Goal: Task Accomplishment & Management: Manage account settings

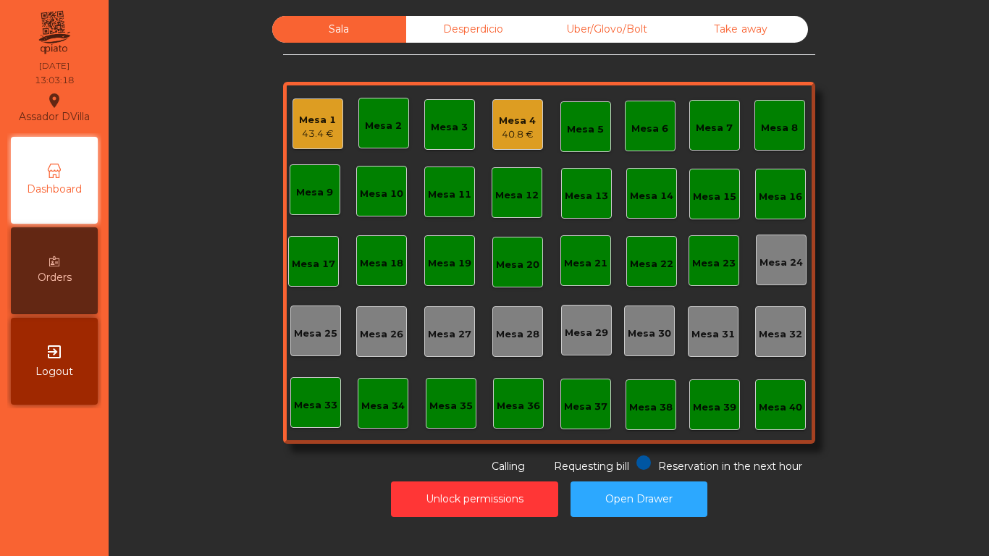
click at [261, 127] on div "Sala Desperdicio Uber/Glovo/Bolt Take away Mesa 1 43.4 € Mesa 2 Mesa 3 Mesa 4 4…" at bounding box center [548, 245] width 841 height 458
click at [293, 131] on div "Mesa 1 43.4 €" at bounding box center [318, 123] width 51 height 51
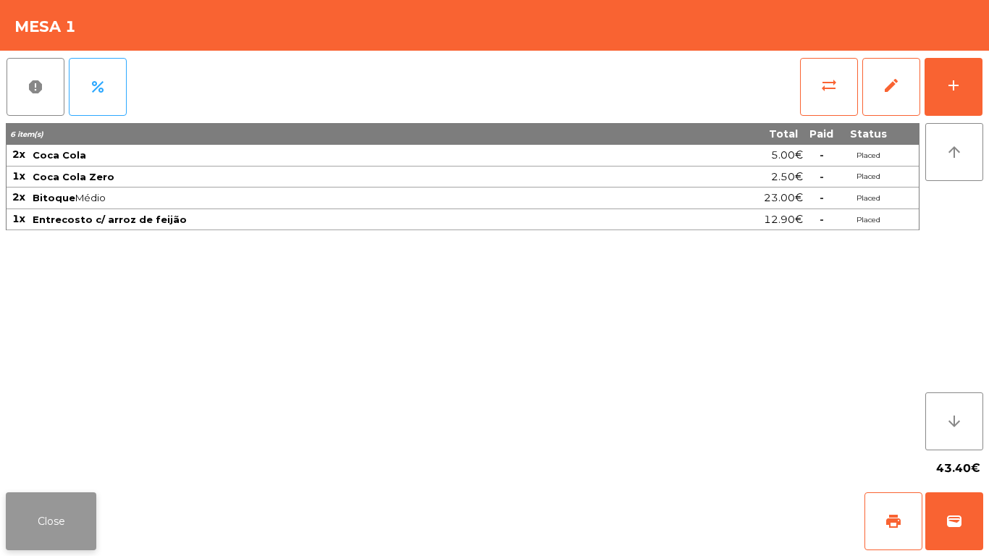
click at [51, 532] on button "Close" at bounding box center [51, 521] width 91 height 58
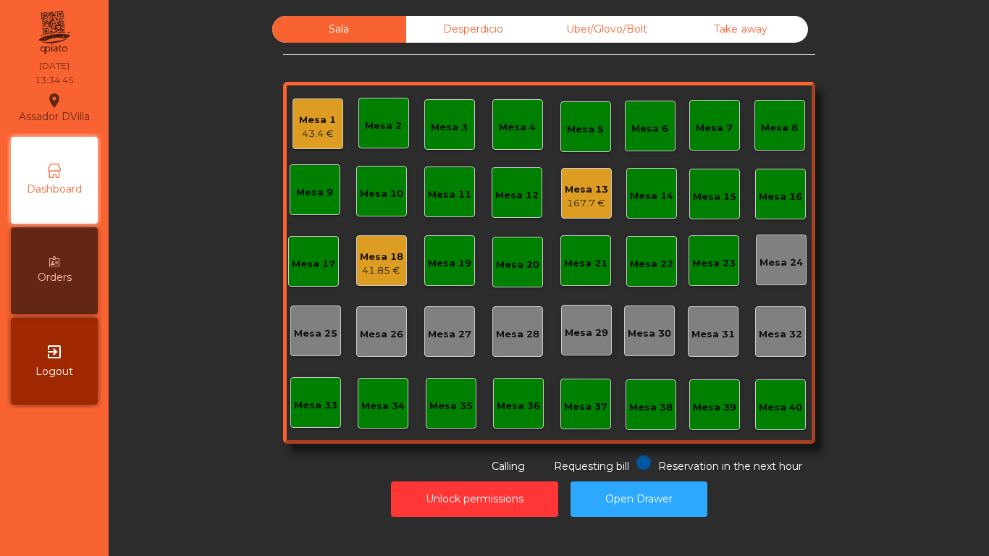
click at [571, 178] on div "Mesa 13 167.7 €" at bounding box center [586, 194] width 43 height 34
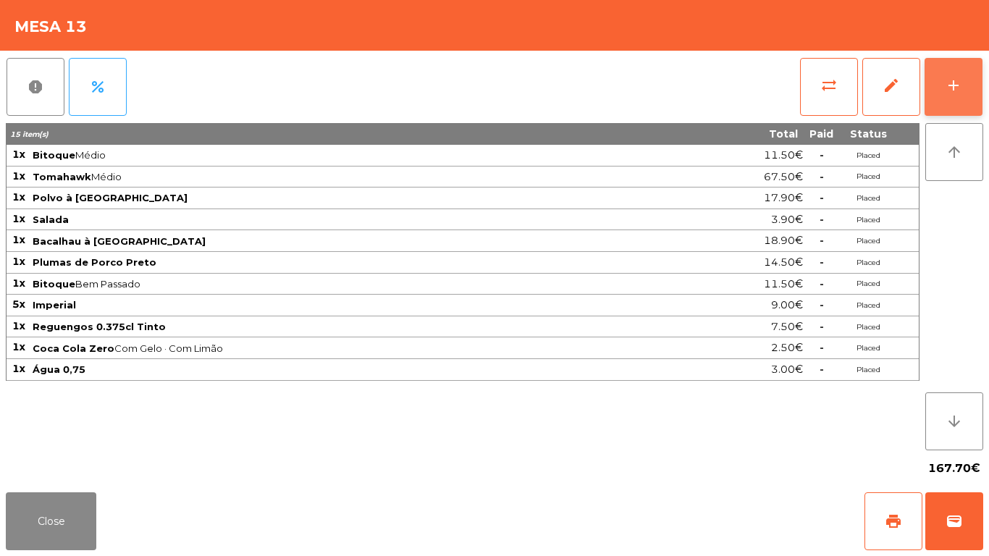
click at [961, 86] on div "add" at bounding box center [953, 85] width 17 height 17
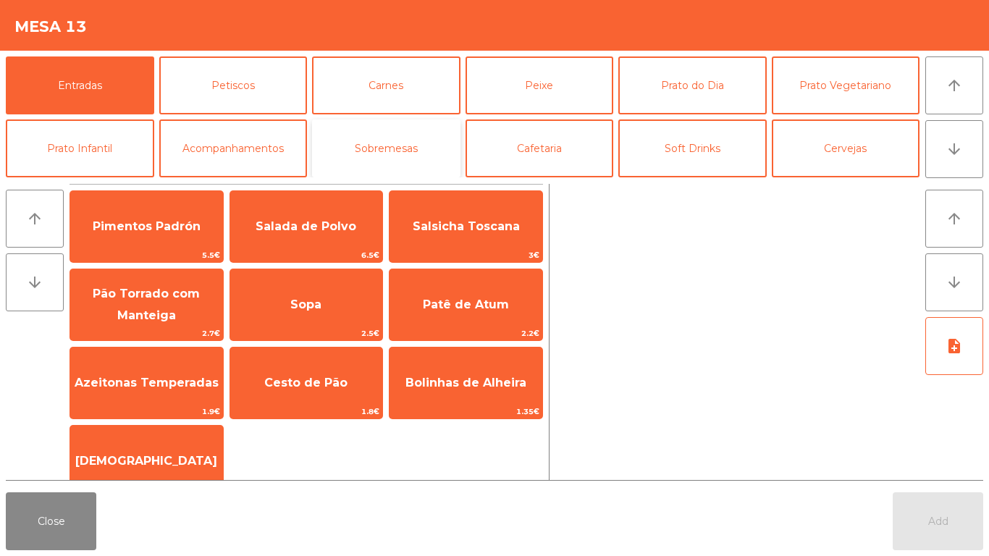
click at [419, 135] on button "Sobremesas" at bounding box center [386, 148] width 148 height 58
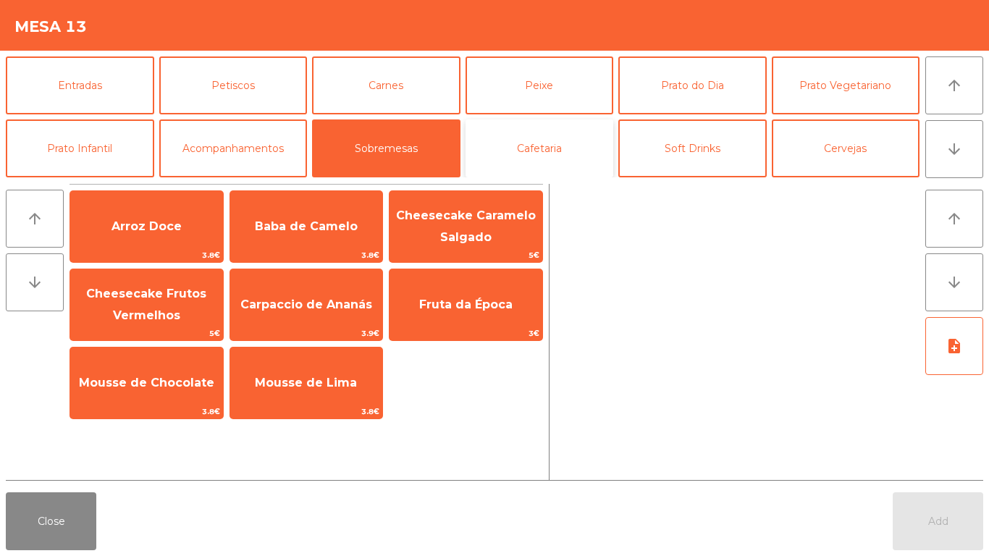
click at [582, 154] on button "Cafetaria" at bounding box center [540, 148] width 148 height 58
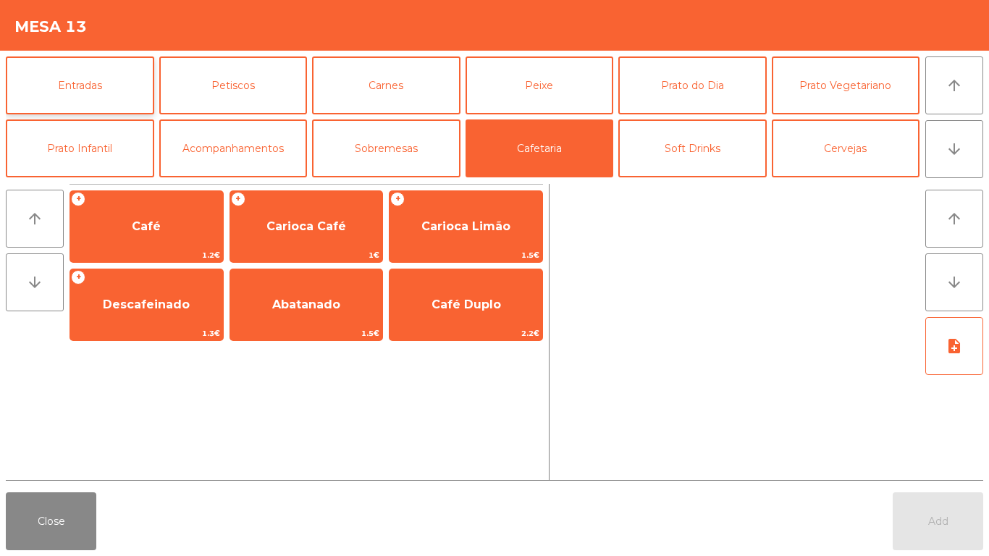
drag, startPoint x: 89, startPoint y: 51, endPoint x: 90, endPoint y: 60, distance: 8.7
click at [90, 58] on div "Entradas Petiscos [PERSON_NAME] Peixe Prato do Dia Prato Vegetariano Prato Infa…" at bounding box center [494, 114] width 989 height 127
drag, startPoint x: 90, startPoint y: 60, endPoint x: 100, endPoint y: 71, distance: 14.9
click at [91, 61] on button "Entradas" at bounding box center [80, 85] width 148 height 58
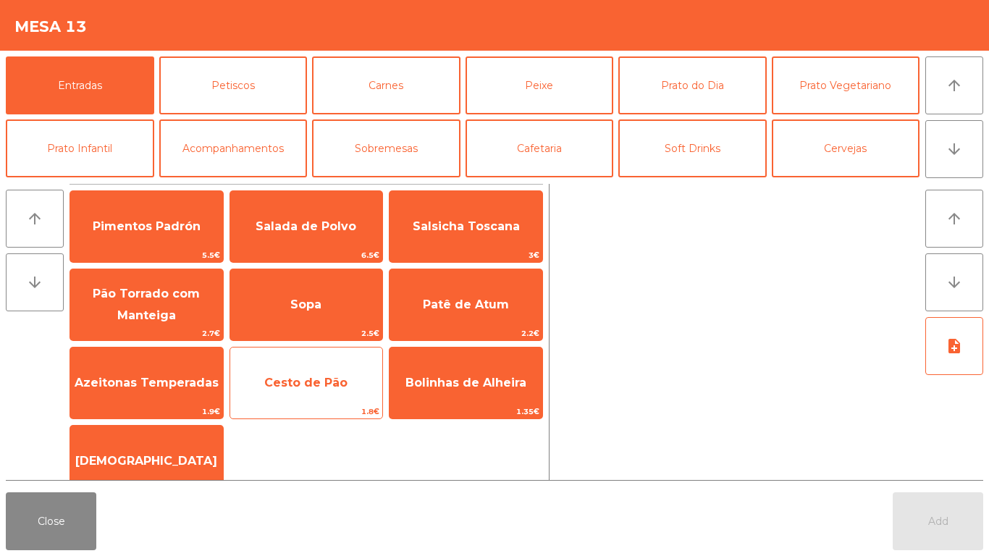
click at [332, 381] on span "Cesto de Pão" at bounding box center [305, 383] width 83 height 14
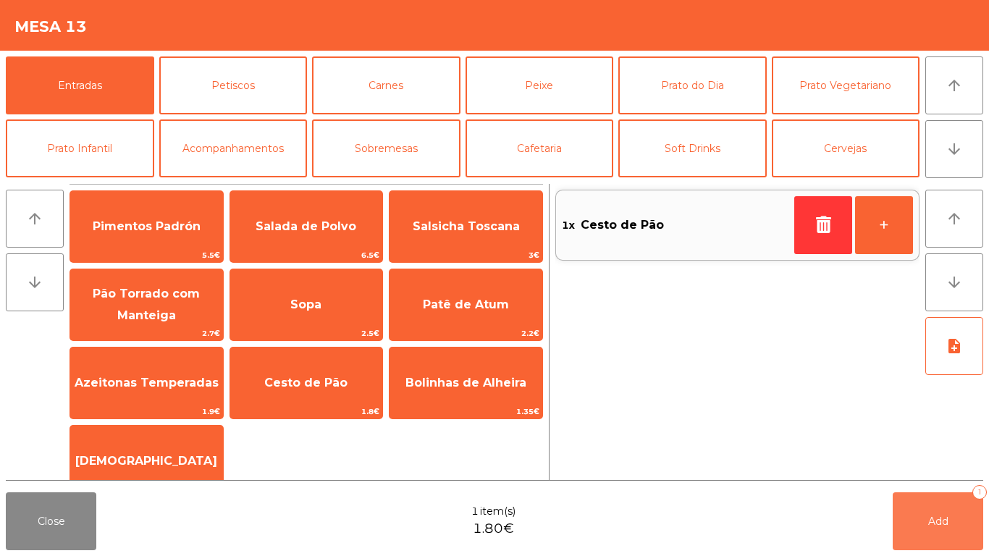
click at [954, 519] on button "Add 1" at bounding box center [938, 521] width 91 height 58
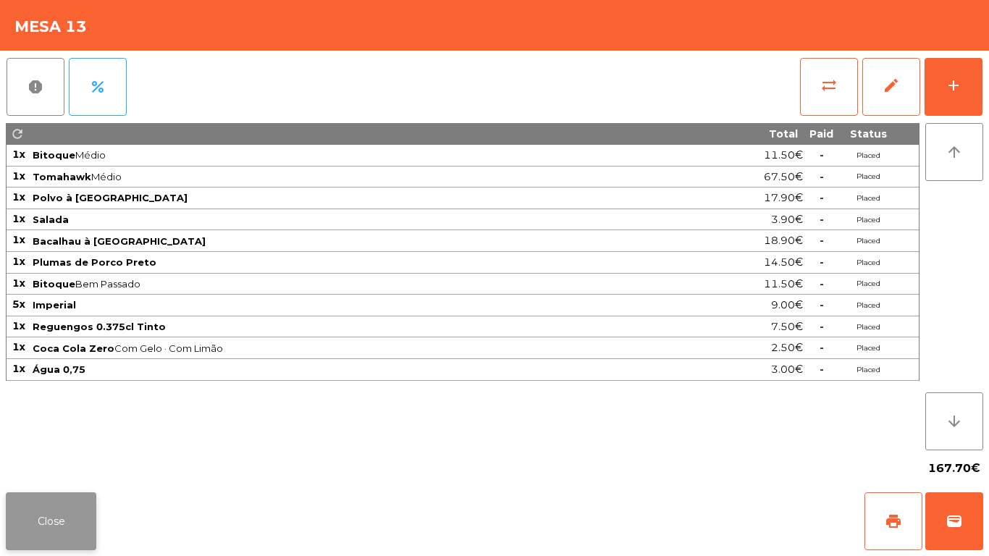
click at [25, 507] on button "Close" at bounding box center [51, 521] width 91 height 58
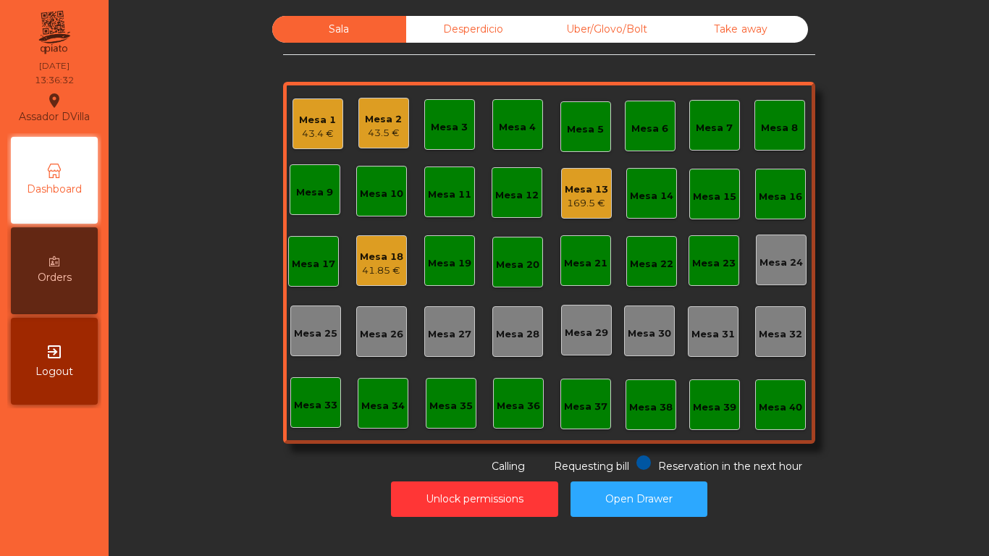
click at [301, 104] on div "Mesa 1 43.4 €" at bounding box center [318, 123] width 51 height 51
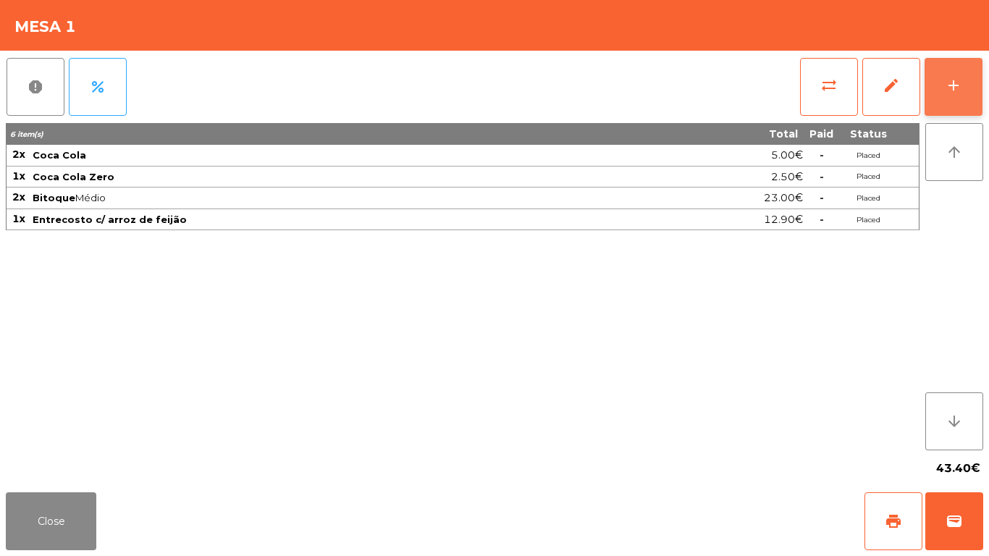
click at [972, 68] on button "add" at bounding box center [954, 87] width 58 height 58
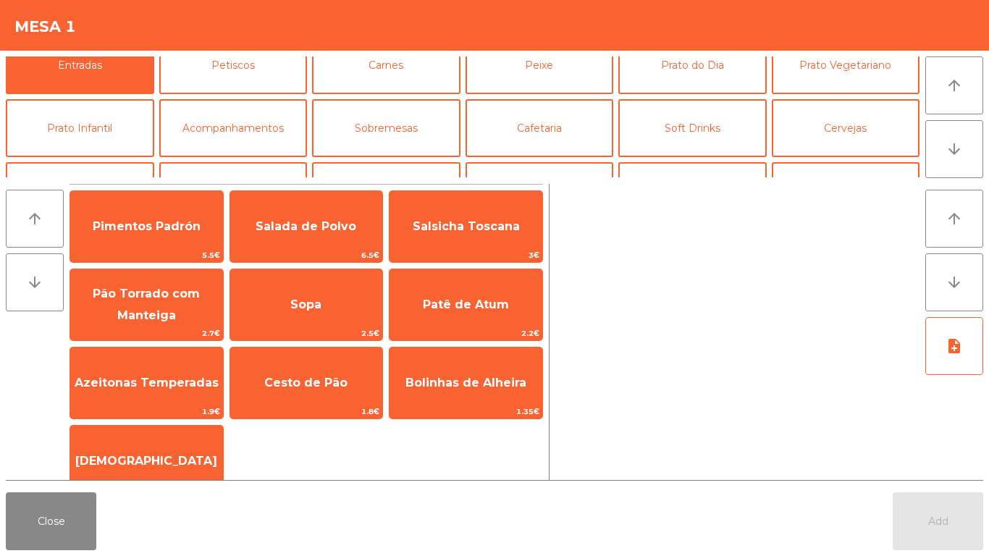
scroll to position [18, 0]
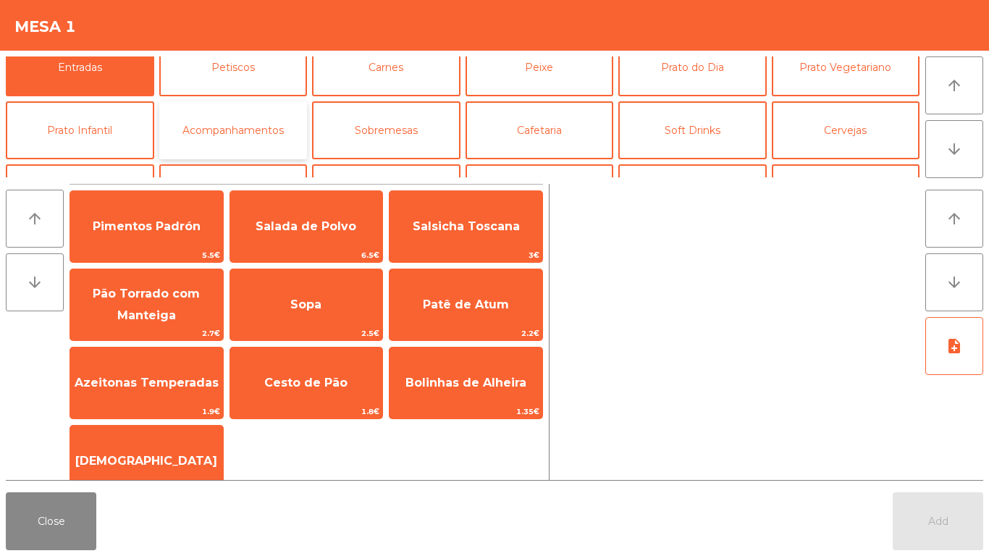
click at [235, 134] on button "Acompanhamentos" at bounding box center [233, 130] width 148 height 58
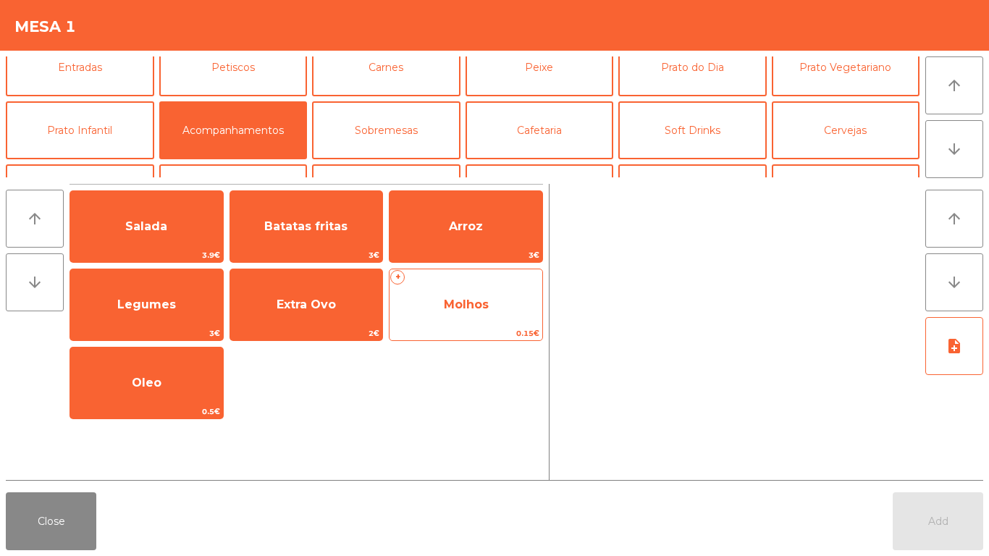
click at [470, 314] on span "Molhos" at bounding box center [466, 304] width 153 height 39
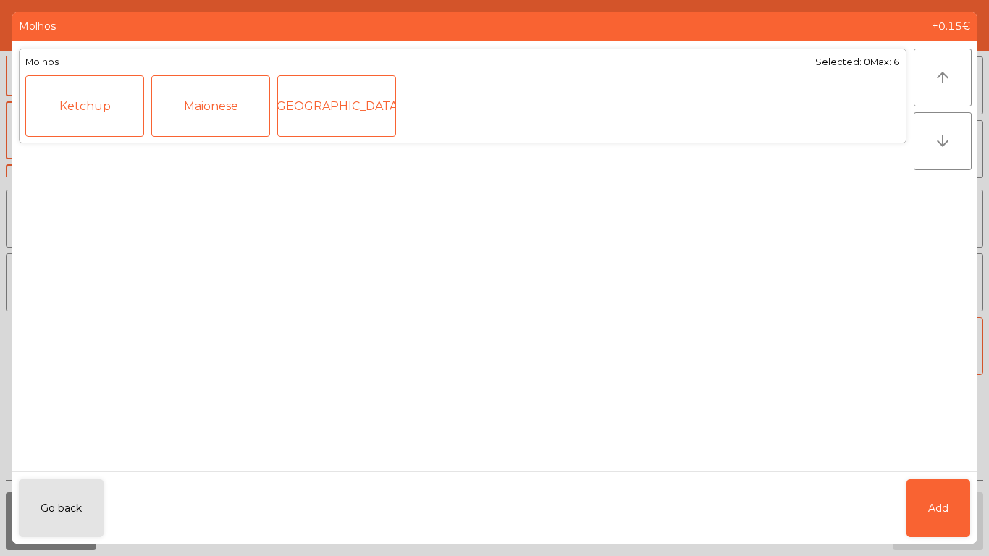
click at [73, 85] on div "Ketchup" at bounding box center [84, 106] width 119 height 62
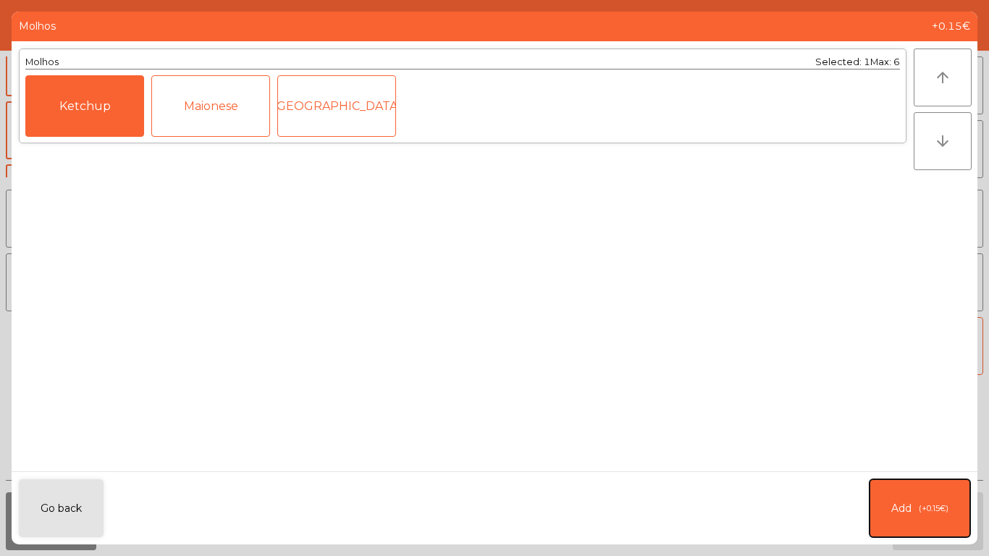
click at [912, 525] on button "Add (+0.15€)" at bounding box center [920, 508] width 101 height 58
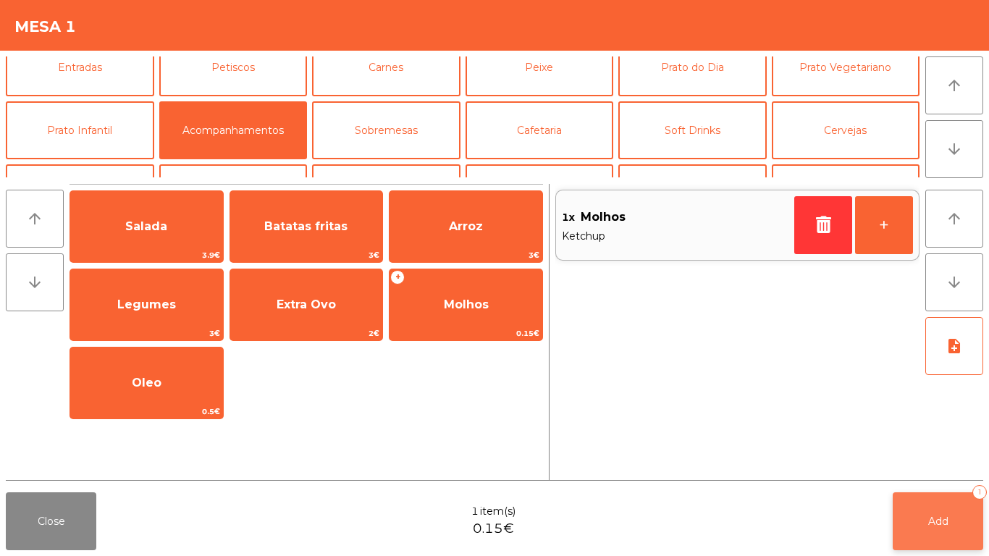
click at [934, 526] on span "Add" at bounding box center [938, 521] width 20 height 13
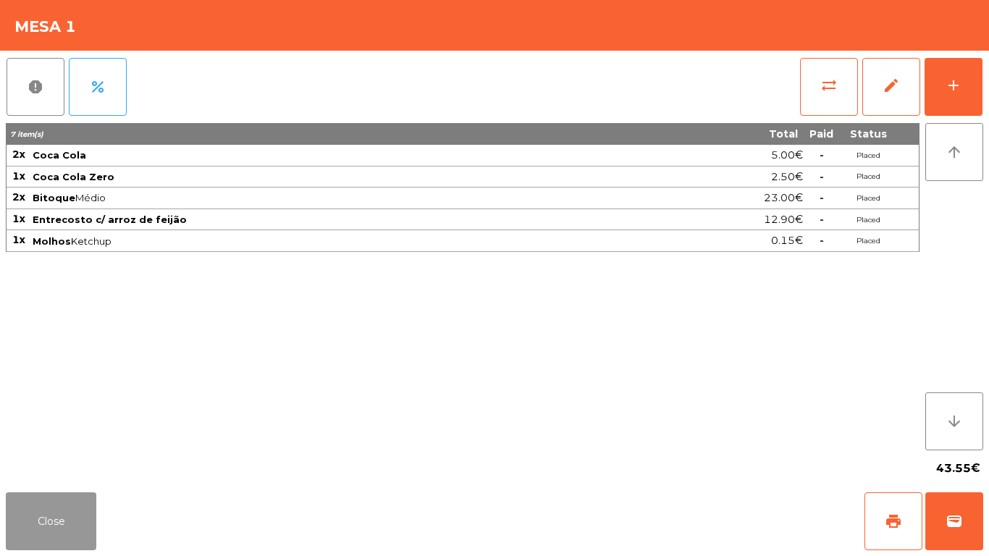
drag, startPoint x: 49, startPoint y: 537, endPoint x: 63, endPoint y: 523, distance: 19.5
click at [57, 531] on button "Close" at bounding box center [51, 521] width 91 height 58
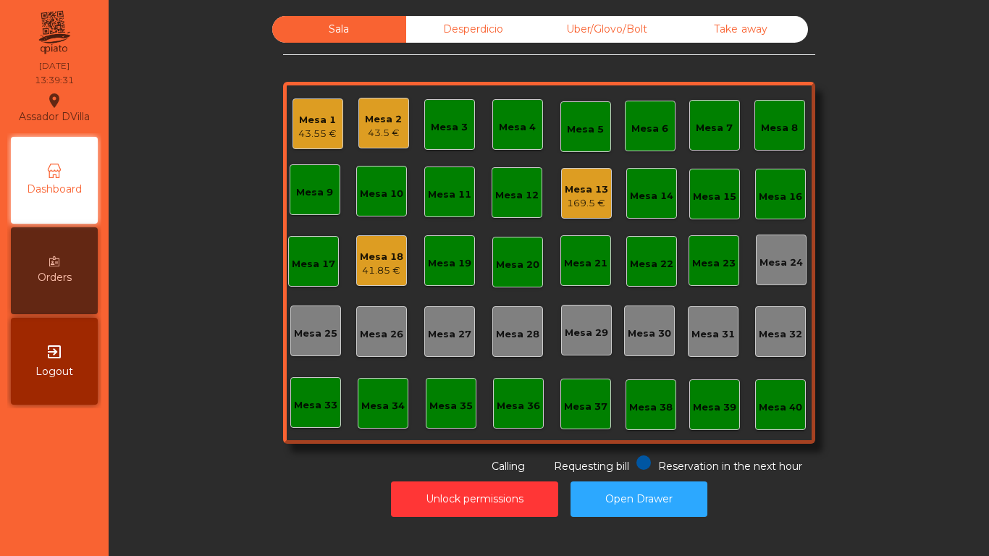
drag, startPoint x: 563, startPoint y: 9, endPoint x: 587, endPoint y: 24, distance: 27.3
click at [564, 10] on div "Sala Desperdicio Uber/Glovo/Bolt Take away Mesa 1 43.55 € Mesa 2 43.5 € Mesa 3 …" at bounding box center [548, 267] width 863 height 516
click at [587, 24] on div "Uber/Glovo/Bolt" at bounding box center [607, 29] width 134 height 27
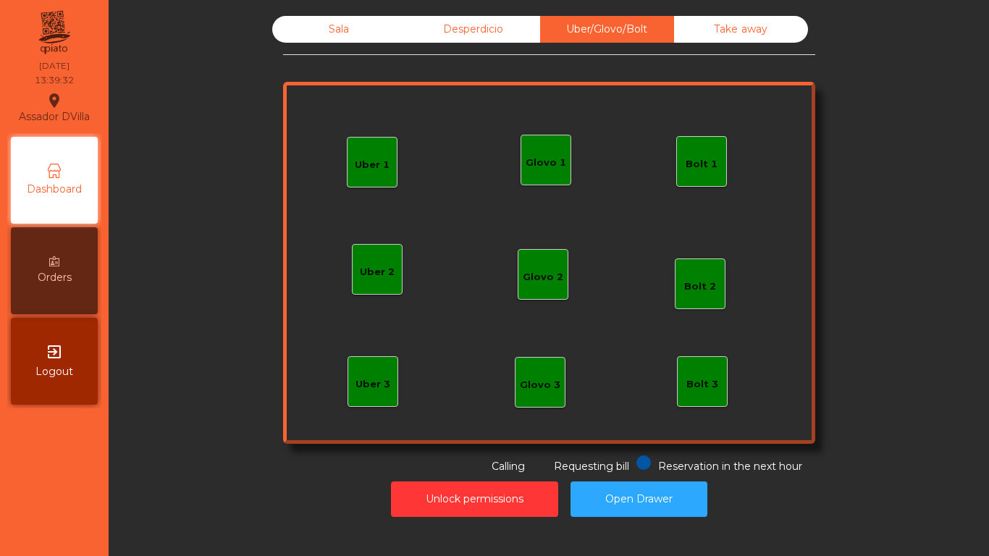
click at [533, 165] on div "Glovo 1" at bounding box center [546, 163] width 41 height 14
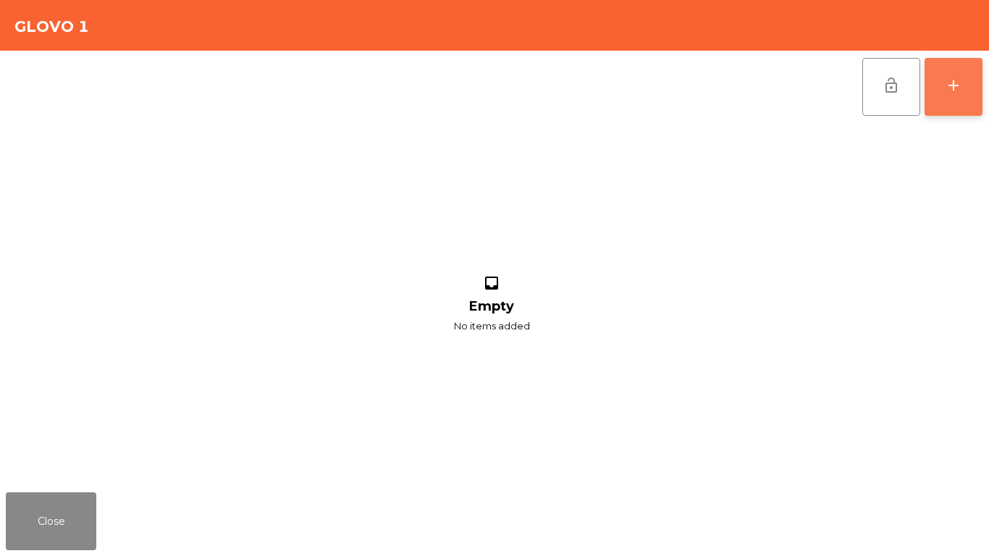
click at [980, 93] on button "add" at bounding box center [954, 87] width 58 height 58
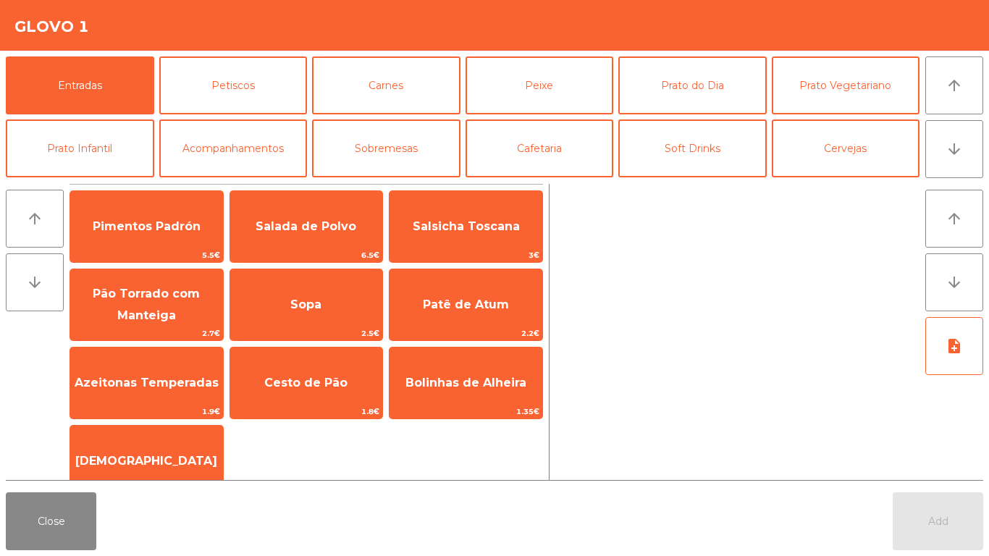
click at [463, 87] on div "Entradas Petiscos [PERSON_NAME] Peixe [GEOGRAPHIC_DATA] do Dia Prato Vegetarian…" at bounding box center [463, 116] width 914 height 121
click at [515, 85] on button "Peixe" at bounding box center [540, 85] width 148 height 58
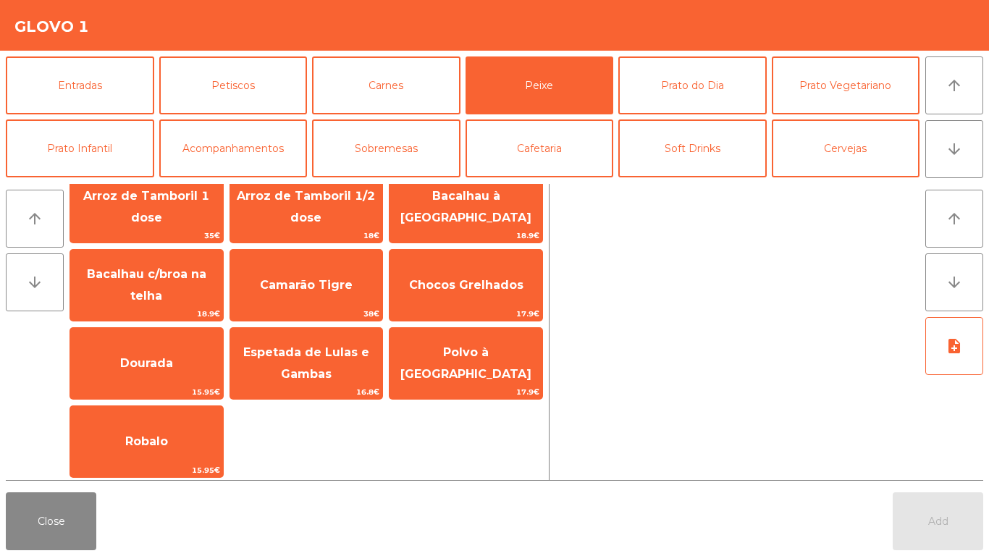
scroll to position [101, 0]
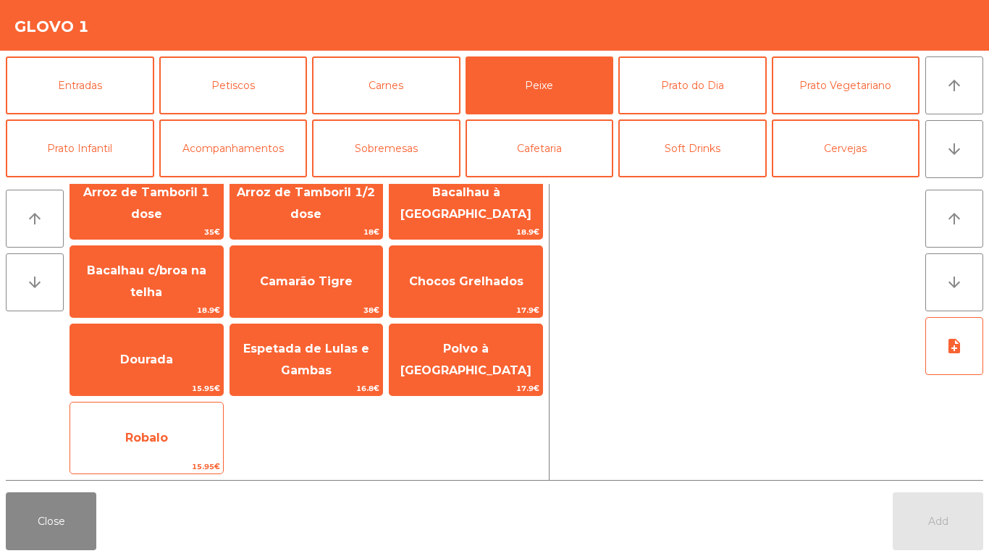
click at [154, 416] on div "Robalo 15.95€" at bounding box center [147, 438] width 154 height 72
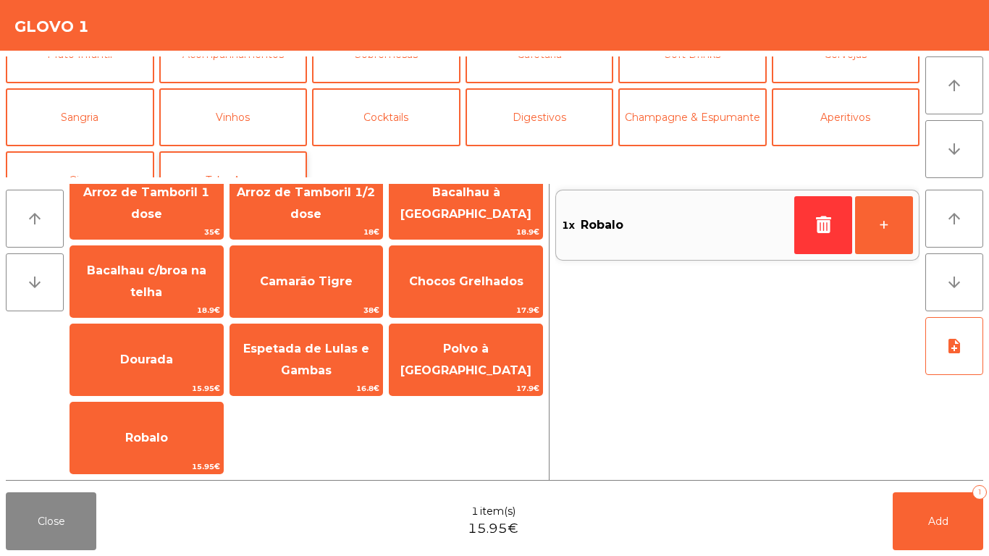
scroll to position [126, 0]
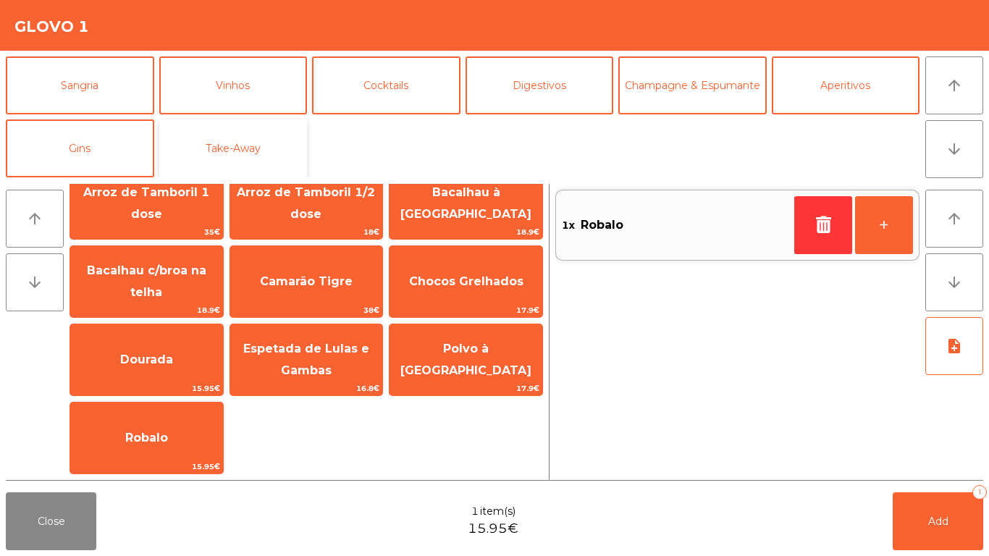
click at [229, 154] on button "Take-Away" at bounding box center [233, 148] width 148 height 58
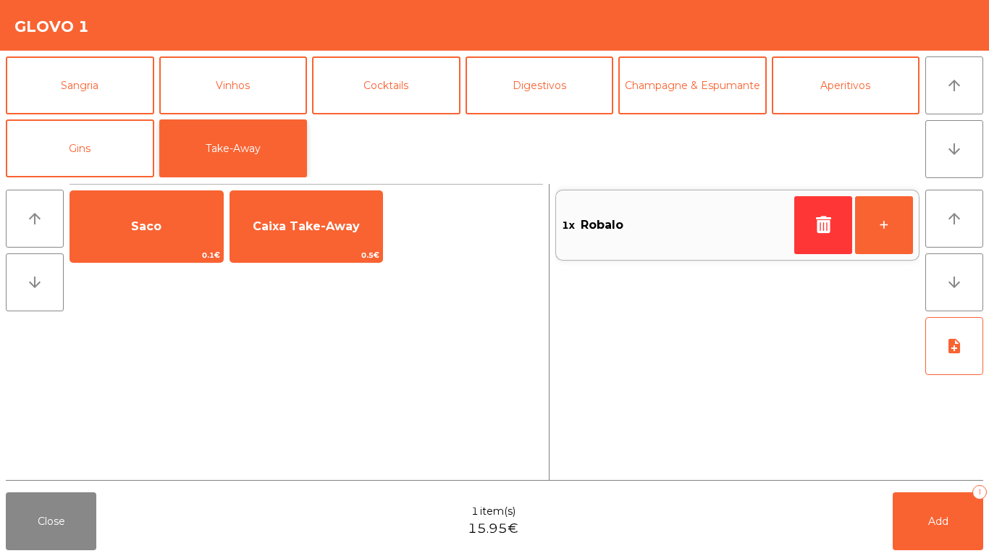
scroll to position [0, 0]
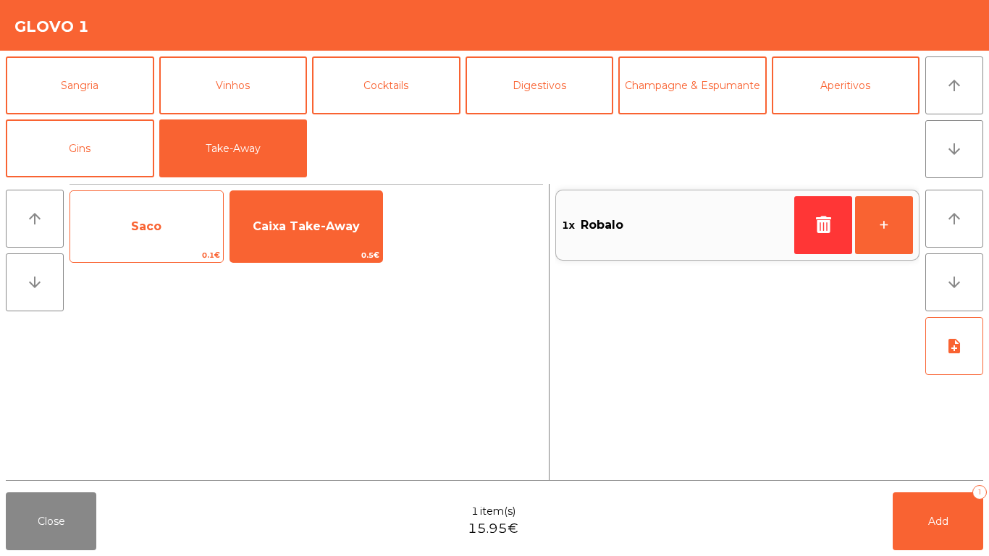
click at [196, 235] on span "Saco" at bounding box center [146, 226] width 153 height 39
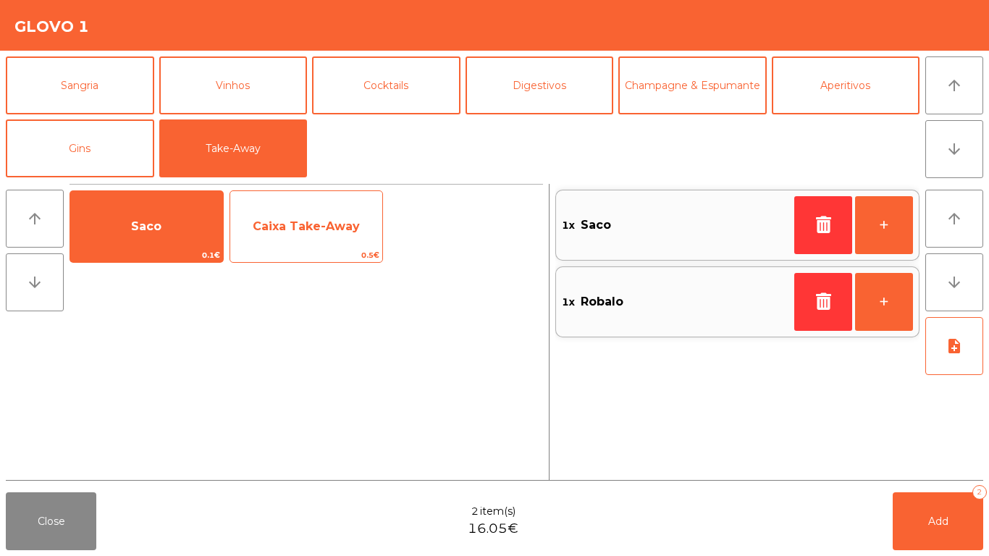
click at [353, 238] on span "Caixa Take-Away" at bounding box center [306, 226] width 153 height 39
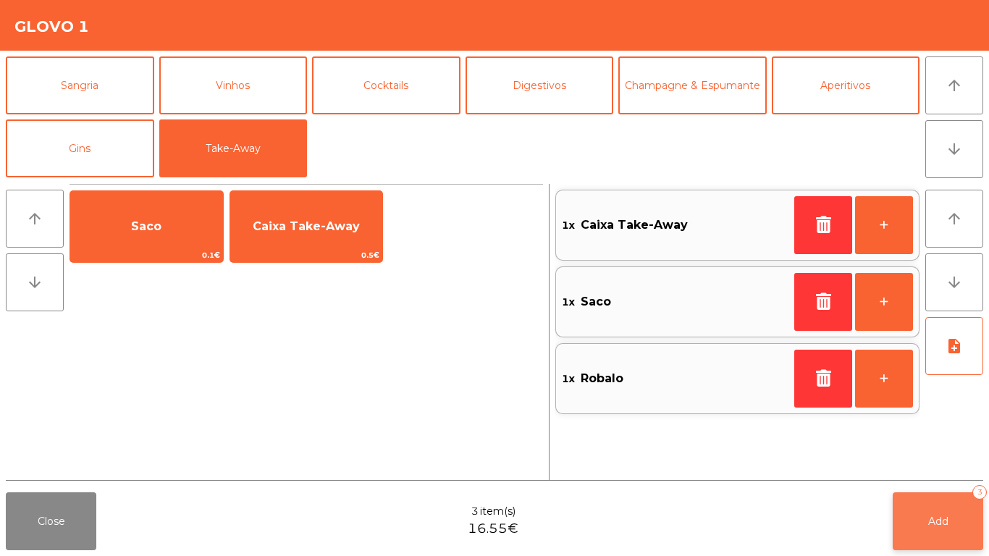
click at [915, 519] on button "Add 3" at bounding box center [938, 521] width 91 height 58
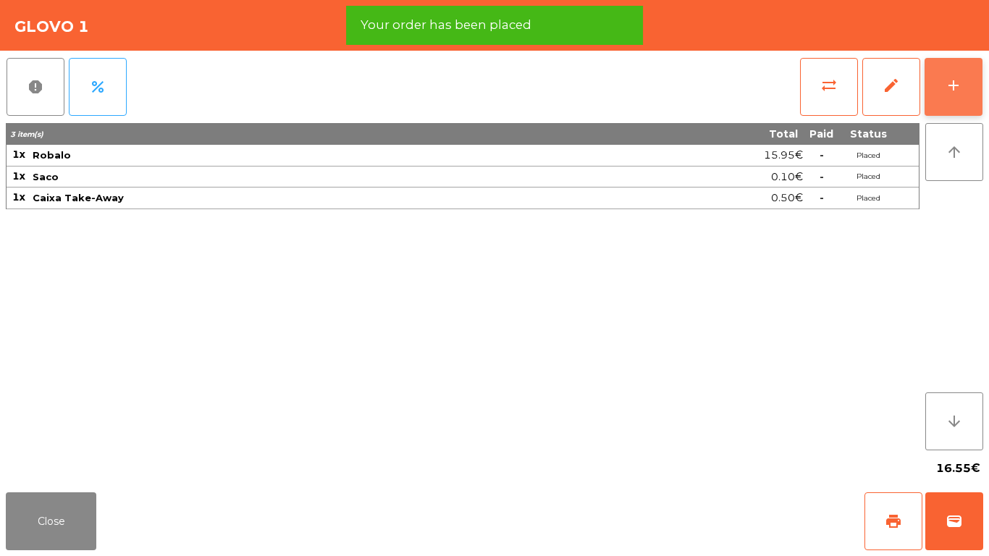
click at [970, 87] on button "add" at bounding box center [954, 87] width 58 height 58
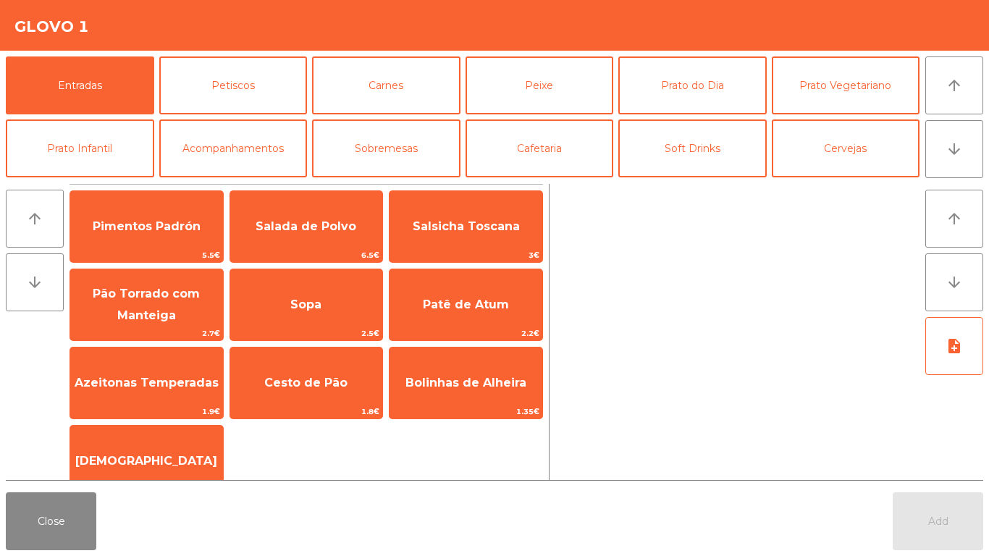
drag, startPoint x: 306, startPoint y: 317, endPoint x: 805, endPoint y: 549, distance: 550.1
click at [306, 318] on span "Sopa" at bounding box center [306, 304] width 153 height 39
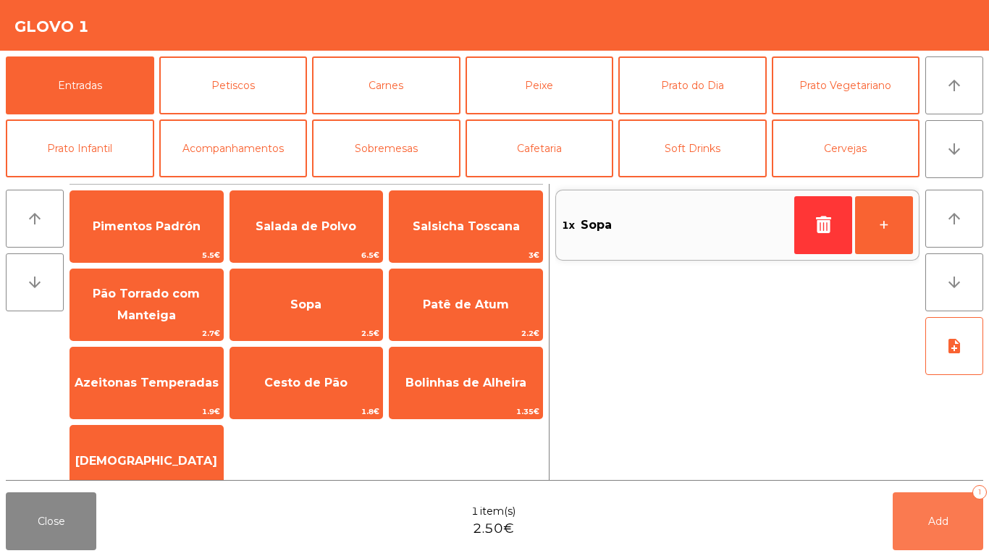
drag, startPoint x: 947, startPoint y: 523, endPoint x: 937, endPoint y: 528, distance: 10.7
click at [946, 523] on span "Add" at bounding box center [938, 521] width 20 height 13
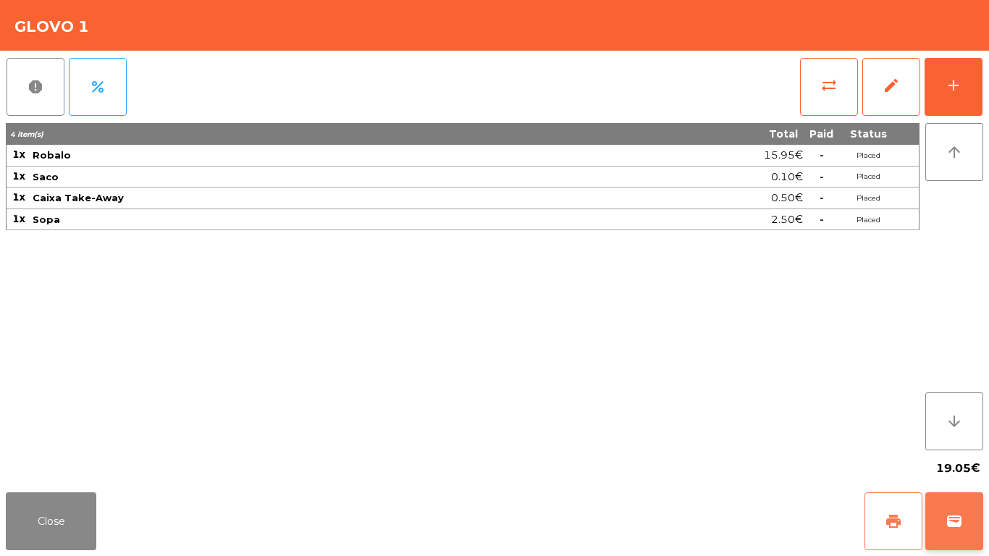
drag, startPoint x: 894, startPoint y: 545, endPoint x: 946, endPoint y: 543, distance: 52.2
click at [901, 545] on button "print" at bounding box center [894, 521] width 58 height 58
click at [981, 524] on button "wallet" at bounding box center [955, 521] width 58 height 58
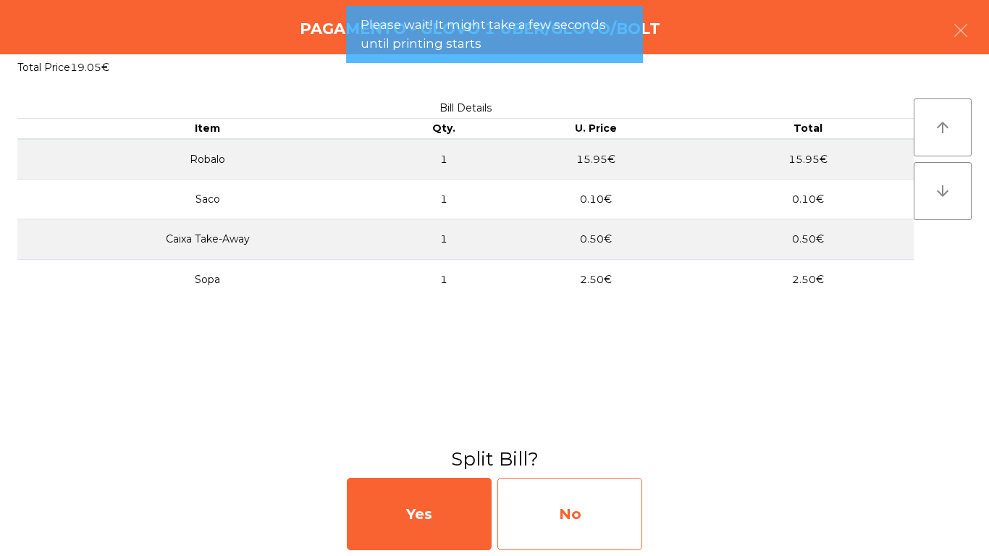
click at [556, 513] on div "No" at bounding box center [570, 514] width 145 height 72
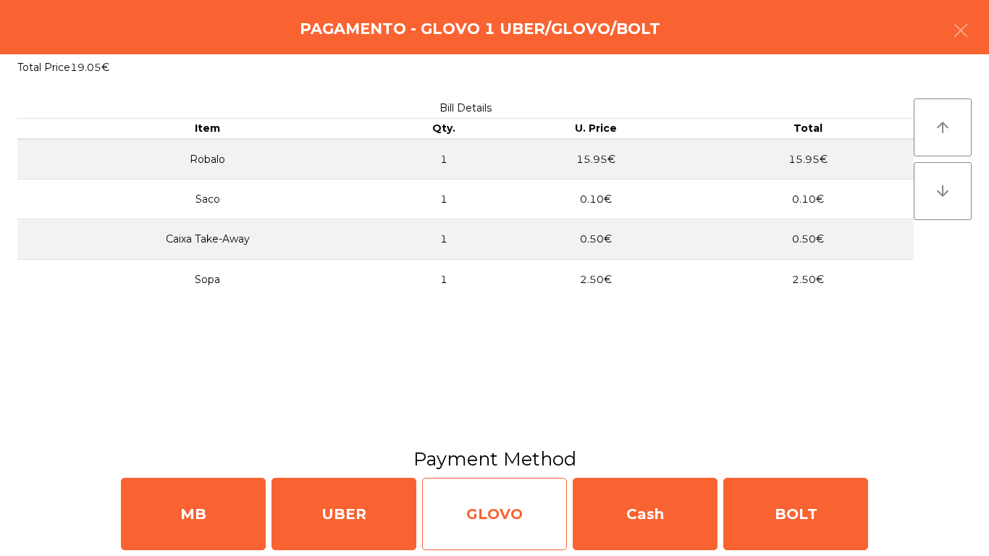
click at [559, 511] on div "GLOVO" at bounding box center [494, 514] width 145 height 72
select select "**"
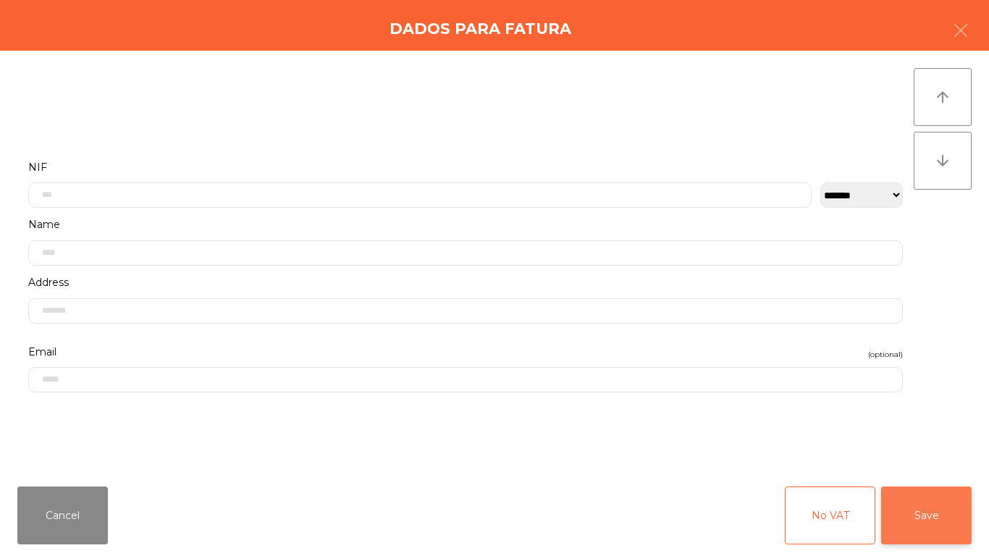
click at [941, 513] on button "Save" at bounding box center [926, 516] width 91 height 58
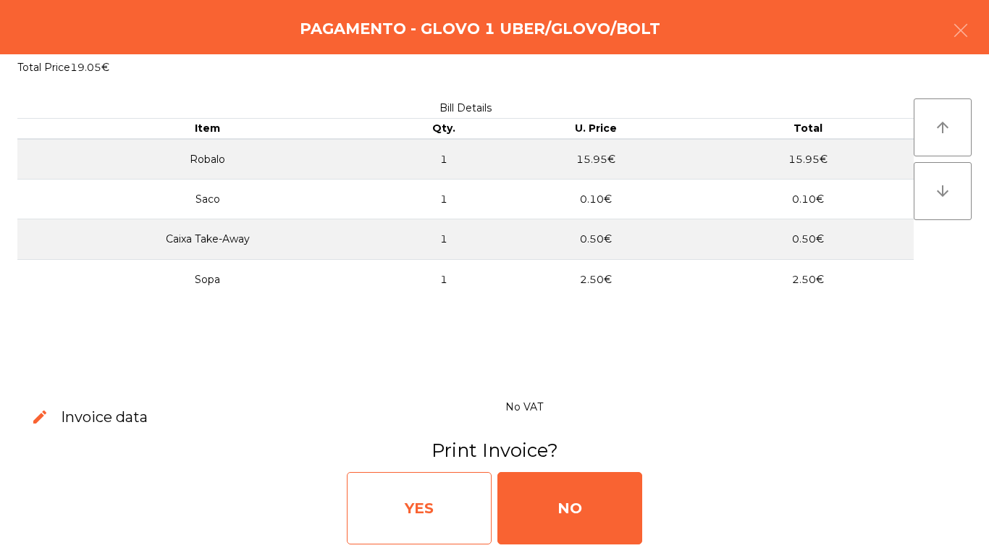
click at [364, 525] on div "YES" at bounding box center [419, 508] width 145 height 72
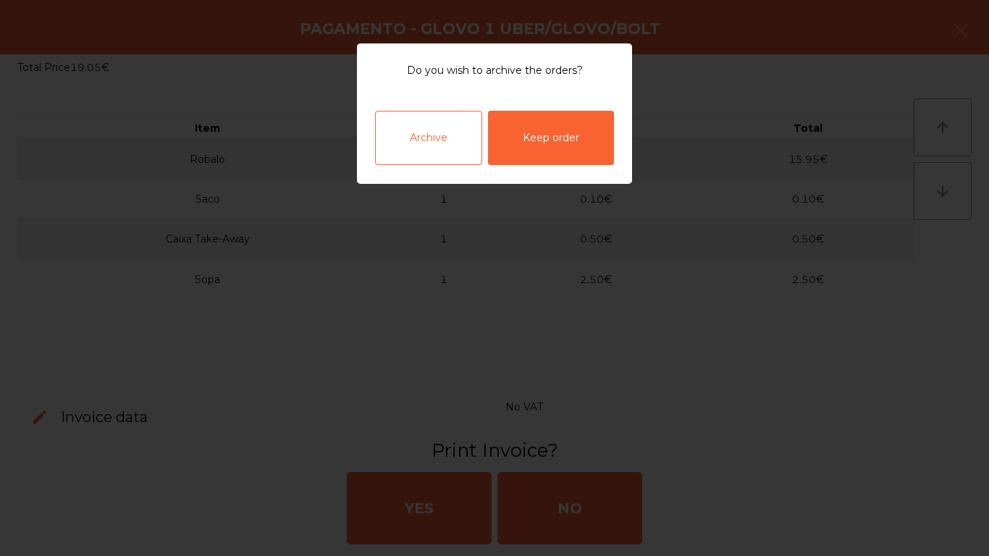
click at [428, 146] on div "Archive" at bounding box center [428, 138] width 107 height 54
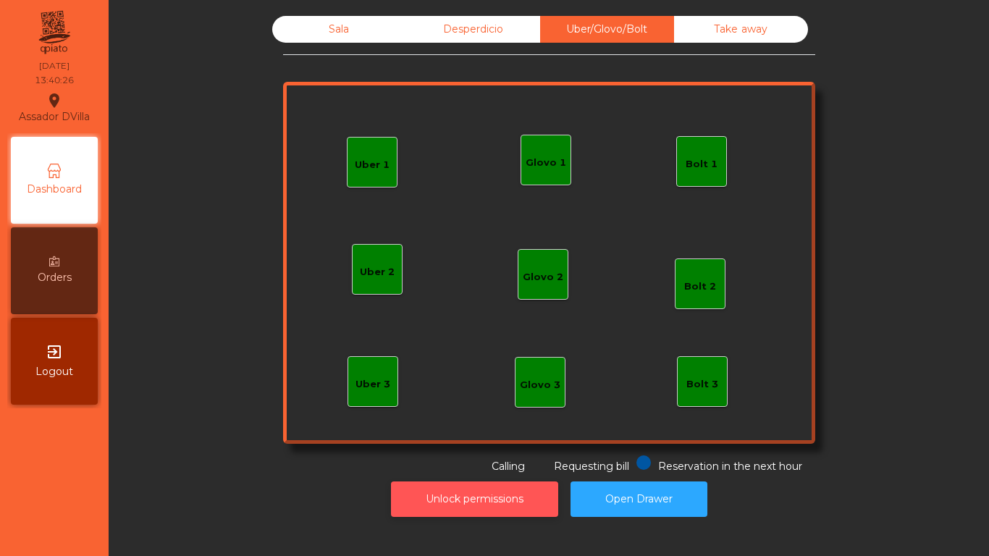
click at [459, 511] on button "Unlock permissions" at bounding box center [474, 499] width 167 height 35
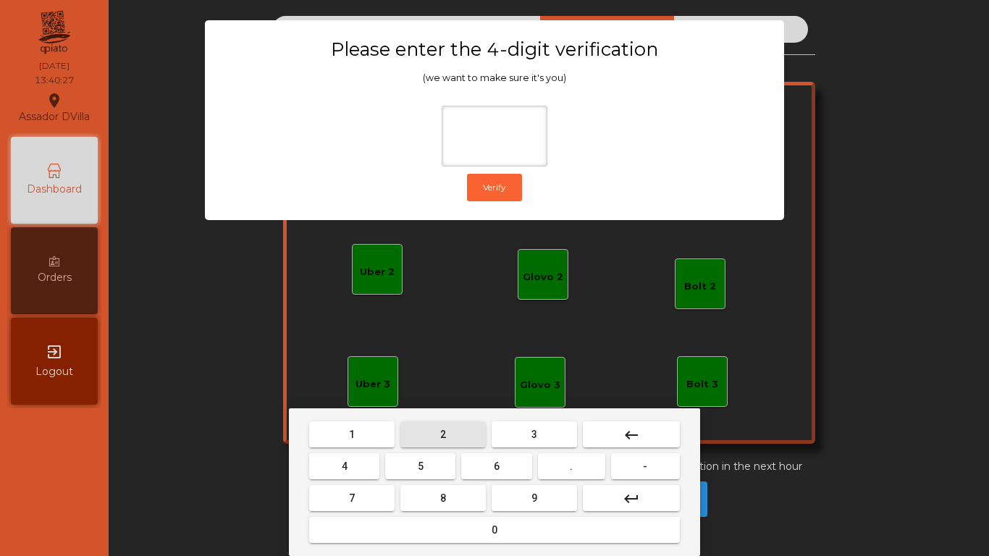
click at [426, 432] on button "2" at bounding box center [442, 434] width 85 height 26
click at [369, 463] on button "4" at bounding box center [344, 466] width 70 height 26
click at [498, 466] on span "6" at bounding box center [497, 467] width 6 height 12
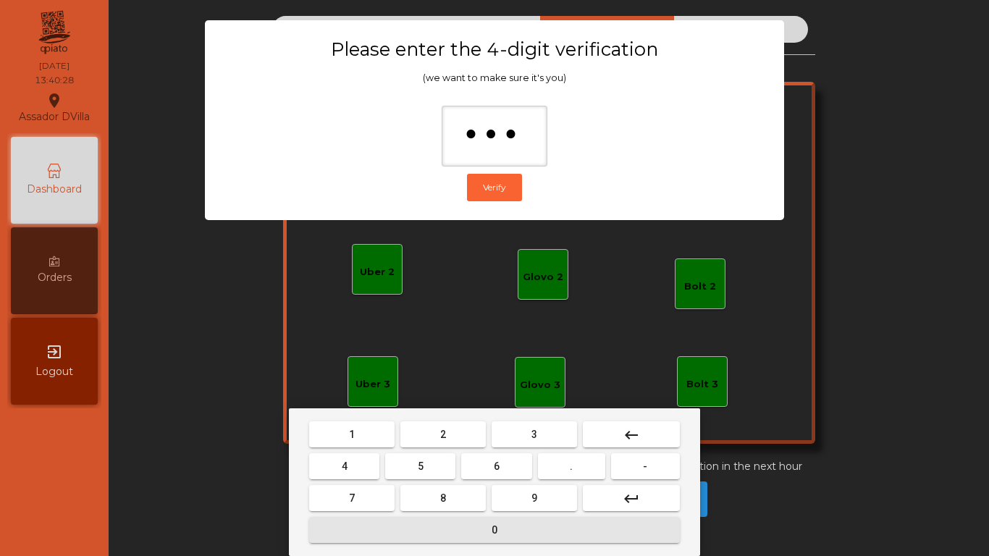
click at [541, 516] on mat-keyboard-key "0" at bounding box center [494, 530] width 377 height 32
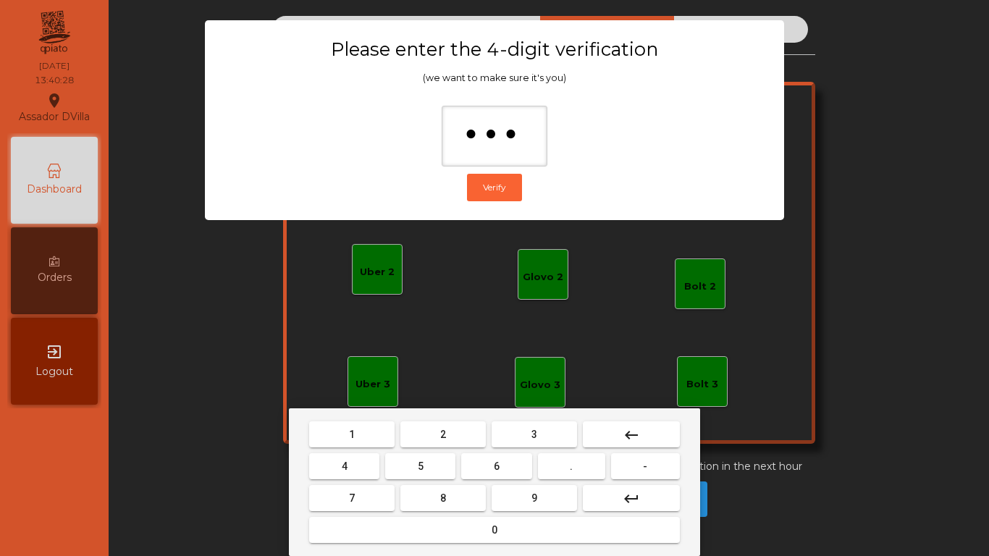
drag, startPoint x: 679, startPoint y: 435, endPoint x: 584, endPoint y: 466, distance: 99.8
click at [677, 435] on button "keyboard_backspace" at bounding box center [631, 434] width 97 height 26
click at [562, 494] on button "9" at bounding box center [534, 498] width 85 height 26
click at [638, 446] on button "keyboard_backspace" at bounding box center [631, 434] width 97 height 26
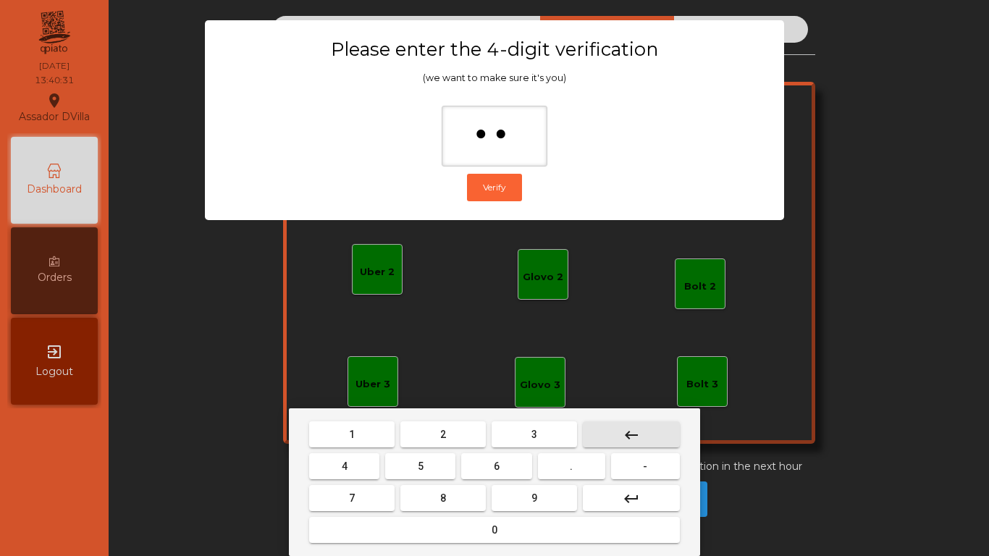
type input "*"
click at [638, 446] on button "keyboard_backspace" at bounding box center [631, 434] width 97 height 26
click at [460, 448] on mat-keyboard-key "2" at bounding box center [443, 435] width 91 height 32
click at [446, 442] on button "2" at bounding box center [442, 434] width 85 height 26
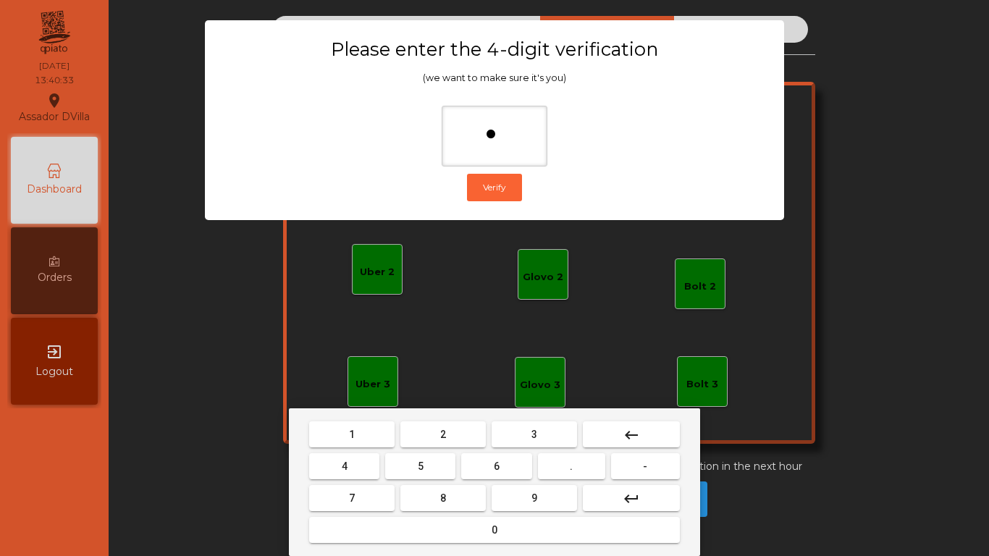
click at [342, 466] on span "4" at bounding box center [345, 467] width 6 height 12
click at [521, 461] on button "6" at bounding box center [496, 466] width 70 height 26
click at [539, 497] on button "9" at bounding box center [534, 498] width 85 height 26
type input "****"
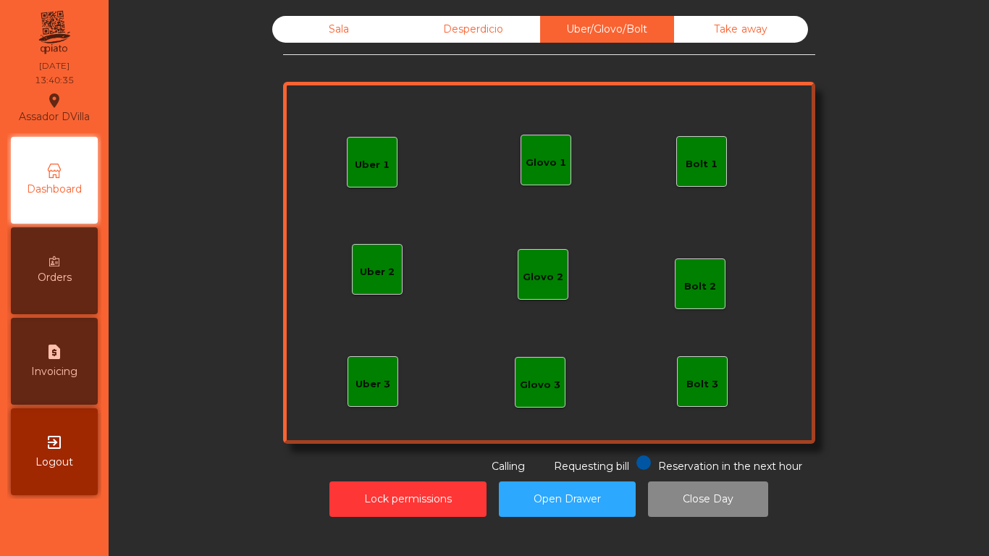
click at [67, 347] on div "request_page Invoicing" at bounding box center [54, 361] width 87 height 87
select select "*"
select select "****"
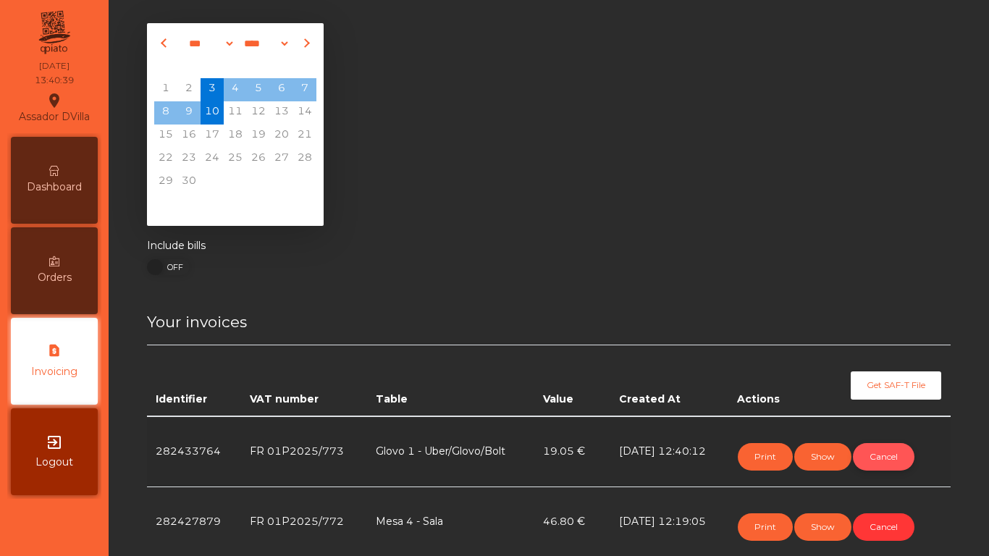
click at [910, 458] on button "Cancel" at bounding box center [884, 457] width 62 height 28
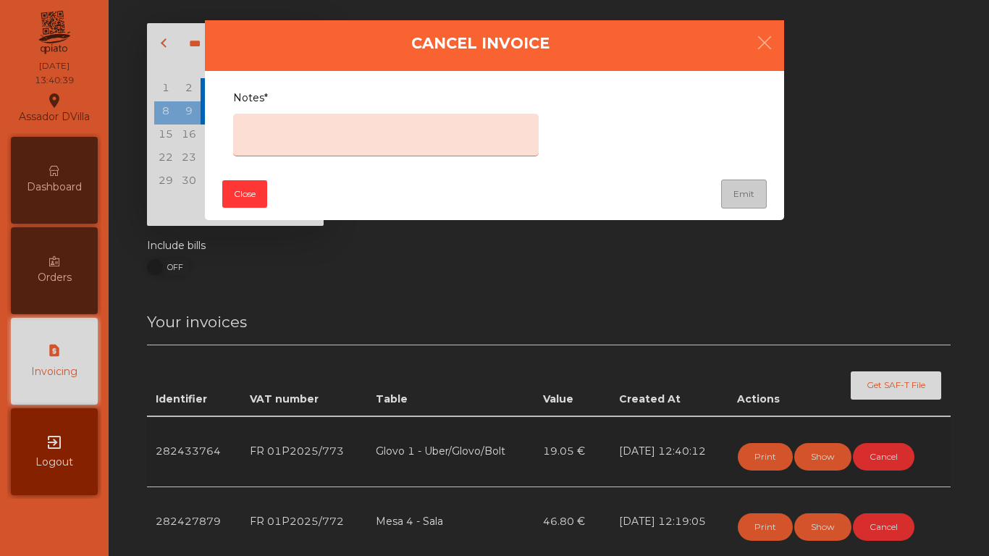
click at [429, 145] on textarea "Notes*" at bounding box center [386, 135] width 306 height 43
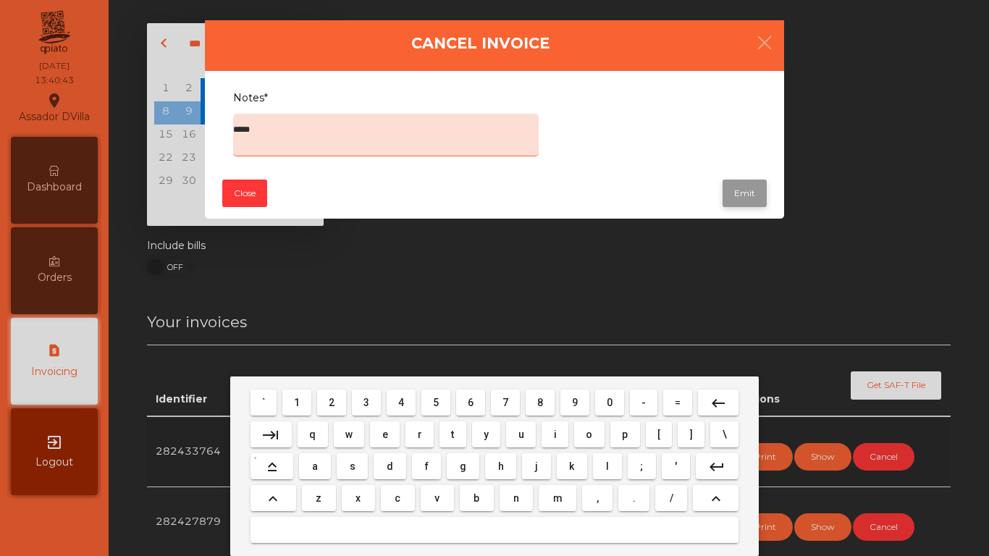
type textarea "****"
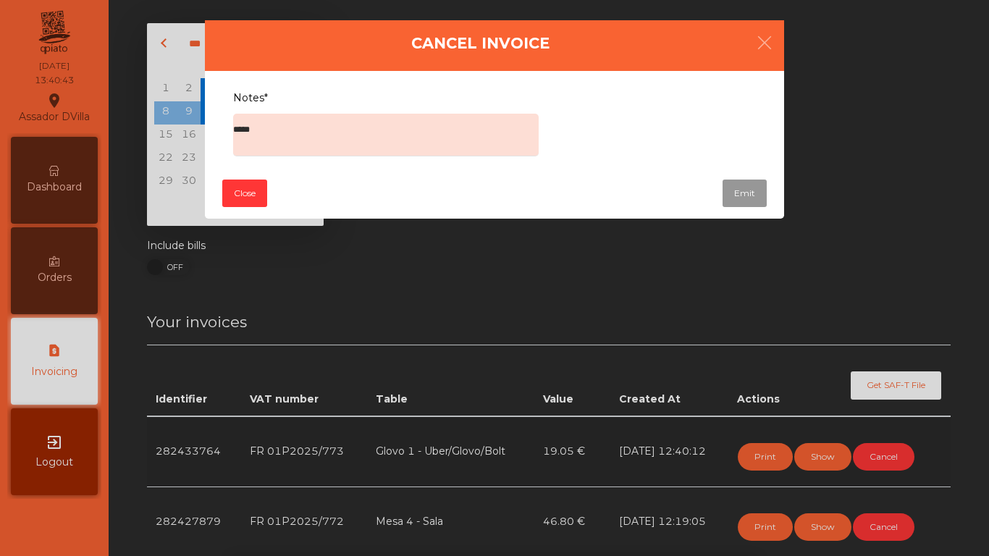
click at [759, 189] on button "Emit" at bounding box center [745, 194] width 44 height 28
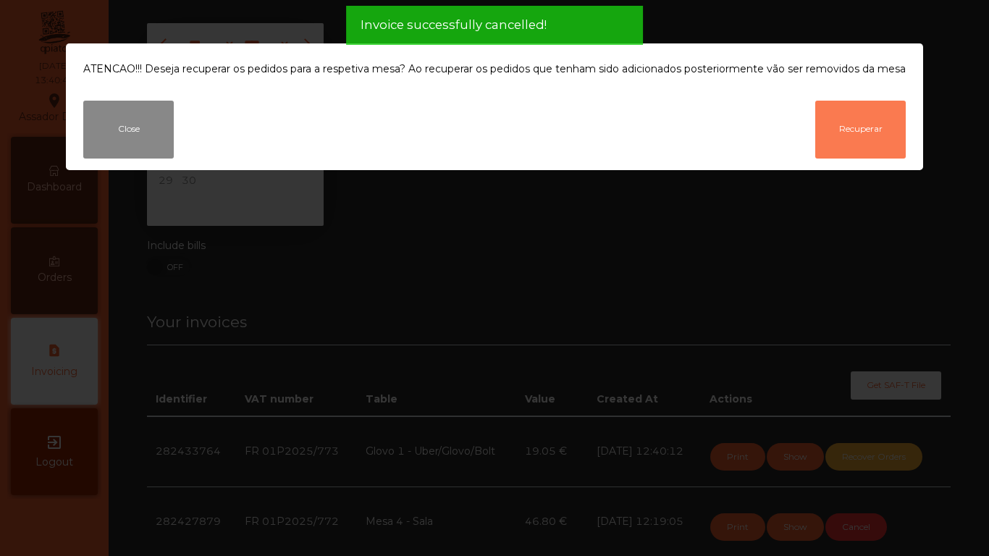
click at [873, 134] on button "Recuperar" at bounding box center [860, 130] width 91 height 58
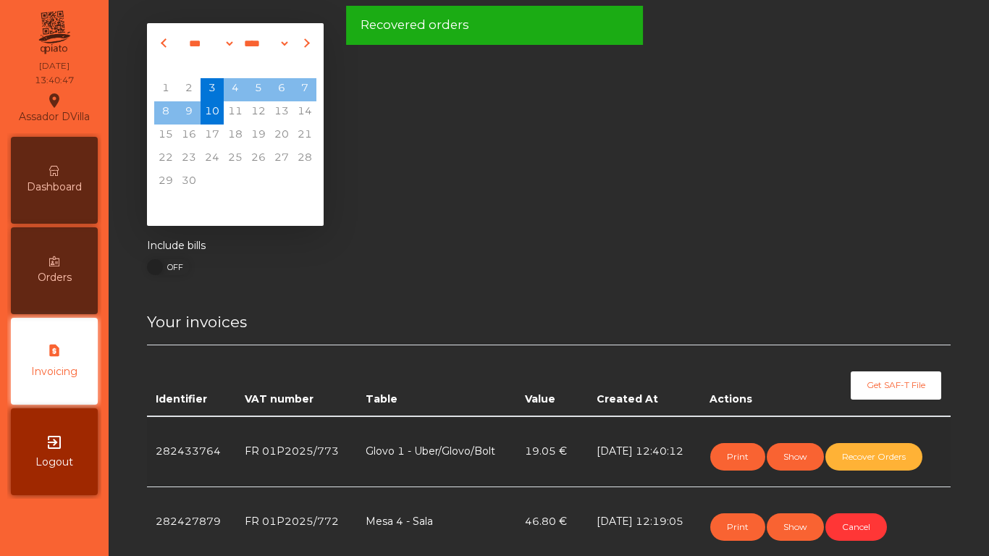
click at [74, 169] on div "Dashboard" at bounding box center [54, 180] width 87 height 87
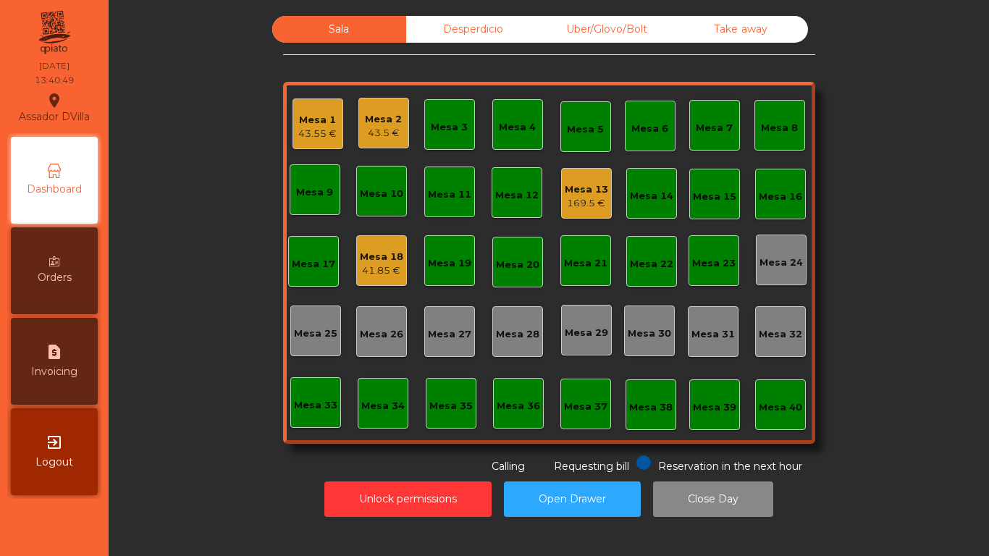
click at [640, 27] on div "Uber/Glovo/Bolt" at bounding box center [607, 29] width 134 height 27
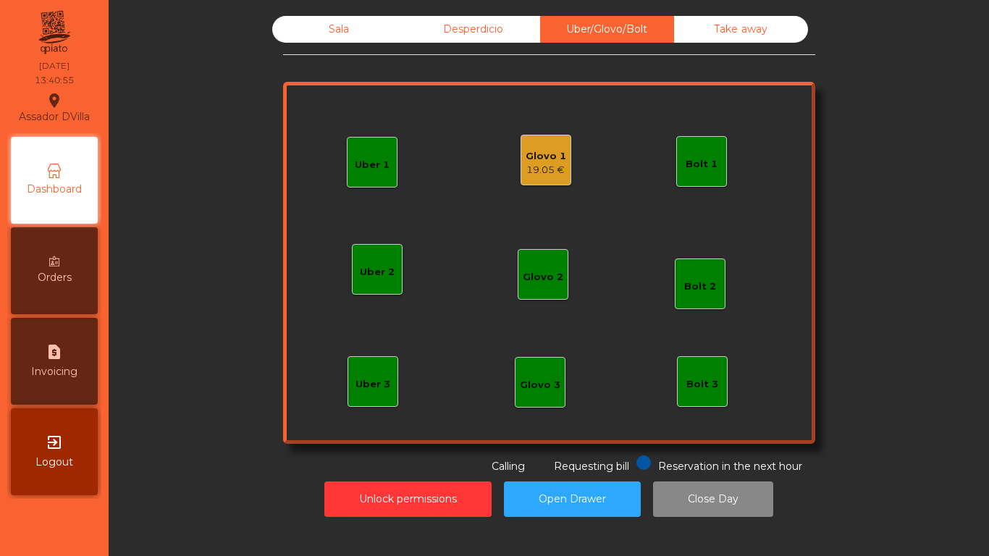
click at [535, 151] on div "Glovo 1" at bounding box center [546, 156] width 41 height 14
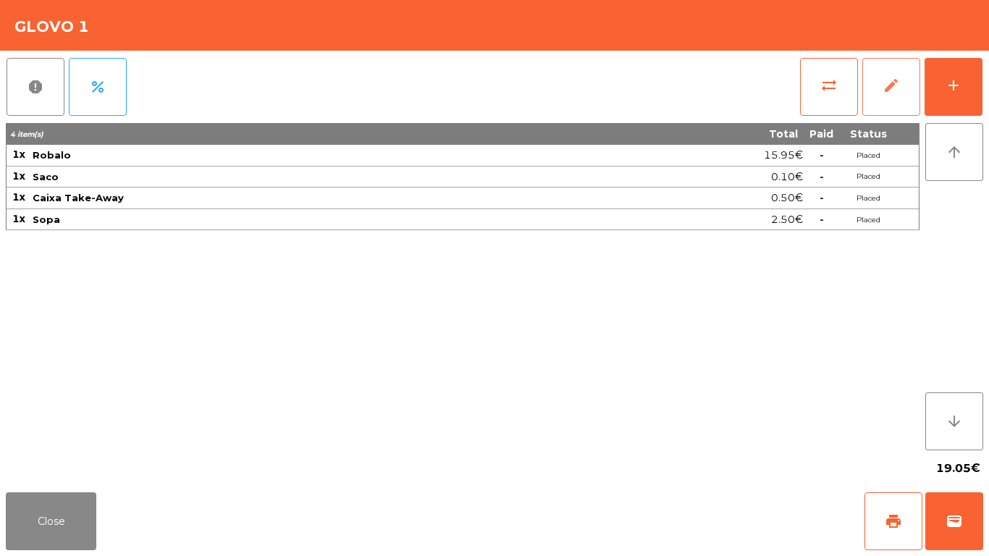
click at [916, 98] on button "edit" at bounding box center [892, 87] width 58 height 58
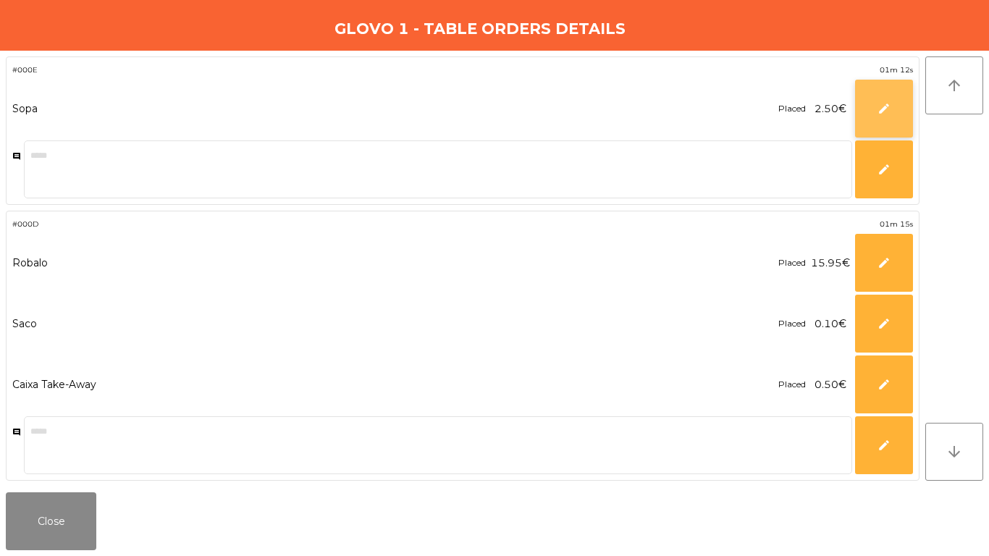
click at [860, 107] on button "edit" at bounding box center [884, 109] width 58 height 58
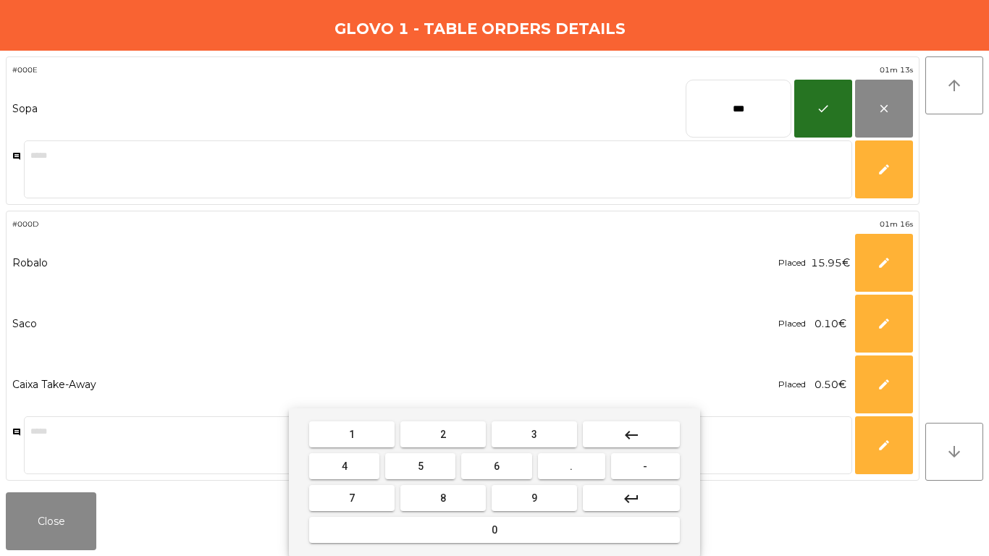
click at [790, 112] on input "***" at bounding box center [739, 109] width 106 height 58
click at [774, 112] on input "***" at bounding box center [739, 109] width 106 height 58
type input "***"
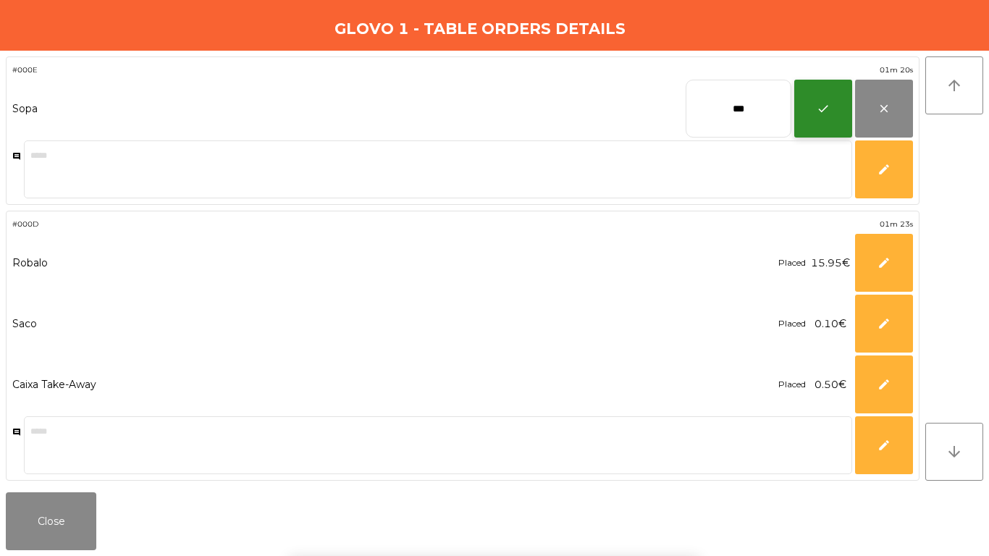
click at [828, 112] on span "check" at bounding box center [823, 108] width 13 height 13
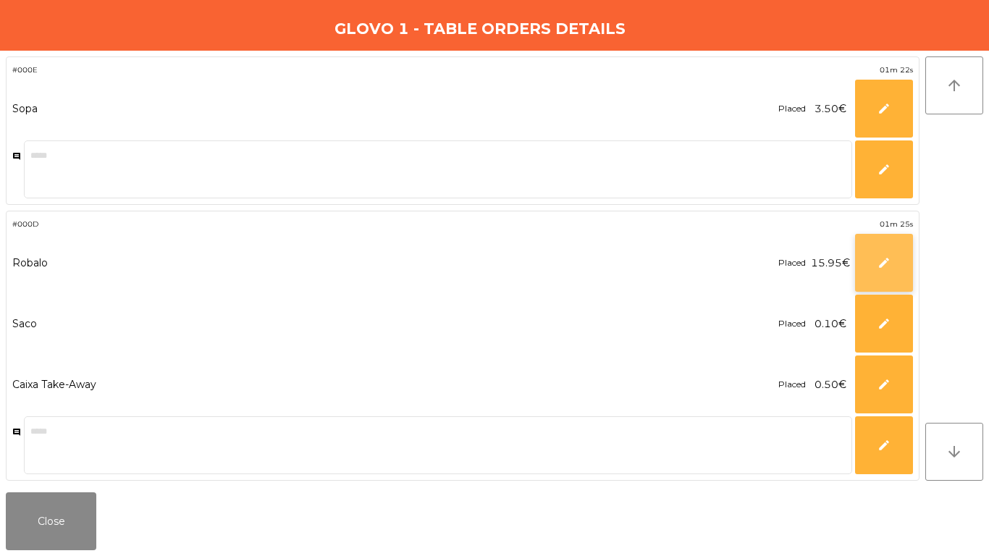
click at [867, 251] on button "edit" at bounding box center [884, 263] width 58 height 58
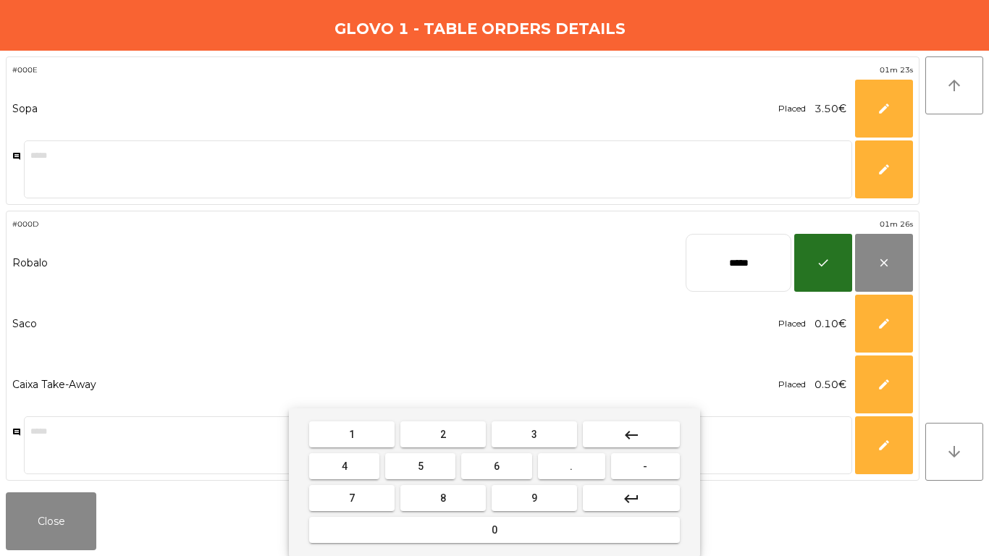
click at [771, 265] on input "*****" at bounding box center [739, 263] width 106 height 58
type input "*****"
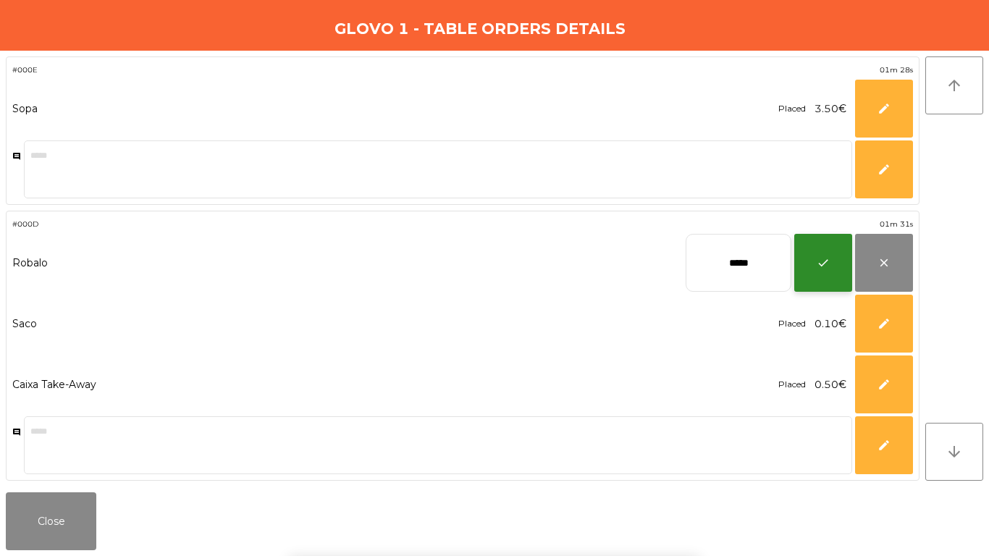
click at [803, 263] on button "check" at bounding box center [823, 263] width 58 height 58
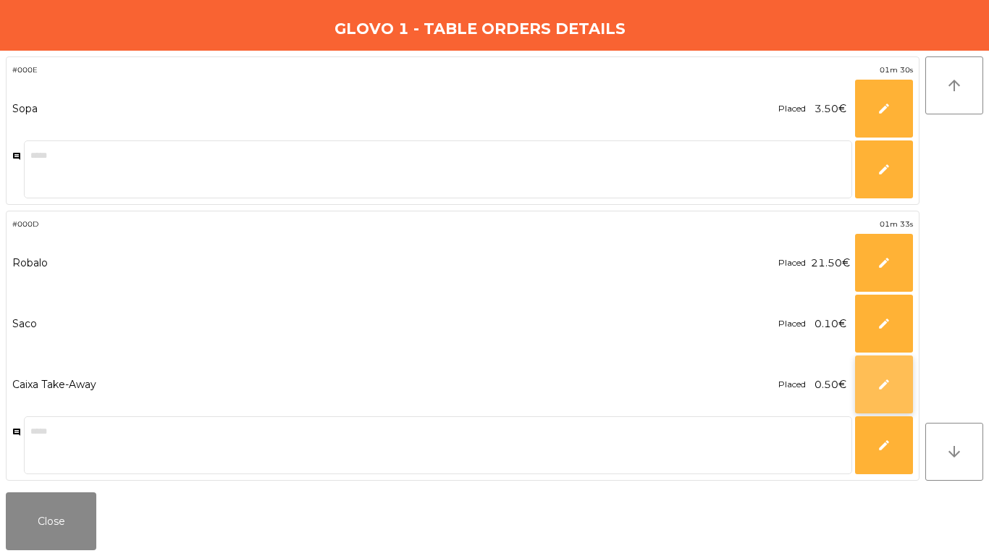
click at [881, 385] on span "edit" at bounding box center [884, 384] width 13 height 13
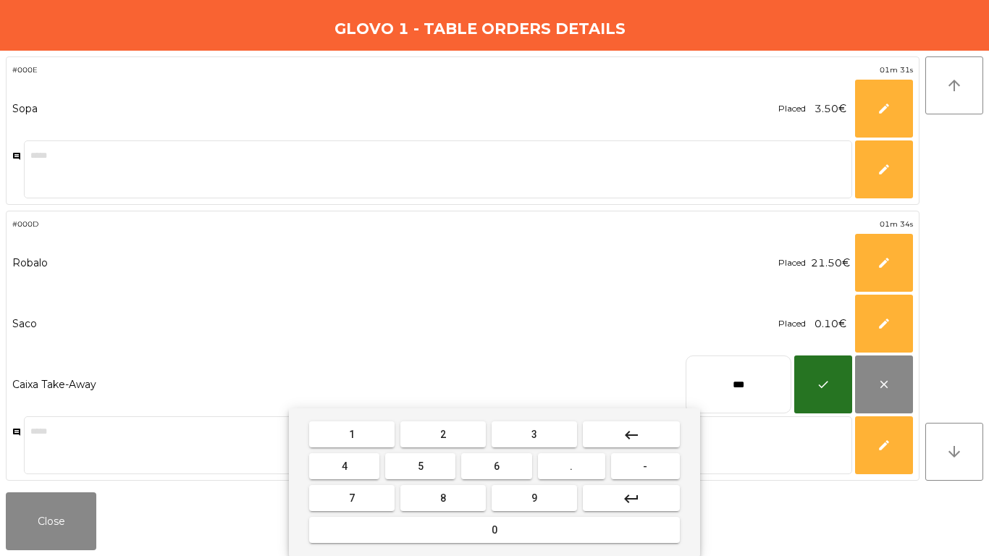
click at [734, 391] on input "***" at bounding box center [739, 385] width 106 height 58
type input "****"
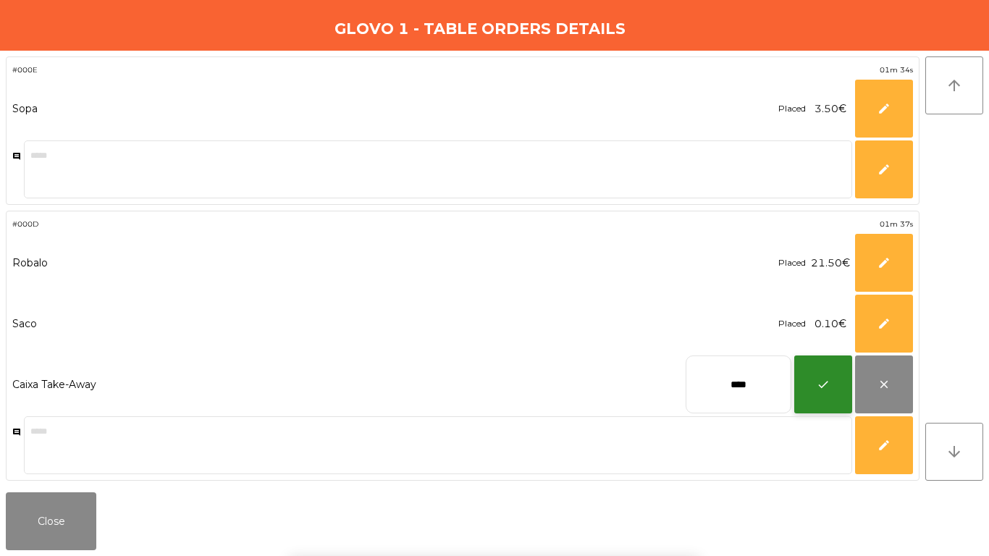
click at [844, 391] on button "check" at bounding box center [823, 385] width 58 height 58
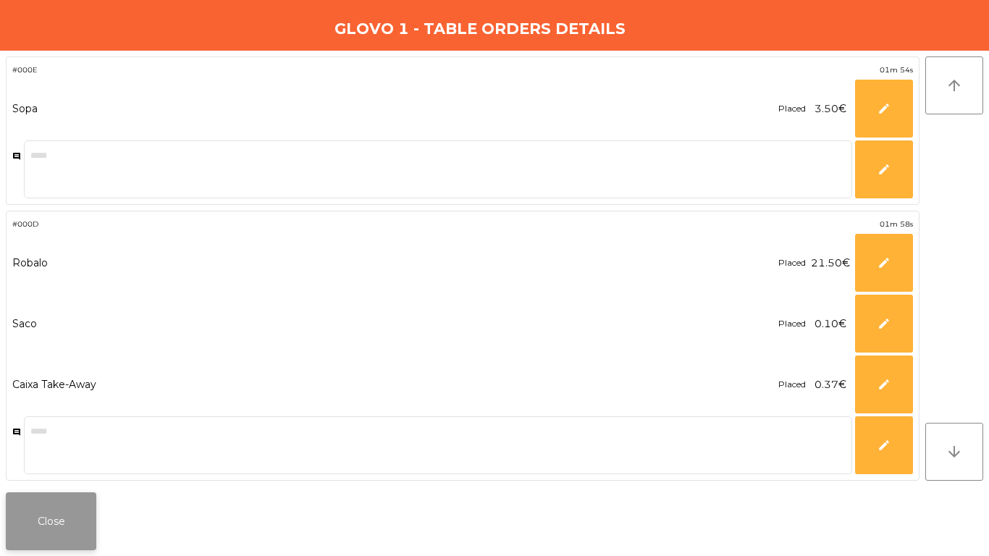
click at [77, 522] on button "Close" at bounding box center [51, 521] width 91 height 58
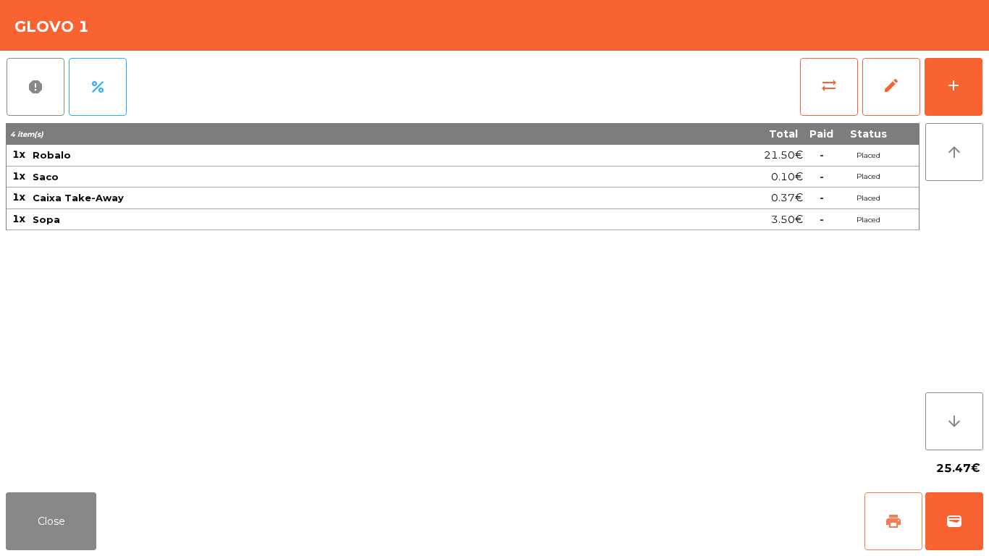
click at [884, 525] on button "print" at bounding box center [894, 521] width 58 height 58
click at [973, 526] on button "wallet" at bounding box center [955, 521] width 58 height 58
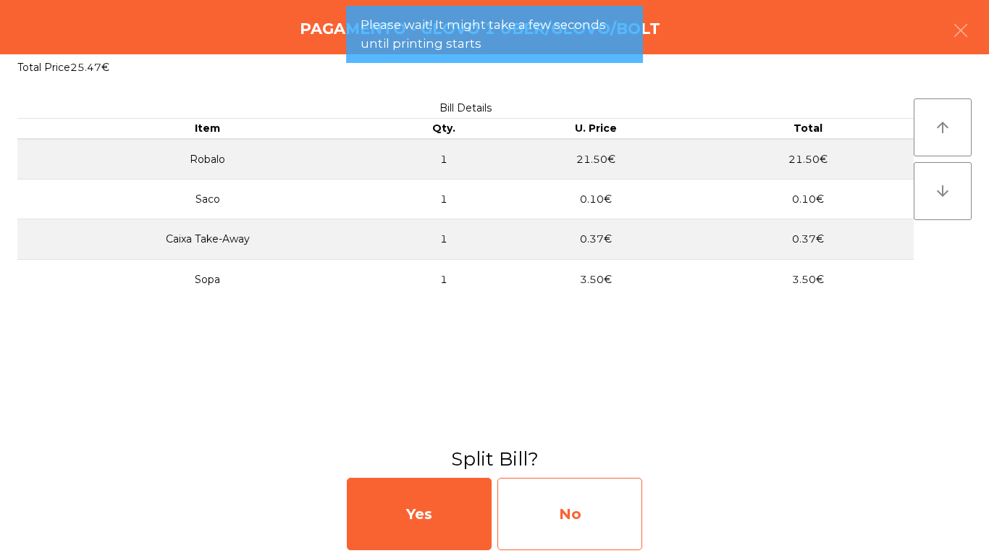
click at [567, 526] on div "No" at bounding box center [570, 514] width 145 height 72
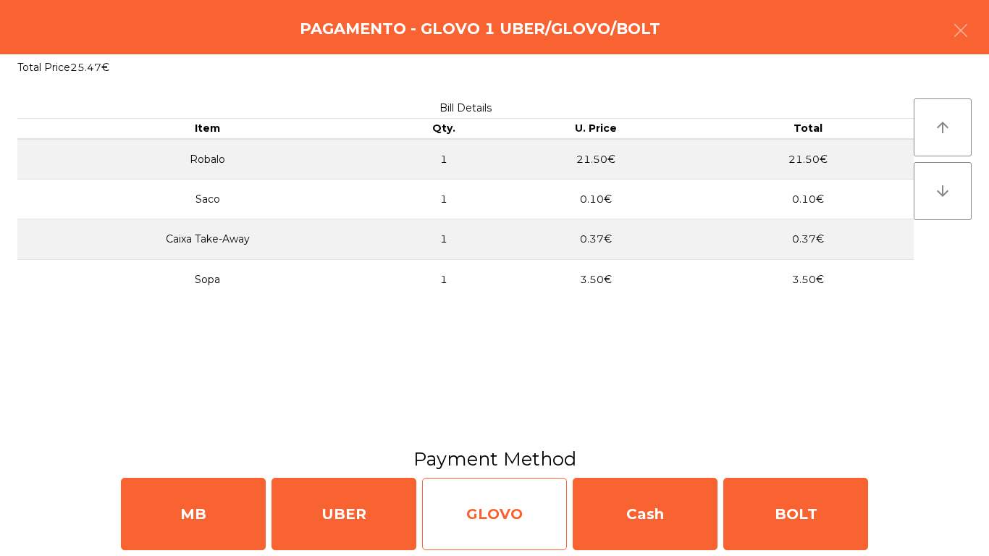
click at [523, 508] on div "GLOVO" at bounding box center [494, 514] width 145 height 72
select select "**"
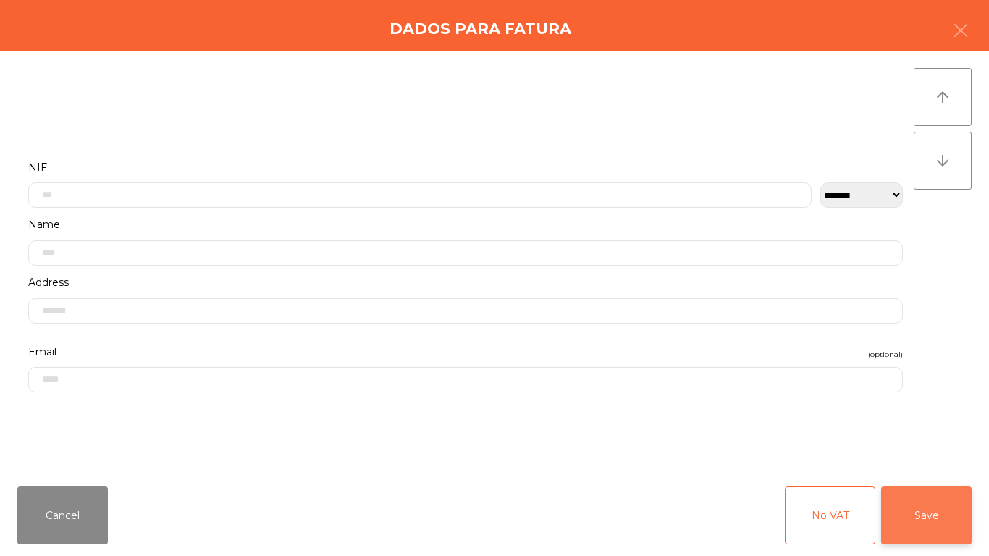
click at [948, 489] on button "Save" at bounding box center [926, 516] width 91 height 58
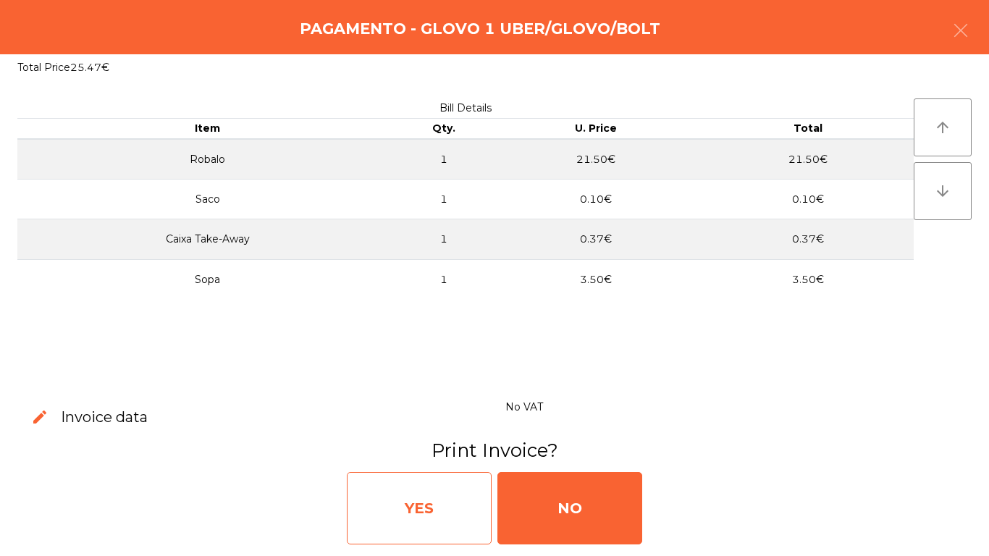
click at [456, 505] on div "YES" at bounding box center [419, 508] width 145 height 72
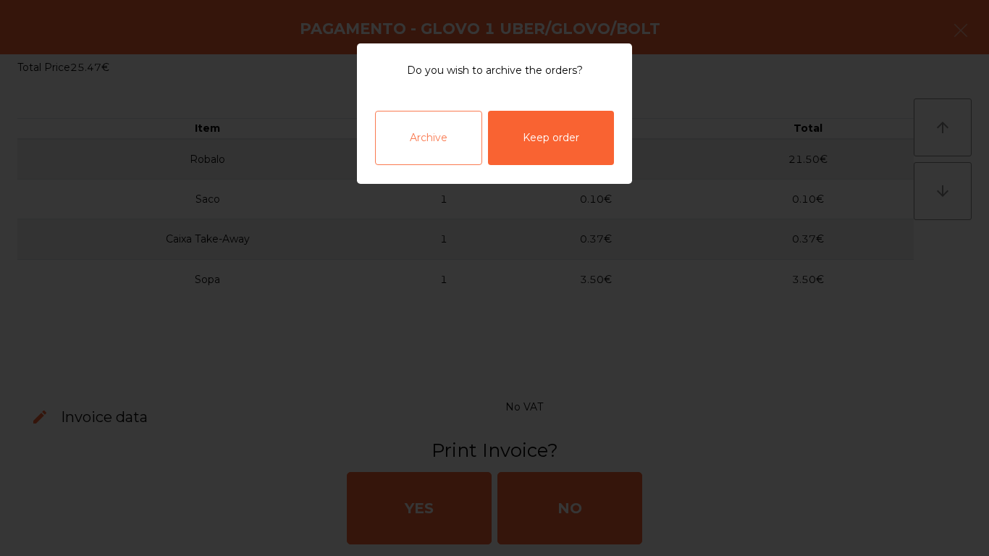
click at [417, 130] on div "Archive" at bounding box center [428, 138] width 107 height 54
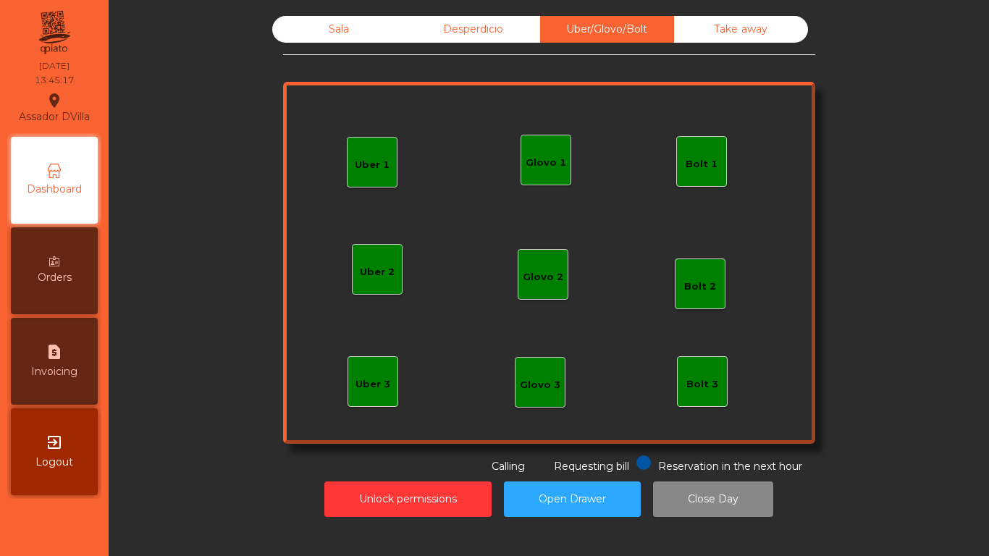
click at [290, 22] on div "Sala" at bounding box center [339, 29] width 134 height 27
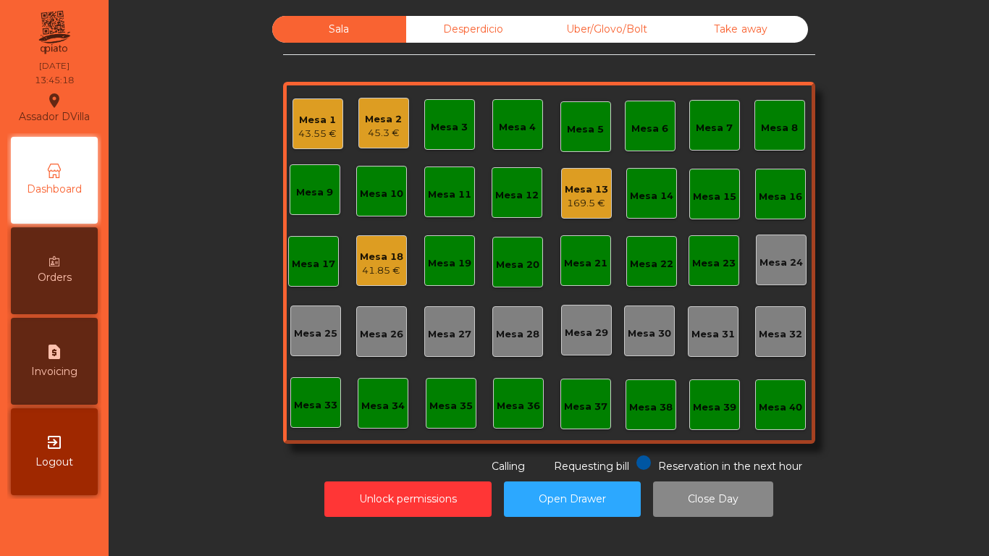
click at [356, 256] on div "Mesa 18 41.85 €" at bounding box center [381, 260] width 51 height 51
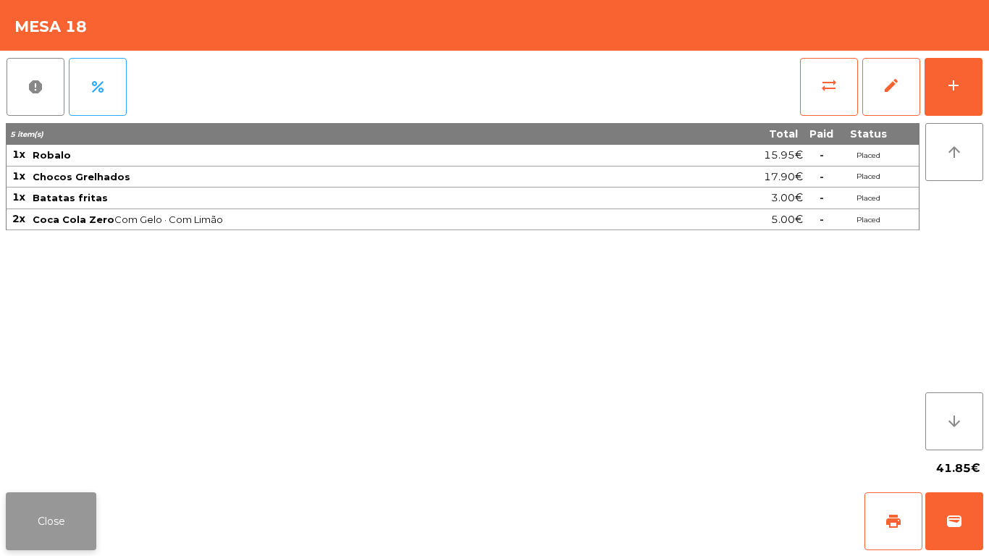
click at [63, 530] on button "Close" at bounding box center [51, 521] width 91 height 58
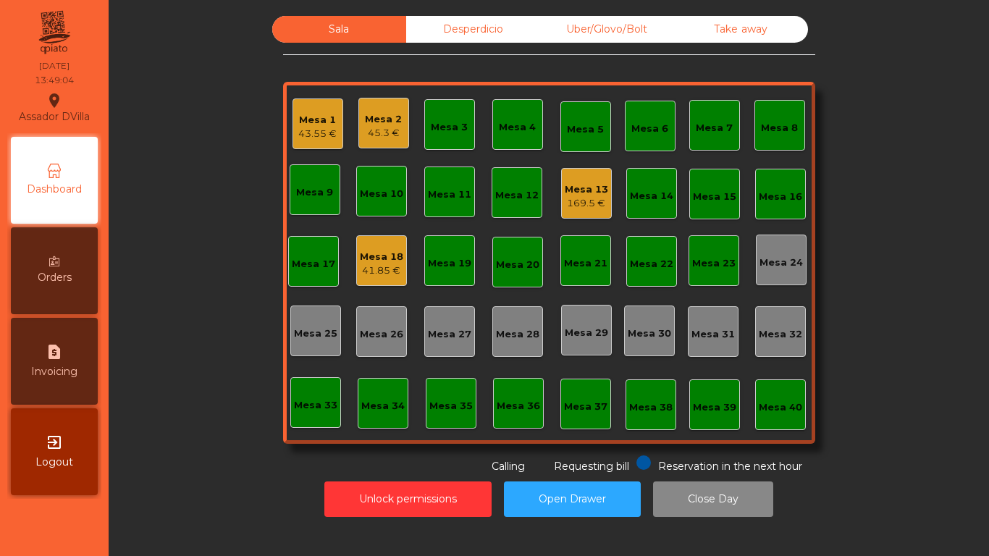
click at [385, 119] on div "Mesa 2" at bounding box center [383, 119] width 37 height 14
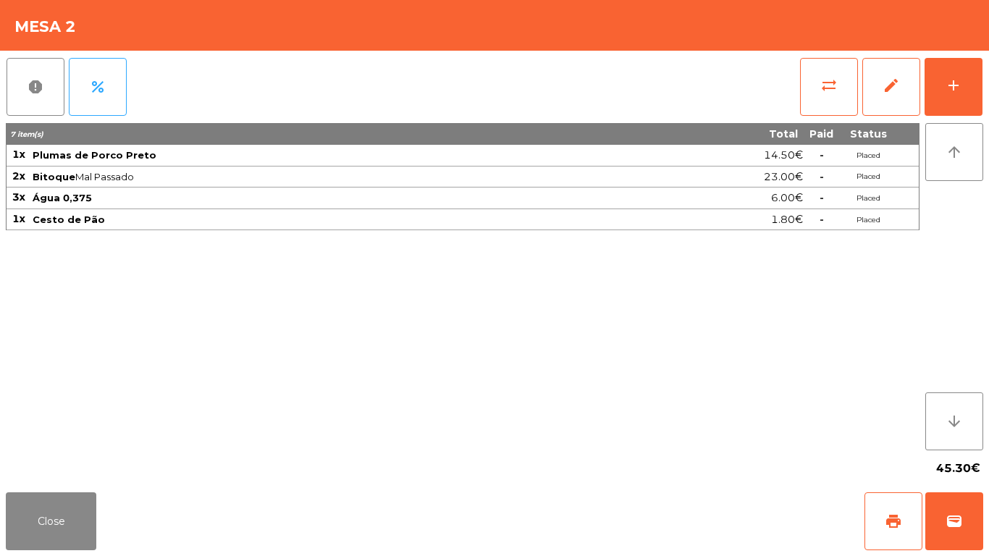
click at [989, 79] on div "report percent sync_alt edit add 7 item(s) Total Paid Status 1x Plumas [PERSON_…" at bounding box center [494, 269] width 989 height 436
click at [986, 93] on div "report percent sync_alt edit add 7 item(s) Total Paid Status 1x Plumas [PERSON_…" at bounding box center [494, 269] width 989 height 436
click at [962, 78] on button "add" at bounding box center [954, 87] width 58 height 58
click at [944, 86] on button "add" at bounding box center [954, 87] width 58 height 58
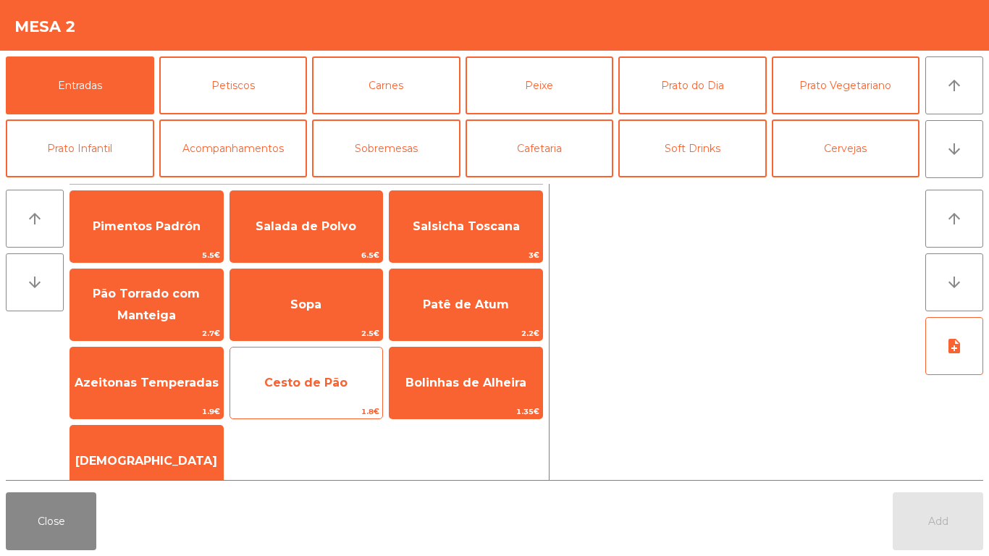
click at [313, 378] on span "Cesto de Pão" at bounding box center [305, 383] width 83 height 14
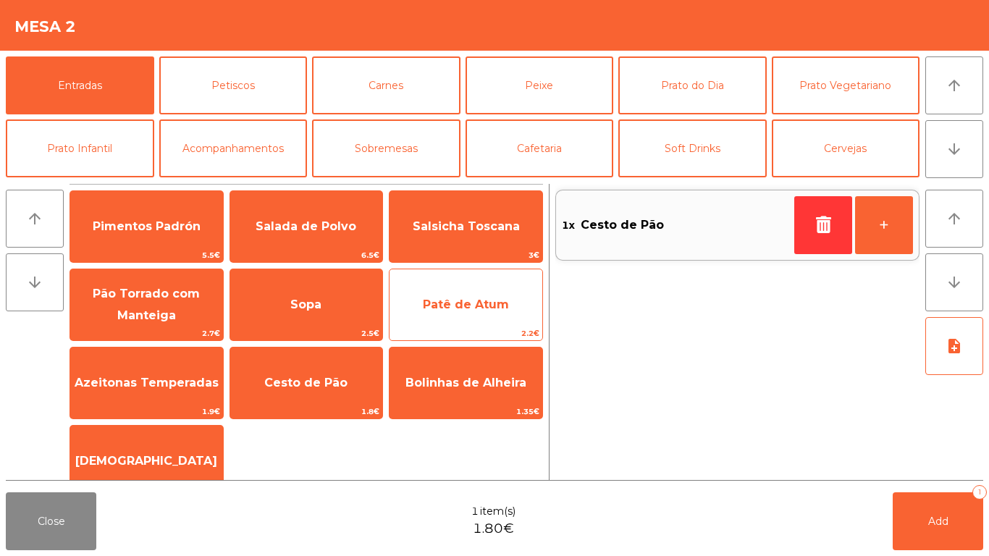
click at [484, 316] on span "Patê de Atum" at bounding box center [466, 304] width 153 height 39
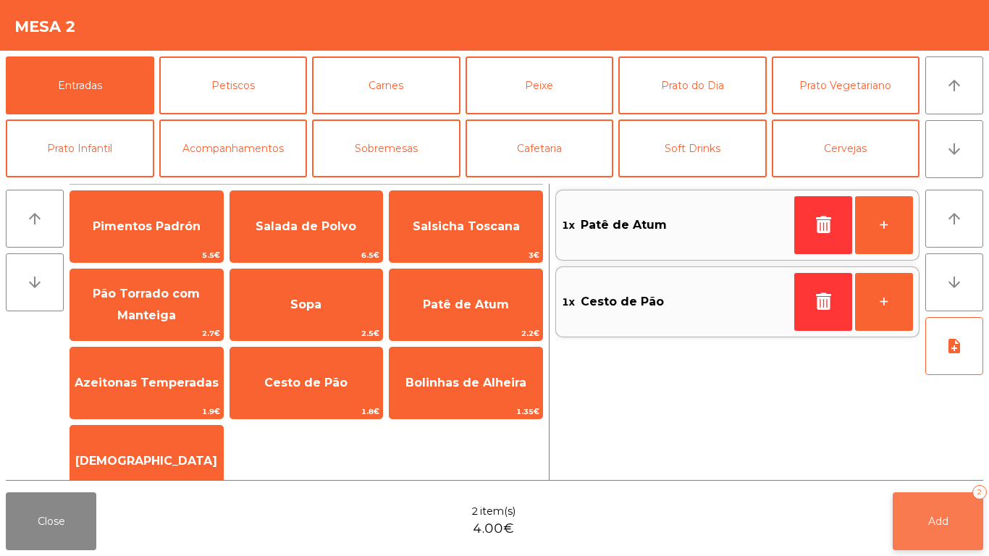
click at [927, 534] on button "Add 2" at bounding box center [938, 521] width 91 height 58
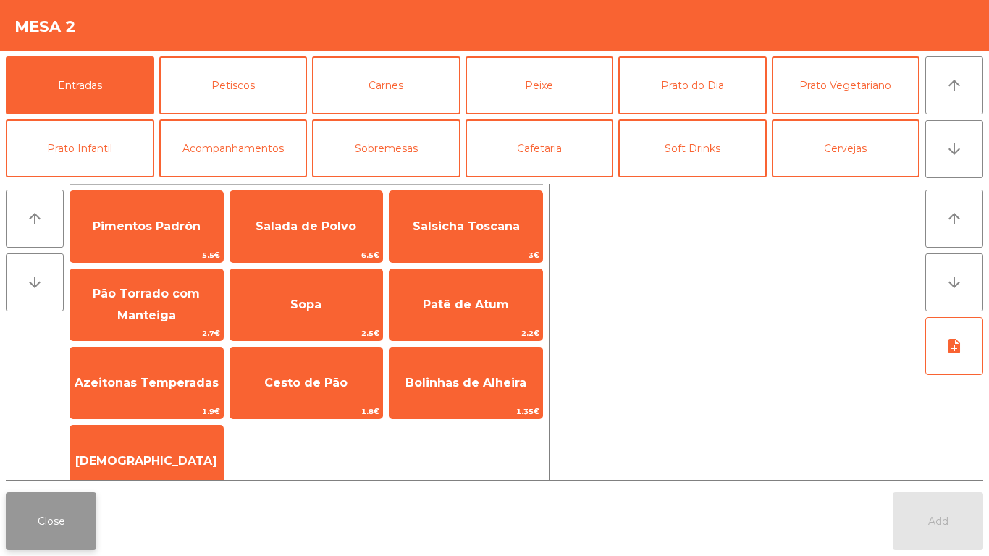
click at [16, 539] on button "Close" at bounding box center [51, 521] width 91 height 58
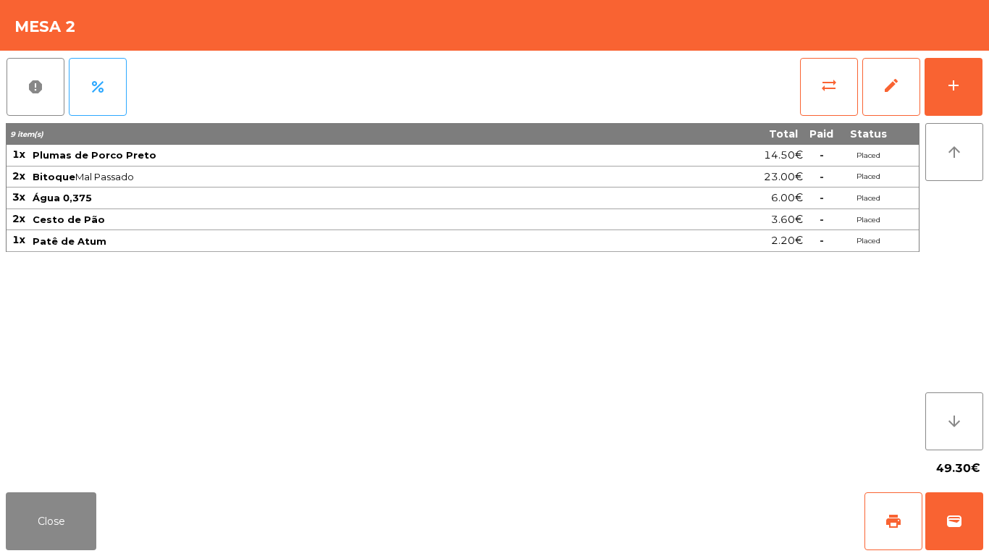
click at [987, 75] on div "report percent sync_alt edit add 9 item(s) Total Paid Status 1x Plumas [PERSON_…" at bounding box center [494, 269] width 989 height 436
click at [973, 83] on button "add" at bounding box center [954, 87] width 58 height 58
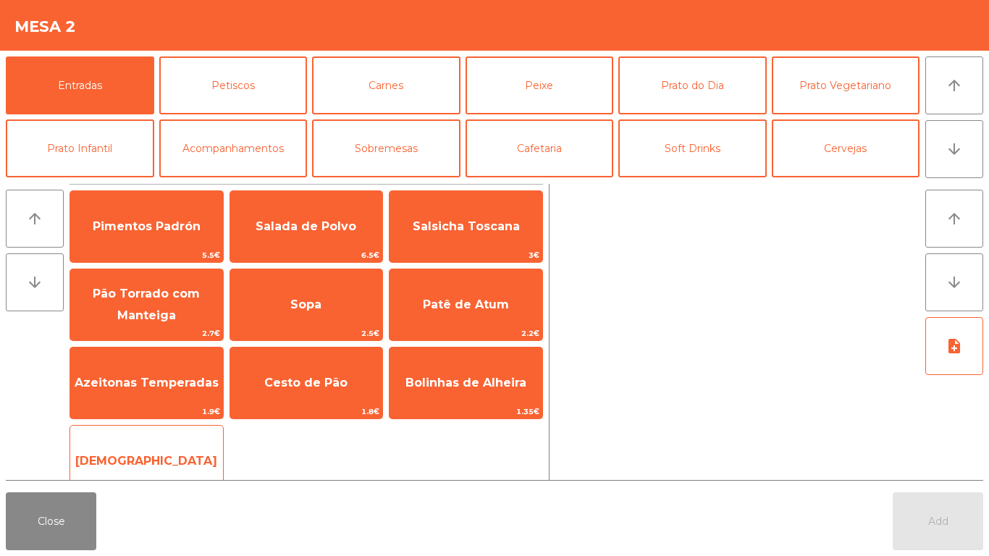
click at [168, 438] on div "Manteiga 1€" at bounding box center [147, 461] width 154 height 72
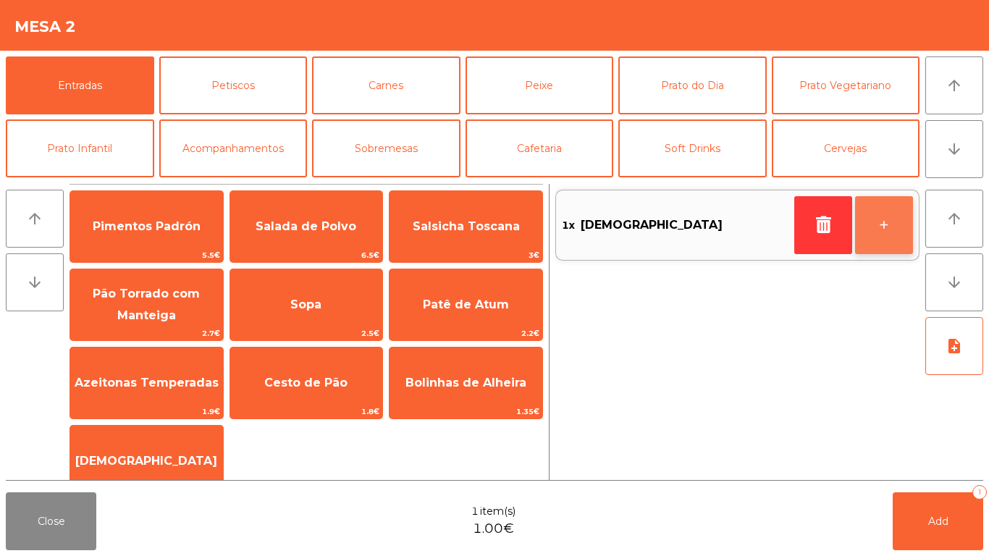
click at [897, 216] on button "+" at bounding box center [884, 225] width 58 height 58
click at [897, 214] on button "+" at bounding box center [884, 225] width 58 height 58
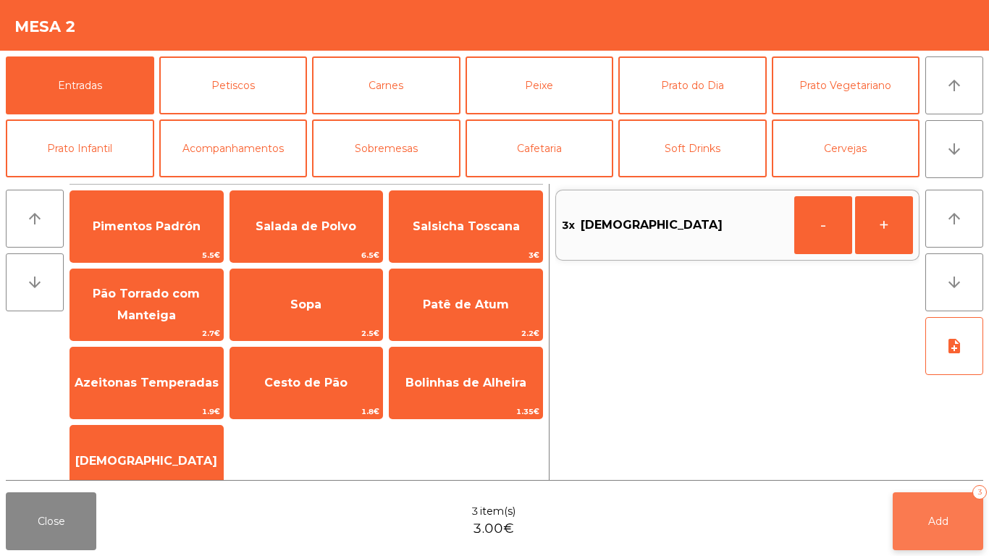
click at [952, 519] on button "Add 3" at bounding box center [938, 521] width 91 height 58
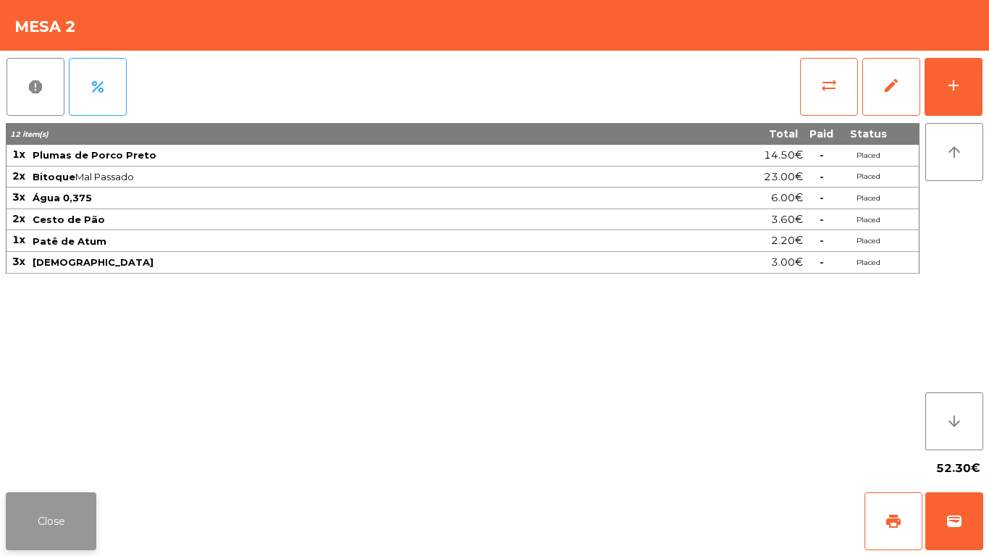
click at [62, 508] on button "Close" at bounding box center [51, 521] width 91 height 58
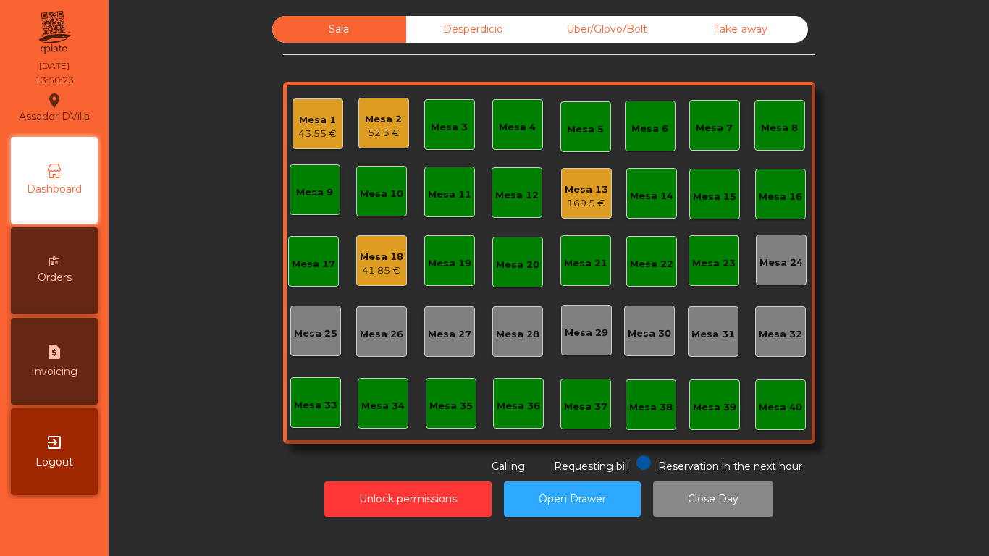
click at [365, 114] on div "Mesa 2" at bounding box center [383, 119] width 37 height 14
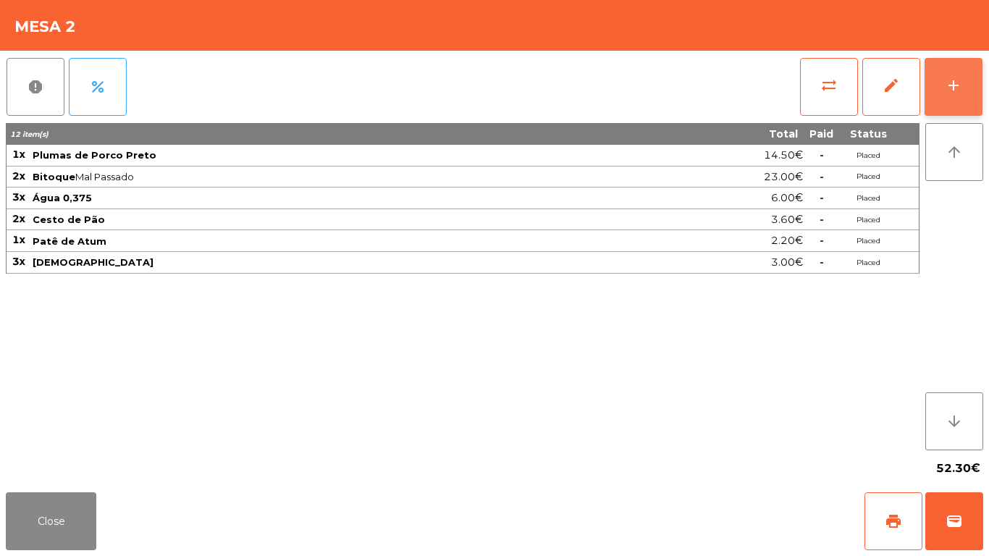
click at [949, 80] on div "add" at bounding box center [953, 85] width 17 height 17
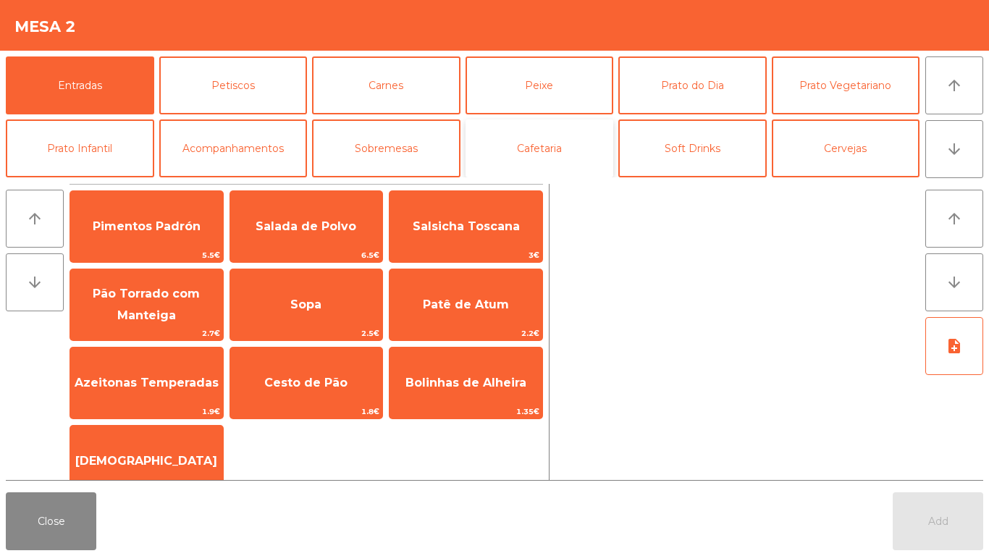
click at [541, 159] on button "Cafetaria" at bounding box center [540, 148] width 148 height 58
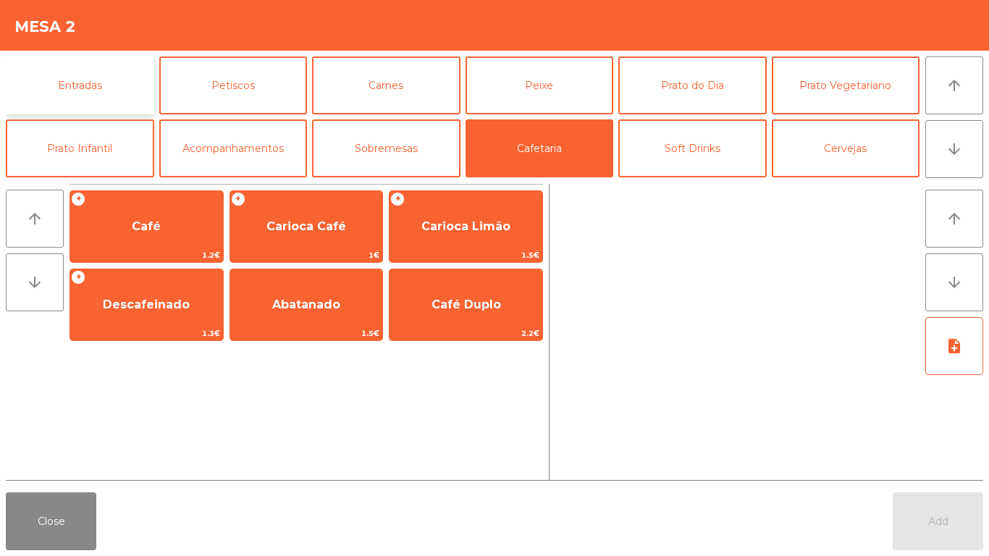
click at [98, 84] on button "Entradas" at bounding box center [80, 85] width 148 height 58
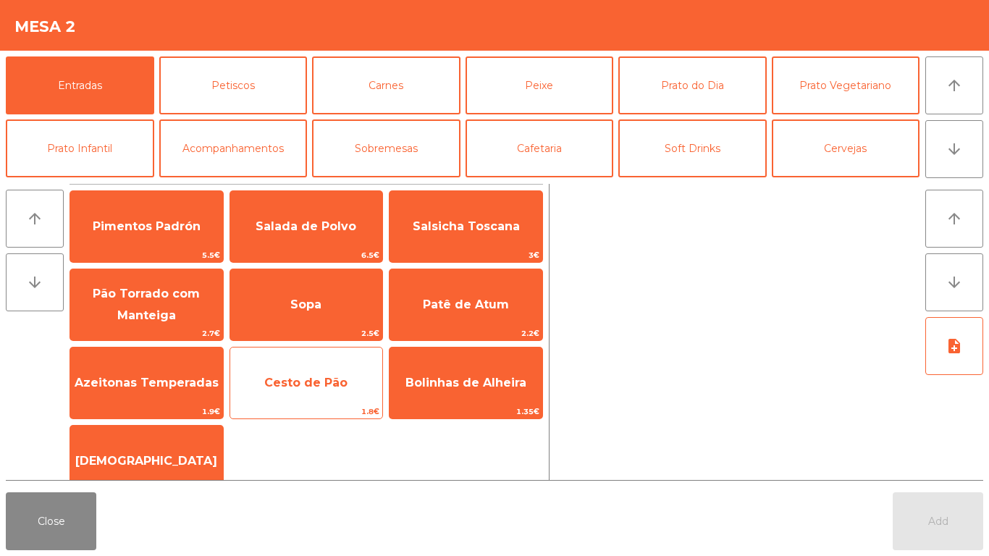
click at [311, 361] on div "Cesto de Pão 1.8€" at bounding box center [307, 383] width 154 height 72
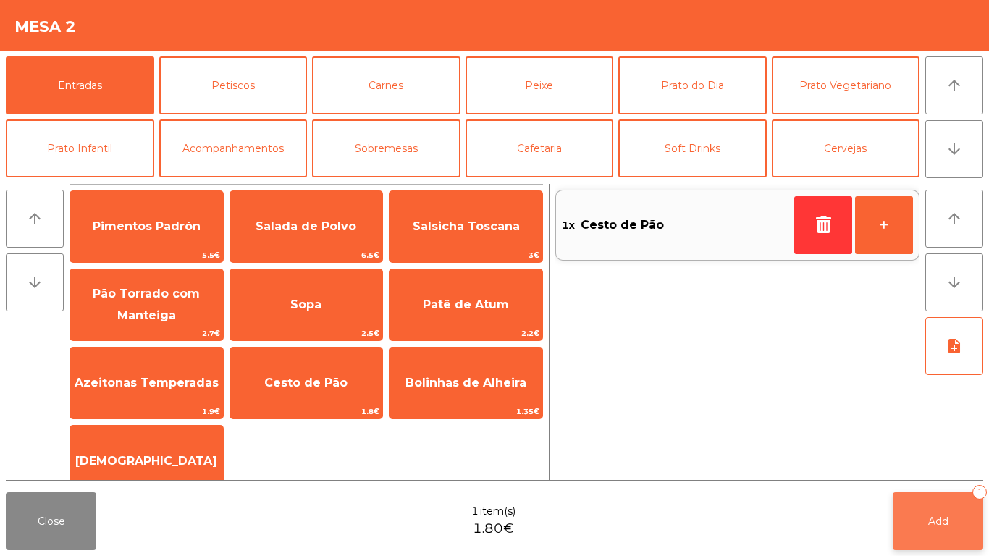
click at [929, 498] on button "Add 1" at bounding box center [938, 521] width 91 height 58
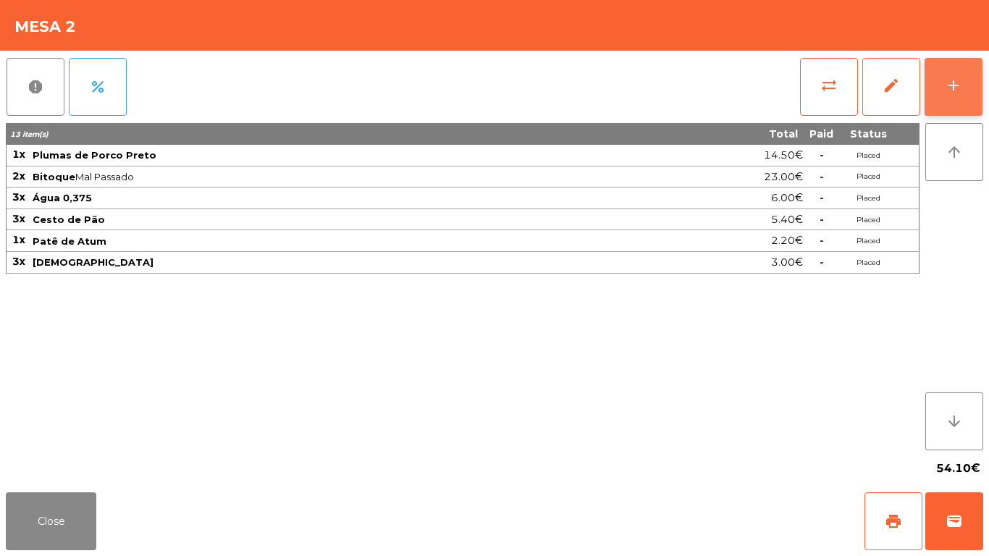
click at [978, 82] on button "add" at bounding box center [954, 87] width 58 height 58
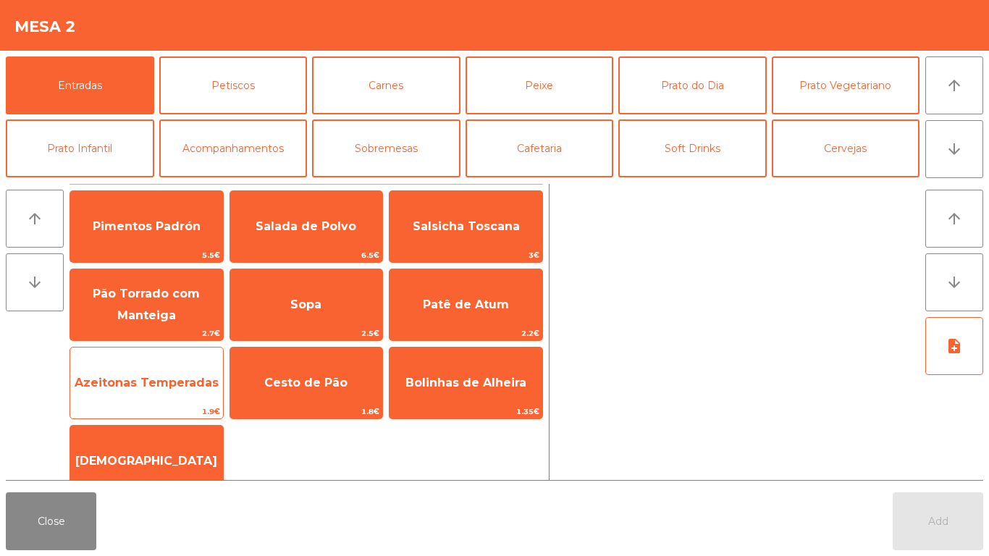
click at [180, 370] on span "Azeitonas Temperadas" at bounding box center [146, 383] width 153 height 39
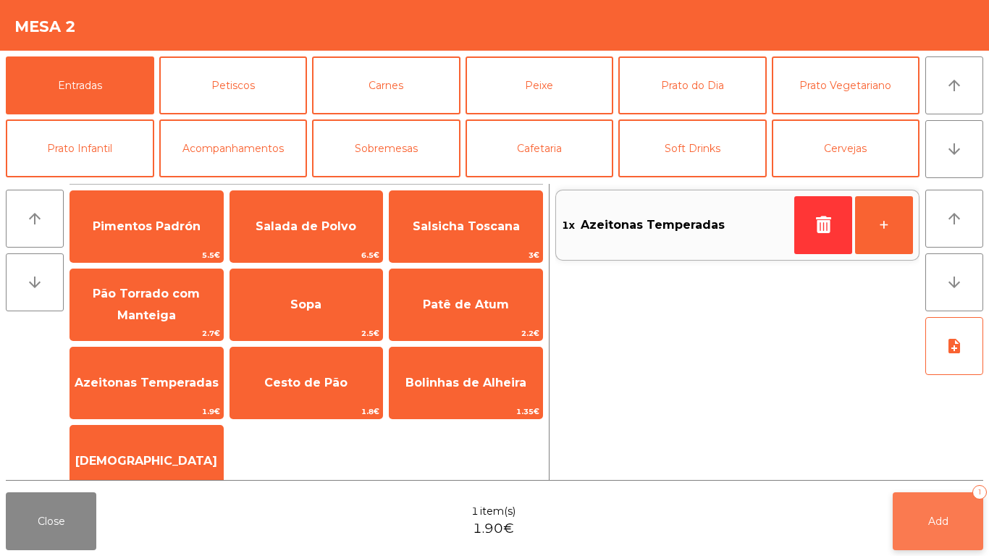
click at [946, 517] on span "Add" at bounding box center [938, 521] width 20 height 13
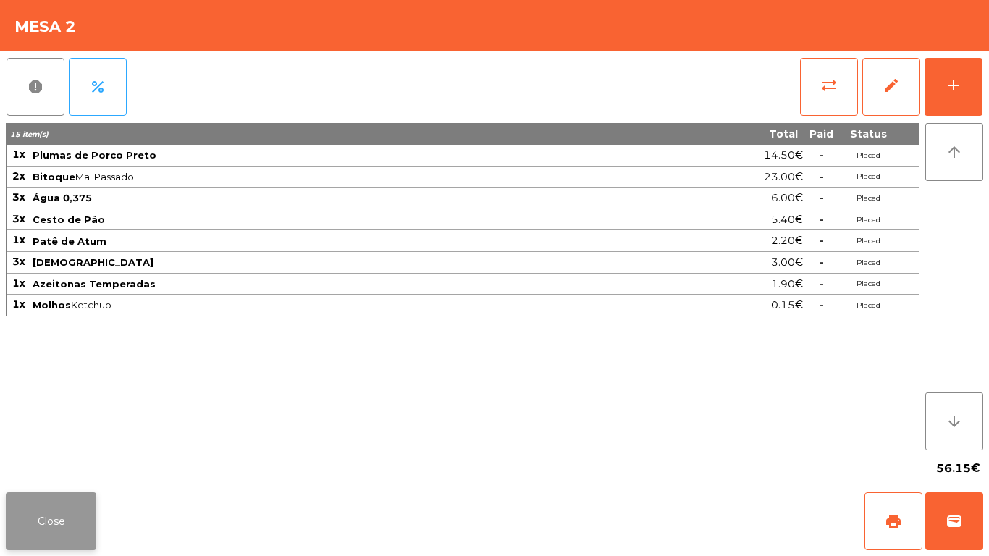
click at [50, 525] on button "Close" at bounding box center [51, 521] width 91 height 58
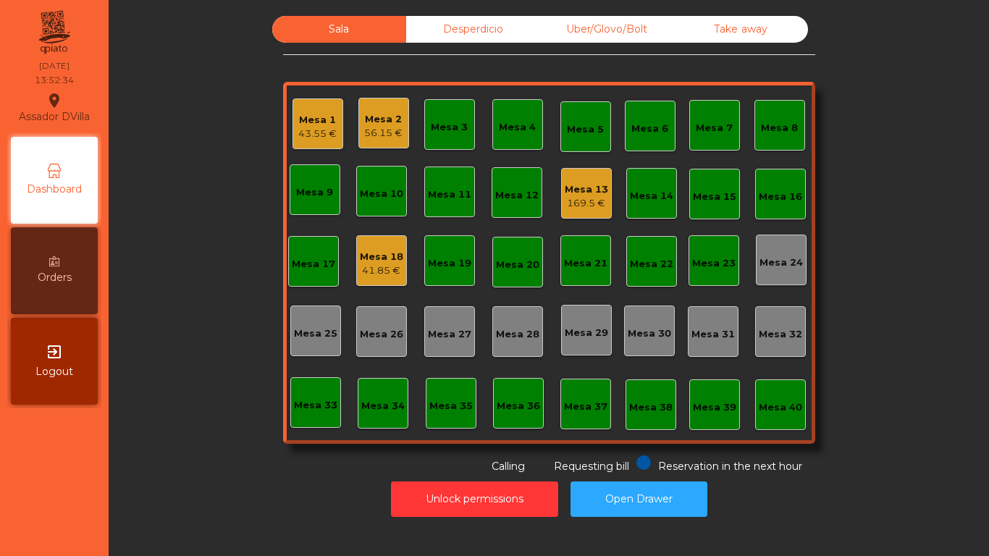
click at [581, 189] on div "Mesa 13" at bounding box center [586, 189] width 43 height 14
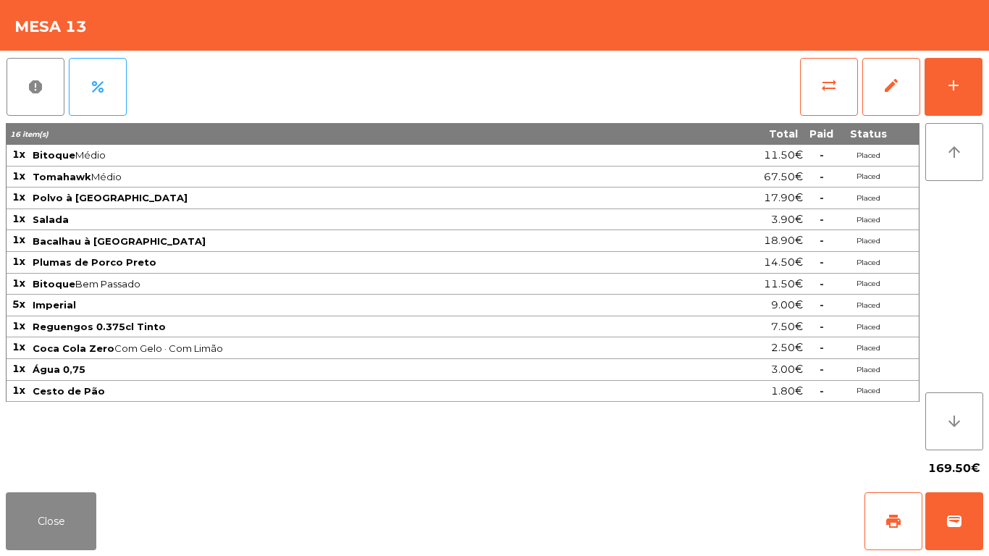
click at [989, 71] on div "report percent sync_alt edit add 16 item(s) Total Paid Status 1x Bitoque Médio …" at bounding box center [494, 269] width 989 height 436
click at [984, 93] on div "report percent sync_alt edit add 16 item(s) Total Paid Status 1x Bitoque Médio …" at bounding box center [494, 269] width 989 height 436
click at [957, 82] on div "add" at bounding box center [953, 85] width 17 height 17
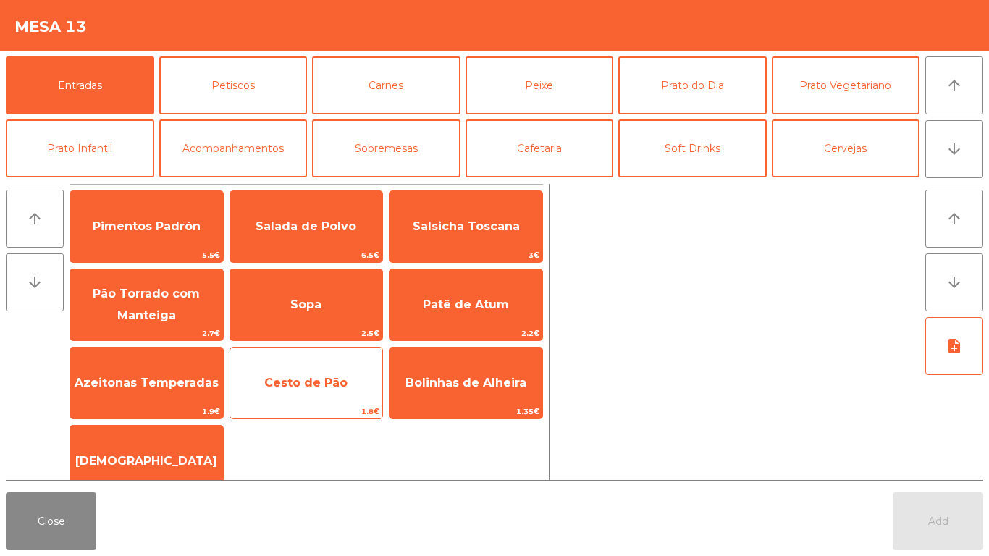
click at [324, 379] on span "Cesto de Pão" at bounding box center [305, 383] width 83 height 14
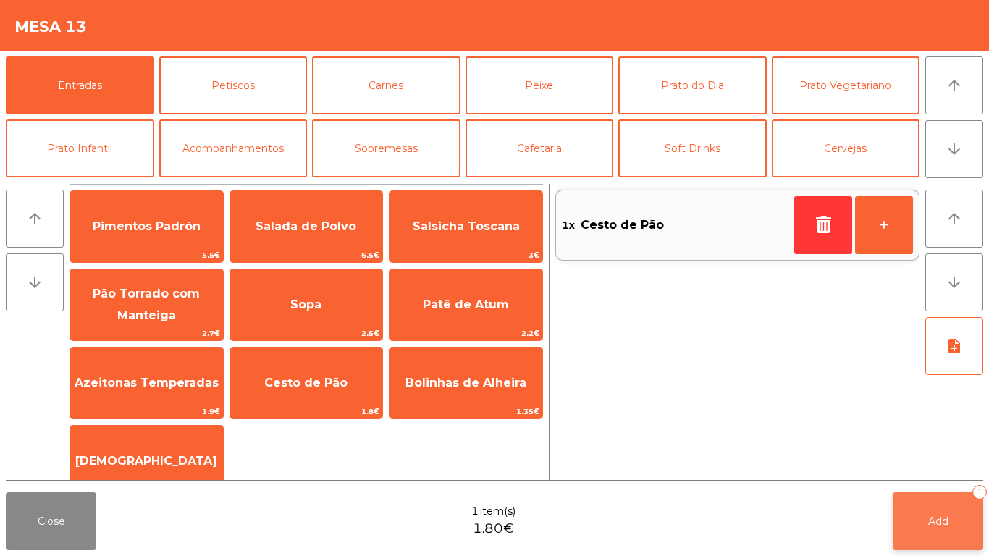
click at [936, 520] on span "Add" at bounding box center [938, 521] width 20 height 13
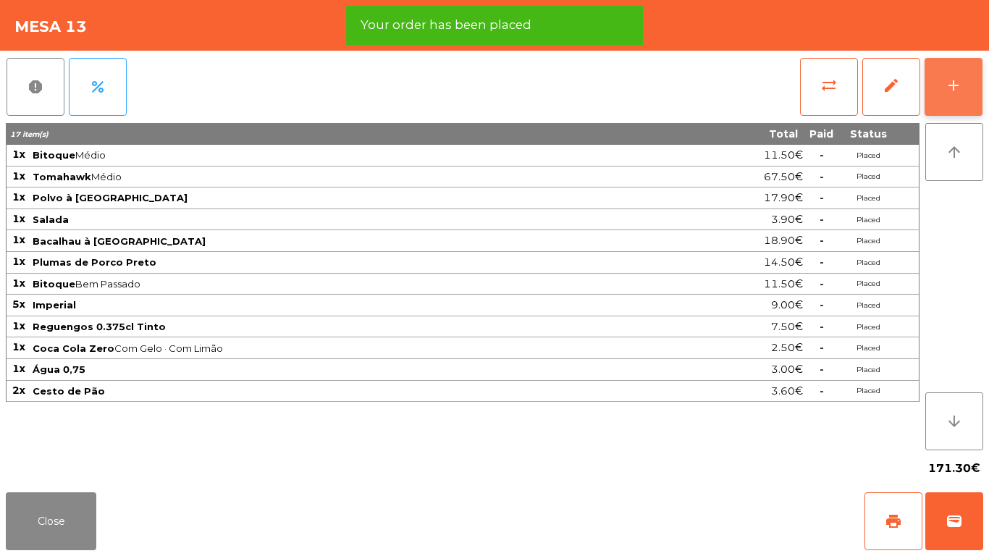
click at [962, 83] on button "add" at bounding box center [954, 87] width 58 height 58
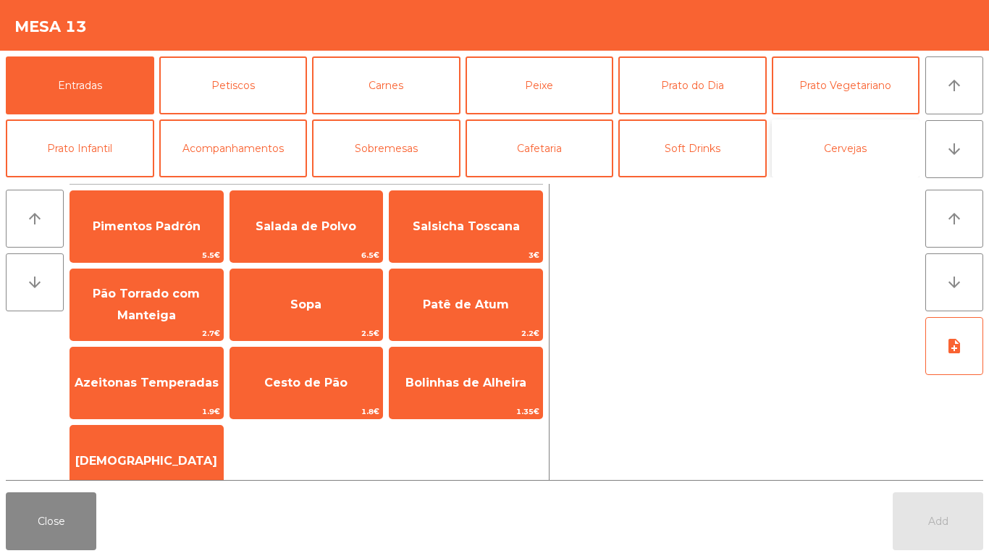
click at [847, 141] on button "Cervejas" at bounding box center [846, 148] width 148 height 58
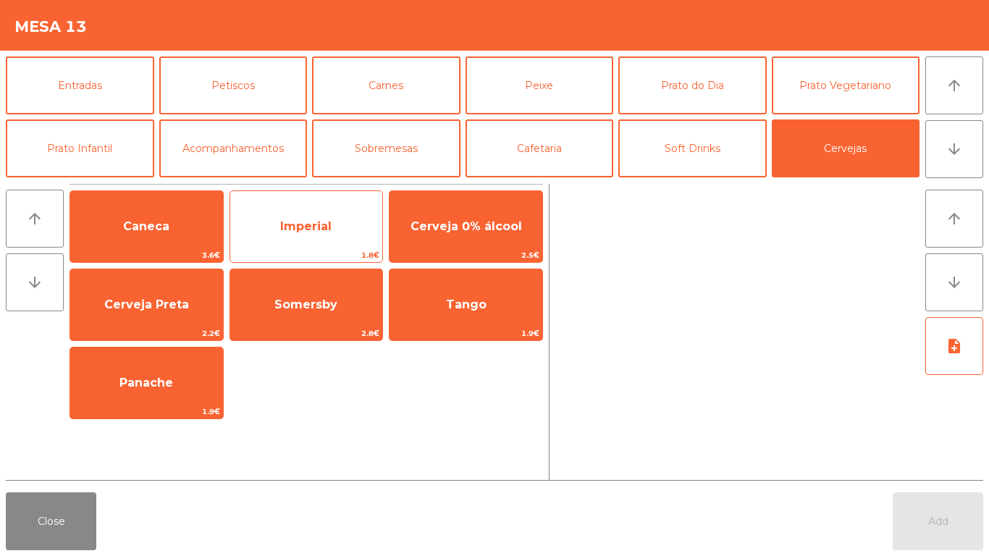
click at [314, 221] on span "Imperial" at bounding box center [305, 226] width 51 height 14
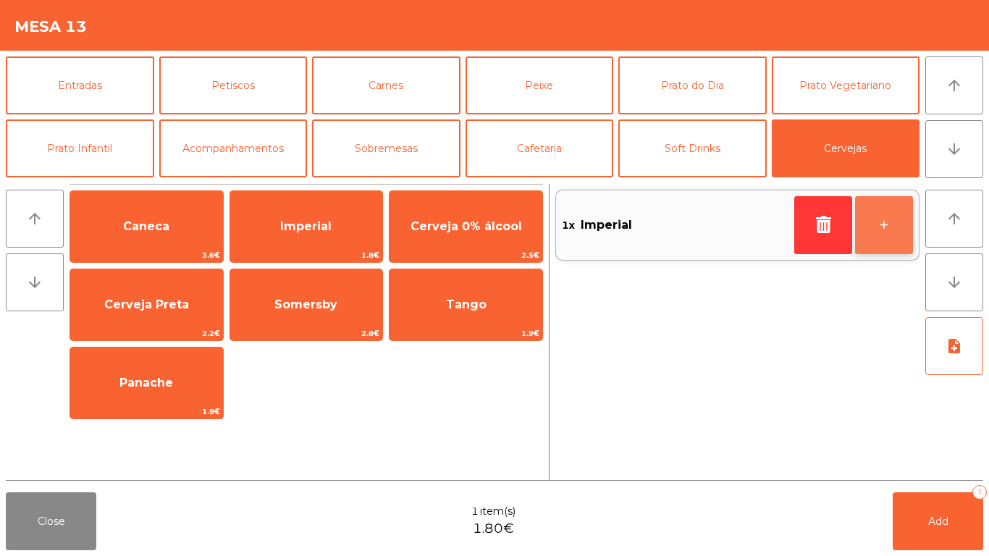
click at [909, 207] on button "+" at bounding box center [884, 225] width 58 height 58
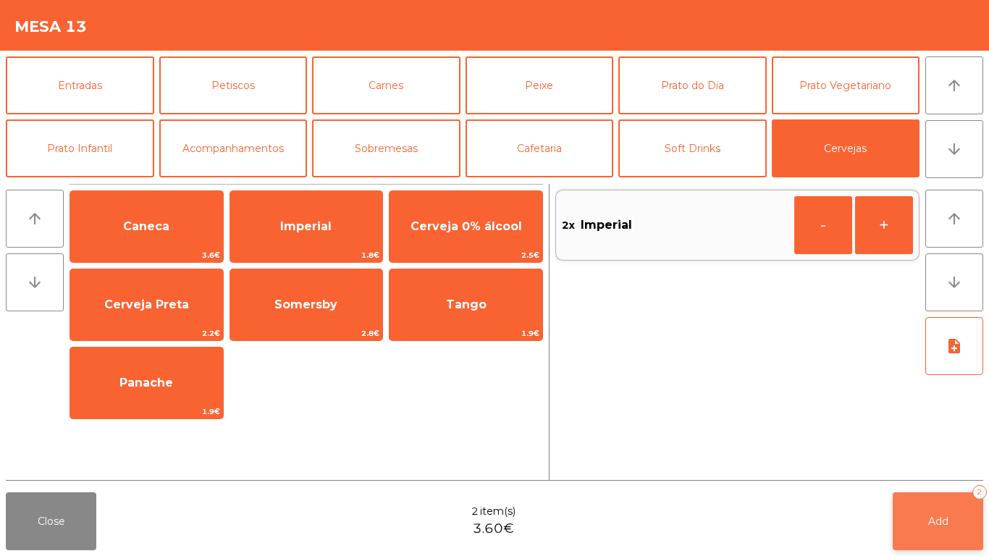
click at [944, 524] on span "Add" at bounding box center [938, 521] width 20 height 13
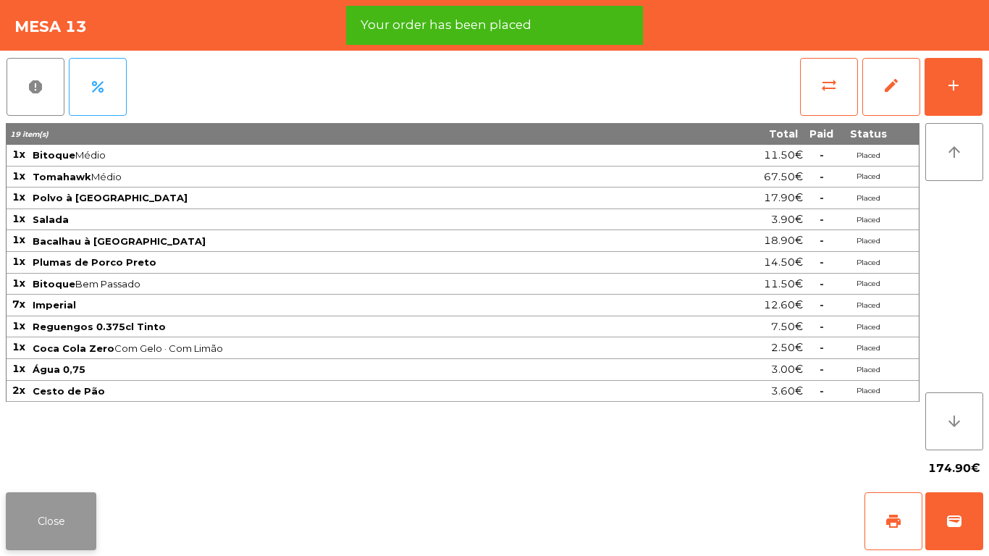
click at [69, 507] on button "Close" at bounding box center [51, 521] width 91 height 58
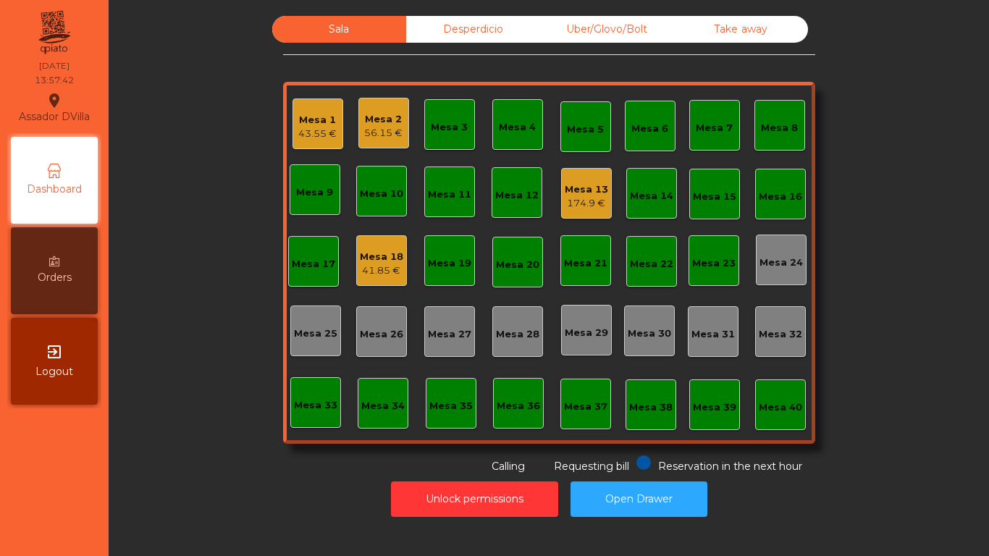
click at [301, 114] on div "Mesa 1" at bounding box center [317, 120] width 38 height 14
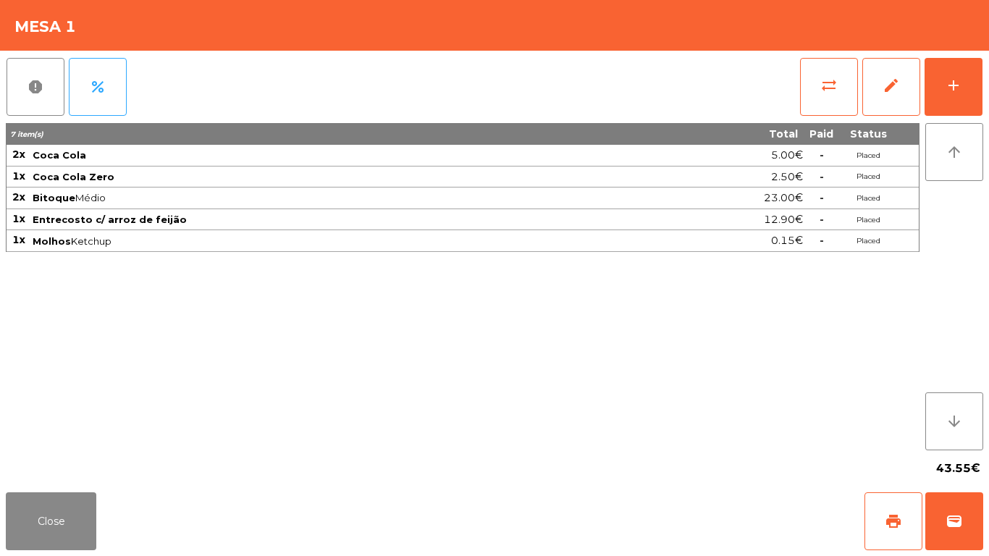
click at [983, 81] on div "sync_alt edit add" at bounding box center [891, 87] width 184 height 72
click at [972, 80] on button "add" at bounding box center [954, 87] width 58 height 58
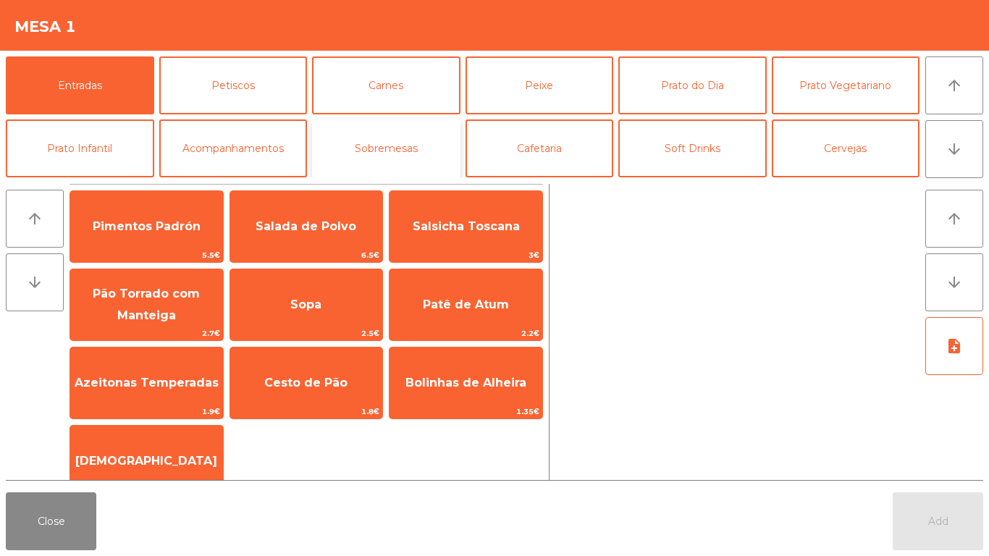
click at [391, 145] on button "Sobremesas" at bounding box center [386, 148] width 148 height 58
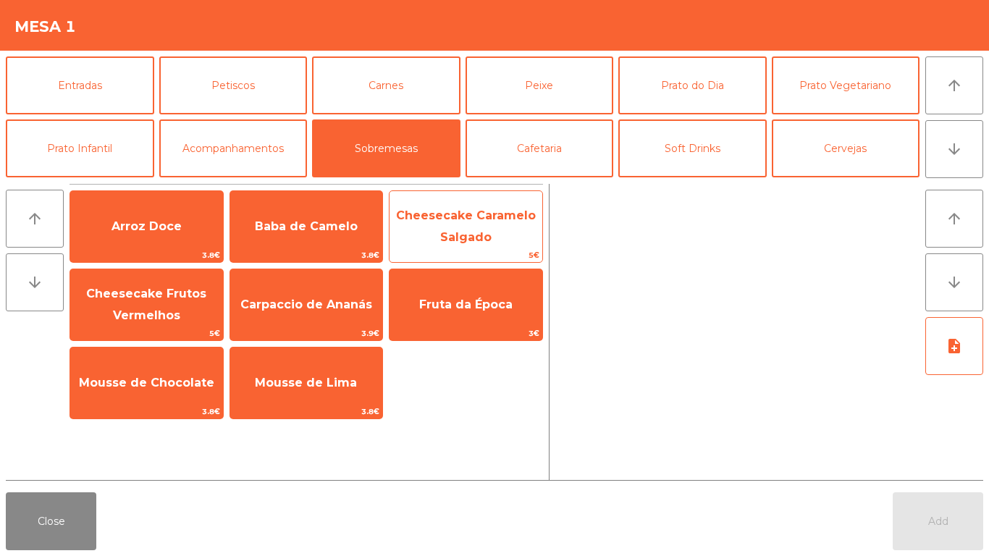
click at [479, 237] on span "Cheesecake Caramelo Salgado" at bounding box center [466, 226] width 140 height 35
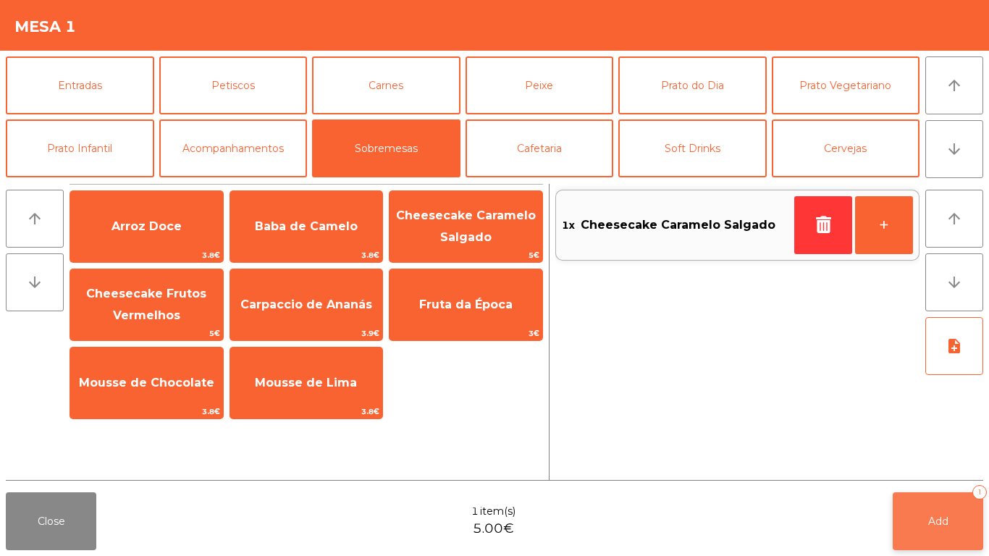
click at [950, 515] on button "Add 1" at bounding box center [938, 521] width 91 height 58
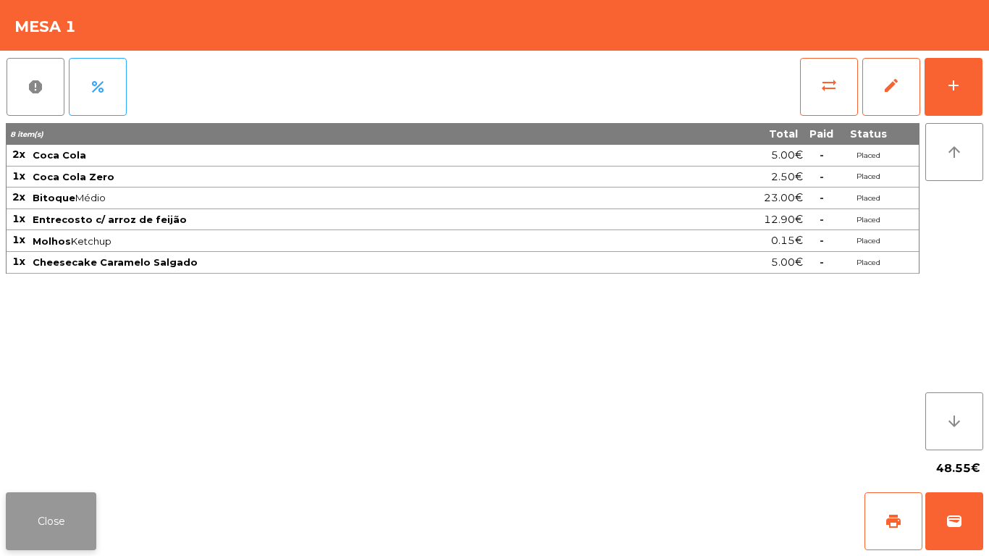
click at [41, 511] on button "Close" at bounding box center [51, 521] width 91 height 58
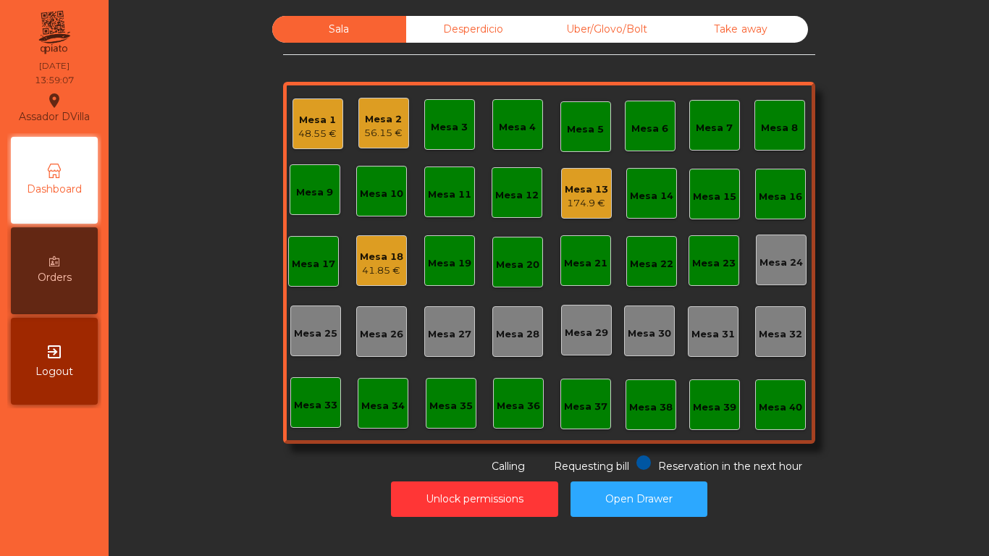
click at [574, 196] on div "174.9 €" at bounding box center [586, 203] width 43 height 14
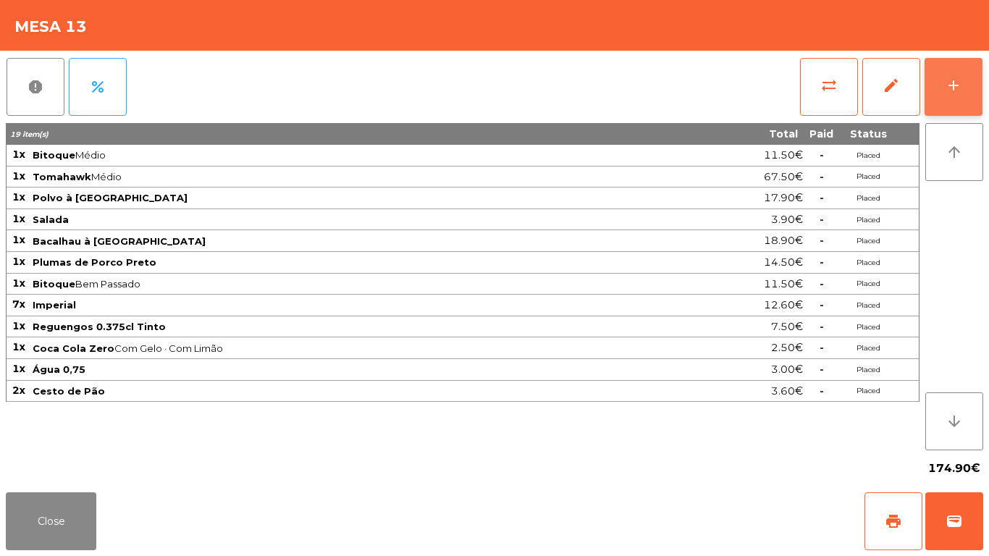
click at [952, 80] on div "add" at bounding box center [953, 85] width 17 height 17
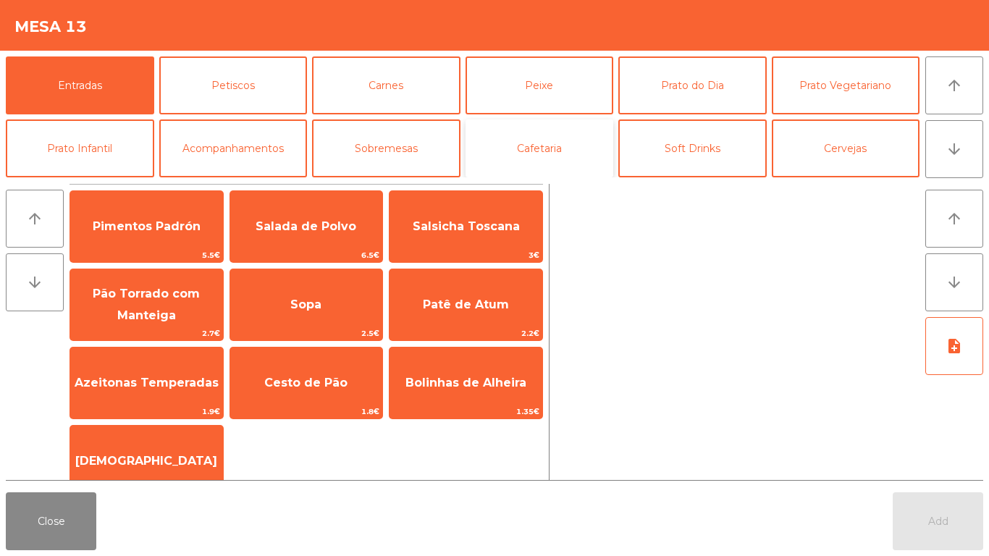
click at [563, 143] on button "Cafetaria" at bounding box center [540, 148] width 148 height 58
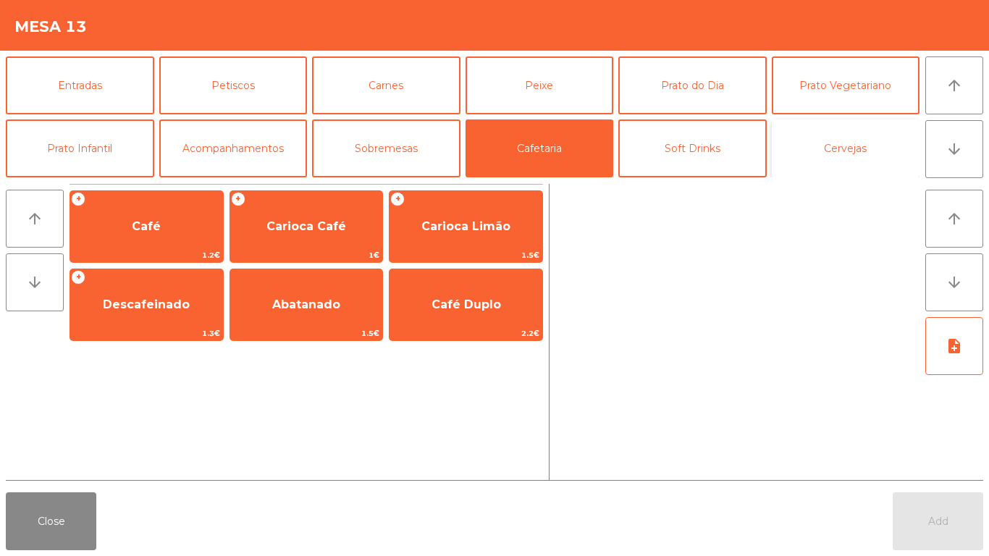
click at [860, 152] on button "Cervejas" at bounding box center [846, 148] width 148 height 58
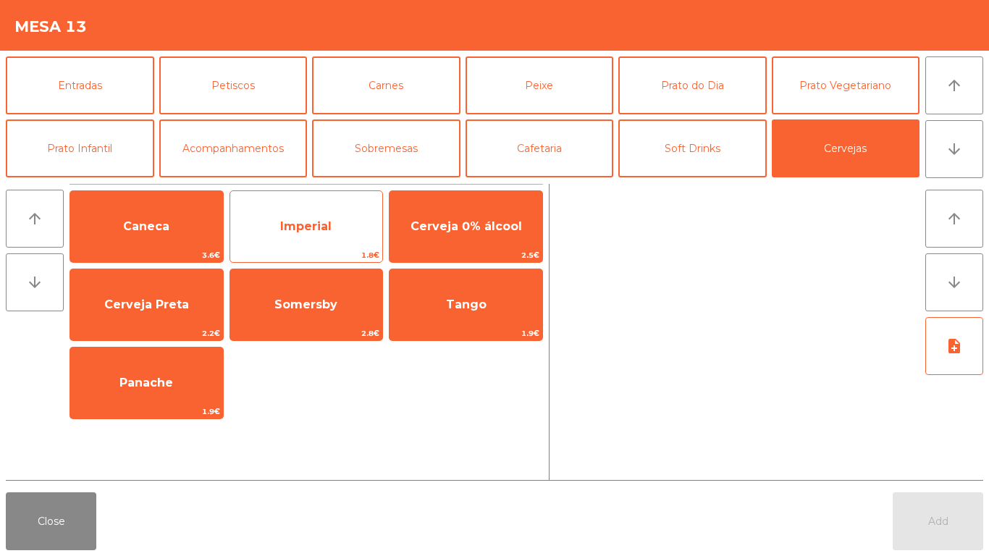
click at [284, 219] on span "Imperial" at bounding box center [305, 226] width 51 height 14
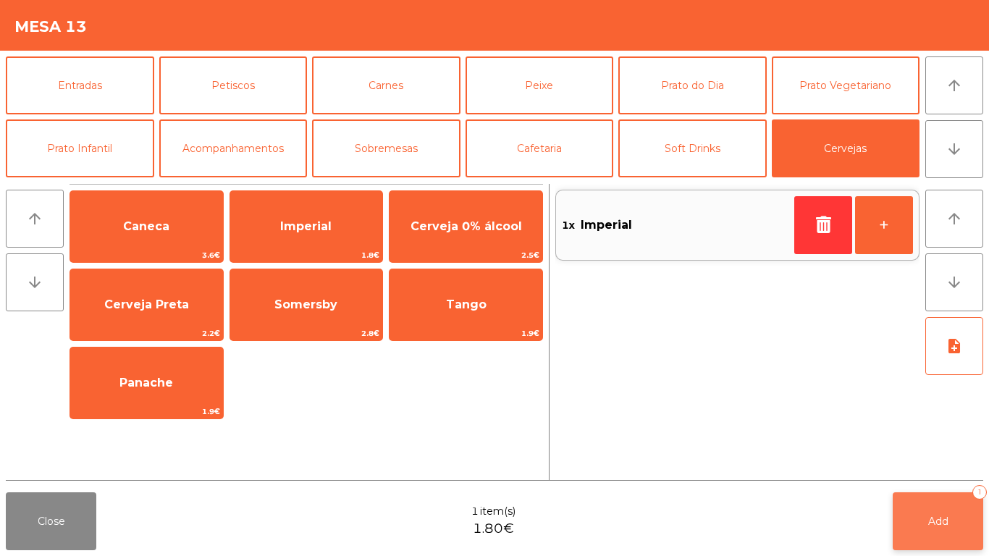
click at [921, 510] on button "Add 1" at bounding box center [938, 521] width 91 height 58
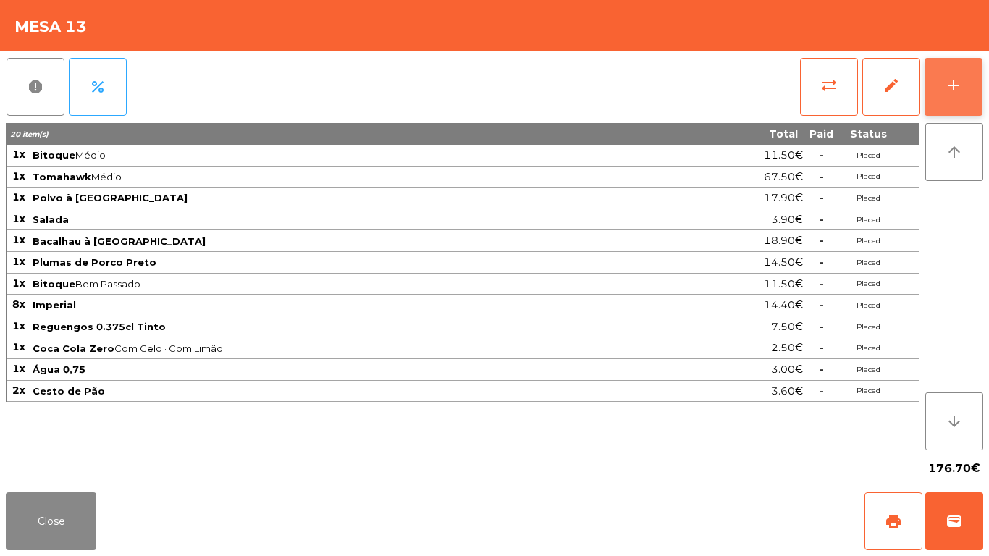
click at [963, 86] on button "add" at bounding box center [954, 87] width 58 height 58
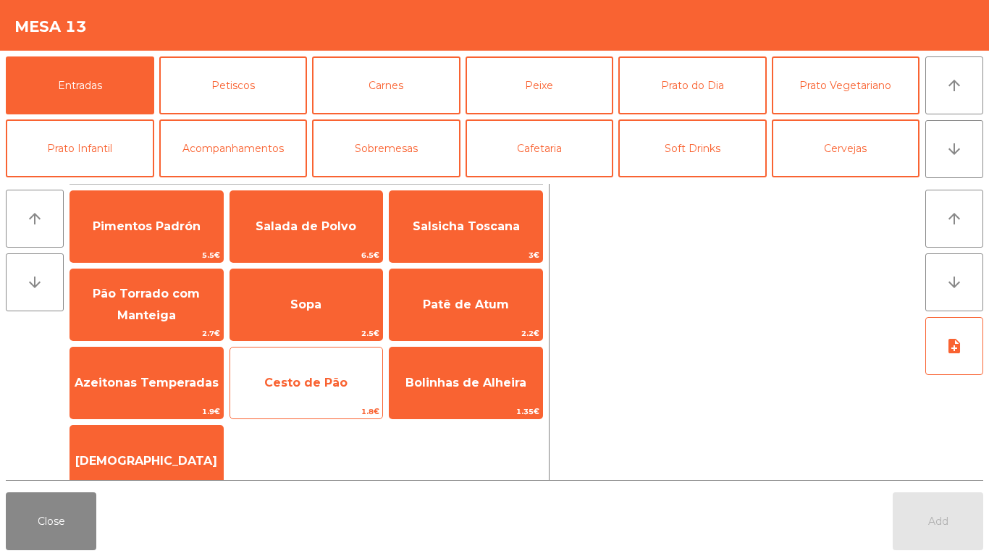
click at [305, 387] on span "Cesto de Pão" at bounding box center [305, 383] width 83 height 14
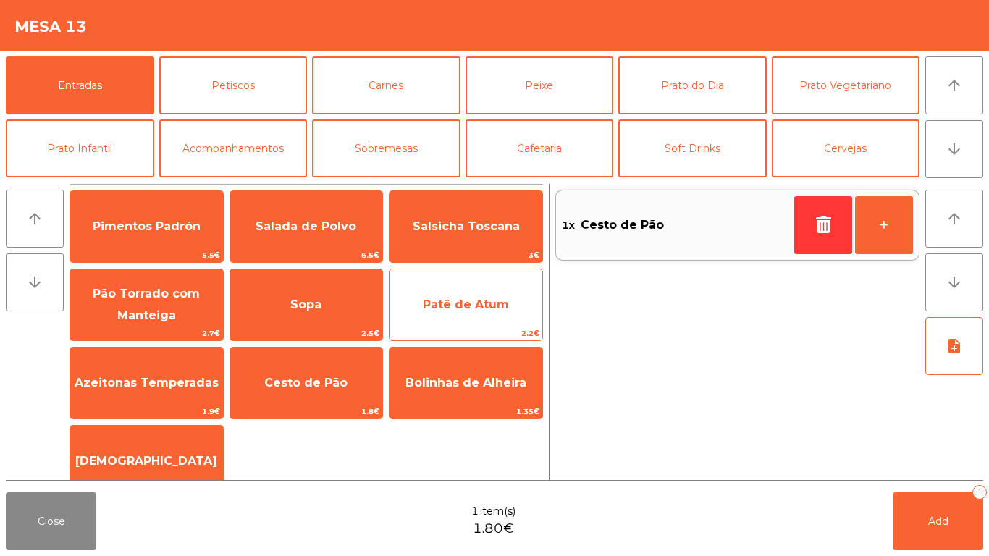
click at [466, 304] on span "Patê de Atum" at bounding box center [466, 305] width 86 height 14
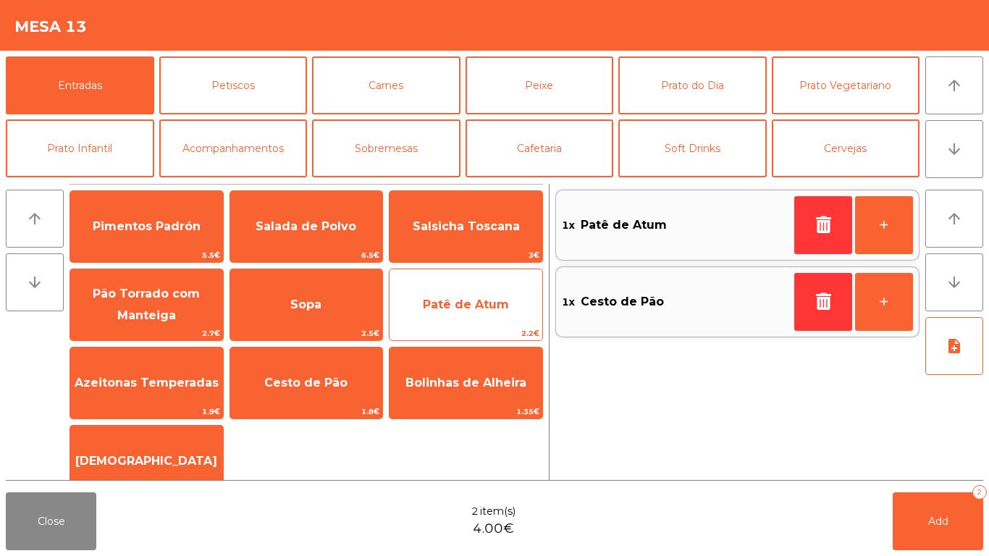
click at [487, 303] on span "Patê de Atum" at bounding box center [466, 305] width 86 height 14
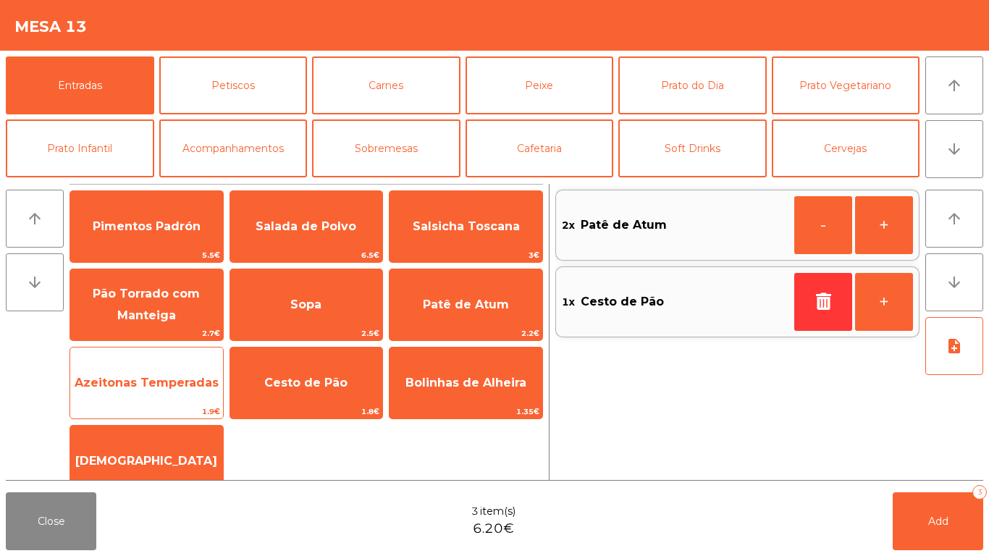
click at [147, 381] on span "Azeitonas Temperadas" at bounding box center [147, 383] width 144 height 14
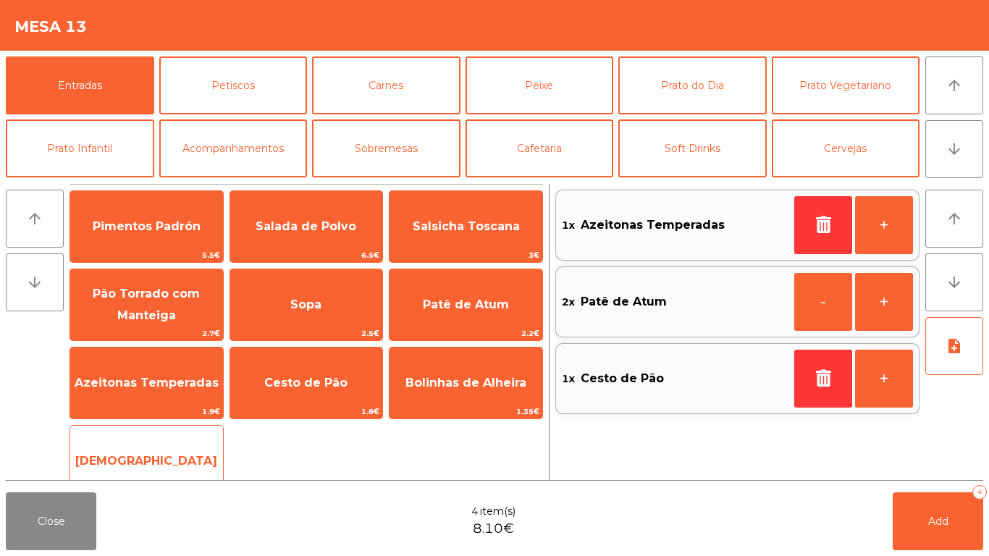
click at [154, 442] on span "[DEMOGRAPHIC_DATA]" at bounding box center [146, 461] width 153 height 39
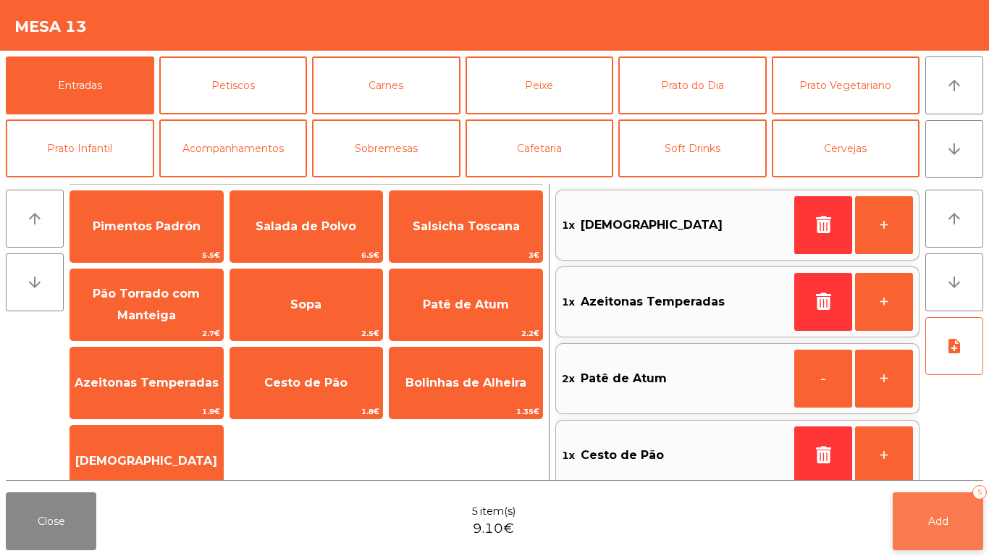
click at [921, 517] on button "Add 5" at bounding box center [938, 521] width 91 height 58
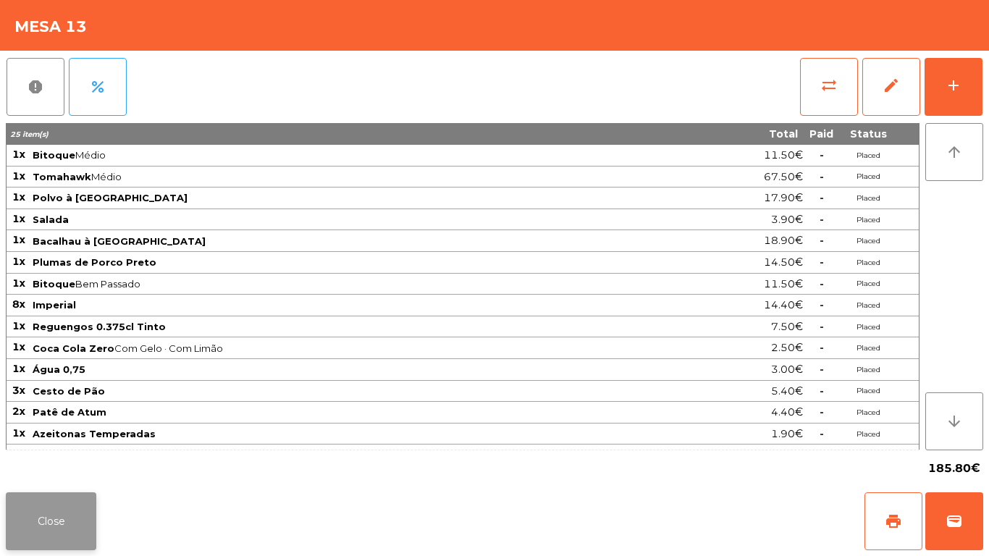
click at [48, 521] on button "Close" at bounding box center [51, 521] width 91 height 58
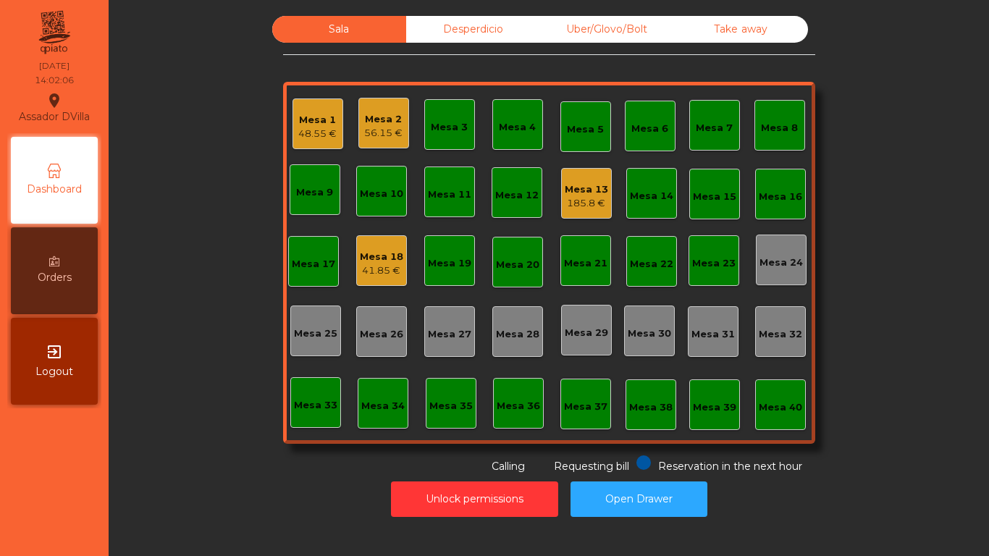
click at [575, 204] on div "185.8 €" at bounding box center [586, 203] width 43 height 14
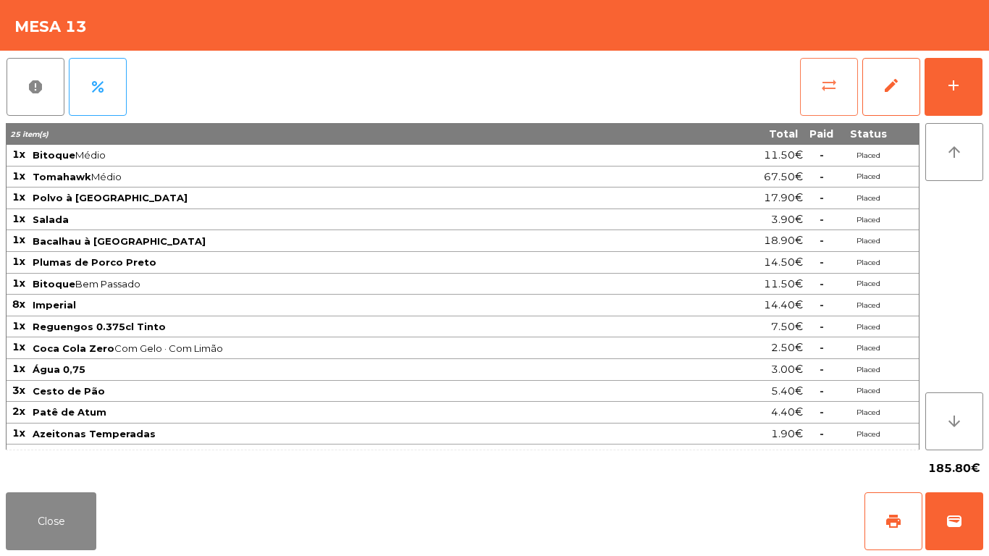
click at [838, 82] on button "sync_alt" at bounding box center [829, 87] width 58 height 58
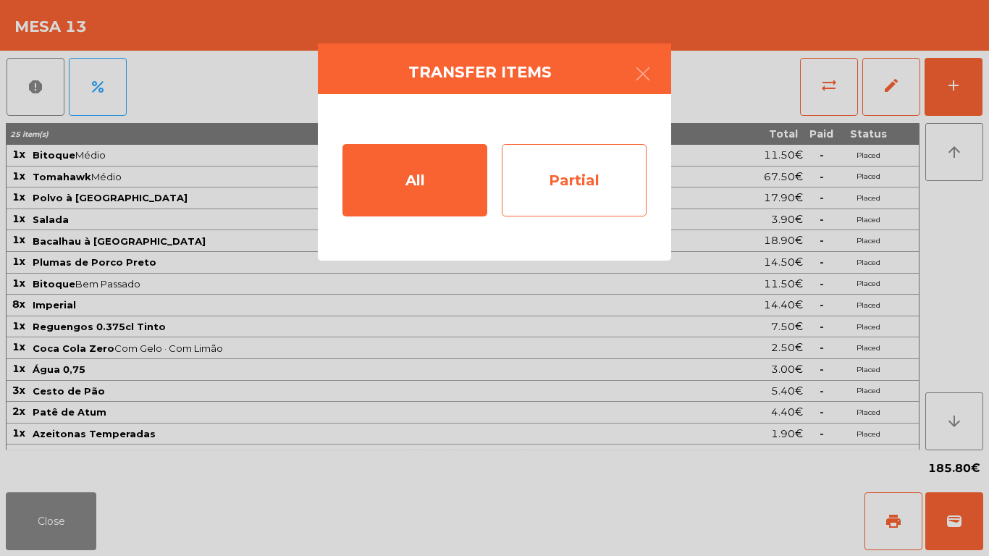
click at [584, 183] on div "Partial" at bounding box center [574, 180] width 145 height 72
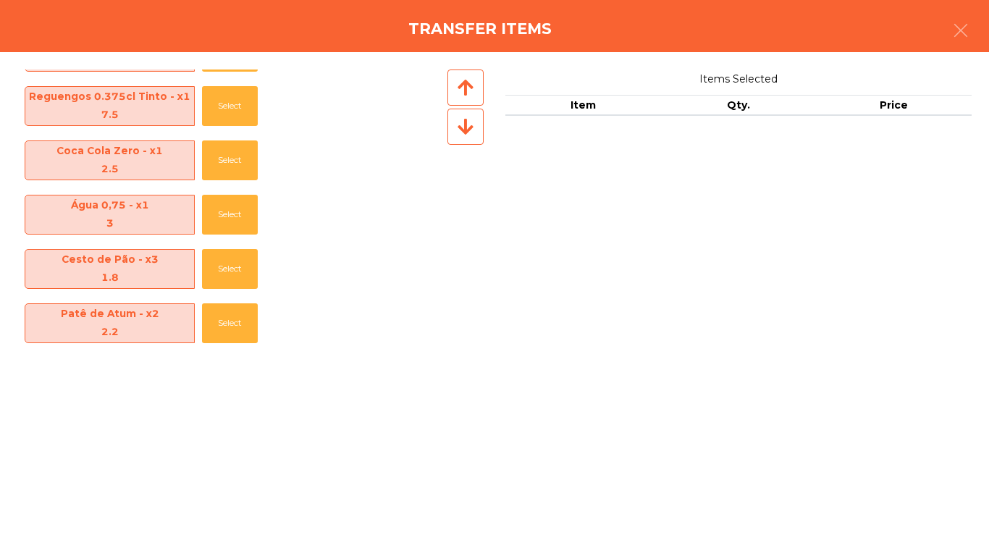
scroll to position [362, 0]
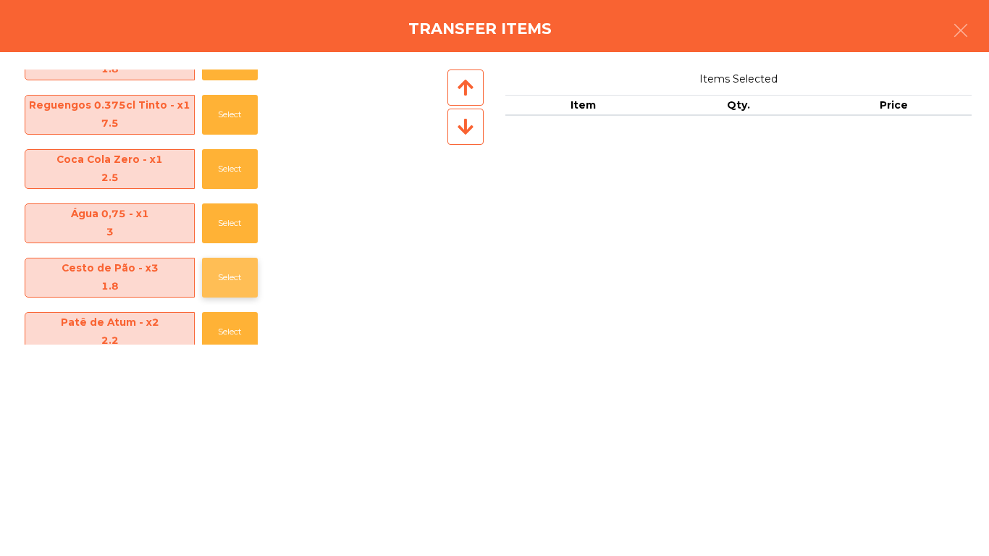
click at [227, 268] on button "Select" at bounding box center [230, 278] width 56 height 40
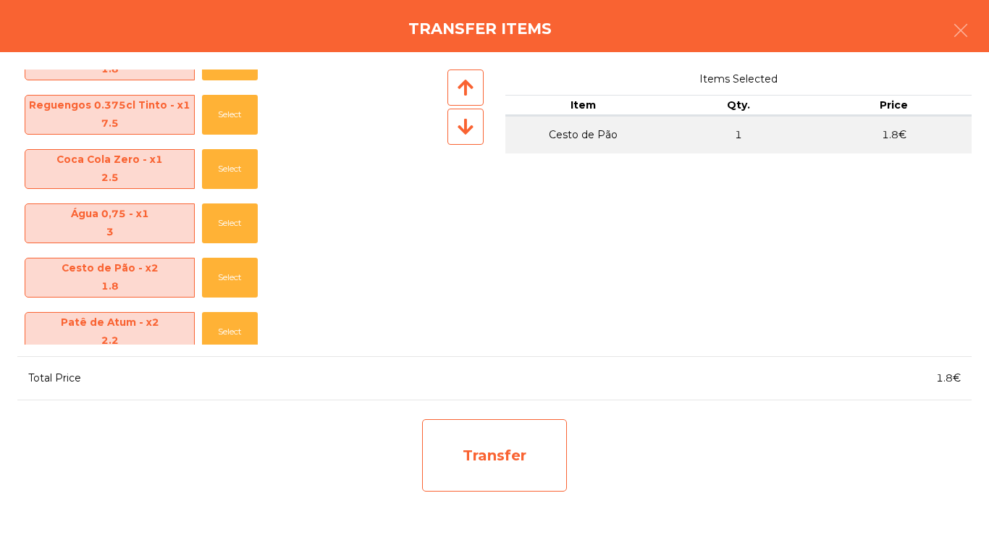
click at [504, 465] on div "Transfer" at bounding box center [494, 455] width 145 height 72
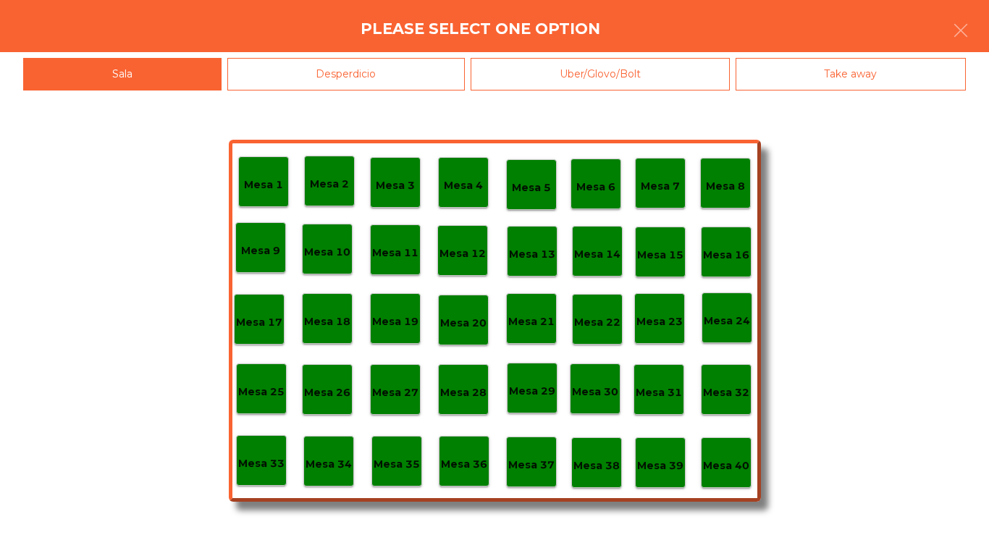
click at [607, 458] on p "Mesa 38" at bounding box center [597, 466] width 46 height 17
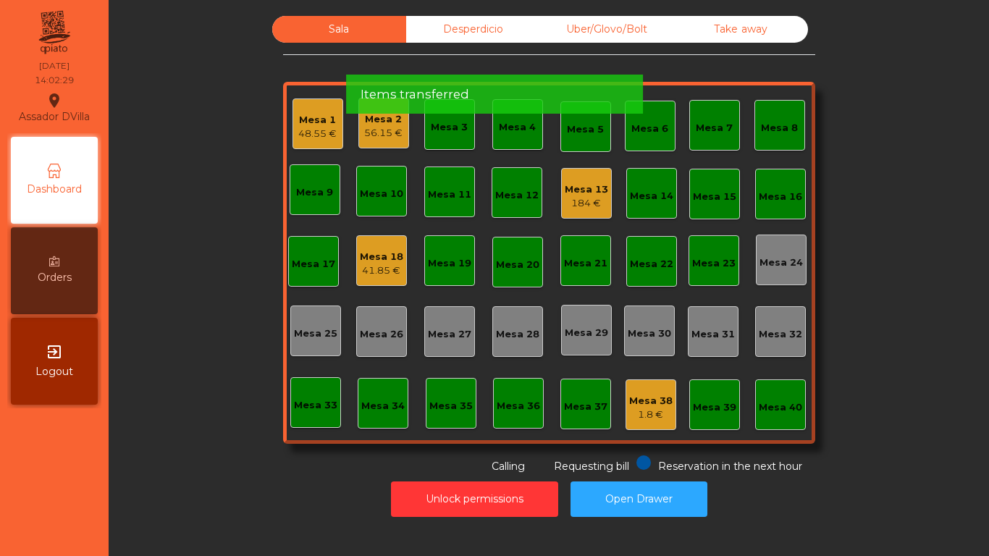
click at [645, 400] on div "Mesa 38" at bounding box center [650, 401] width 43 height 14
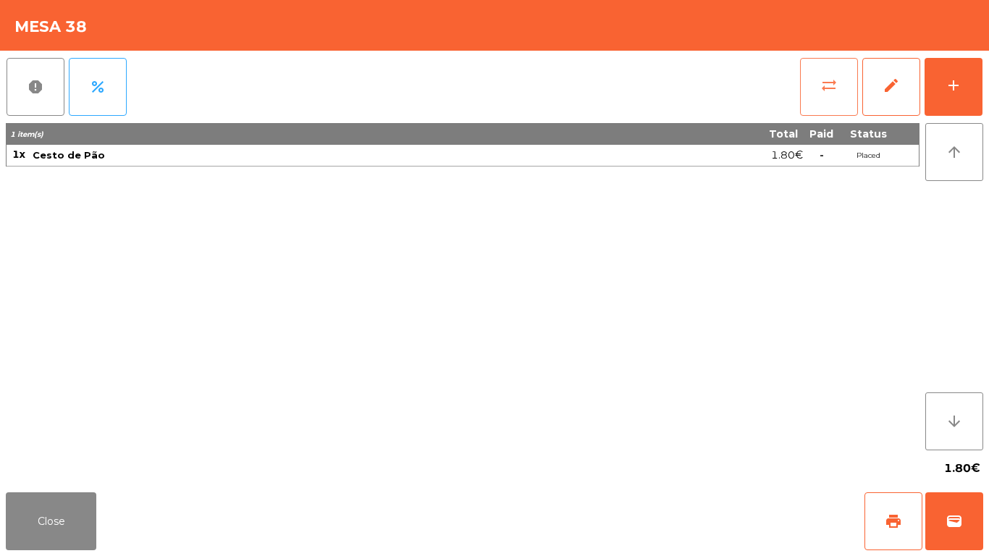
click at [830, 63] on button "sync_alt" at bounding box center [829, 87] width 58 height 58
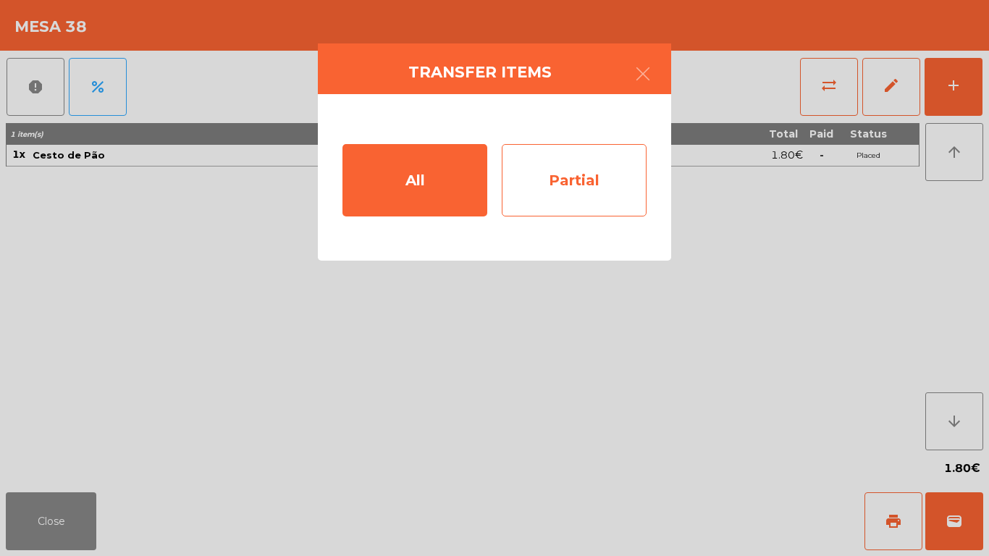
click at [572, 185] on div "Partial" at bounding box center [574, 180] width 145 height 72
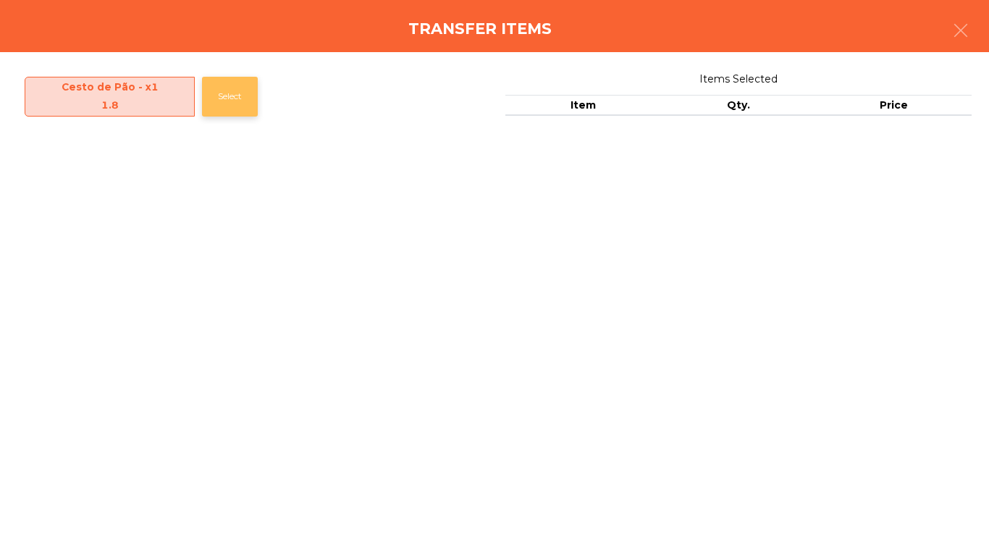
click at [222, 102] on button "Select" at bounding box center [230, 97] width 56 height 40
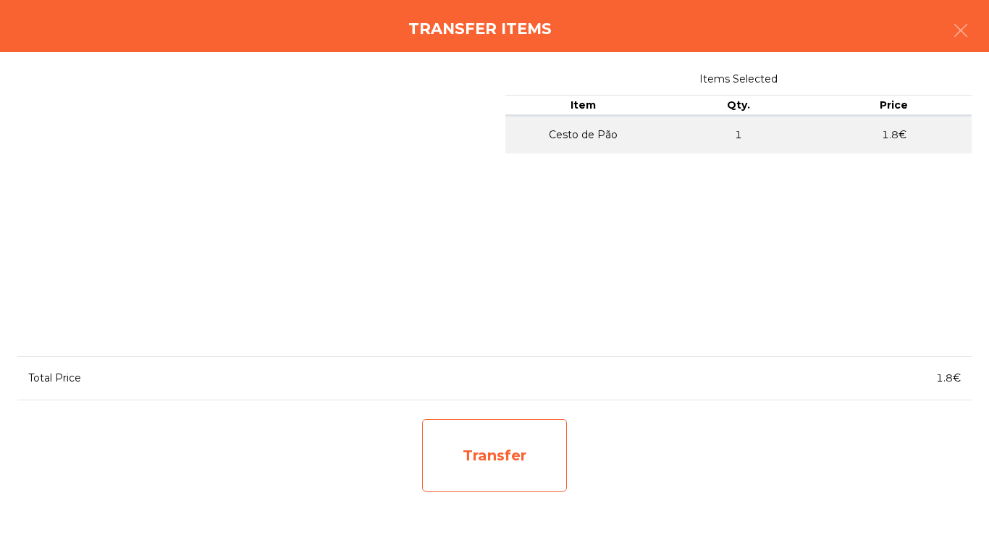
click at [521, 456] on div "Transfer" at bounding box center [494, 455] width 145 height 72
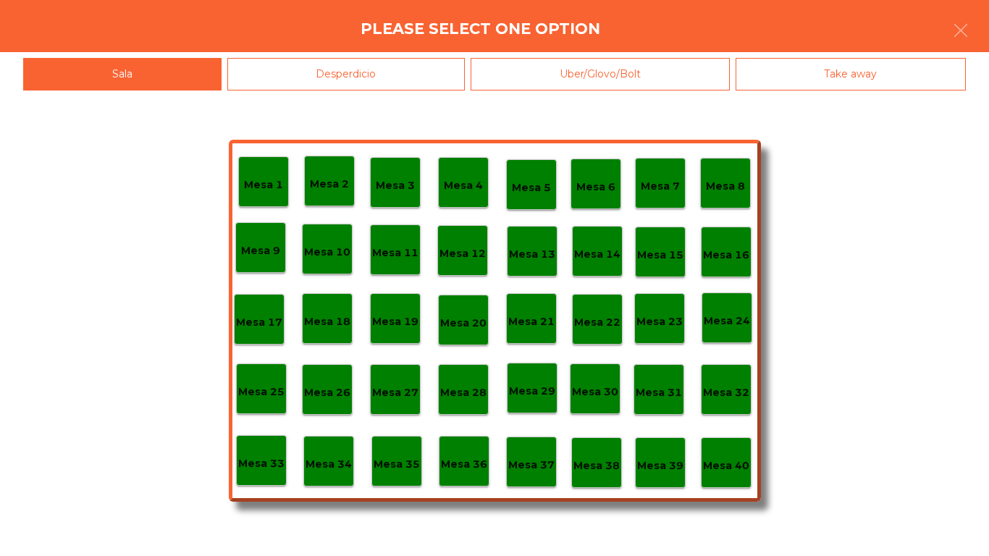
click at [734, 461] on p "Mesa 40" at bounding box center [726, 466] width 46 height 17
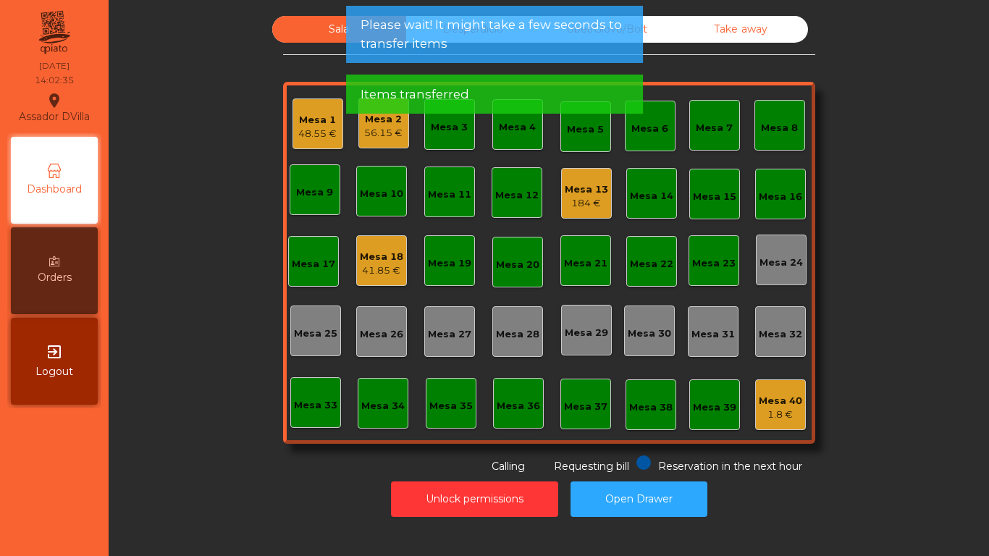
click at [763, 427] on div "Mesa 40 1.8 €" at bounding box center [780, 404] width 51 height 51
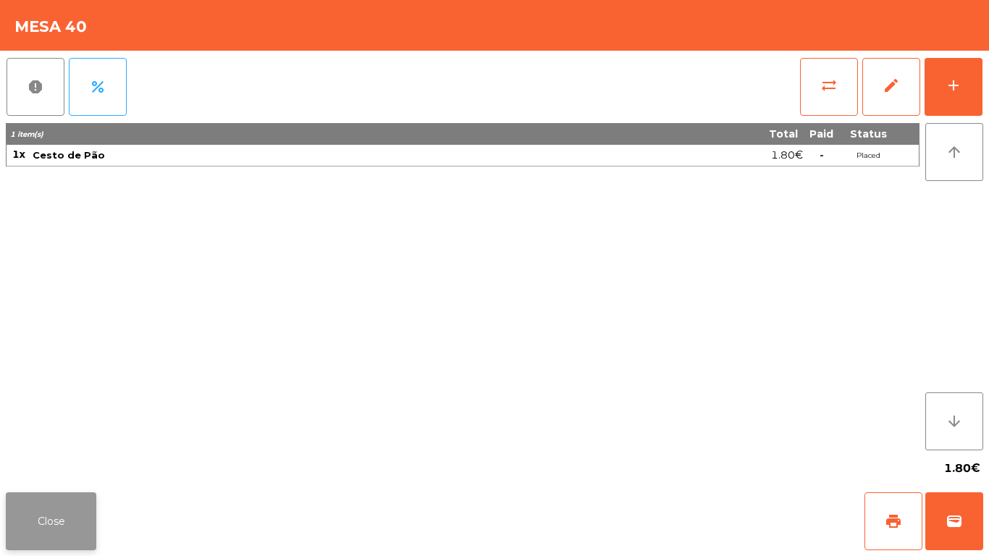
click at [44, 524] on button "Close" at bounding box center [51, 521] width 91 height 58
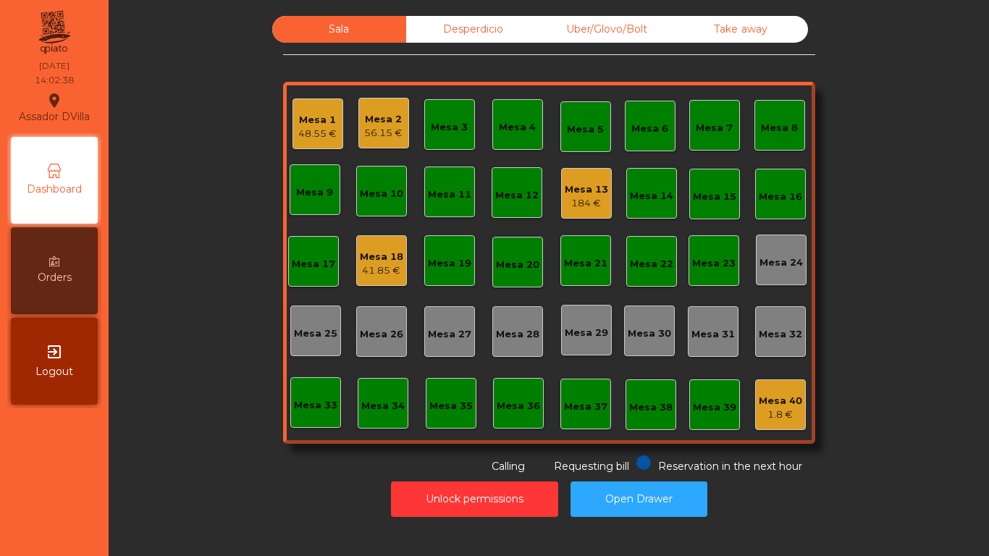
click at [356, 254] on div "Mesa 18 41.85 €" at bounding box center [381, 260] width 51 height 51
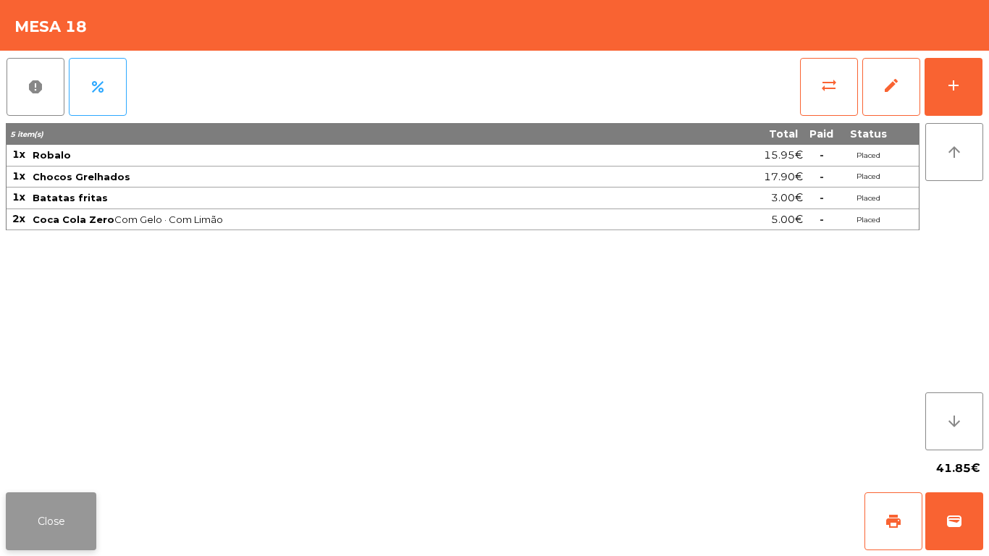
click at [9, 542] on button "Close" at bounding box center [51, 521] width 91 height 58
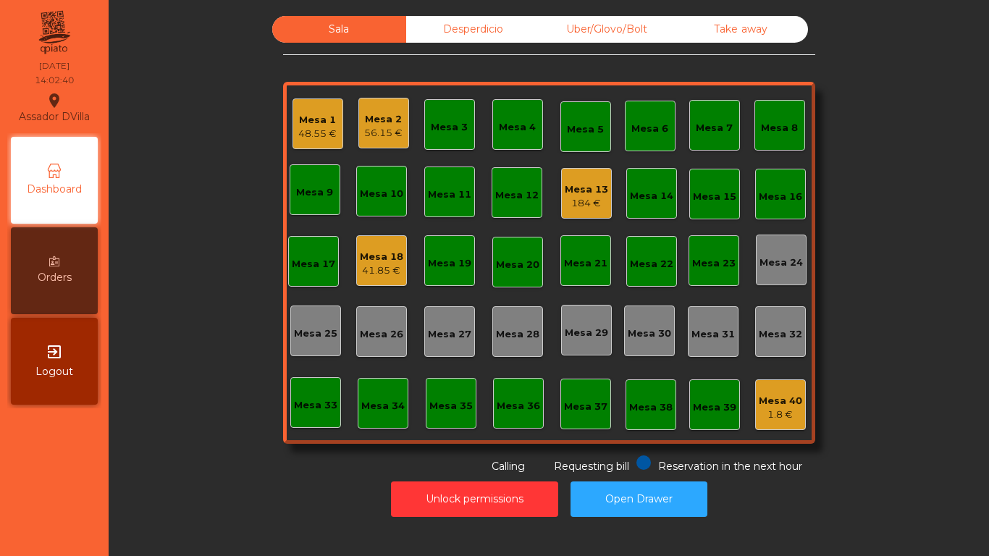
click at [584, 180] on div "Mesa 13 184 €" at bounding box center [586, 194] width 43 height 34
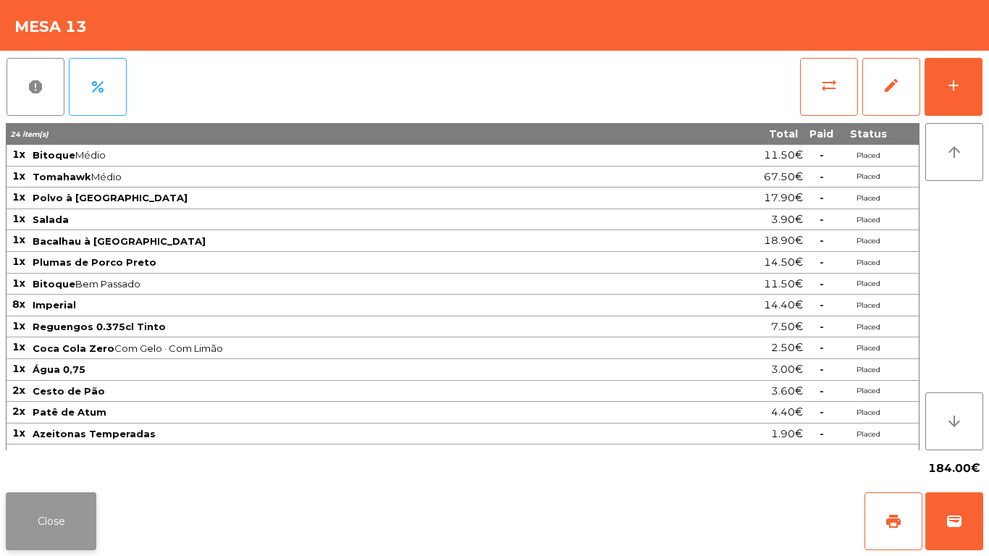
click at [32, 505] on button "Close" at bounding box center [51, 521] width 91 height 58
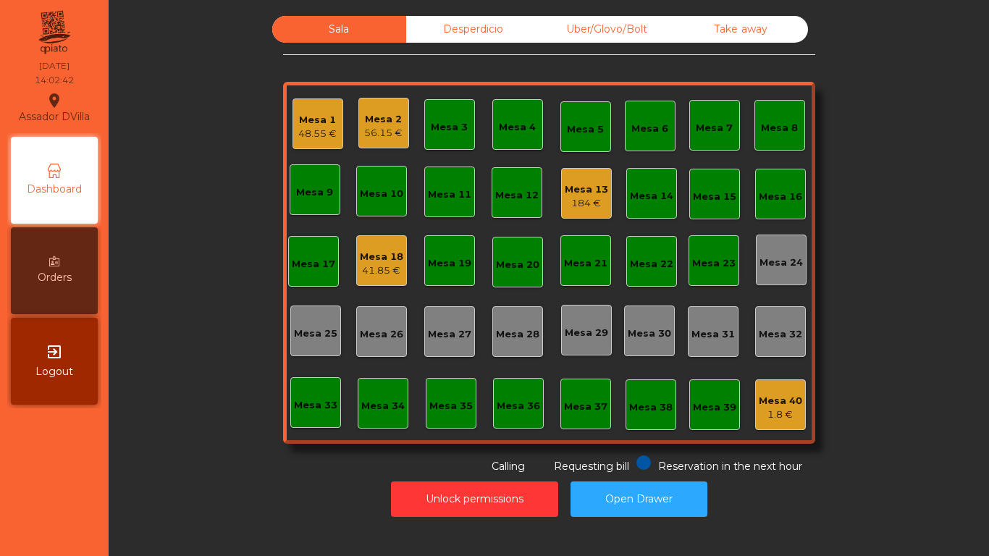
click at [789, 389] on div "Mesa 40 1.8 €" at bounding box center [780, 405] width 43 height 34
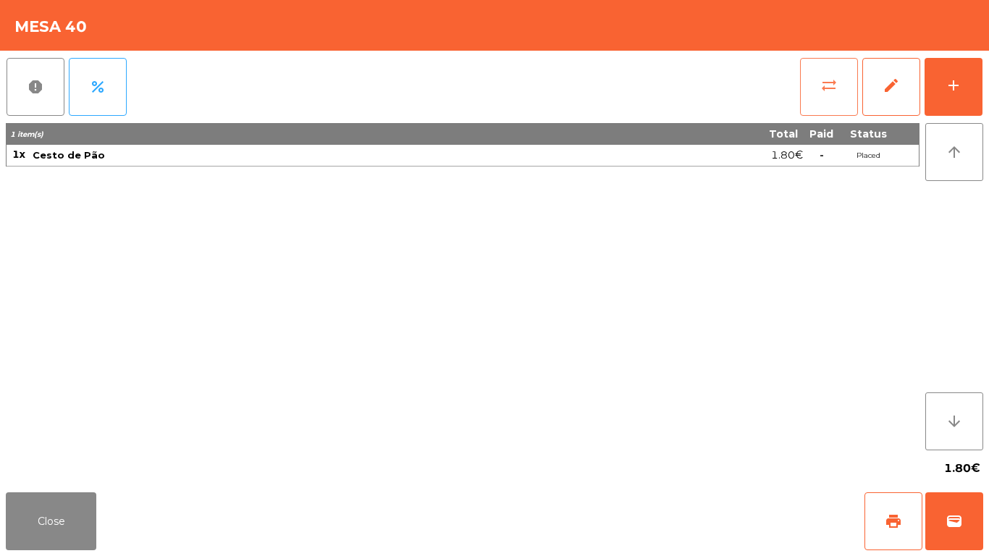
click at [845, 77] on button "sync_alt" at bounding box center [829, 87] width 58 height 58
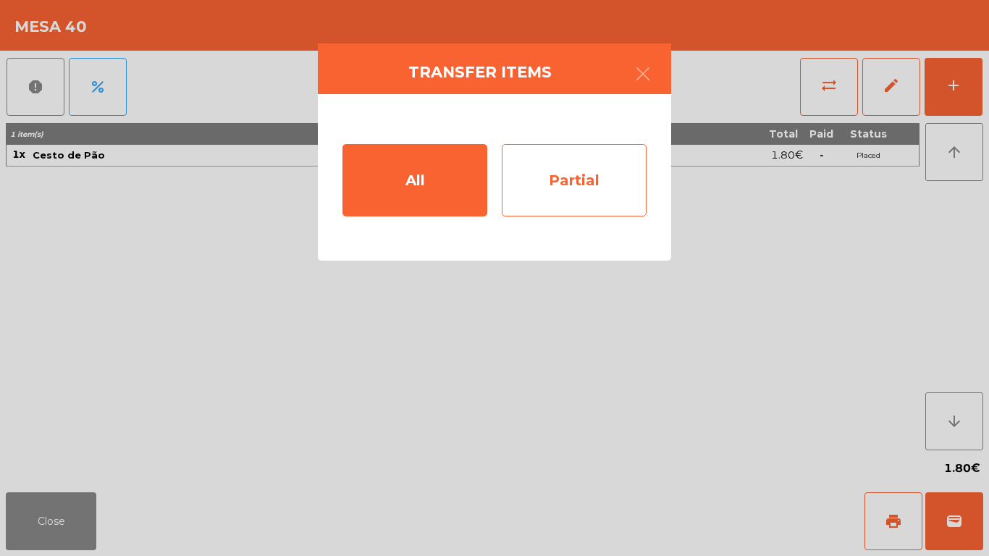
click at [555, 204] on div "Partial" at bounding box center [574, 180] width 145 height 72
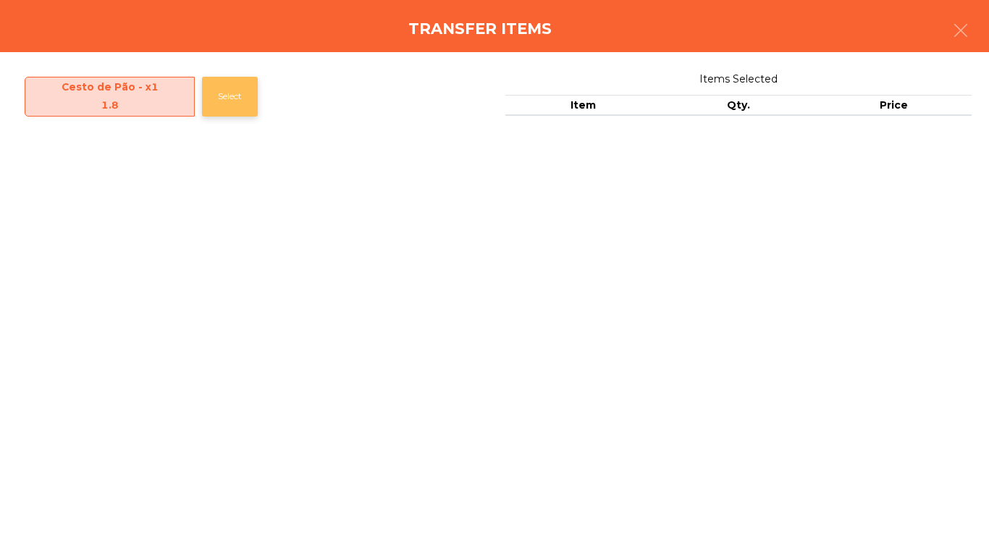
click at [217, 94] on button "Select" at bounding box center [230, 97] width 56 height 40
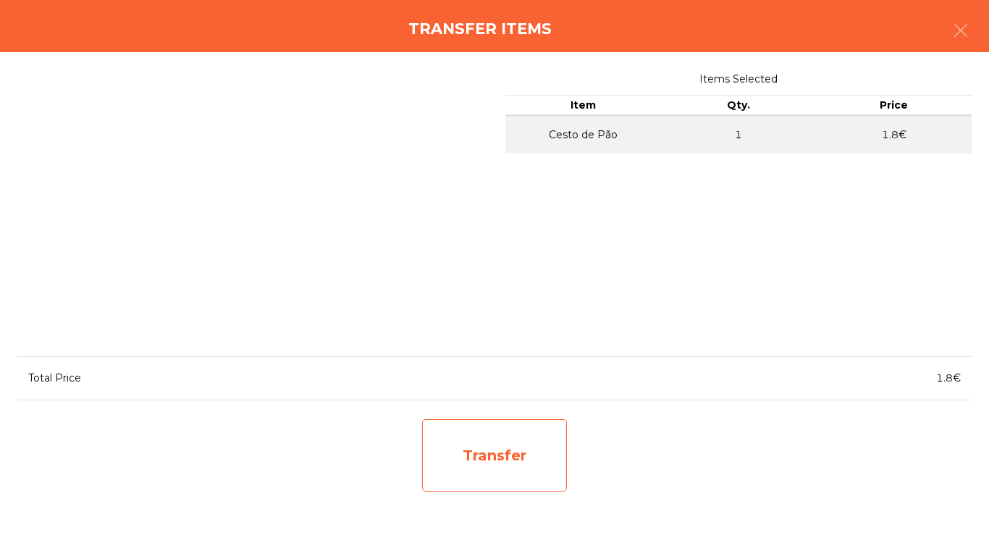
click at [516, 450] on div "Transfer" at bounding box center [494, 455] width 145 height 72
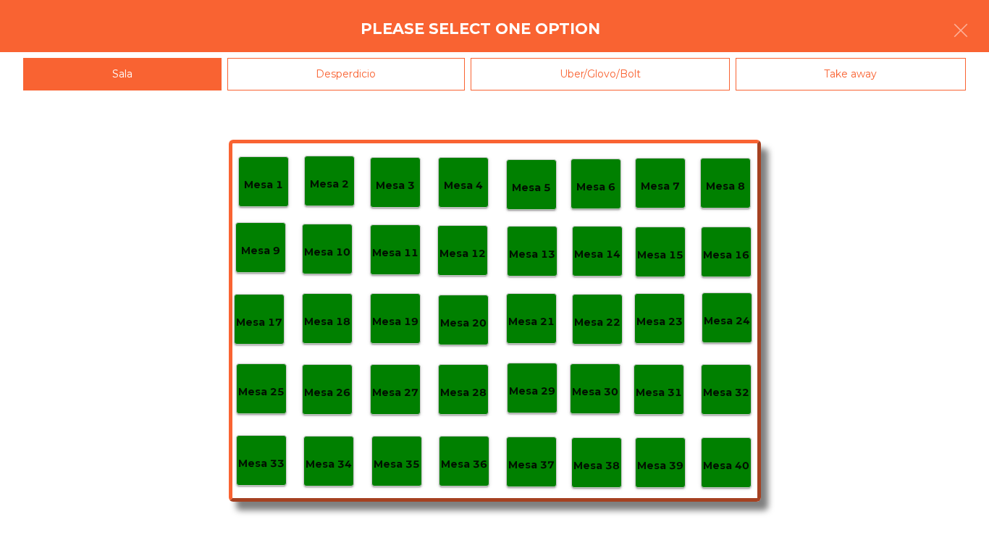
click at [767, 534] on div "Mesa 1 Mesa 2 Mesa 3 Mesa 4 Mesa 5 Mesa 6 Mesa 7 Mesa 8 [GEOGRAPHIC_DATA] 9 [GE…" at bounding box center [494, 324] width 989 height 466
click at [765, 540] on div "Mesa 1 Mesa 2 Mesa 3 Mesa 4 Mesa 5 Mesa 6 Mesa 7 Mesa 8 [GEOGRAPHIC_DATA] 9 [GE…" at bounding box center [494, 324] width 989 height 466
click at [726, 537] on div "Mesa 1 Mesa 2 Mesa 3 Mesa 4 Mesa 5 Mesa 6 Mesa 7 Mesa 8 [GEOGRAPHIC_DATA] 9 [GE…" at bounding box center [494, 324] width 989 height 466
click at [112, 477] on div "Mesa 1 Mesa 2 Mesa 3 Mesa 4 Mesa 5 Mesa 6 Mesa 7 Mesa 8 [GEOGRAPHIC_DATA] 9 [GE…" at bounding box center [494, 324] width 989 height 466
click at [116, 384] on div "Mesa 1 Mesa 2 Mesa 3 Mesa 4 Mesa 5 Mesa 6 Mesa 7 Mesa 8 [GEOGRAPHIC_DATA] 9 [GE…" at bounding box center [494, 324] width 989 height 466
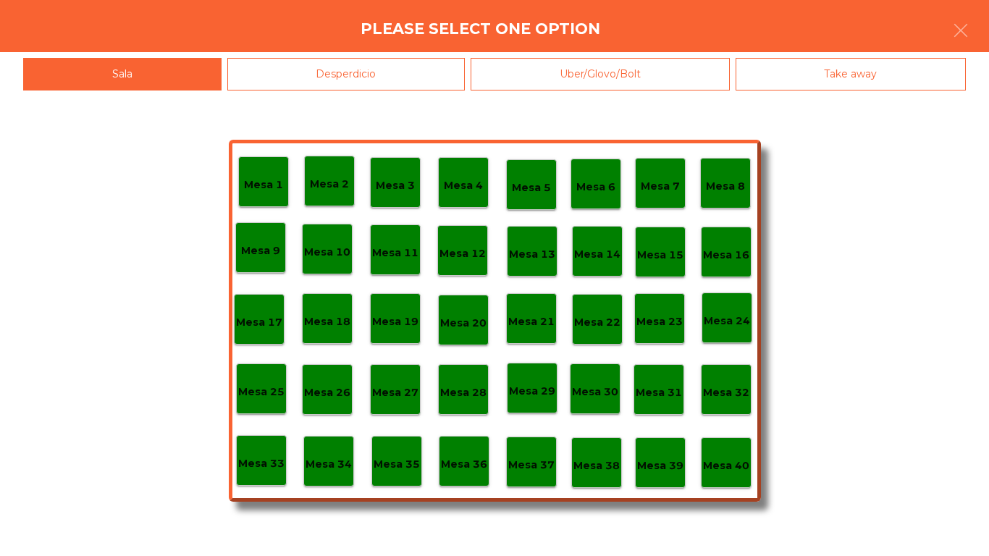
click at [408, 111] on div "Mesa 1 Mesa 2 Mesa 3 Mesa 4 Mesa 5 Mesa 6 Mesa 7 Mesa 8 [GEOGRAPHIC_DATA] 9 [GE…" at bounding box center [494, 324] width 989 height 466
click at [634, 24] on div "Please select one option" at bounding box center [494, 26] width 989 height 52
click at [284, 54] on div "Sala Desperdicio Uber/Glovo/Bolt Take away" at bounding box center [494, 71] width 989 height 38
click at [268, 81] on div "Desperdicio" at bounding box center [346, 74] width 238 height 33
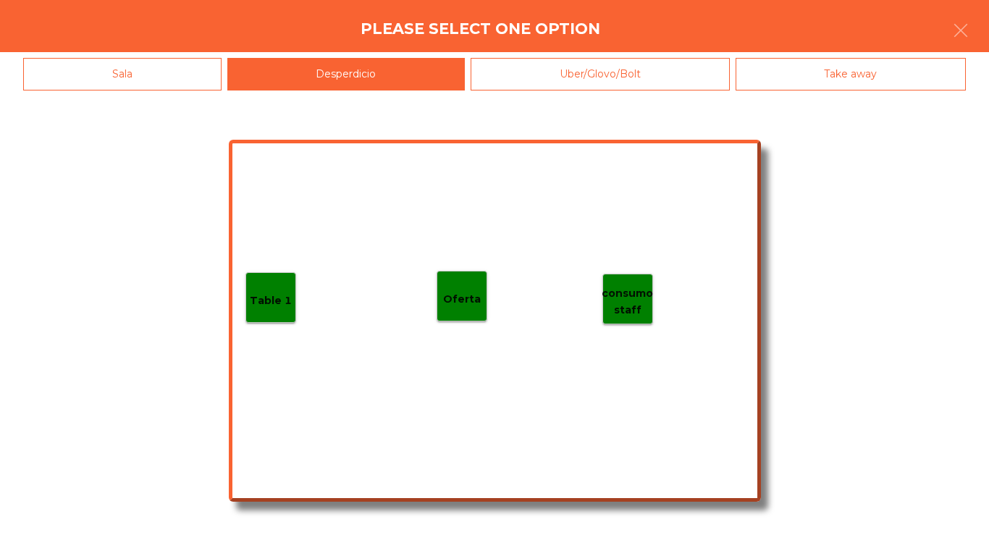
click at [259, 312] on div "Table 1" at bounding box center [270, 297] width 51 height 51
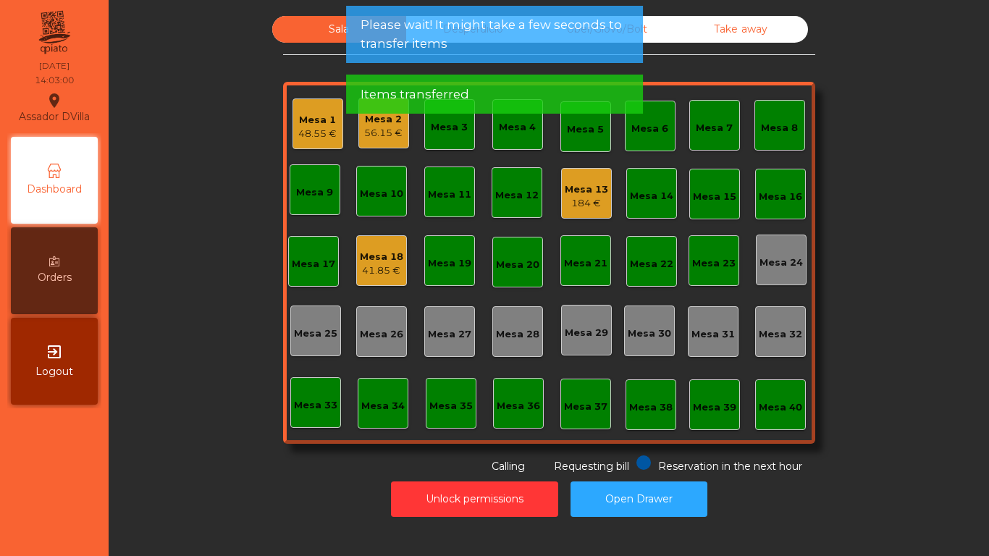
click at [218, 412] on div "Sala Desperdicio Uber/Glovo/Bolt Take away Mesa 1 48.55 € Mesa 2 56.15 € Mesa 3…" at bounding box center [548, 245] width 841 height 458
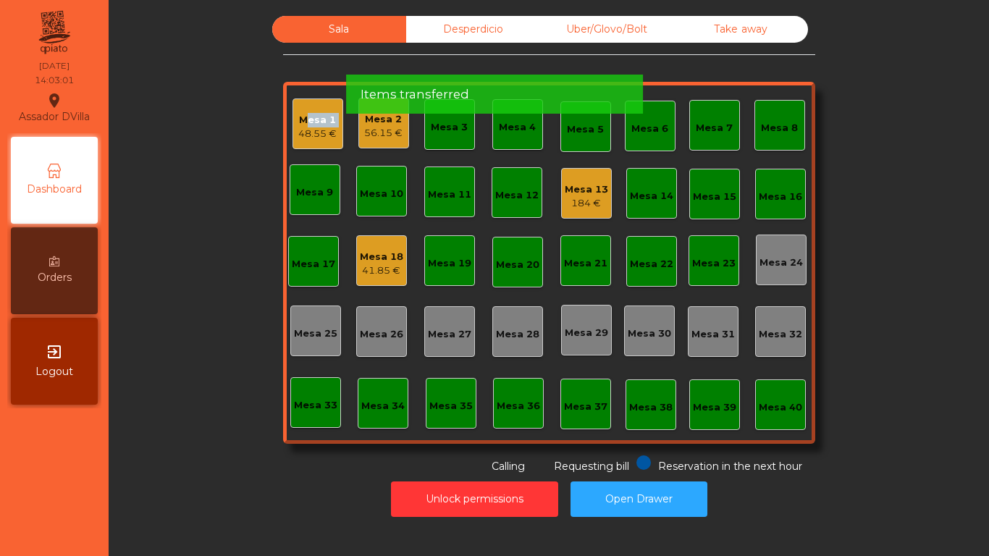
click at [219, 412] on div "Sala Desperdicio Uber/Glovo/Bolt Take away Mesa 1 48.55 € Mesa 2 56.15 € Mesa 3…" at bounding box center [548, 245] width 841 height 458
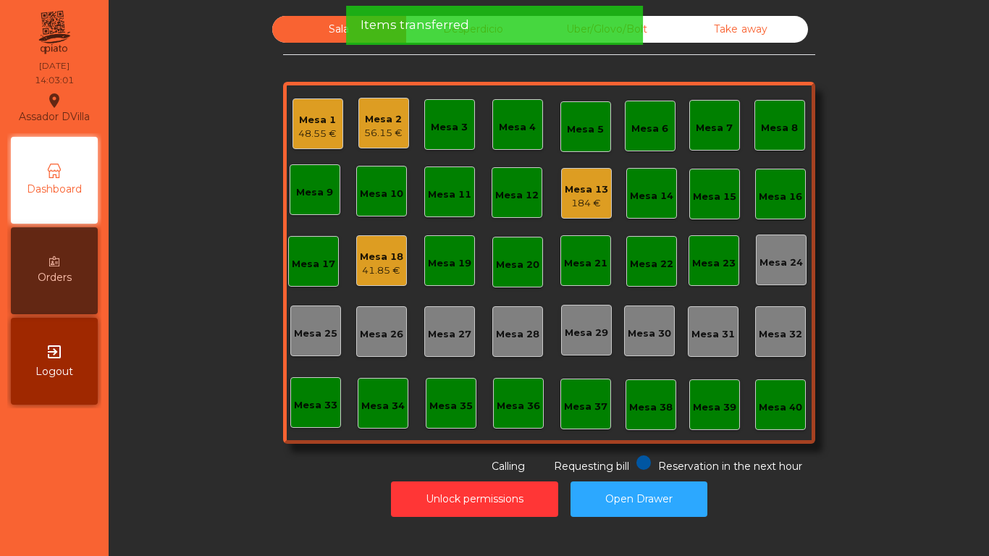
click at [219, 411] on div "Sala Desperdicio Uber/Glovo/Bolt Take away Mesa 1 48.55 € Mesa 2 56.15 € Mesa 3…" at bounding box center [548, 245] width 841 height 458
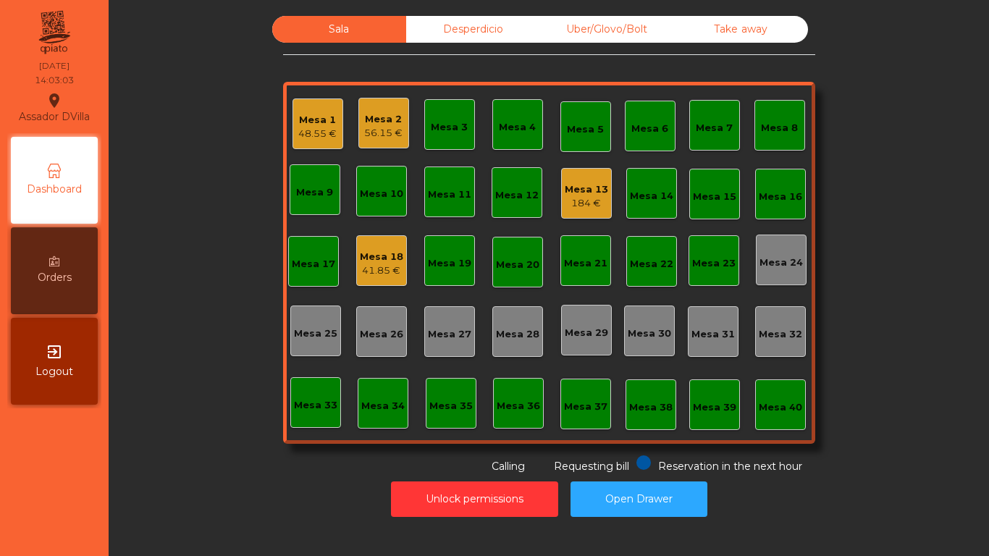
click at [660, 89] on div "Mesa 1 48.55 € Mesa 2 56.15 € Mesa 3 Mesa 4 Mesa 5 Mesa 6 Mesa 7 Mesa 8 Mesa 9 …" at bounding box center [549, 263] width 532 height 362
click at [245, 453] on div "Sala Desperdicio Uber/Glovo/Bolt Take away Mesa 1 48.55 € Mesa 2 56.15 € Mesa 3…" at bounding box center [548, 245] width 841 height 458
click at [572, 167] on div "Mesa 1 48.55 € Mesa 2 56.15 € Mesa 3 Mesa 4 Mesa 5 Mesa 6 Mesa 7 Mesa 8 Mesa 9 …" at bounding box center [549, 263] width 532 height 362
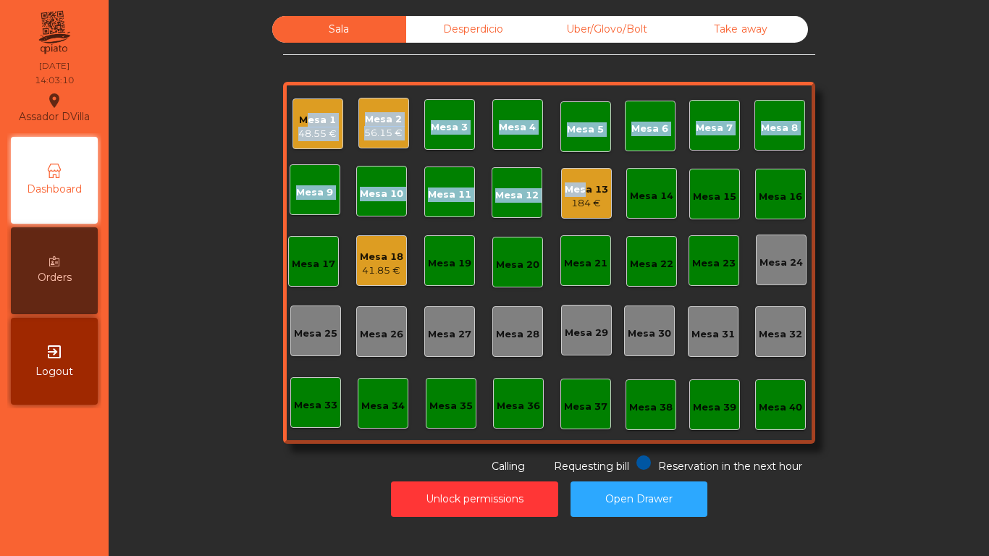
click at [604, 190] on div "Mesa 13 184 €" at bounding box center [586, 193] width 51 height 51
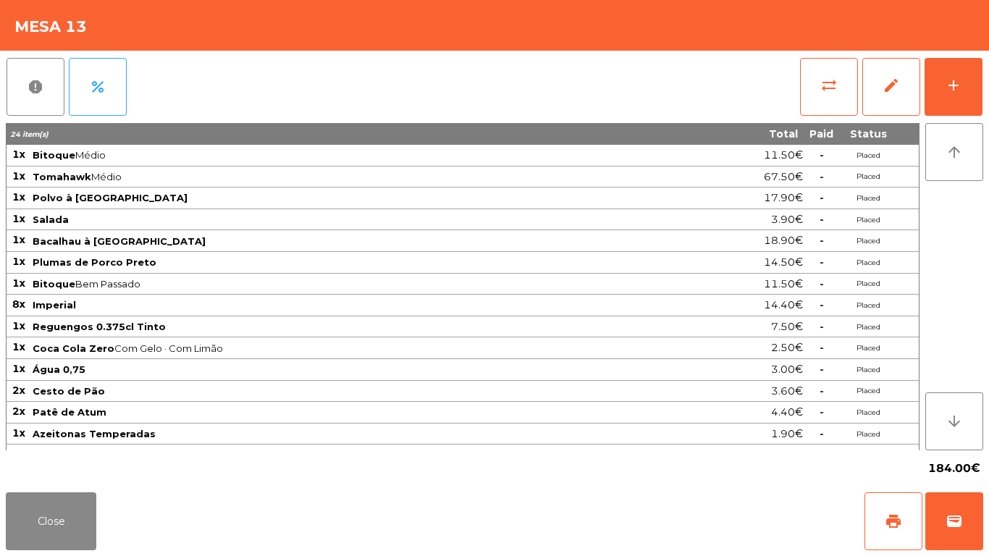
scroll to position [16, 0]
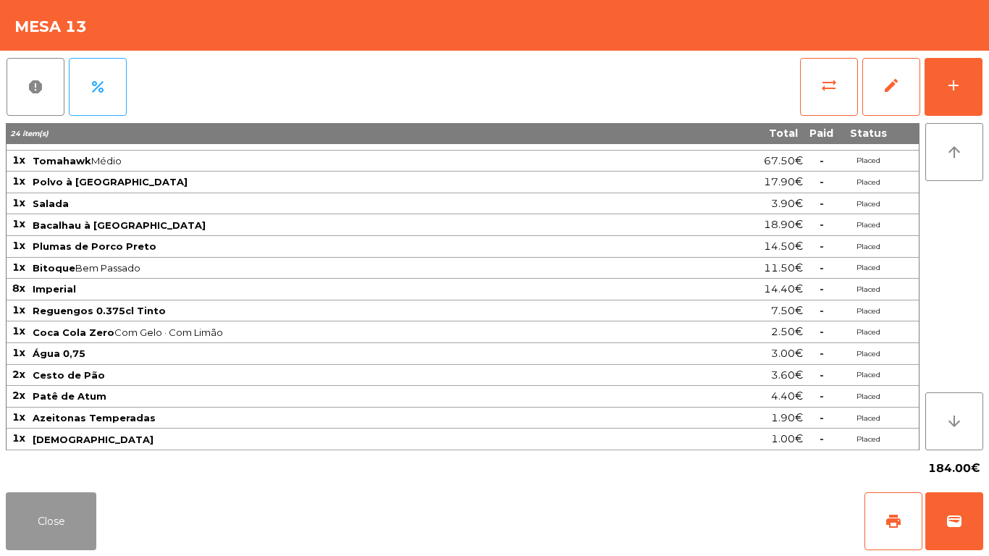
click at [58, 519] on button "Close" at bounding box center [51, 521] width 91 height 58
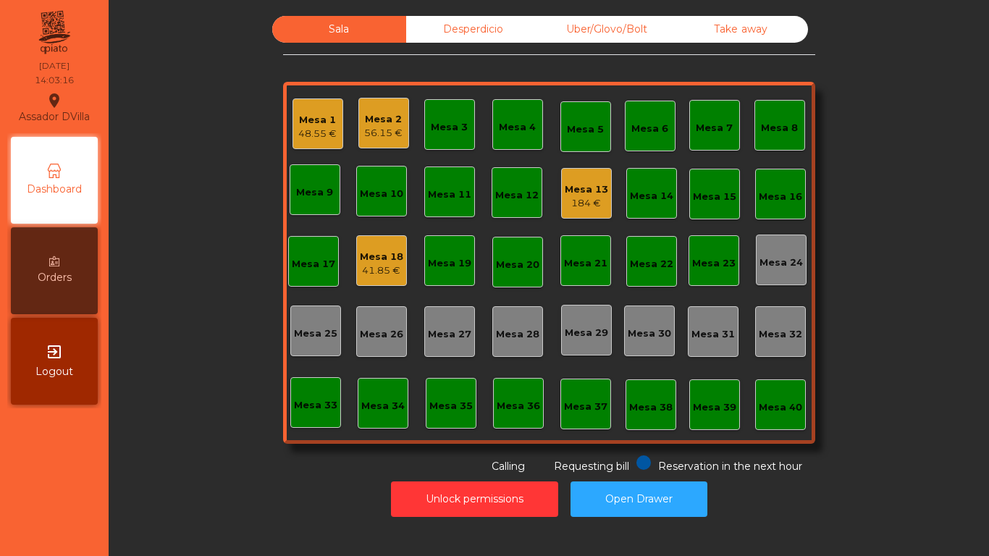
click at [474, 18] on div "Desperdicio" at bounding box center [473, 29] width 134 height 27
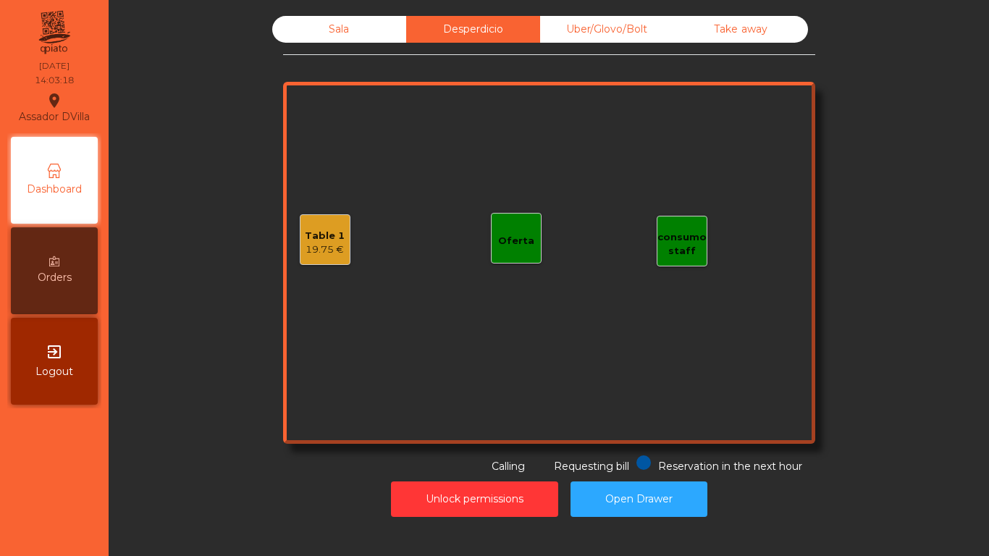
click at [312, 243] on div "19.75 €" at bounding box center [325, 250] width 40 height 14
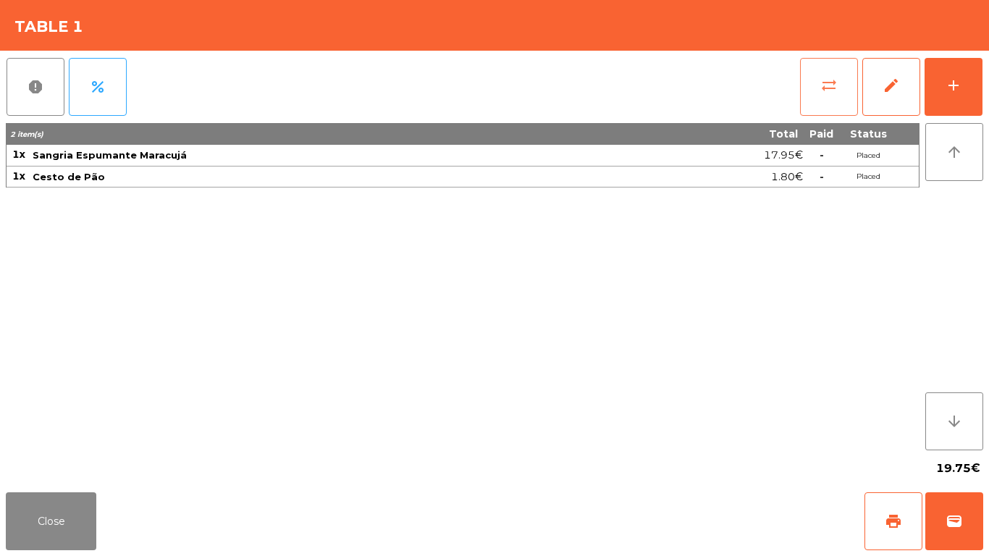
click at [827, 81] on span "sync_alt" at bounding box center [828, 85] width 17 height 17
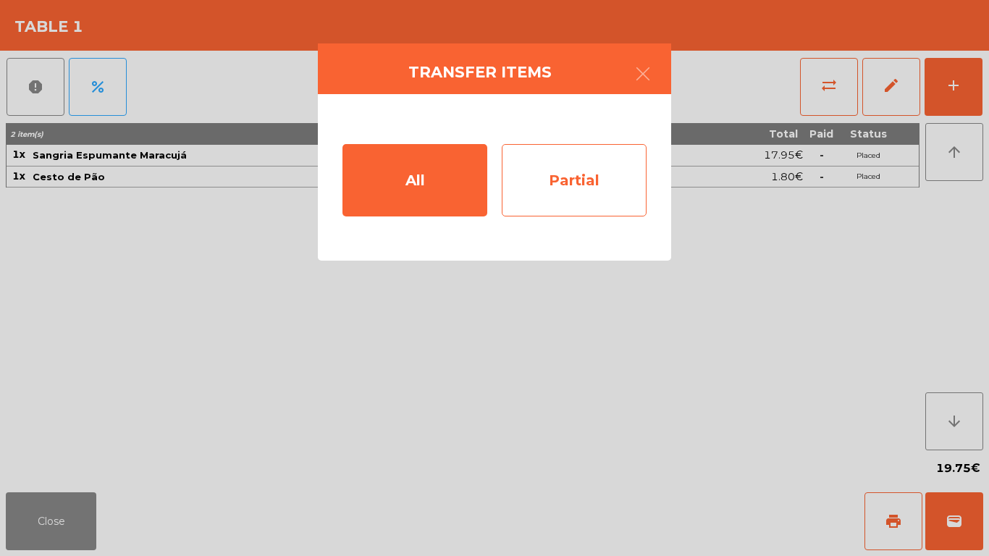
click at [523, 194] on div "Partial" at bounding box center [574, 180] width 145 height 72
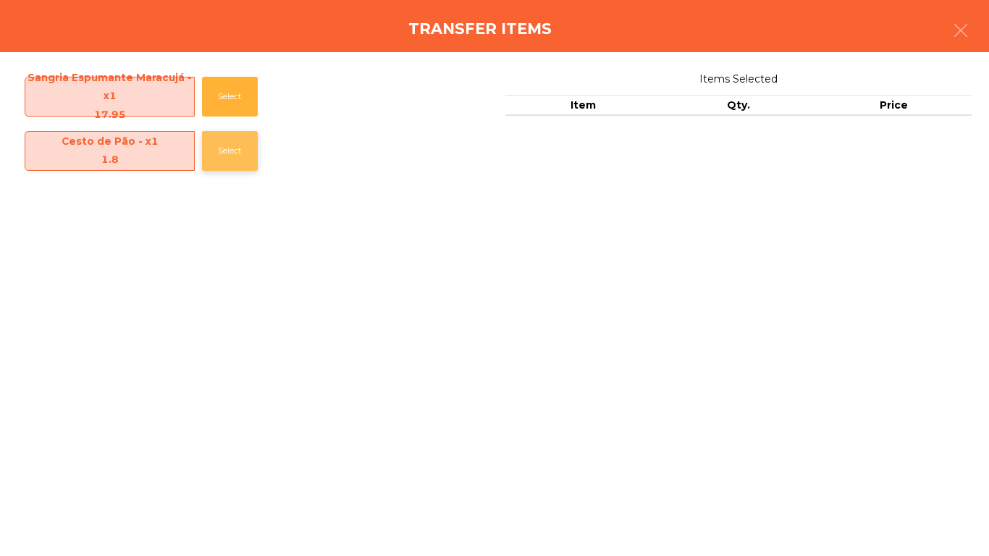
click at [247, 148] on button "Select" at bounding box center [230, 151] width 56 height 40
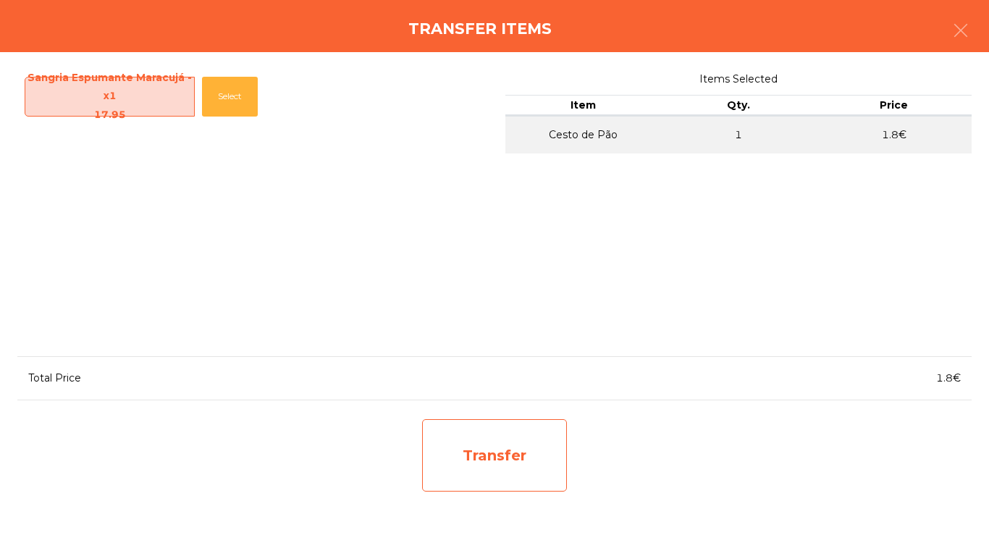
click at [472, 465] on div "Transfer" at bounding box center [494, 455] width 145 height 72
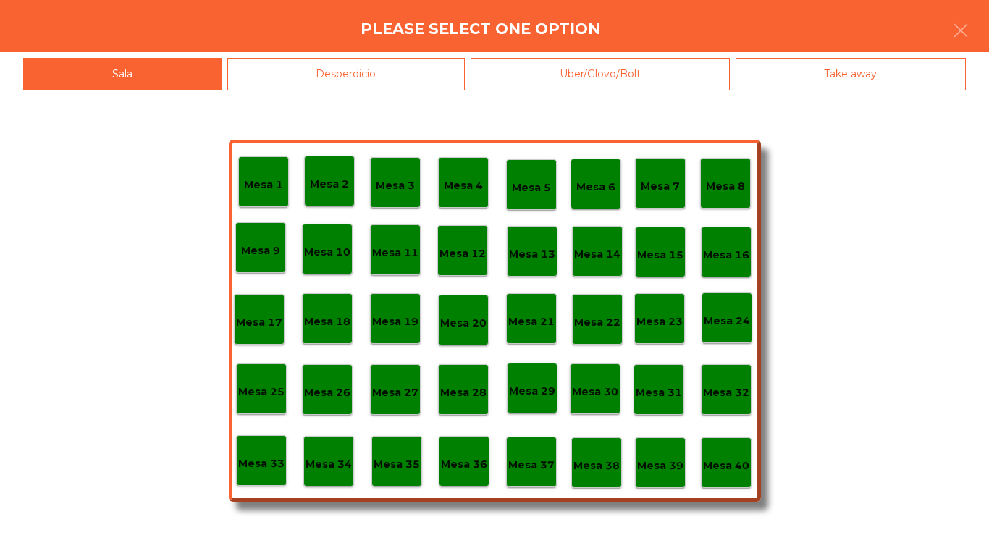
click at [469, 232] on div "Mesa 12" at bounding box center [462, 250] width 51 height 51
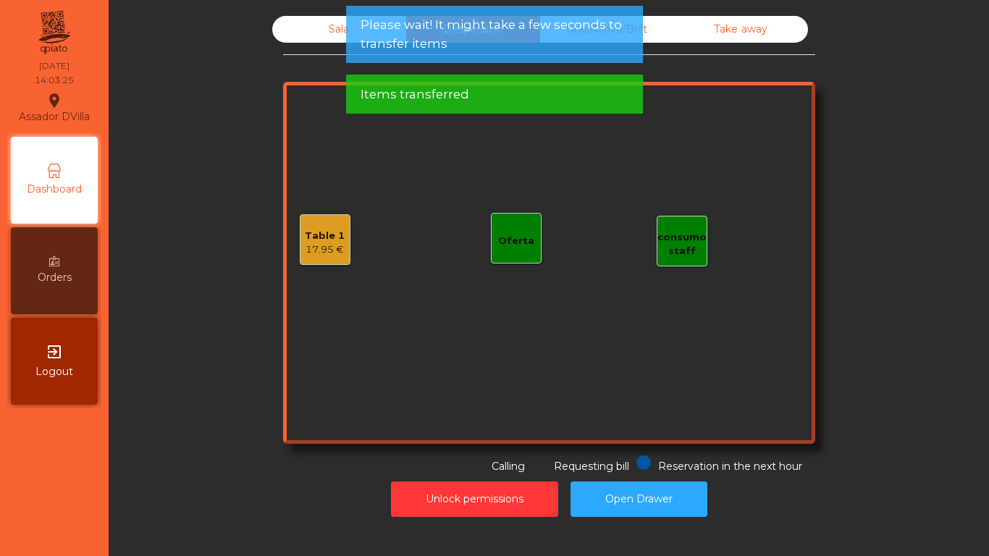
click at [314, 33] on div "Sala" at bounding box center [339, 29] width 134 height 27
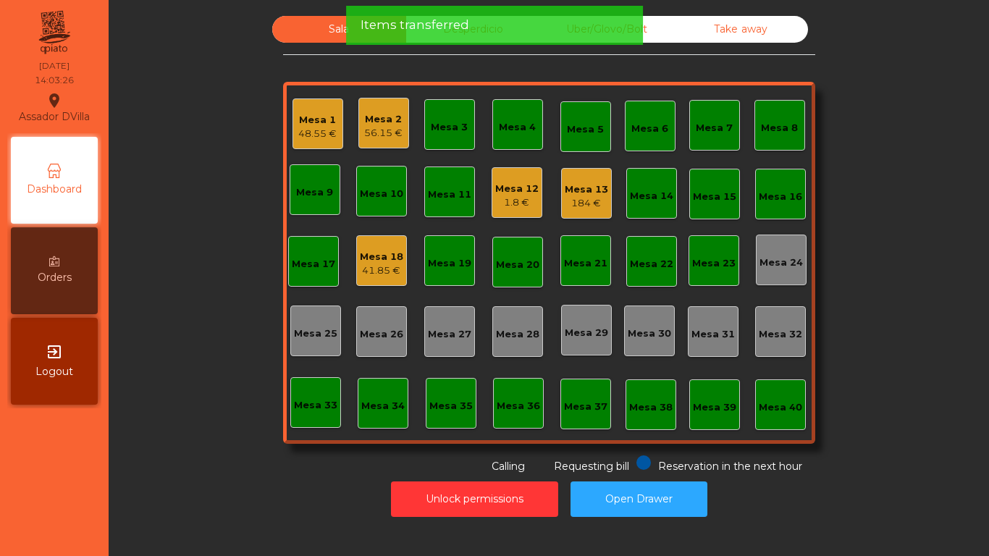
click at [502, 197] on div "1.8 €" at bounding box center [516, 203] width 43 height 14
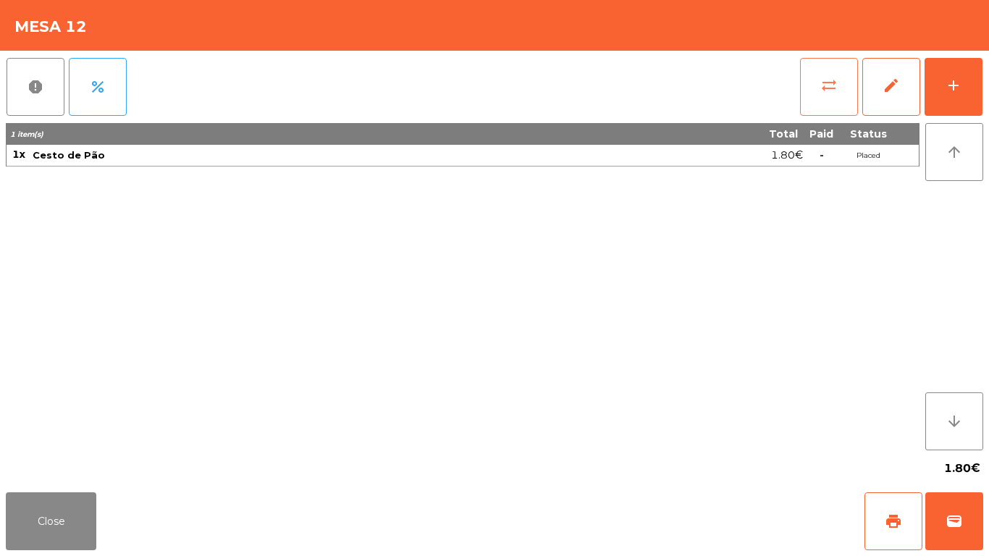
click at [828, 79] on span "sync_alt" at bounding box center [828, 85] width 17 height 17
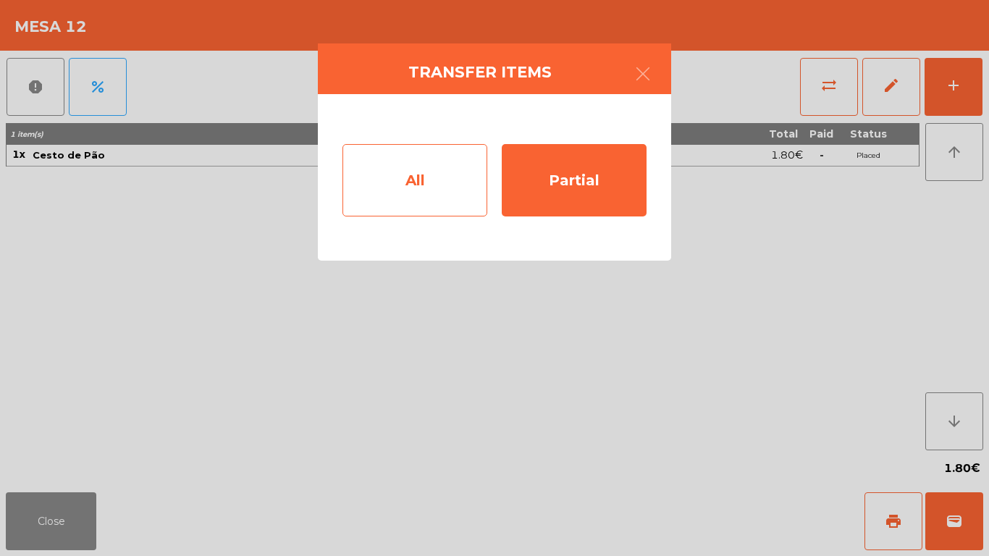
click at [366, 176] on div "All" at bounding box center [415, 180] width 145 height 72
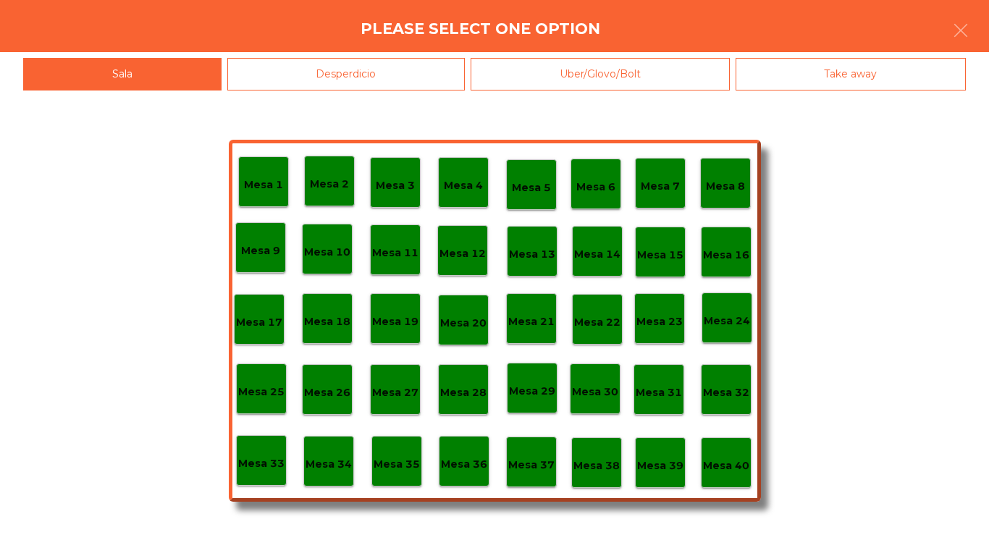
click at [524, 261] on p "Mesa 13" at bounding box center [532, 254] width 46 height 17
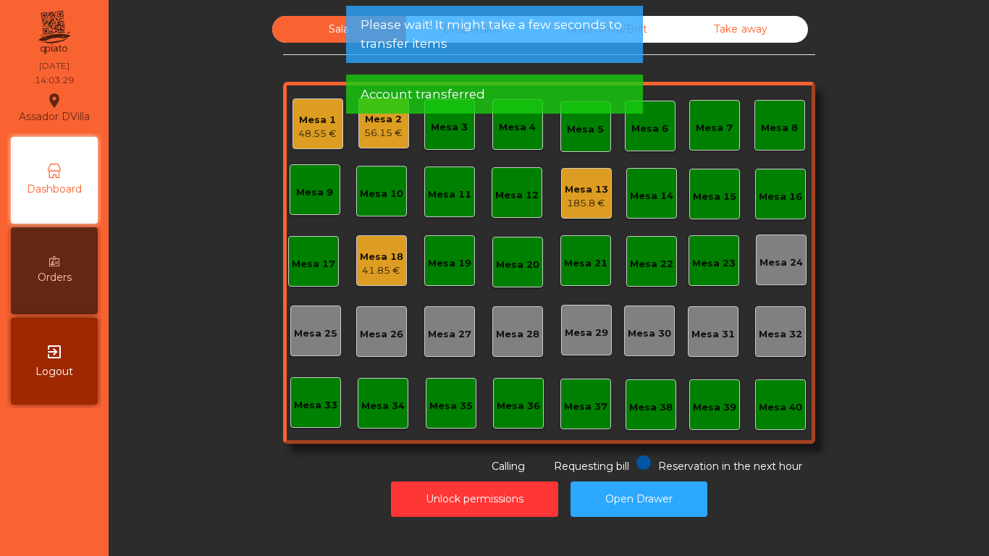
click at [575, 169] on div "Mesa 13 185.8 €" at bounding box center [586, 193] width 51 height 51
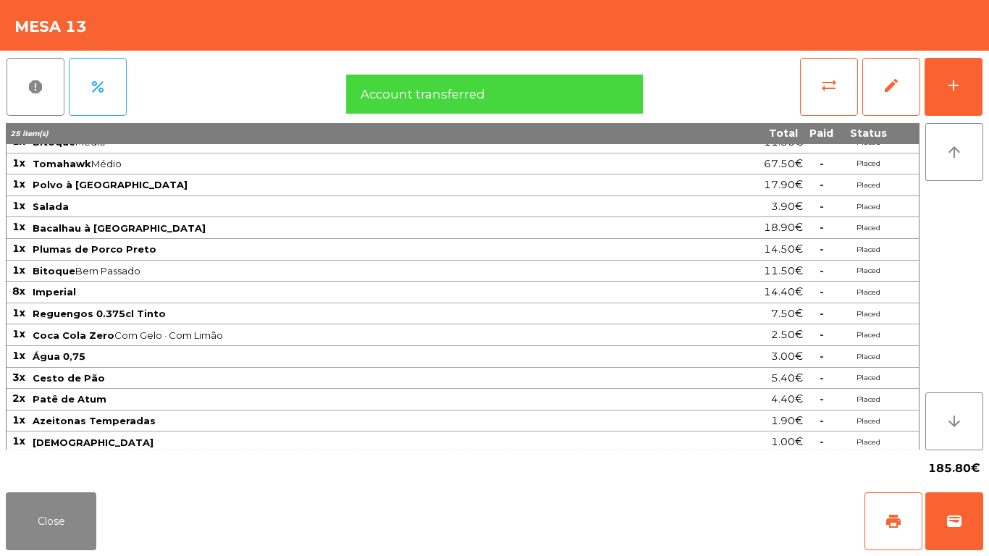
scroll to position [17, 0]
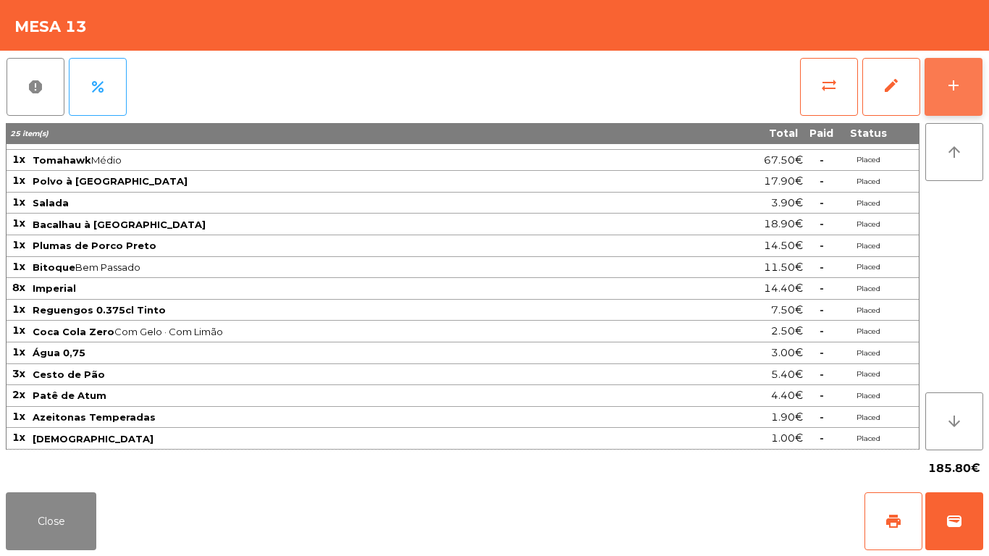
click at [967, 103] on button "add" at bounding box center [954, 87] width 58 height 58
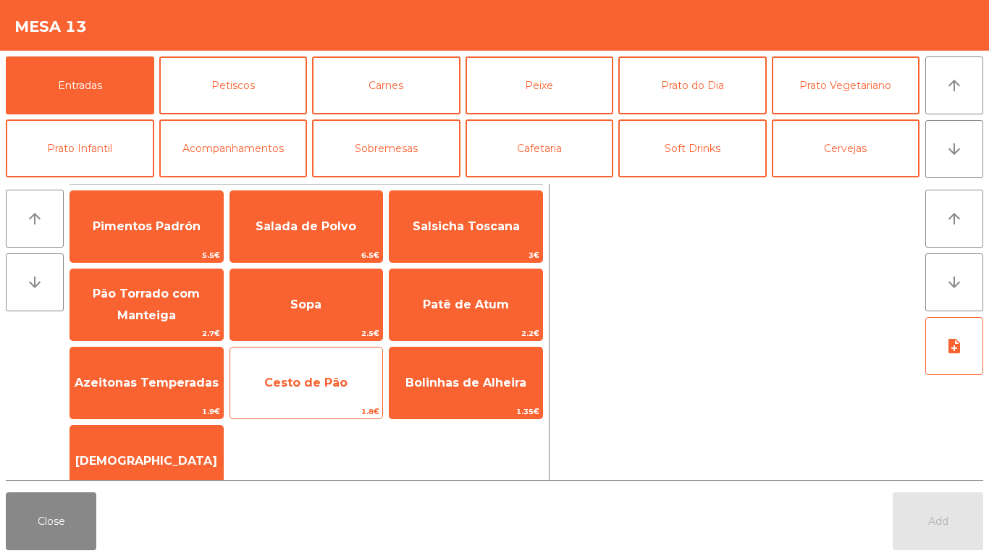
click at [347, 381] on span "Cesto de Pão" at bounding box center [306, 383] width 153 height 39
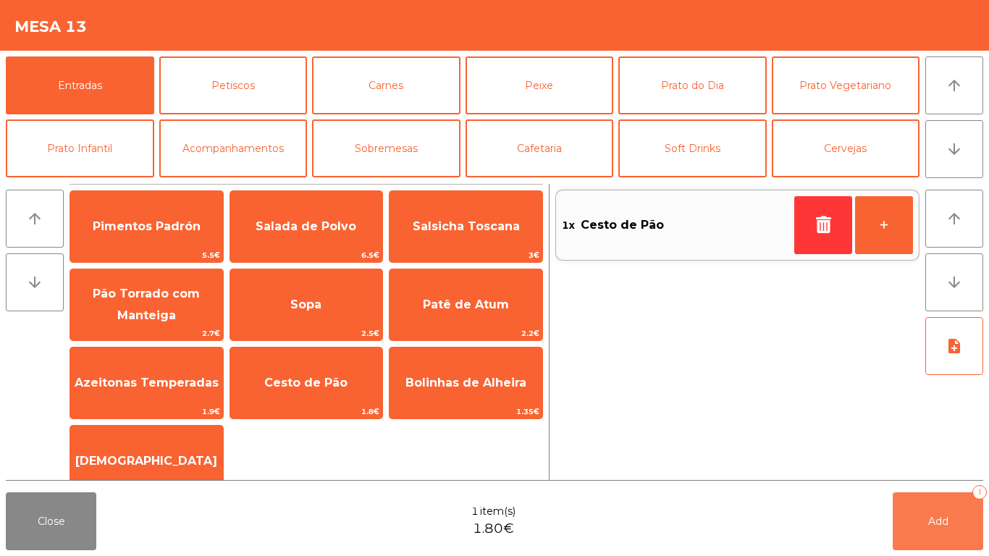
click at [961, 533] on button "Add 1" at bounding box center [938, 521] width 91 height 58
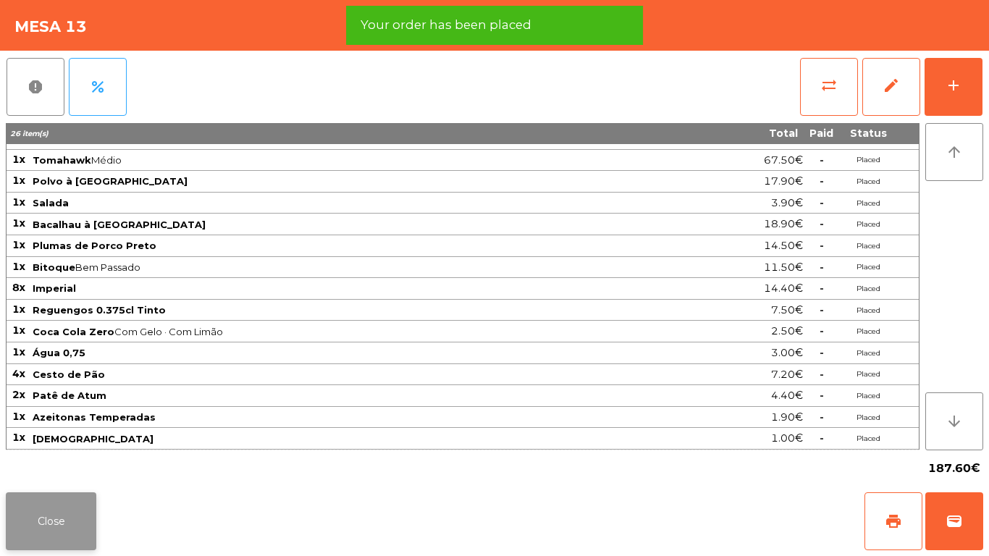
click at [62, 514] on button "Close" at bounding box center [51, 521] width 91 height 58
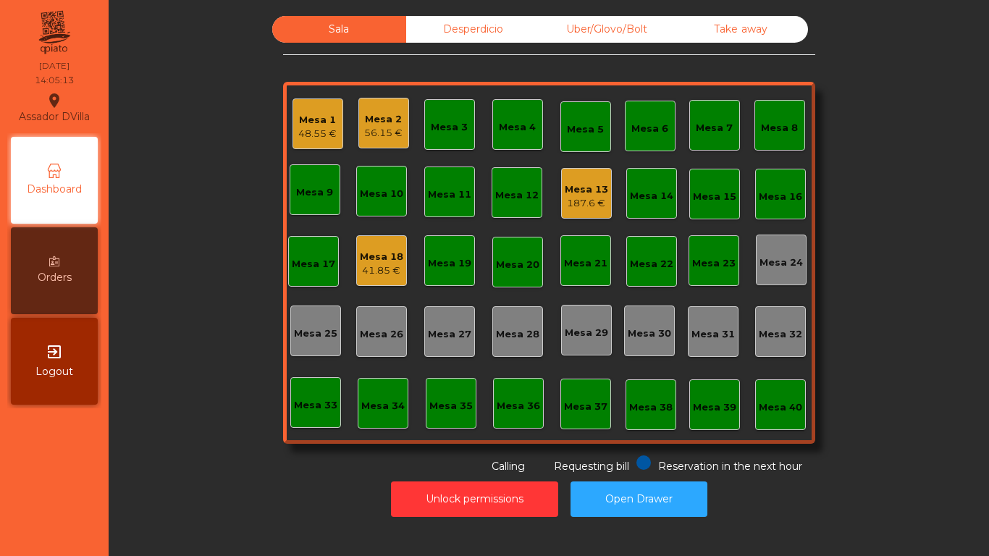
click at [364, 274] on div "41.85 €" at bounding box center [381, 271] width 43 height 14
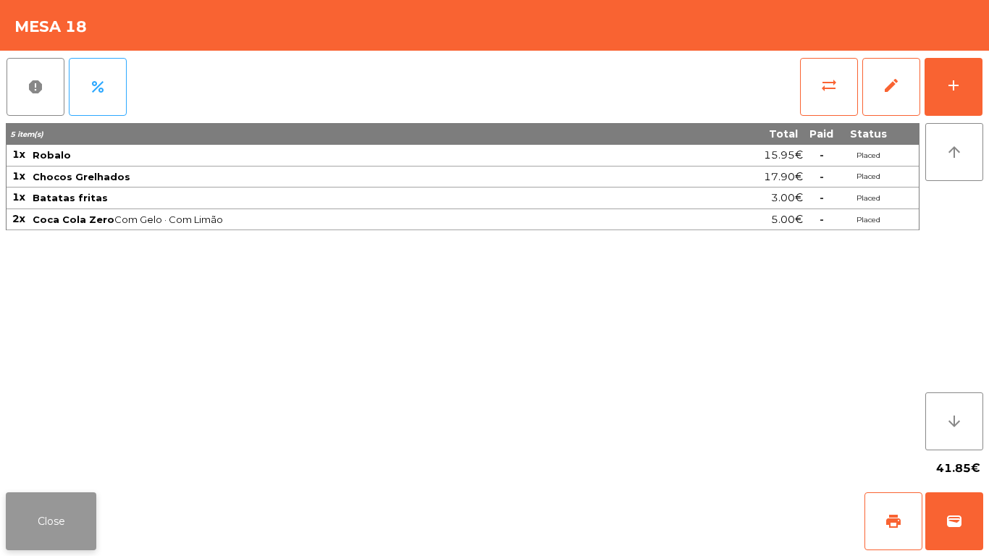
click at [88, 513] on button "Close" at bounding box center [51, 521] width 91 height 58
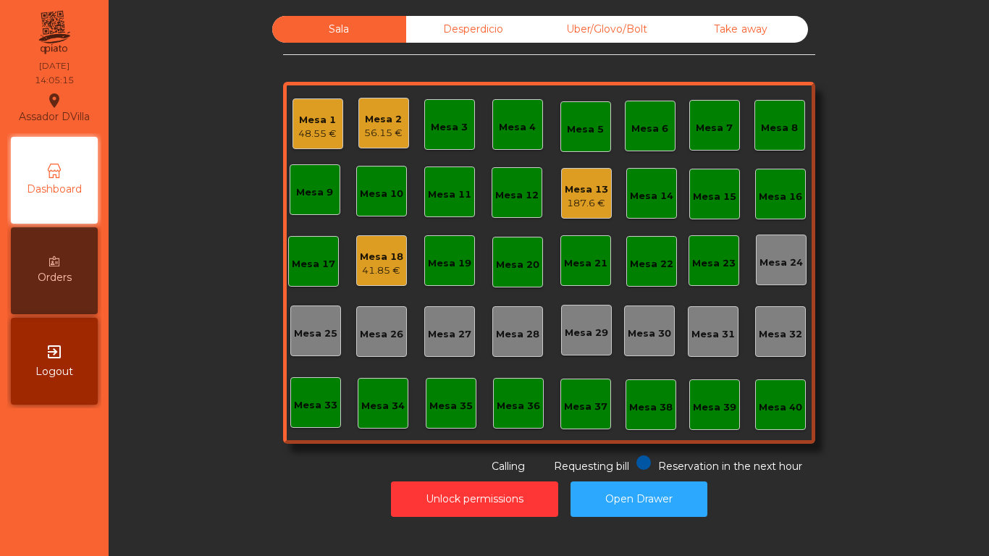
click at [578, 182] on div "Mesa 13" at bounding box center [586, 189] width 43 height 14
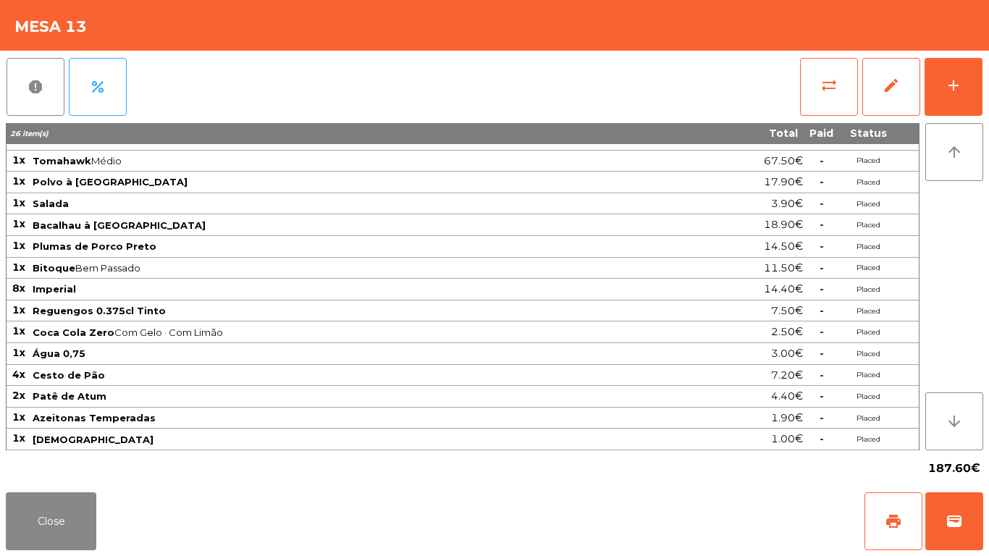
scroll to position [14, 0]
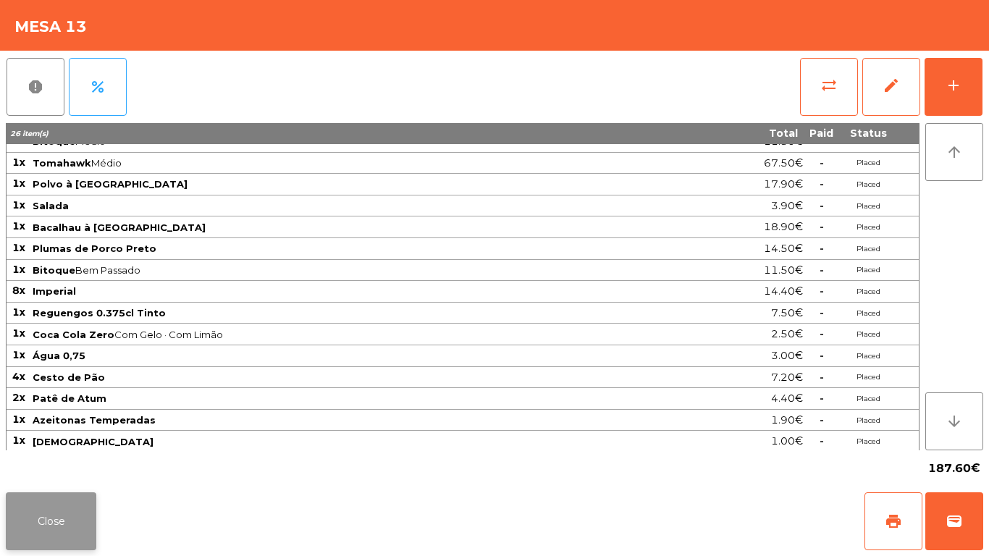
click at [75, 537] on button "Close" at bounding box center [51, 521] width 91 height 58
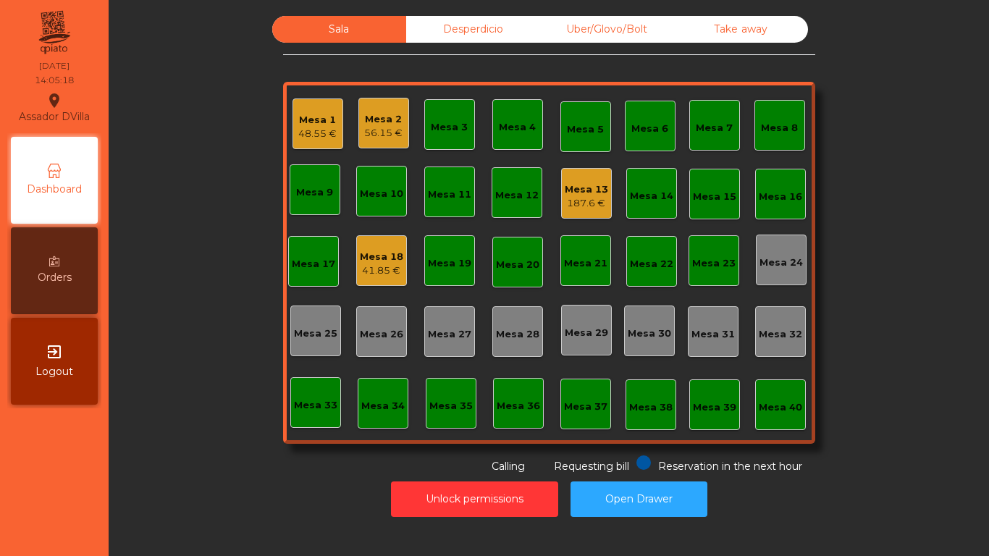
click at [365, 281] on div "Mesa 18 41.85 €" at bounding box center [381, 260] width 51 height 51
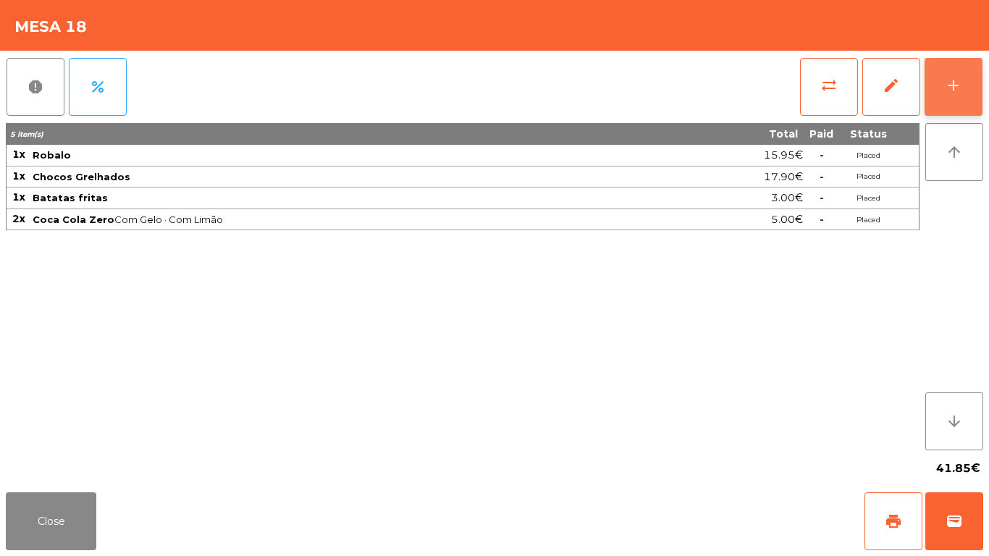
click at [978, 89] on button "add" at bounding box center [954, 87] width 58 height 58
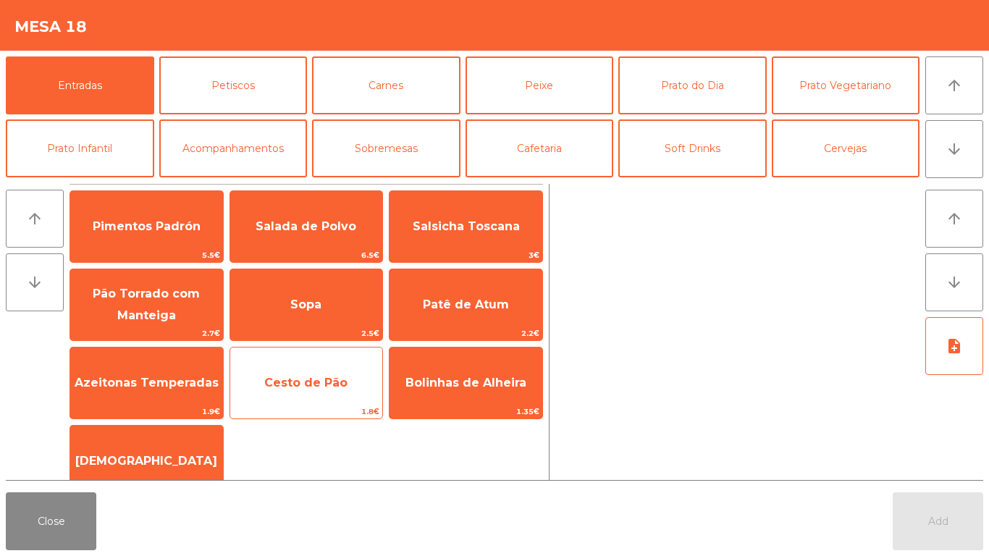
click at [298, 413] on span "1.8€" at bounding box center [306, 412] width 153 height 14
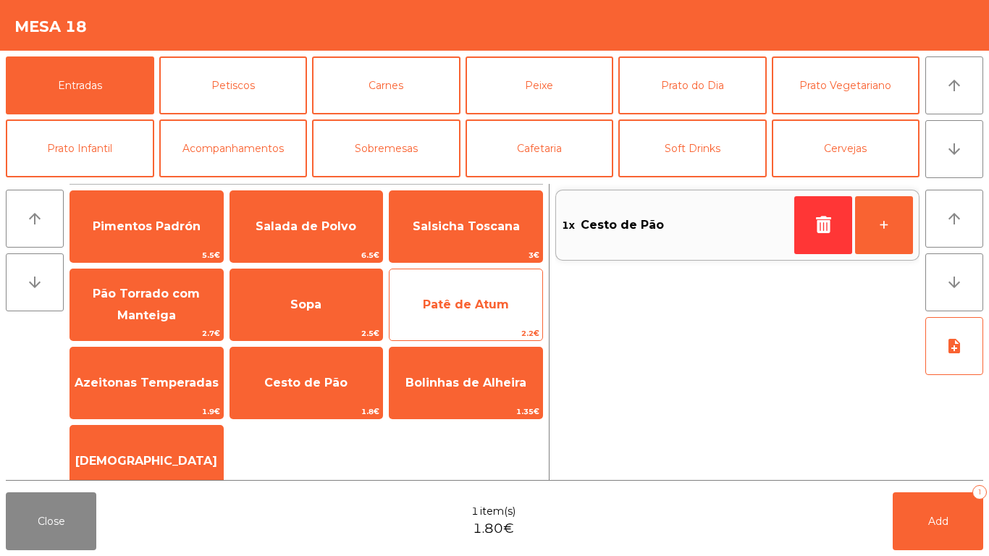
click at [474, 303] on span "Patê de Atum" at bounding box center [466, 305] width 86 height 14
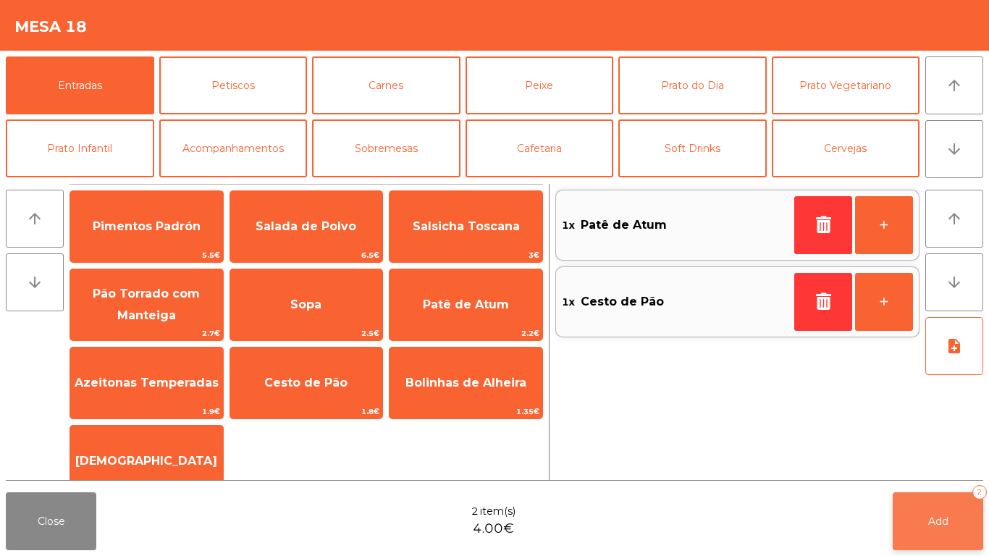
click at [973, 516] on button "Add 2" at bounding box center [938, 521] width 91 height 58
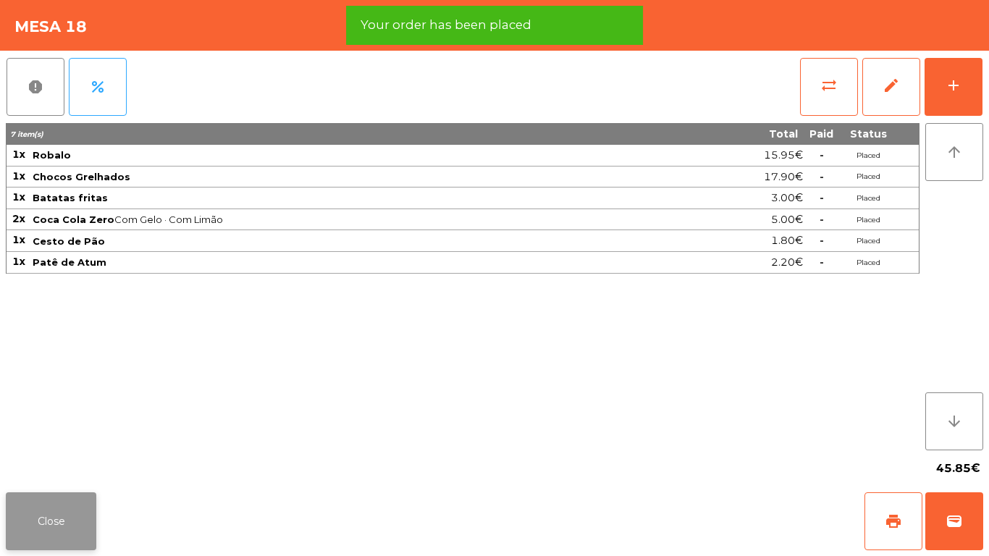
click at [35, 498] on button "Close" at bounding box center [51, 521] width 91 height 58
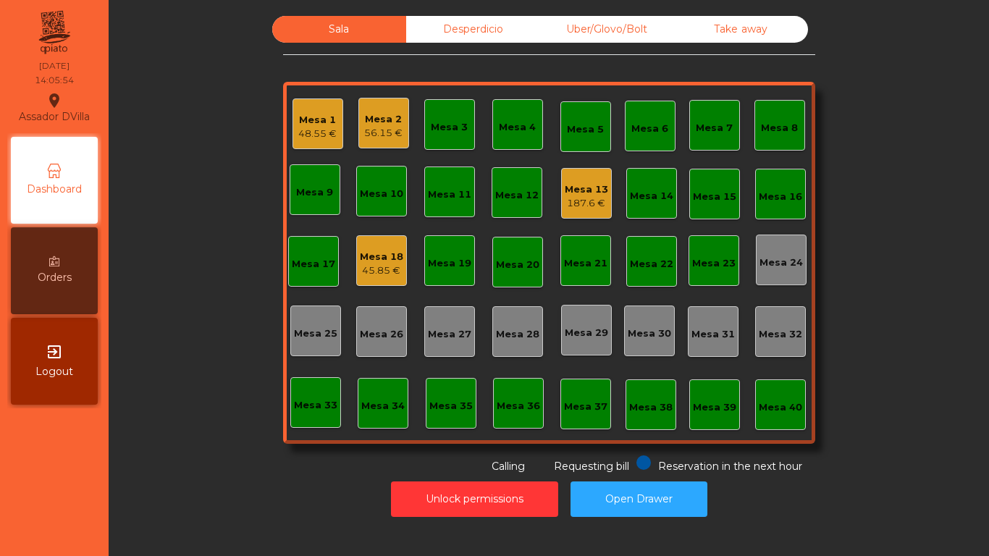
click at [303, 125] on div "Mesa 1" at bounding box center [317, 120] width 38 height 14
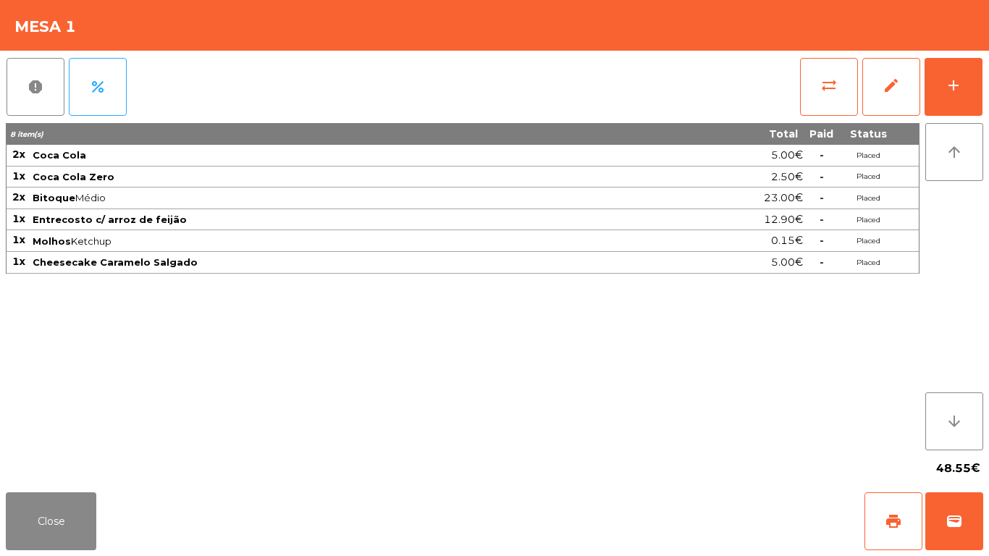
click at [989, 63] on div "report percent sync_alt edit add 8 item(s) Total Paid Status 2x Coca Cola 5.00€…" at bounding box center [494, 269] width 989 height 436
click at [981, 76] on button "add" at bounding box center [954, 87] width 58 height 58
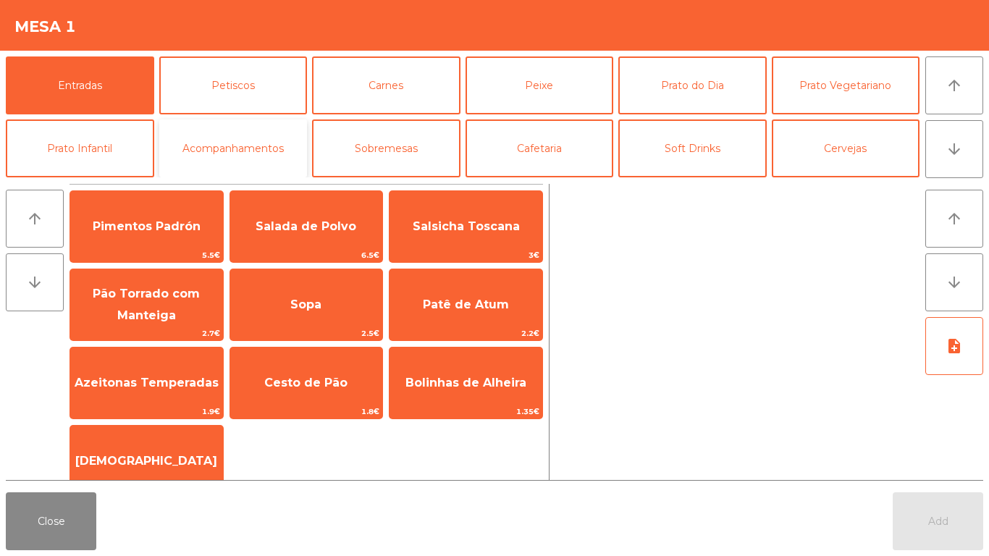
click at [232, 144] on button "Acompanhamentos" at bounding box center [233, 148] width 148 height 58
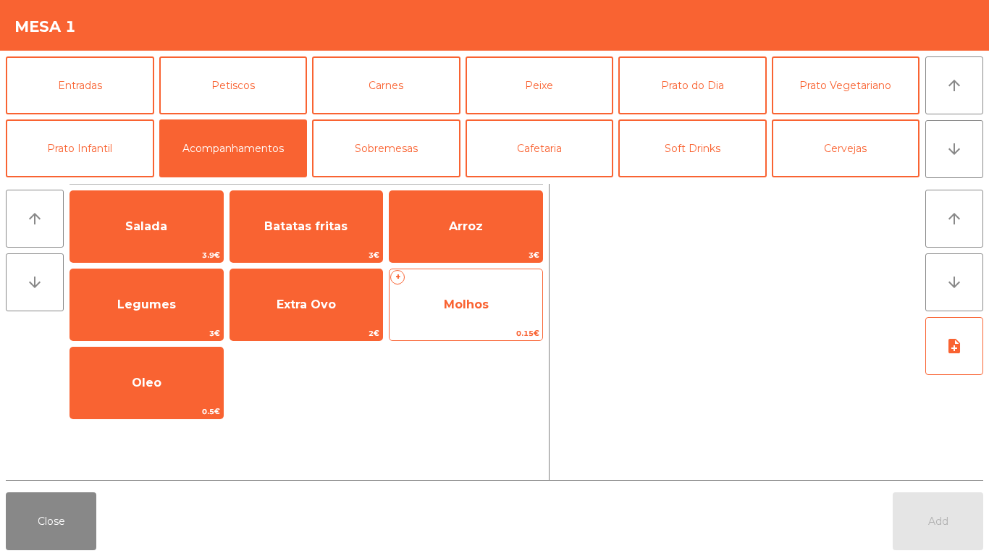
click at [491, 308] on span "Molhos" at bounding box center [466, 304] width 153 height 39
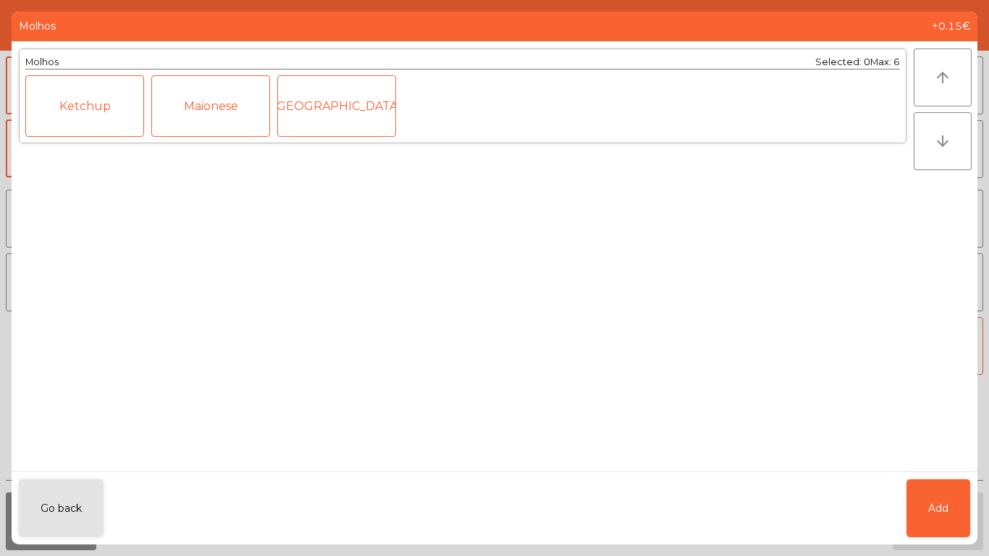
click at [77, 92] on div "Ketchup" at bounding box center [84, 106] width 119 height 62
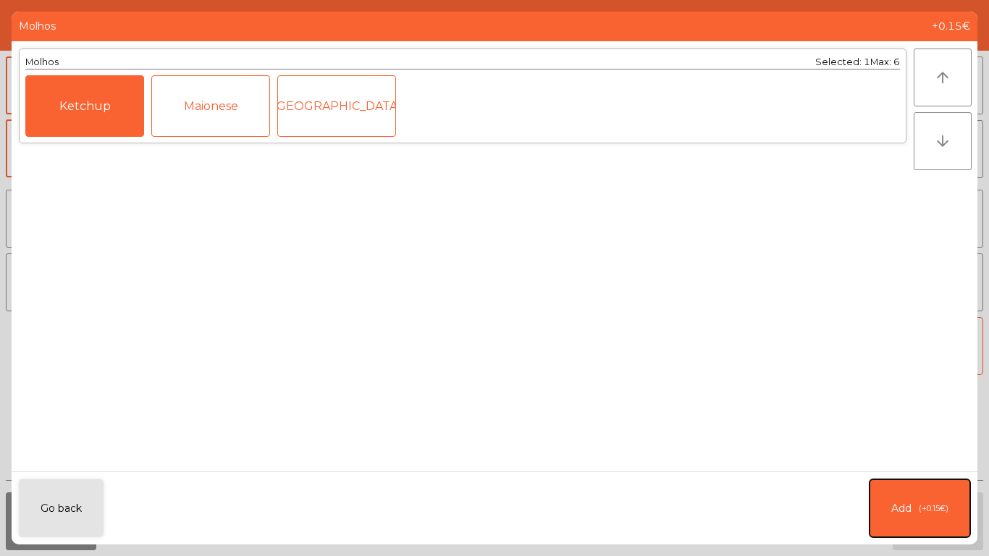
click at [942, 521] on button "Add (+0.15€)" at bounding box center [920, 508] width 101 height 58
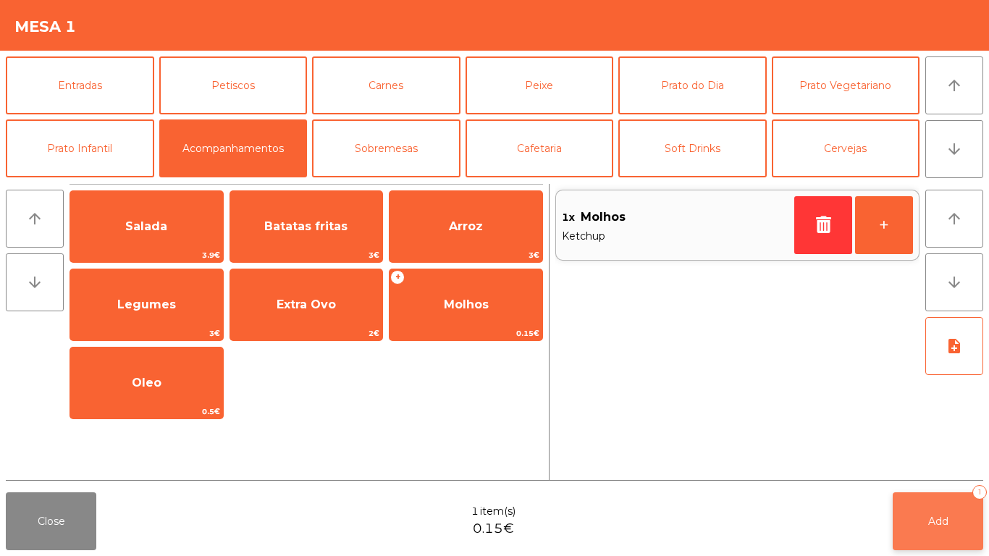
click at [916, 508] on button "Add 1" at bounding box center [938, 521] width 91 height 58
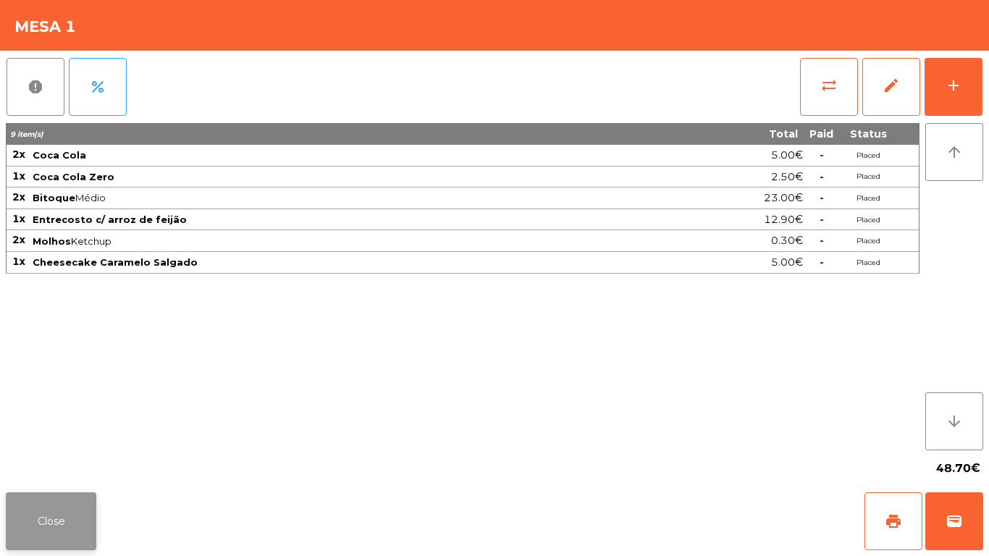
click at [44, 541] on button "Close" at bounding box center [51, 521] width 91 height 58
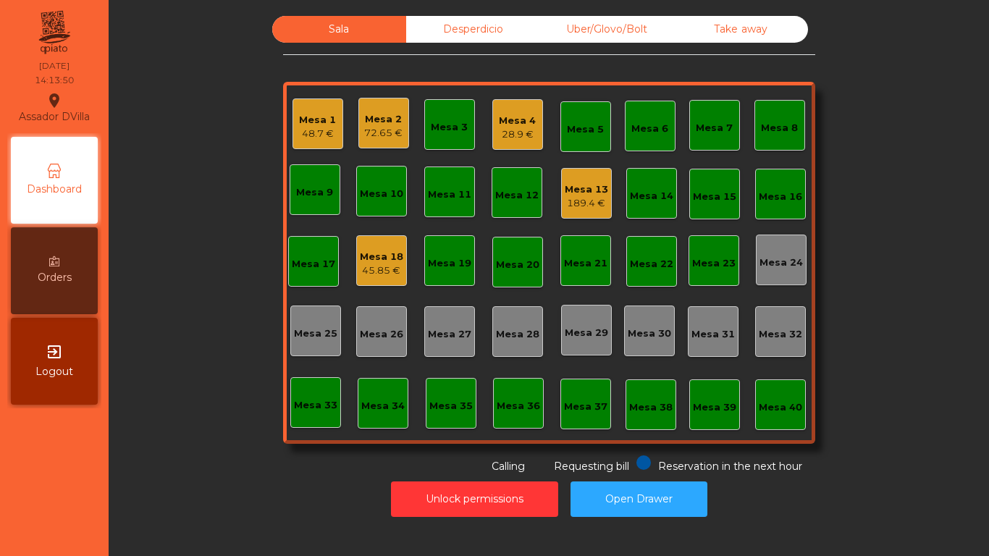
click at [369, 264] on div "45.85 €" at bounding box center [381, 271] width 43 height 14
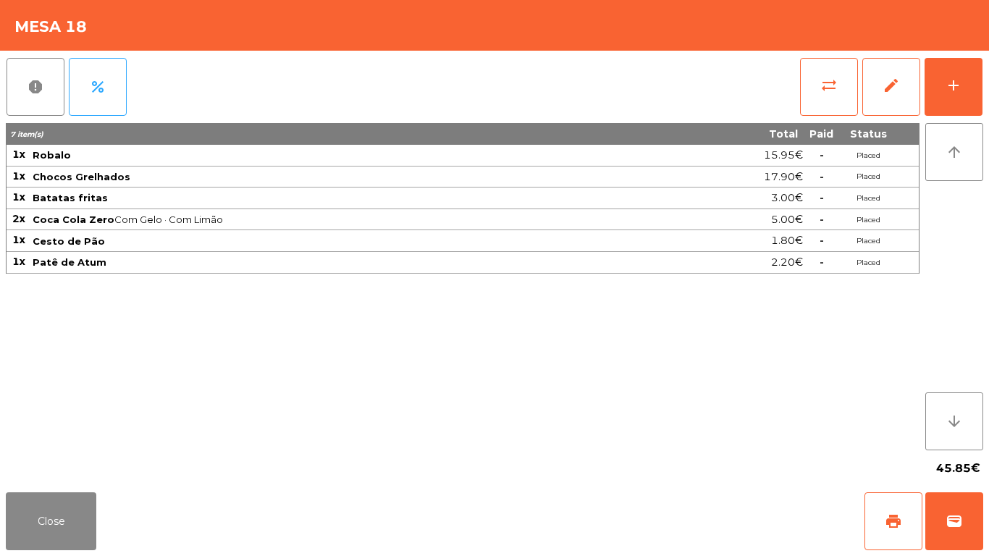
click at [989, 76] on div "report percent sync_alt edit add 7 item(s) Total Paid Status 1x Robalo 15.95€ -…" at bounding box center [494, 269] width 989 height 436
click at [984, 76] on div "report percent sync_alt edit add 7 item(s) Total Paid Status 1x Robalo 15.95€ -…" at bounding box center [494, 269] width 989 height 436
click at [967, 90] on button "add" at bounding box center [954, 87] width 58 height 58
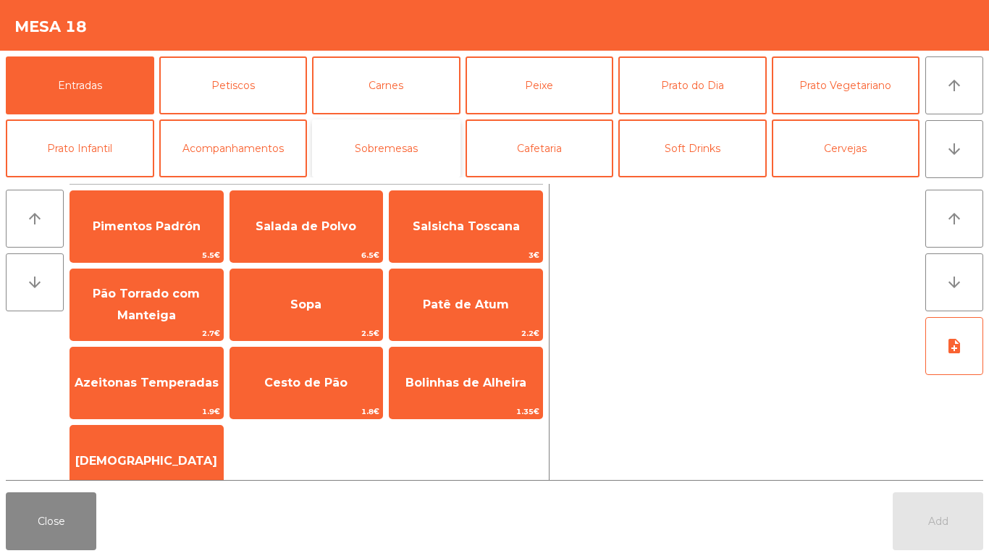
click at [419, 144] on button "Sobremesas" at bounding box center [386, 148] width 148 height 58
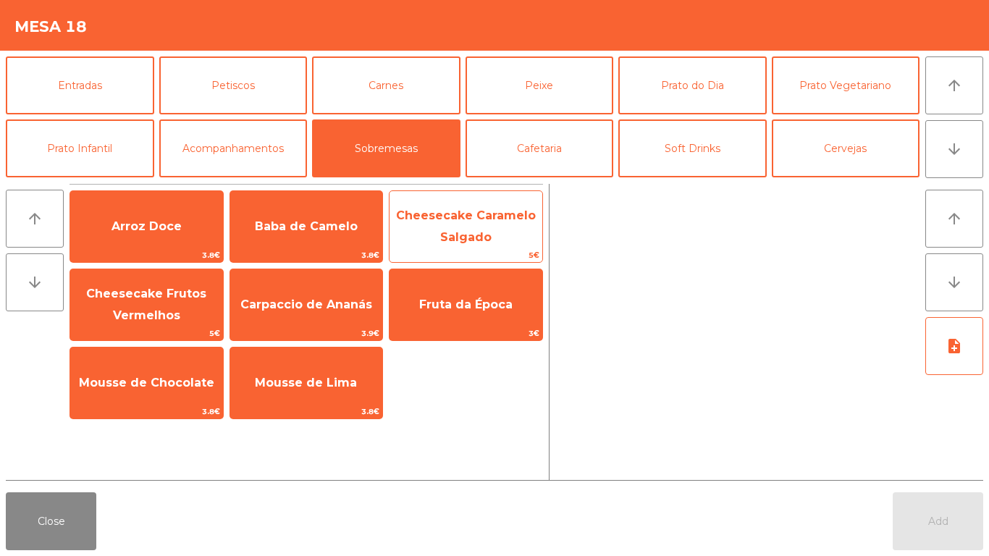
click at [473, 232] on span "Cheesecake Caramelo Salgado" at bounding box center [466, 226] width 140 height 35
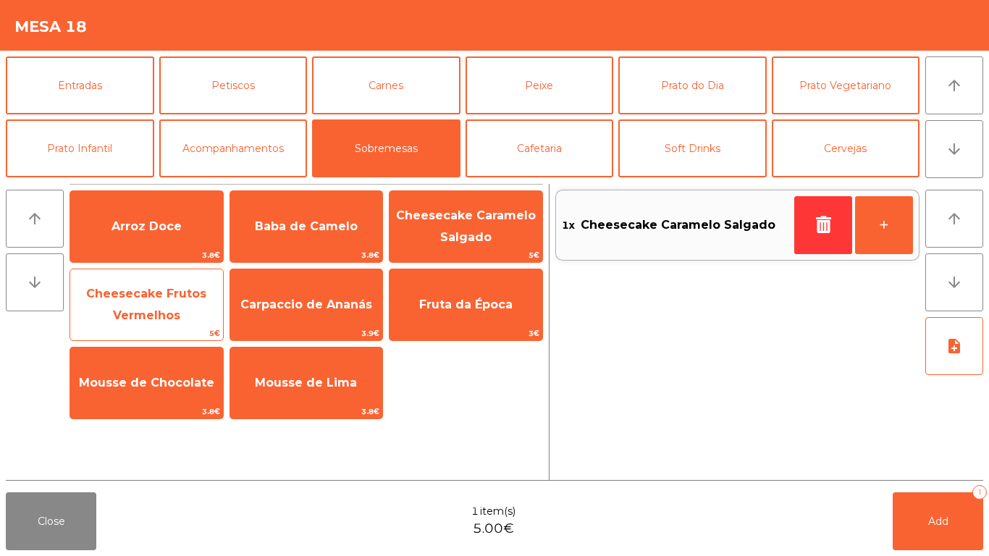
click at [161, 313] on span "Cheesecake Frutos Vermelhos" at bounding box center [146, 304] width 120 height 35
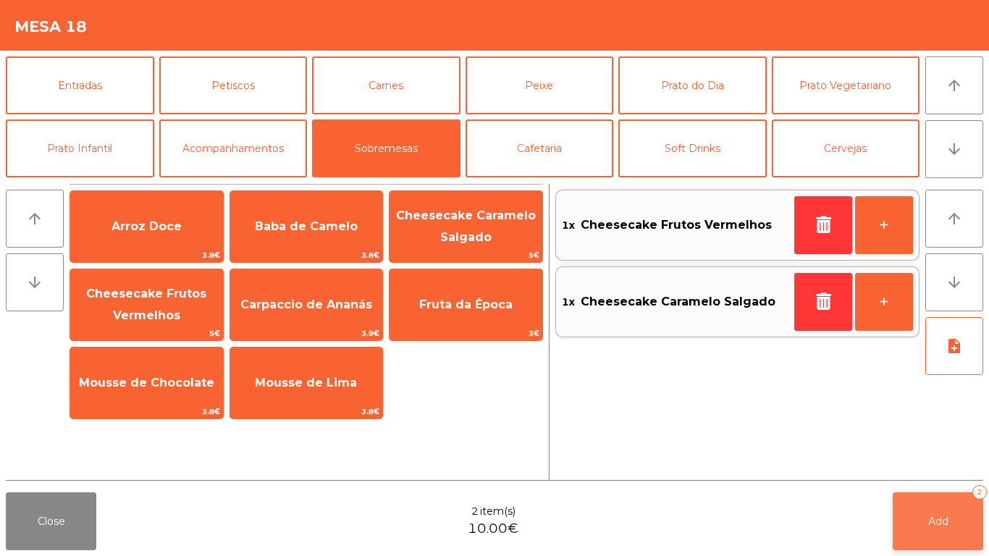
click at [952, 518] on button "Add 2" at bounding box center [938, 521] width 91 height 58
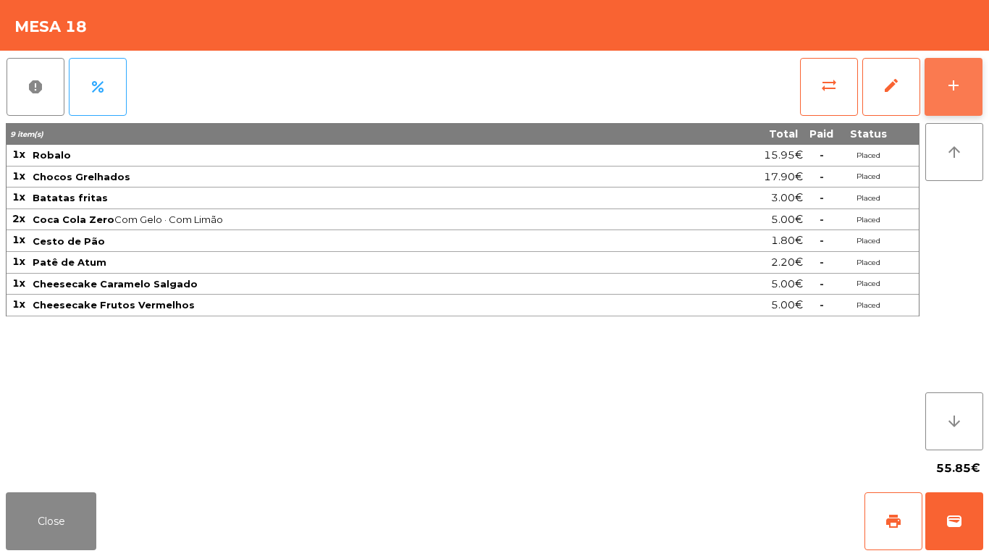
click at [969, 97] on button "add" at bounding box center [954, 87] width 58 height 58
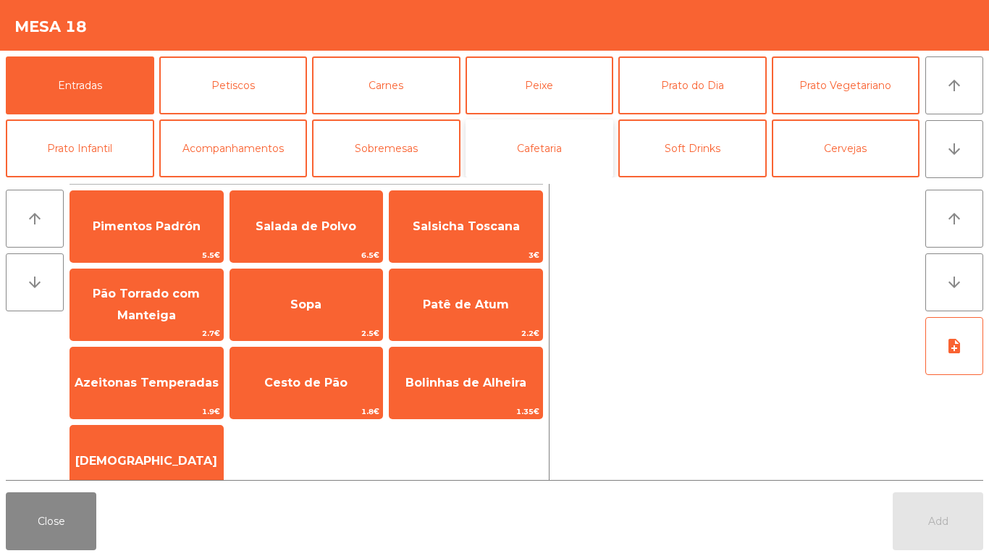
click at [572, 149] on button "Cafetaria" at bounding box center [540, 148] width 148 height 58
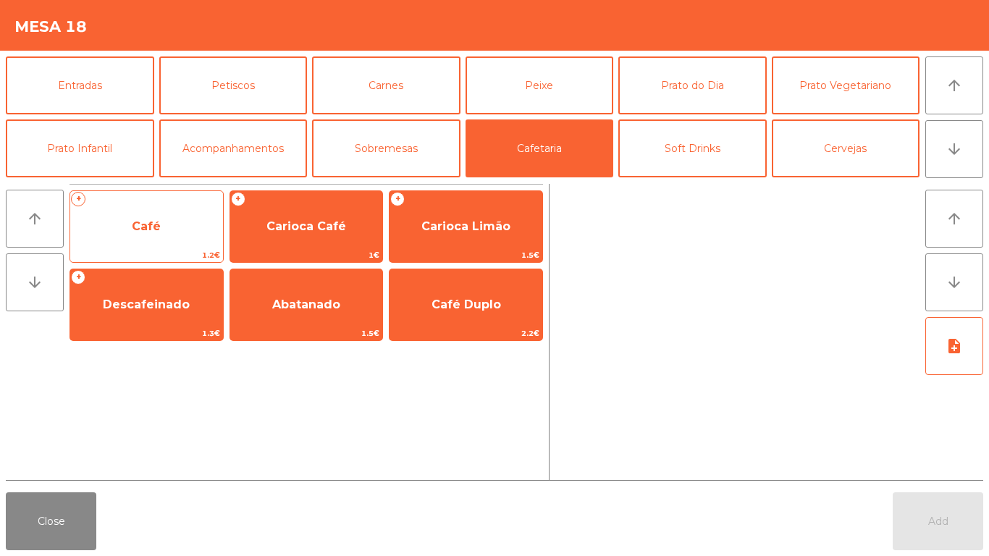
click at [186, 229] on span "Café" at bounding box center [146, 226] width 153 height 39
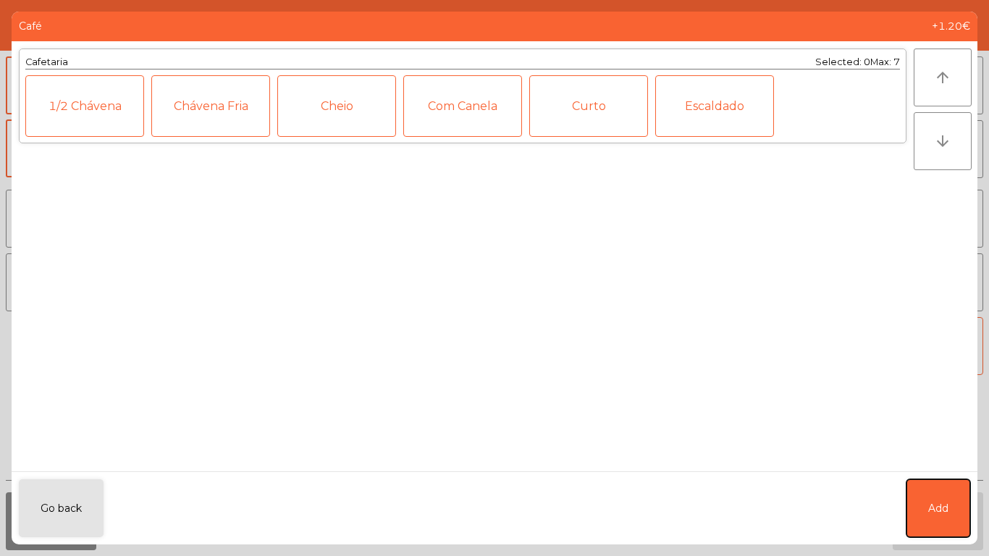
click at [928, 504] on span "Add" at bounding box center [938, 508] width 20 height 15
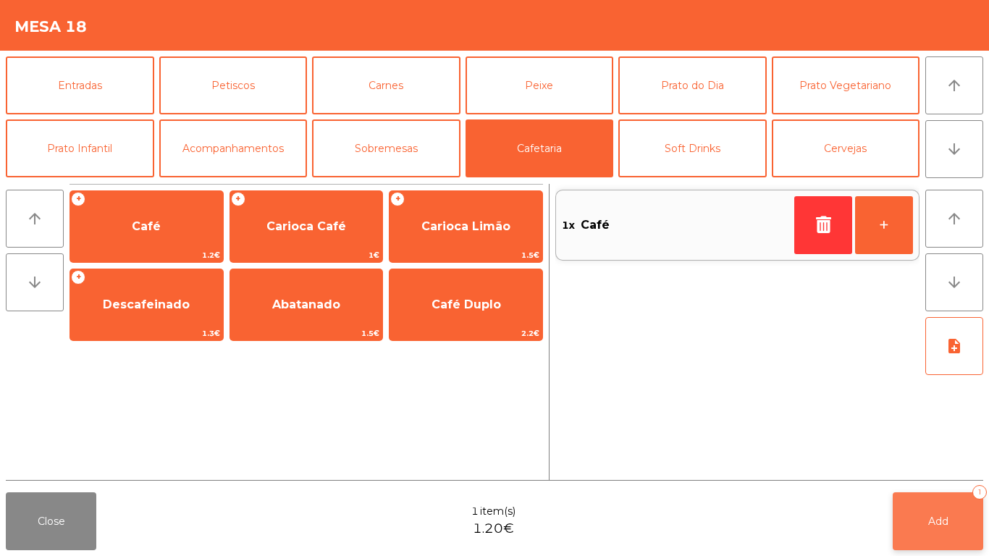
click at [926, 516] on button "Add 1" at bounding box center [938, 521] width 91 height 58
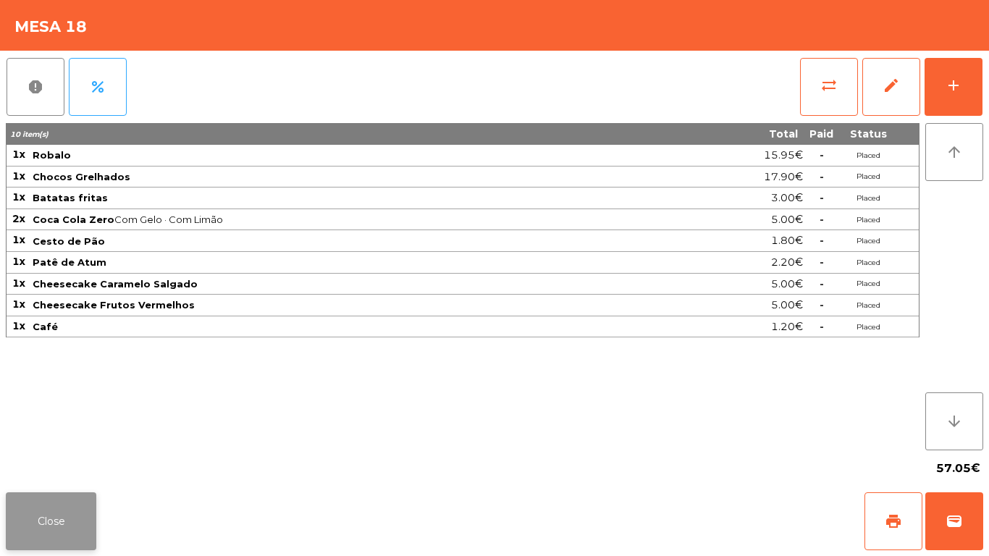
click at [52, 526] on button "Close" at bounding box center [51, 521] width 91 height 58
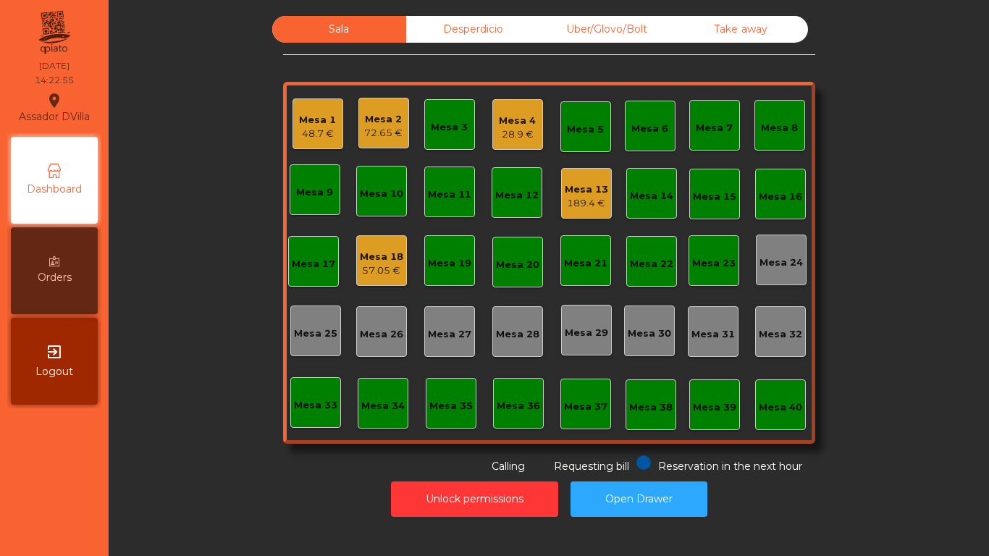
click at [364, 130] on div "72.65 €" at bounding box center [383, 133] width 38 height 14
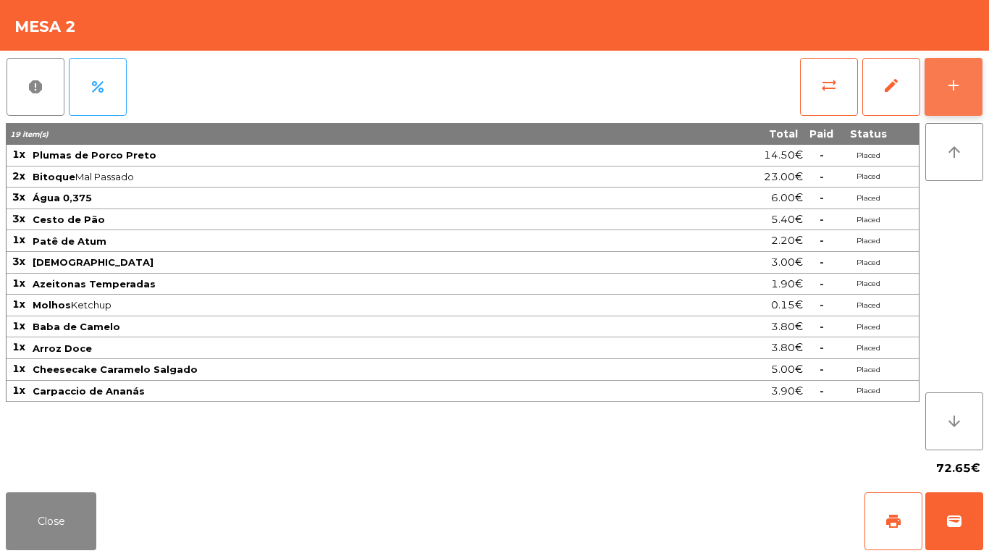
click at [970, 89] on button "add" at bounding box center [954, 87] width 58 height 58
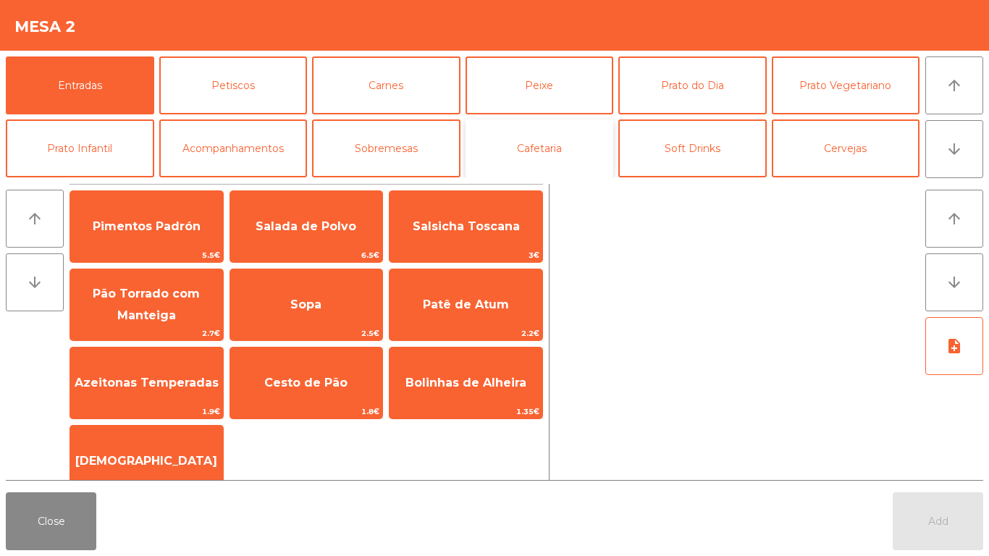
click at [548, 159] on button "Cafetaria" at bounding box center [540, 148] width 148 height 58
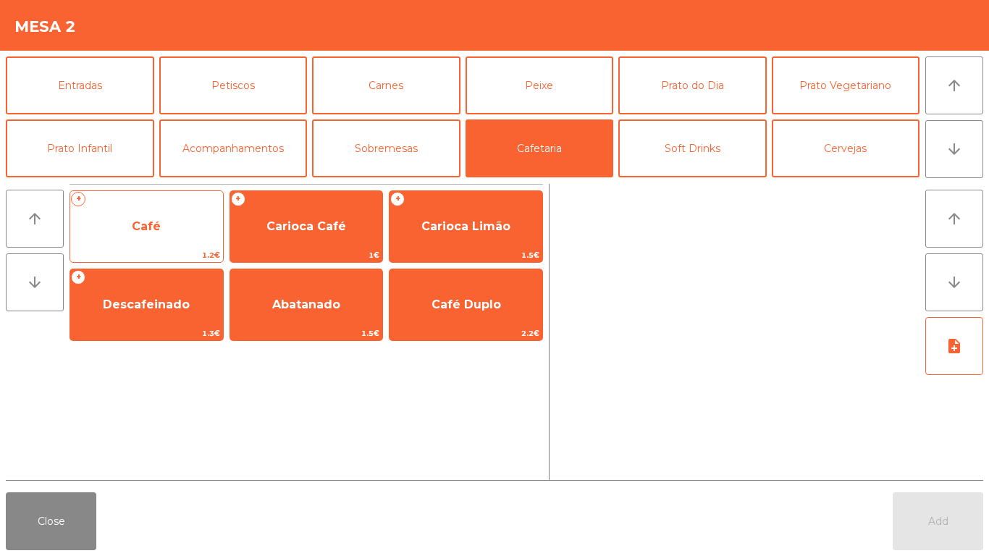
click at [180, 227] on span "Café" at bounding box center [146, 226] width 153 height 39
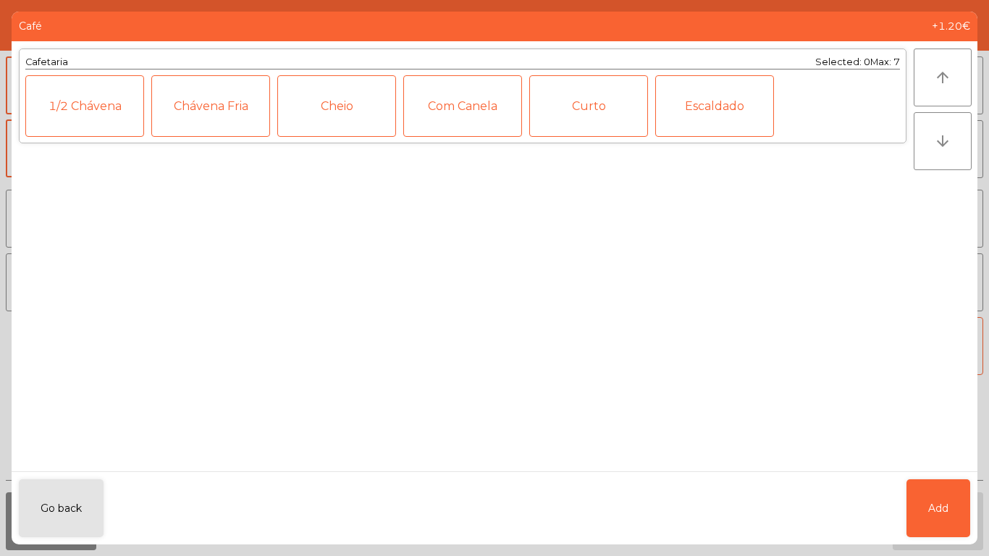
click at [329, 125] on div "Cheio" at bounding box center [336, 106] width 119 height 62
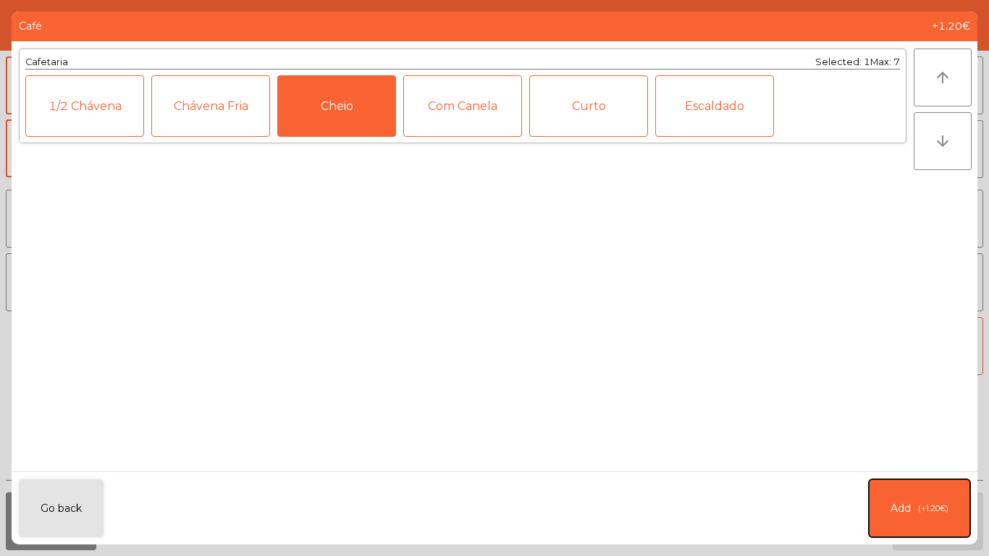
click at [938, 487] on button "Add (+1.20€)" at bounding box center [919, 508] width 101 height 58
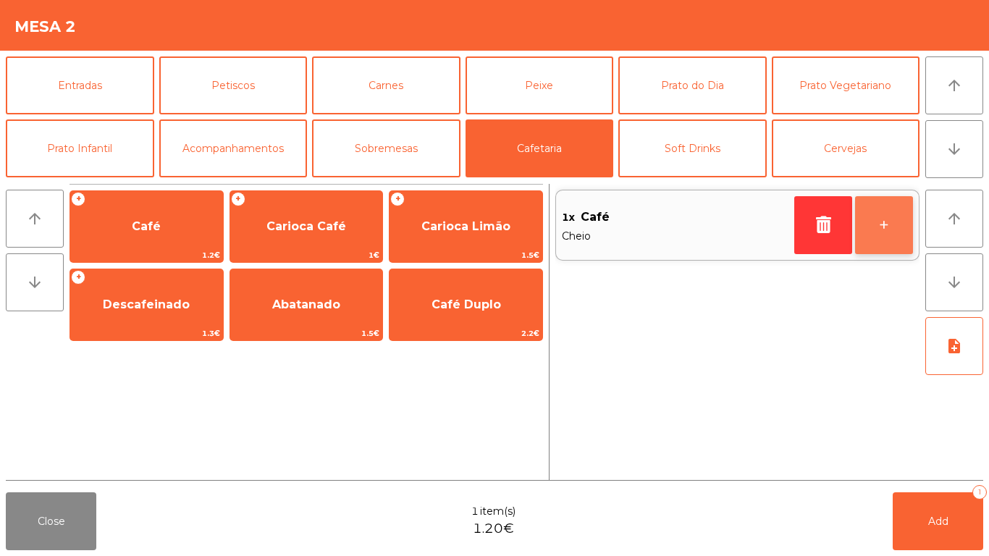
click at [901, 223] on button "+" at bounding box center [884, 225] width 58 height 58
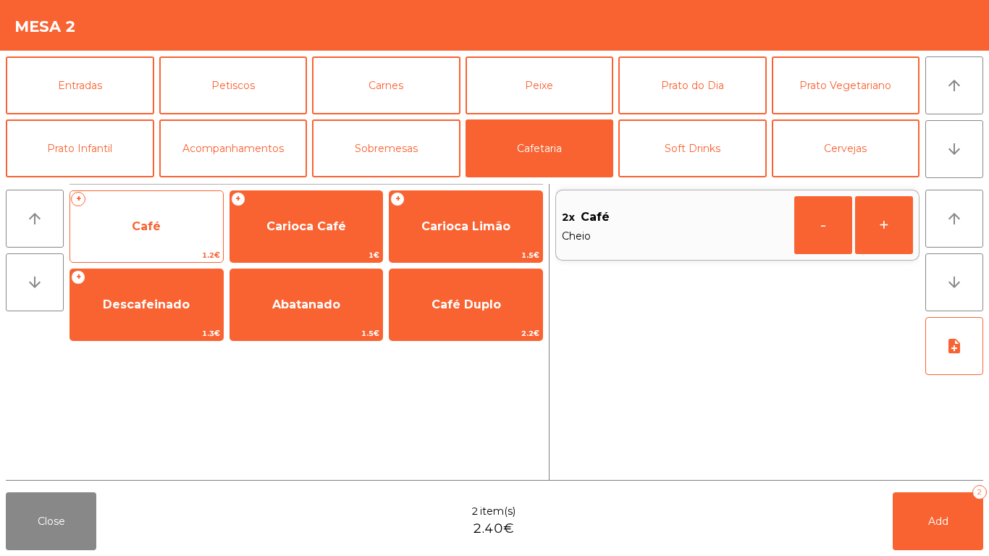
click at [176, 224] on span "Café" at bounding box center [146, 226] width 153 height 39
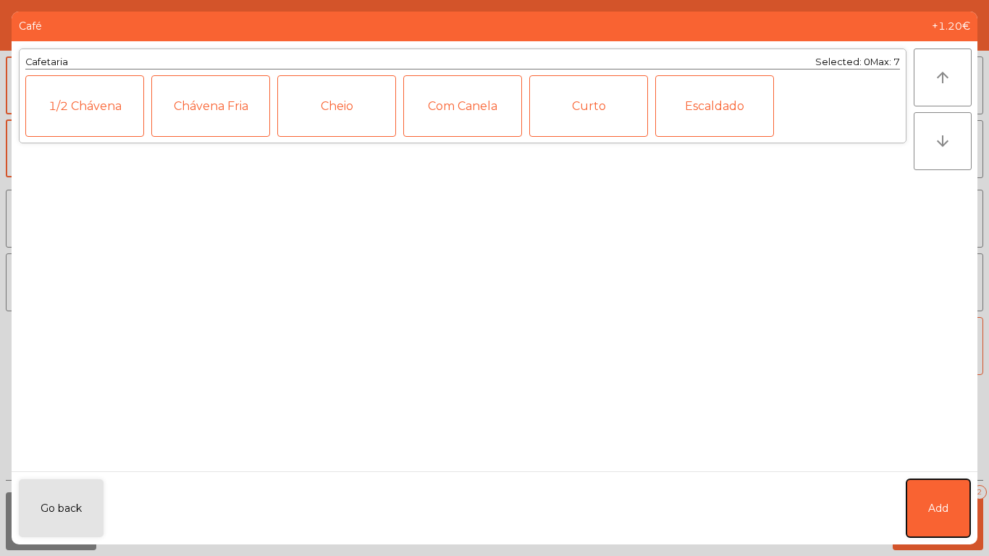
click at [968, 495] on button "Add" at bounding box center [939, 508] width 64 height 58
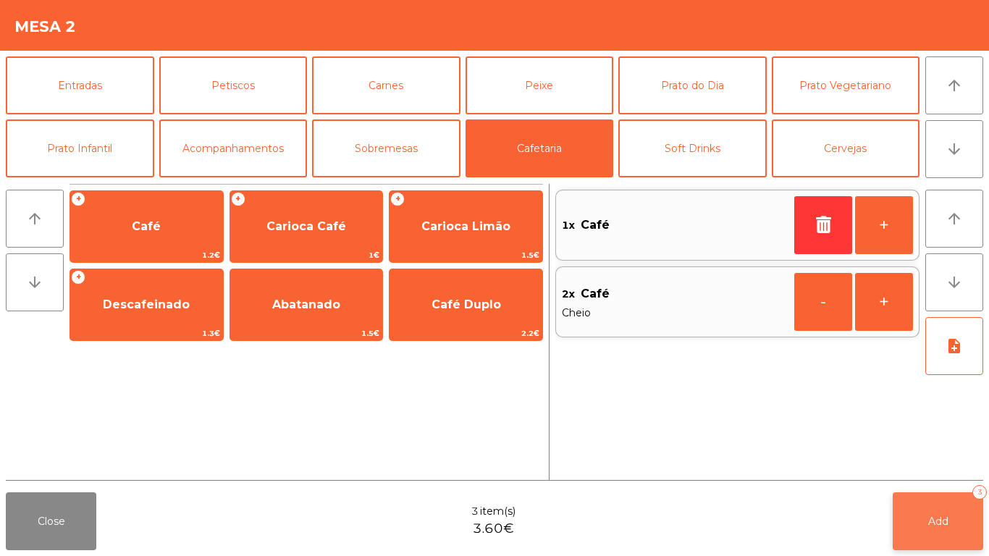
click at [928, 516] on span "Add" at bounding box center [938, 521] width 20 height 13
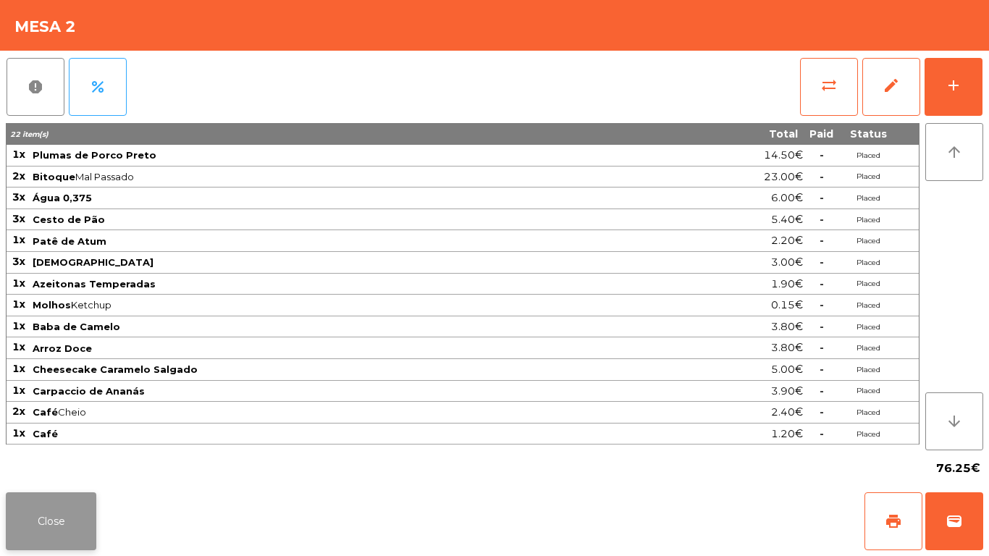
click at [53, 511] on button "Close" at bounding box center [51, 521] width 91 height 58
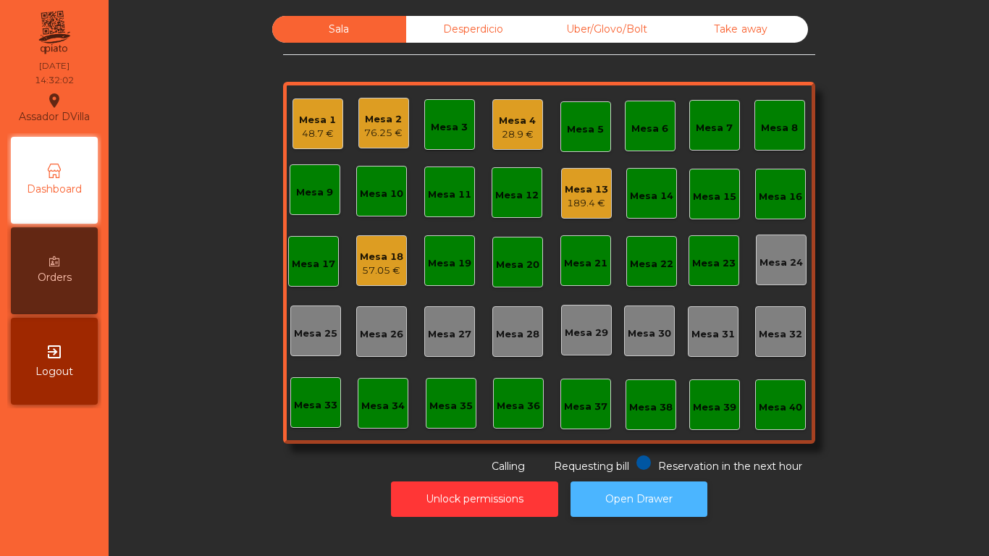
click at [647, 482] on button "Open Drawer" at bounding box center [639, 499] width 137 height 35
click at [506, 138] on div "28.9 €" at bounding box center [517, 134] width 37 height 14
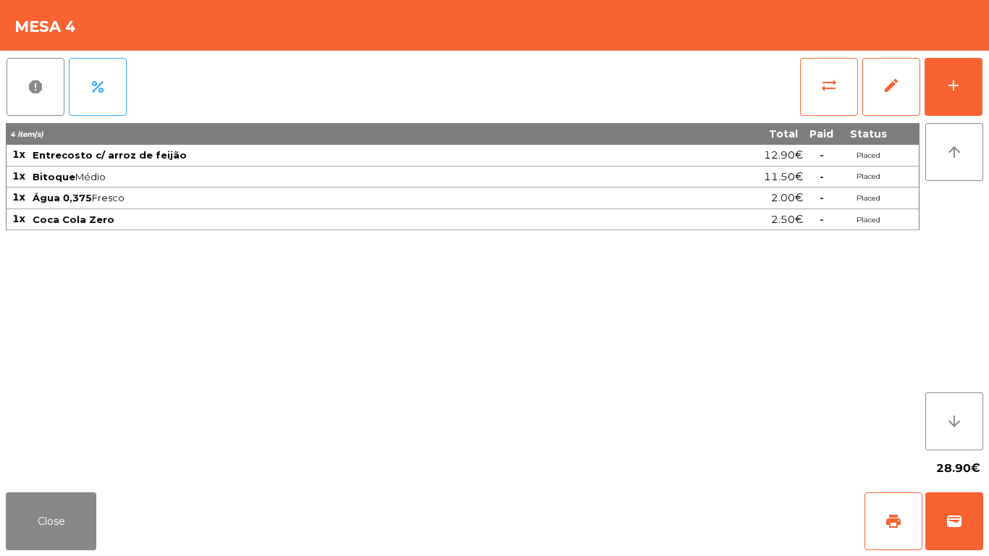
click at [989, 97] on div "report percent sync_alt edit add 4 item(s) Total Paid Status 1x Entrecosto c/ a…" at bounding box center [494, 269] width 989 height 436
click at [970, 83] on button "add" at bounding box center [954, 87] width 58 height 58
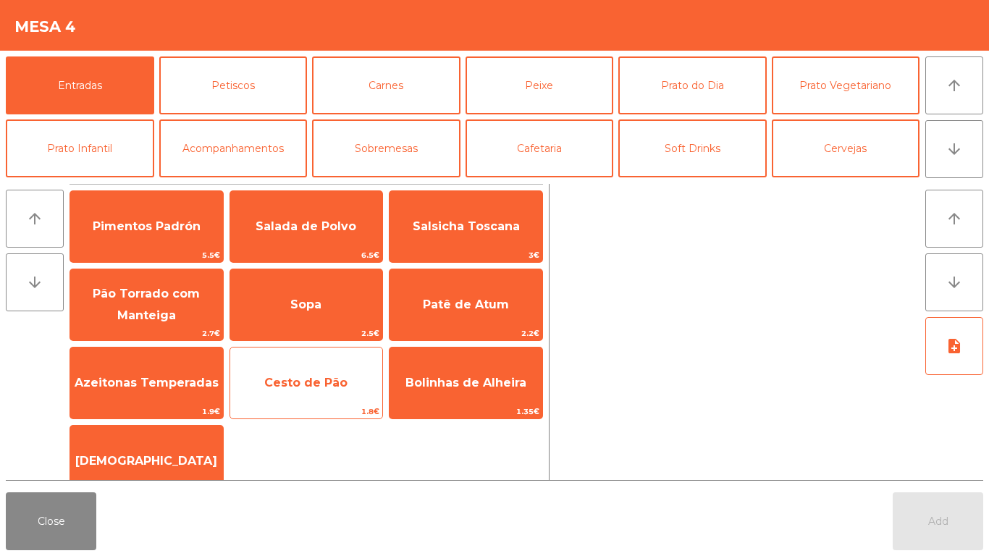
click at [314, 393] on span "Cesto de Pão" at bounding box center [306, 383] width 153 height 39
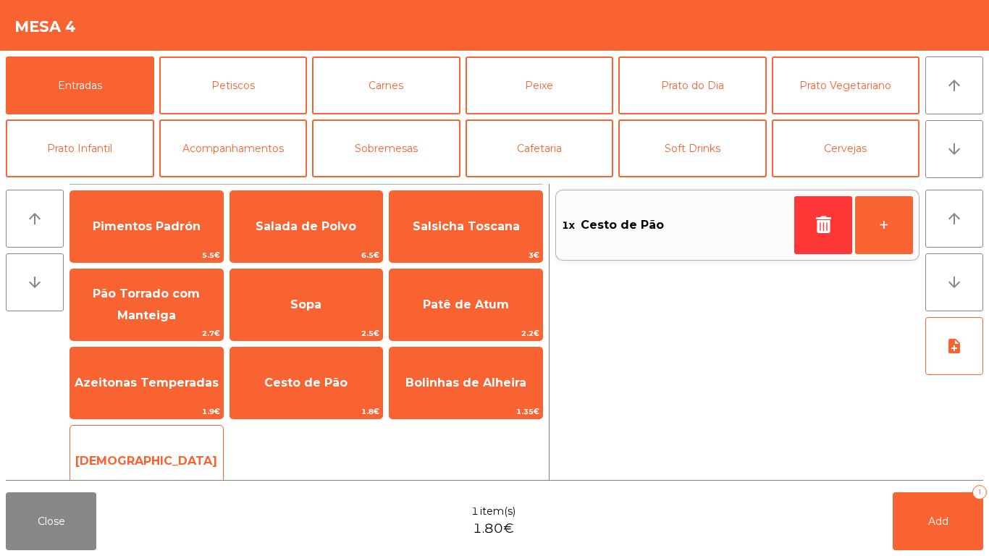
click at [141, 462] on span "[DEMOGRAPHIC_DATA]" at bounding box center [146, 461] width 142 height 14
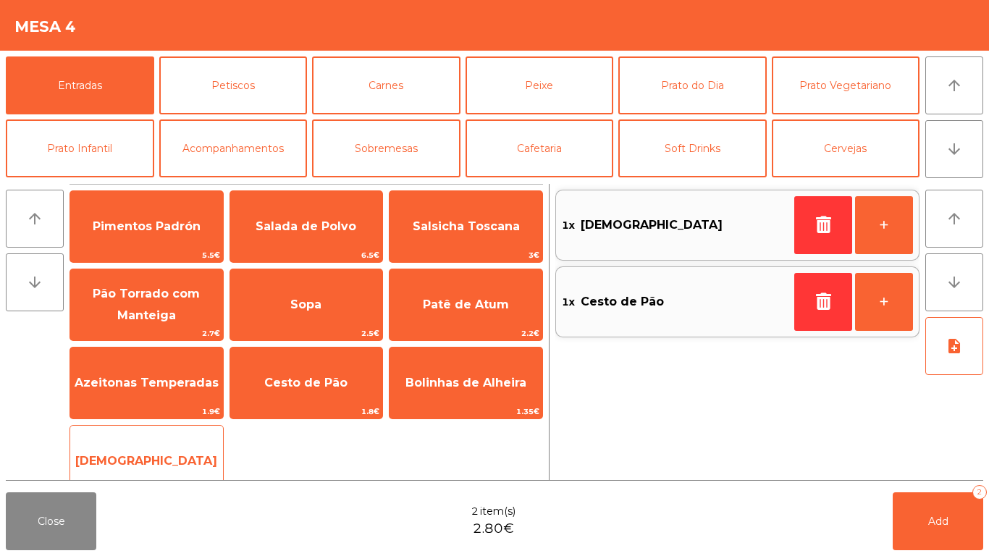
click at [143, 442] on span "[DEMOGRAPHIC_DATA]" at bounding box center [146, 461] width 153 height 39
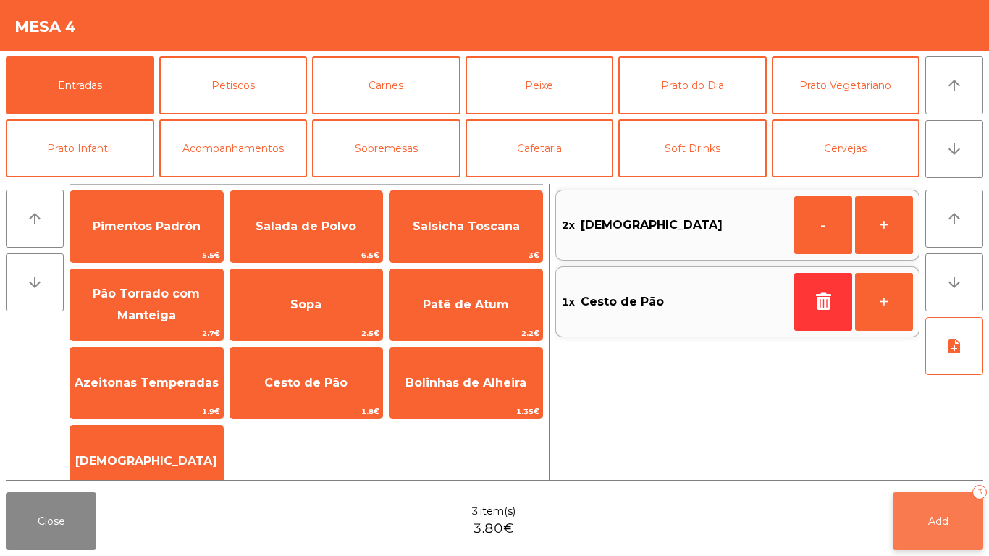
click at [941, 515] on span "Add" at bounding box center [938, 521] width 20 height 13
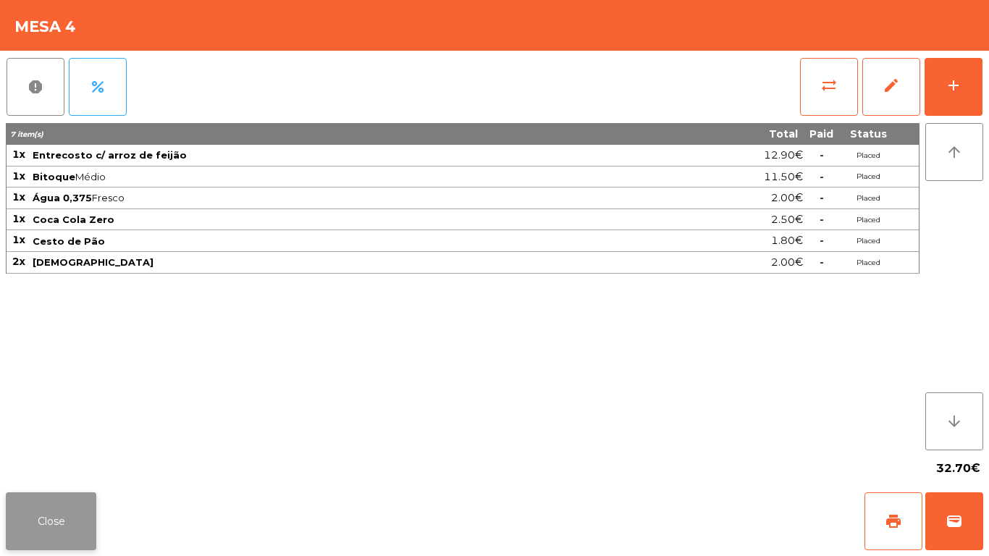
click at [30, 511] on button "Close" at bounding box center [51, 521] width 91 height 58
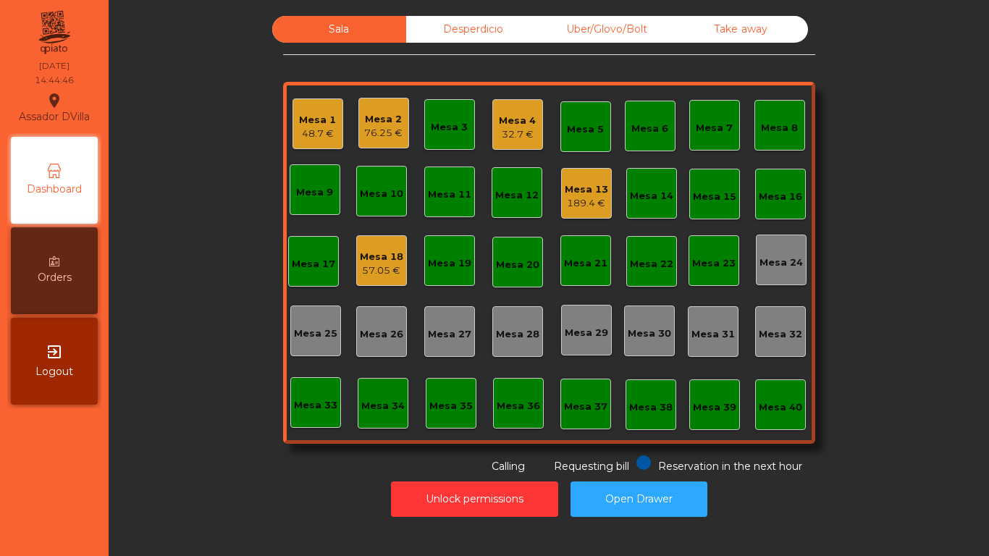
click at [385, 266] on div "57.05 €" at bounding box center [381, 271] width 43 height 14
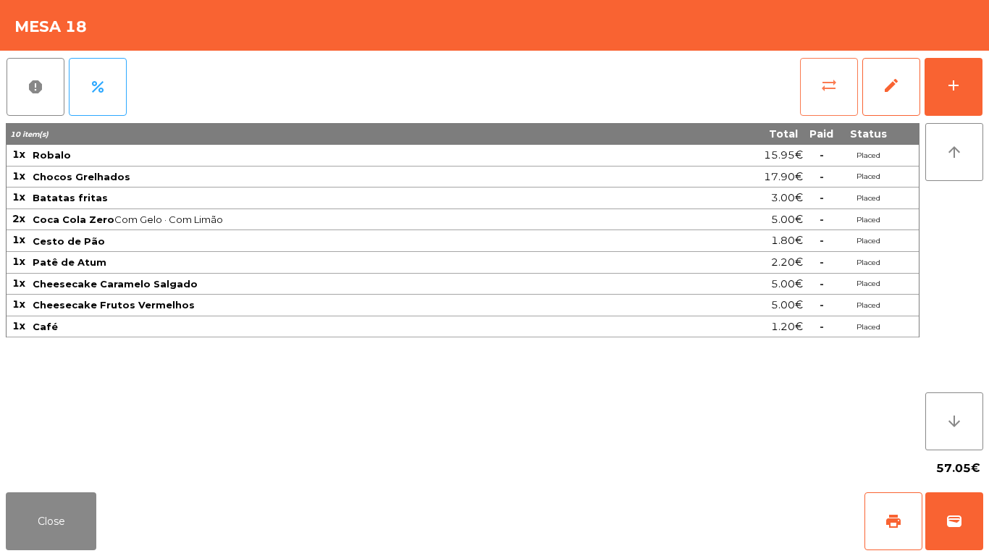
click at [816, 79] on button "sync_alt" at bounding box center [829, 87] width 58 height 58
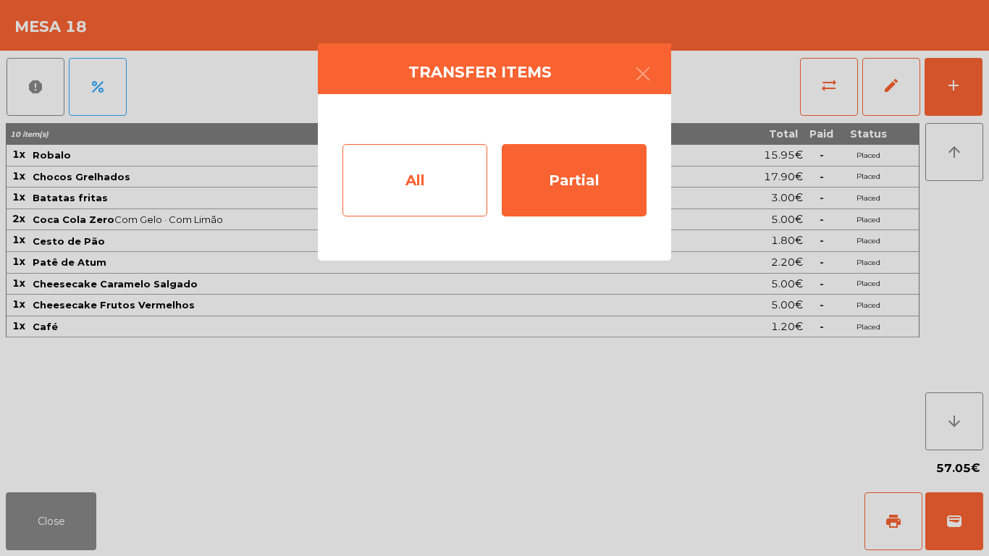
click at [455, 199] on div "All" at bounding box center [415, 180] width 145 height 72
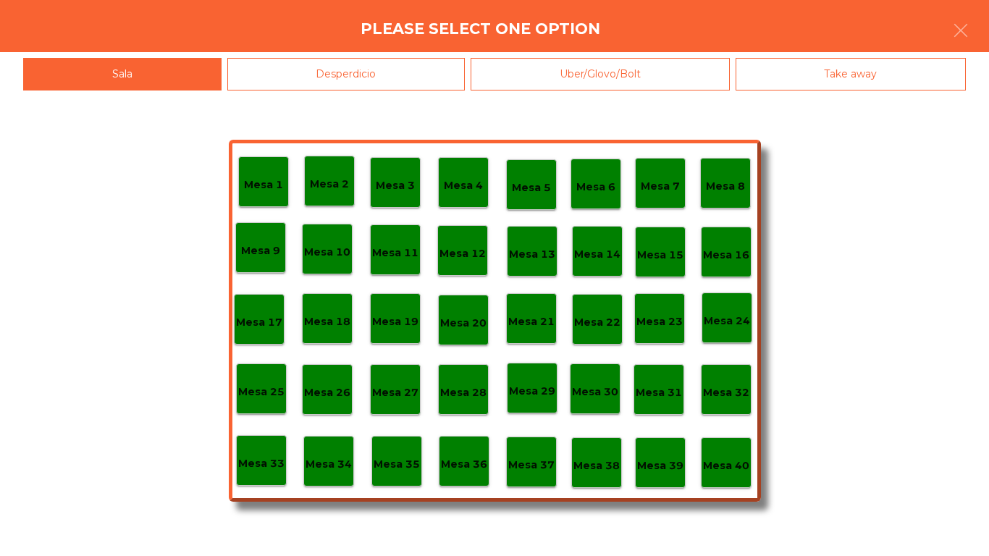
click at [742, 467] on p "Mesa 40" at bounding box center [726, 466] width 46 height 17
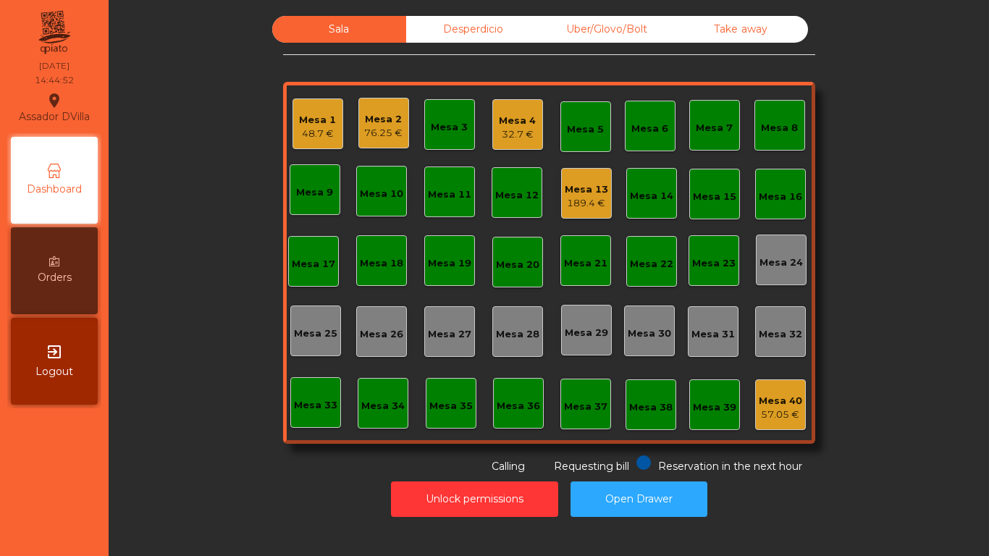
click at [366, 117] on div "Mesa 2" at bounding box center [383, 119] width 38 height 14
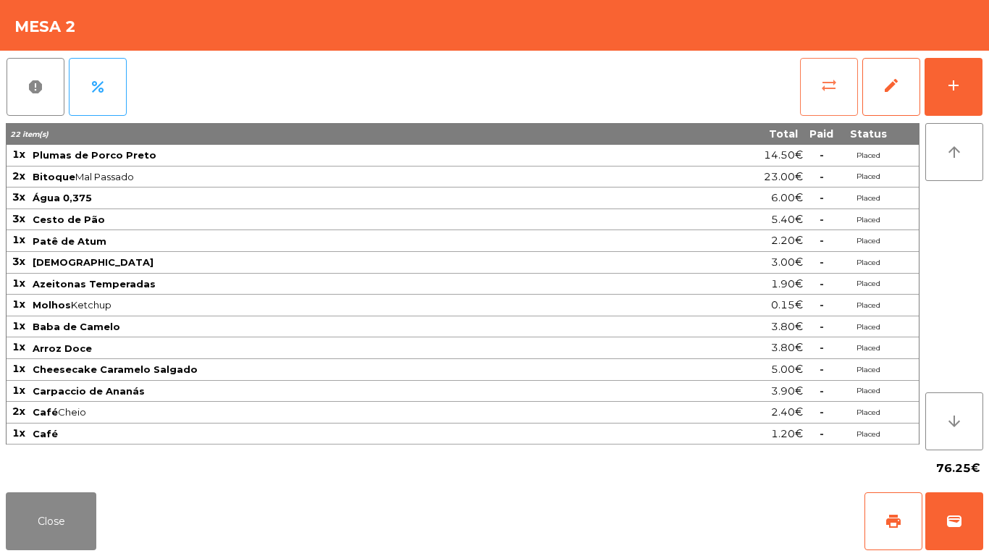
click at [814, 91] on button "sync_alt" at bounding box center [829, 87] width 58 height 58
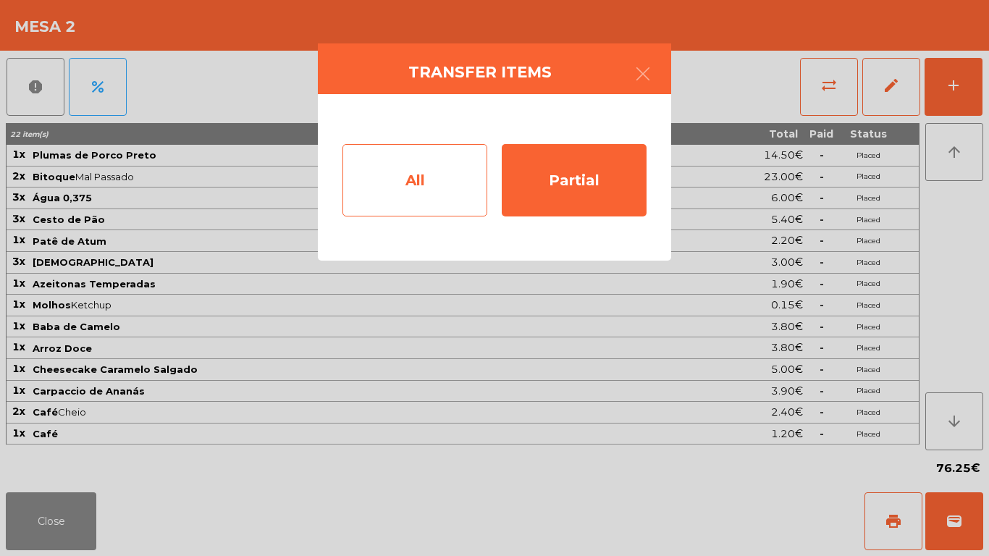
click at [402, 185] on div "All" at bounding box center [415, 180] width 145 height 72
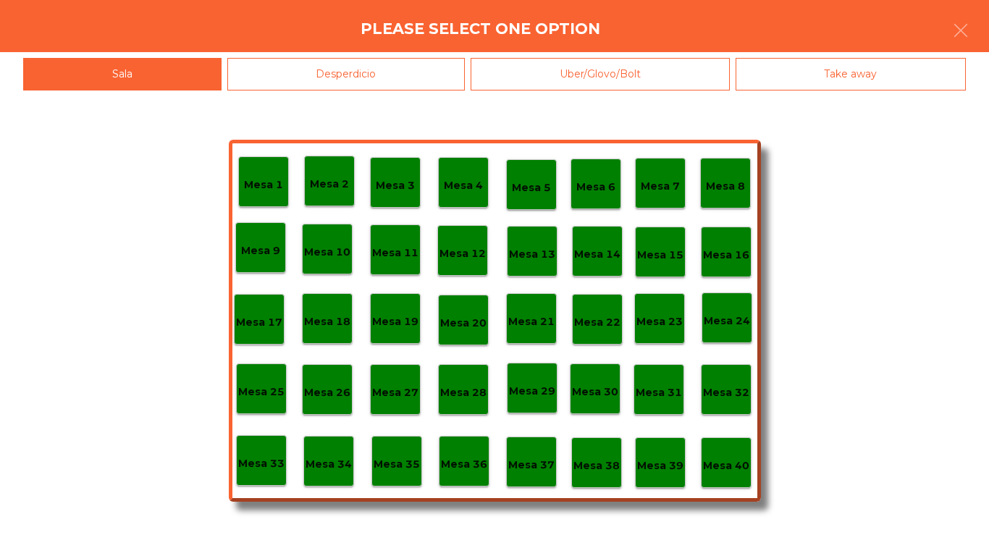
click at [728, 477] on div "Mesa 40" at bounding box center [726, 462] width 51 height 51
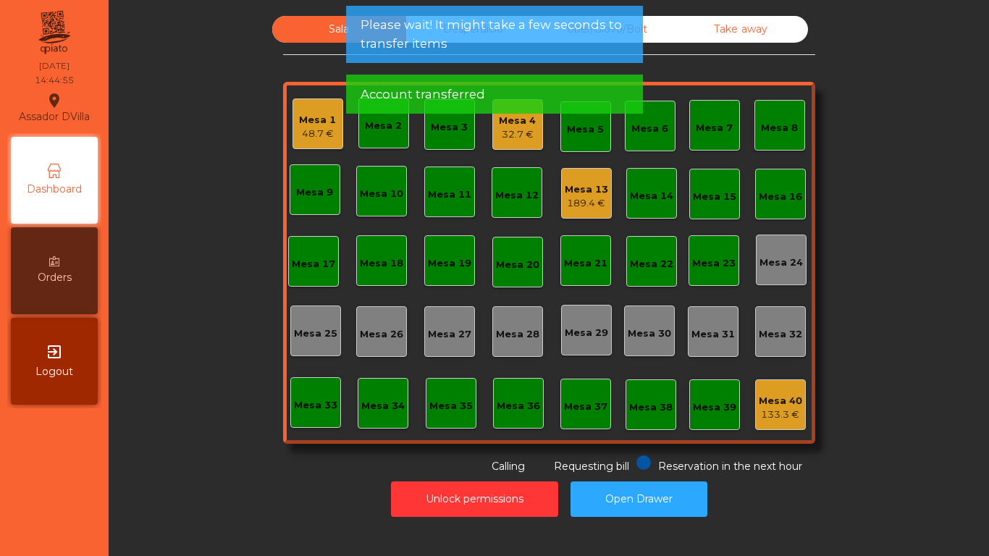
click at [326, 117] on div "Mesa 1" at bounding box center [317, 120] width 37 height 14
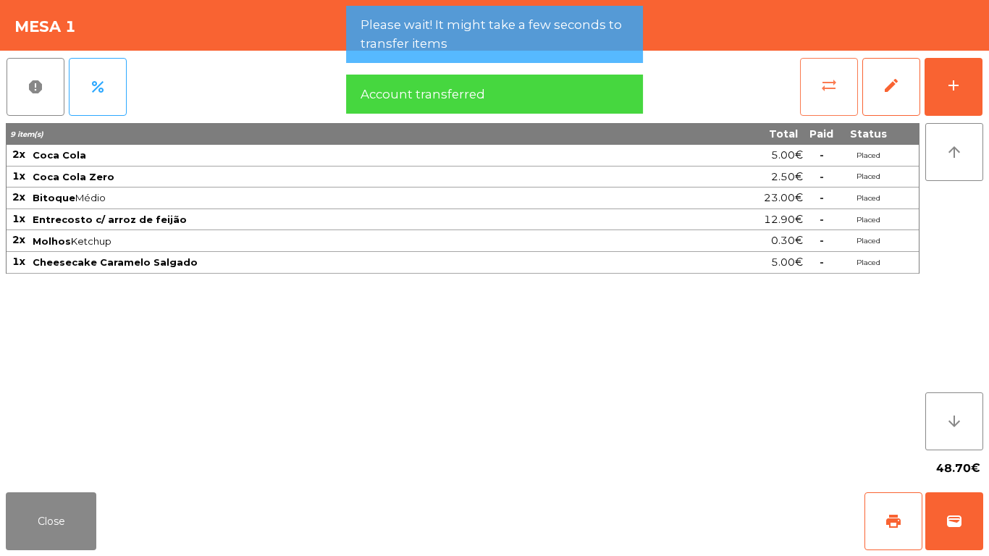
click at [841, 85] on button "sync_alt" at bounding box center [829, 87] width 58 height 58
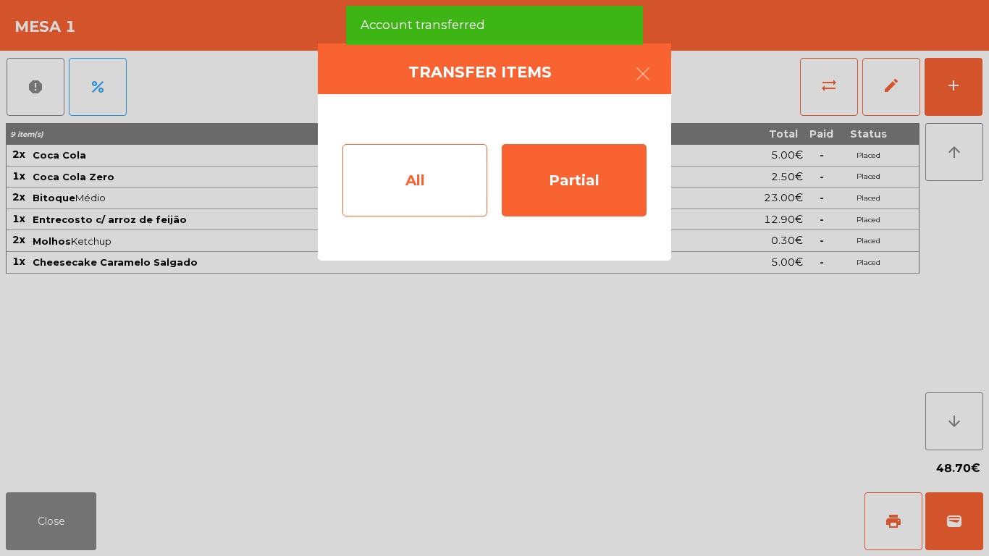
click at [437, 181] on div "All" at bounding box center [415, 180] width 145 height 72
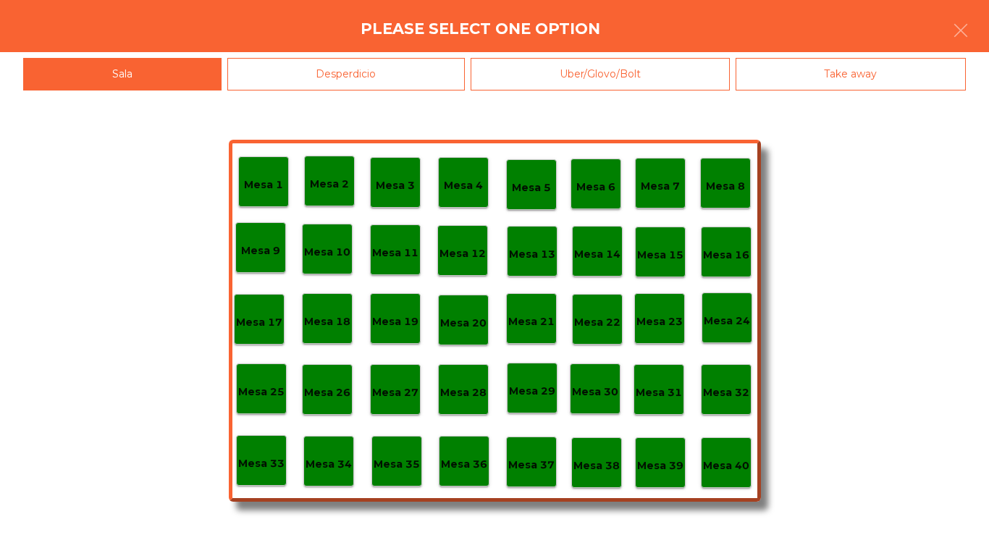
click at [746, 458] on p "Mesa 40" at bounding box center [726, 466] width 46 height 17
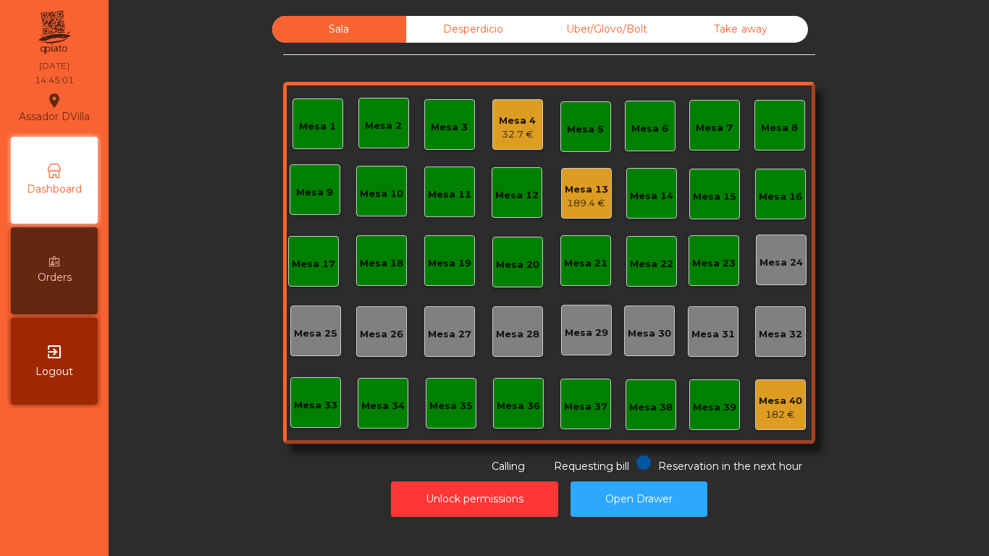
click at [574, 199] on div "189.4 €" at bounding box center [586, 203] width 43 height 14
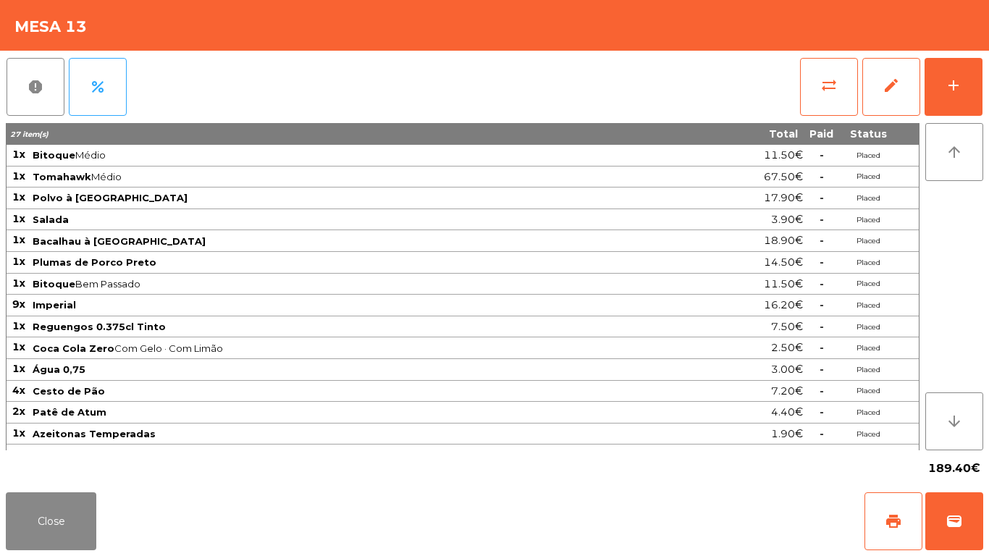
scroll to position [16, 0]
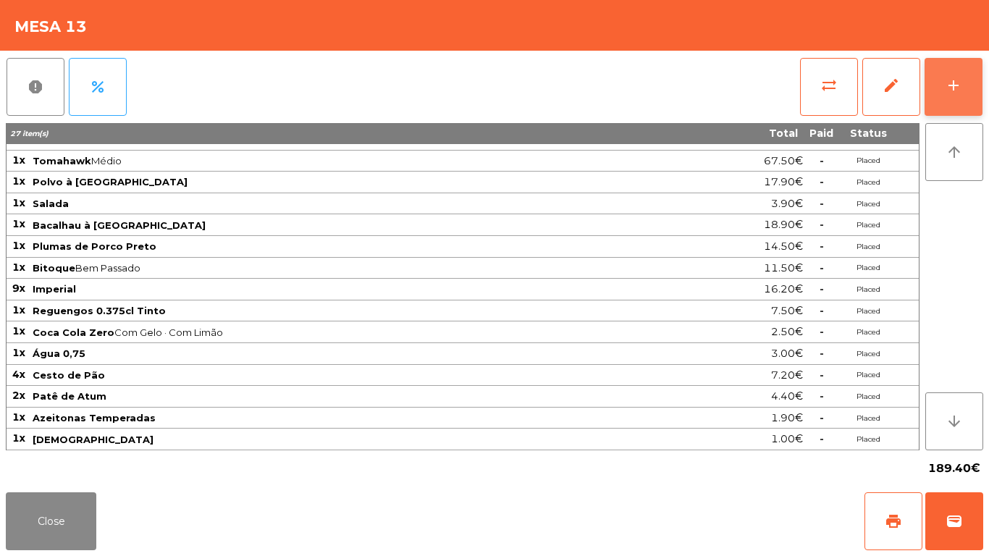
click at [949, 90] on div "add" at bounding box center [953, 85] width 17 height 17
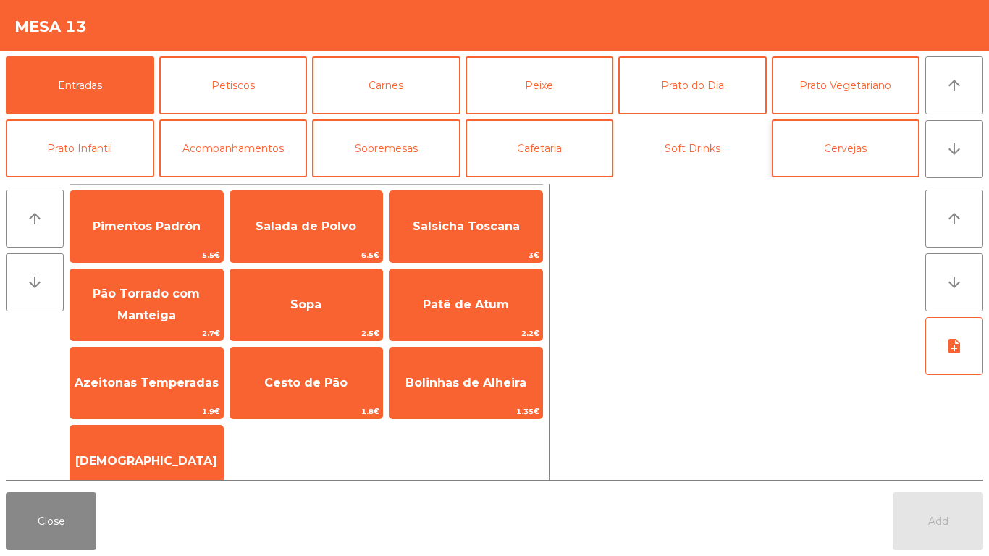
drag, startPoint x: 702, startPoint y: 145, endPoint x: 804, endPoint y: 160, distance: 102.5
click at [705, 145] on button "Soft Drinks" at bounding box center [692, 148] width 148 height 58
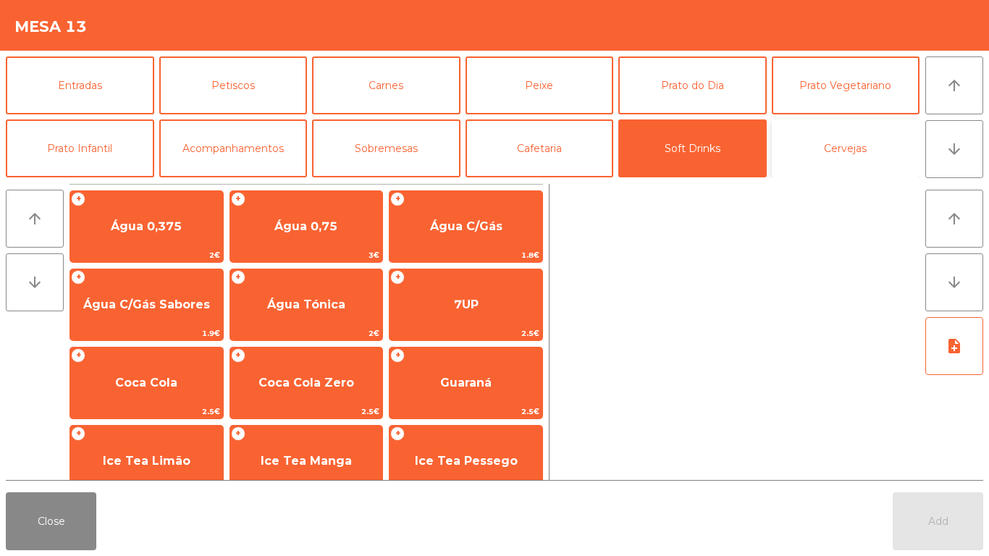
click at [812, 160] on button "Cervejas" at bounding box center [846, 148] width 148 height 58
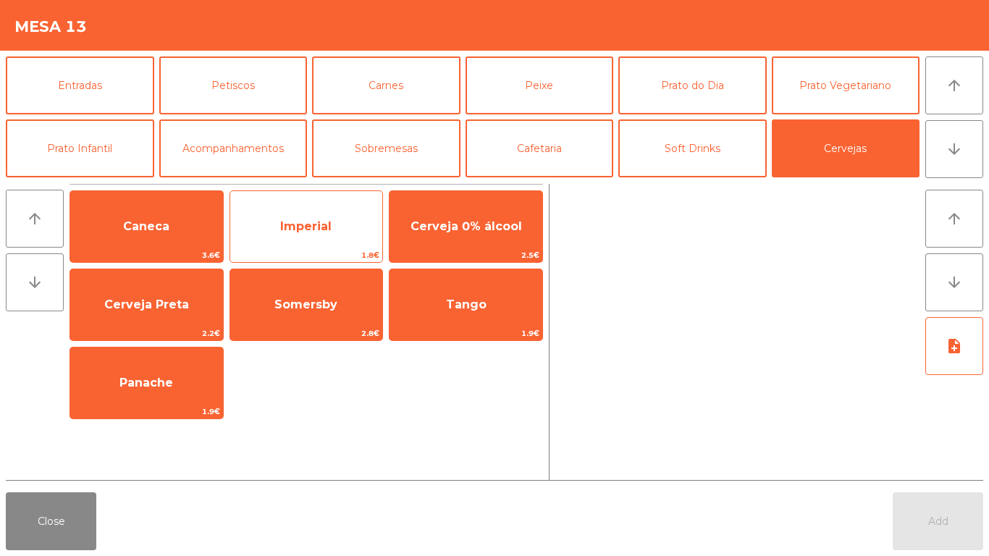
click at [293, 227] on span "Imperial" at bounding box center [305, 226] width 51 height 14
click at [294, 227] on span "Imperial" at bounding box center [305, 226] width 51 height 14
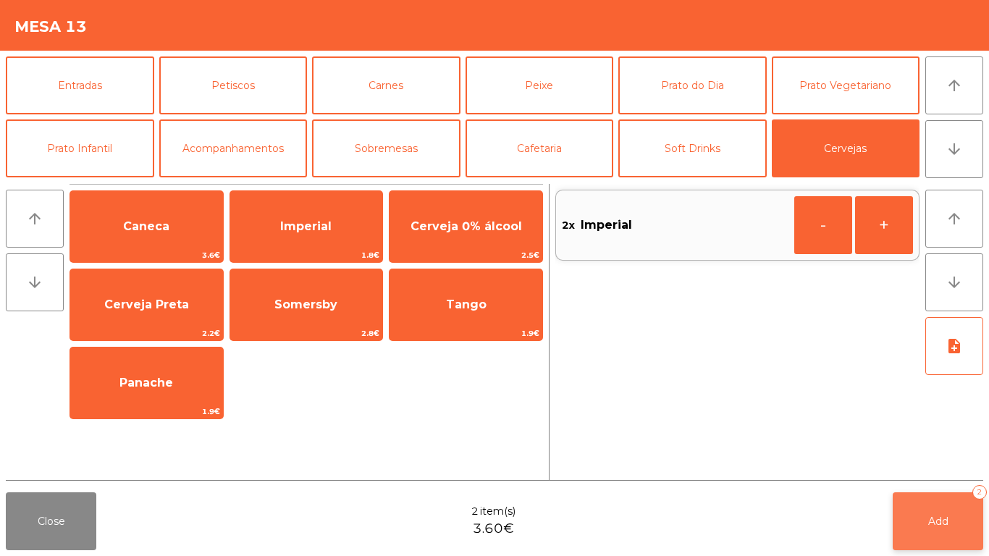
click at [923, 522] on button "Add 2" at bounding box center [938, 521] width 91 height 58
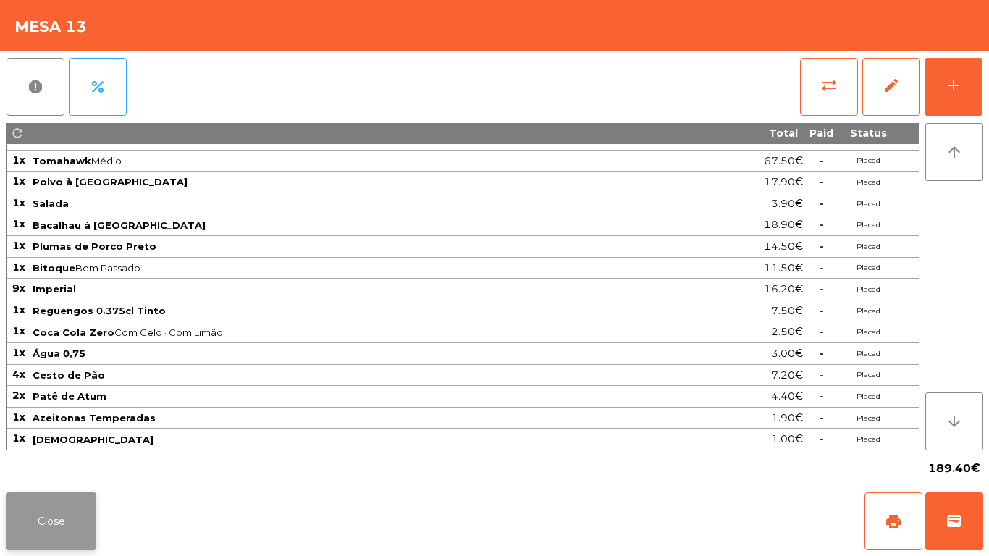
click at [17, 530] on button "Close" at bounding box center [51, 521] width 91 height 58
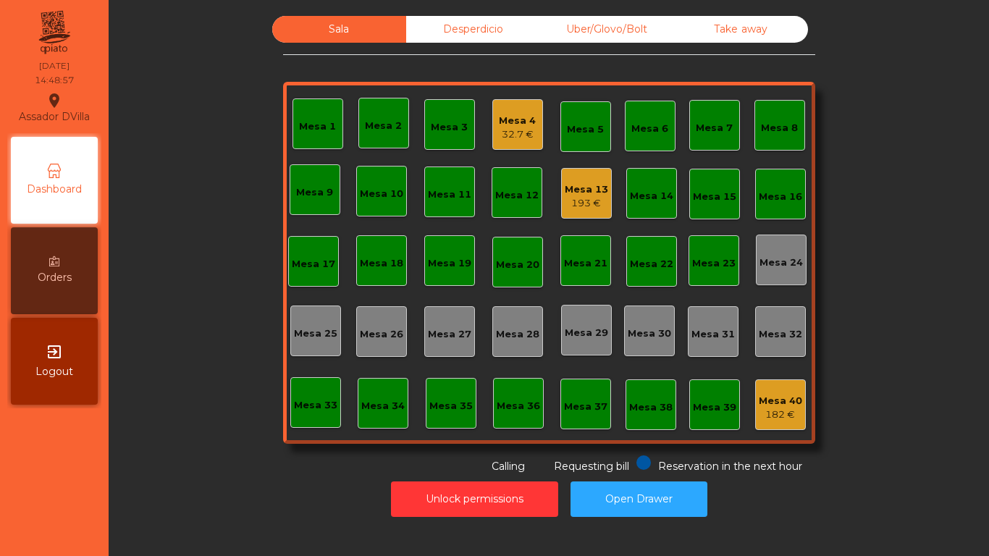
click at [508, 123] on div "Mesa 4" at bounding box center [517, 121] width 37 height 14
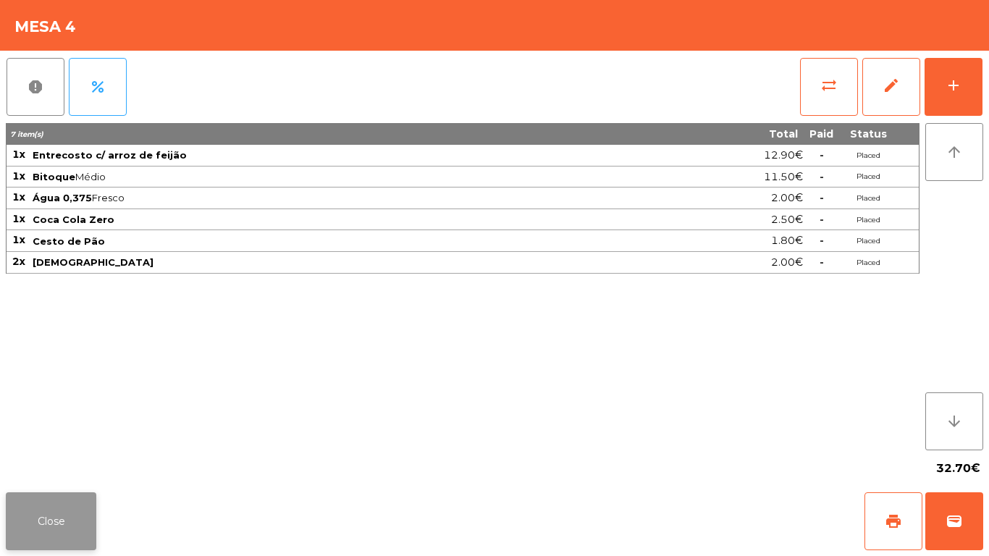
click at [62, 509] on button "Close" at bounding box center [51, 521] width 91 height 58
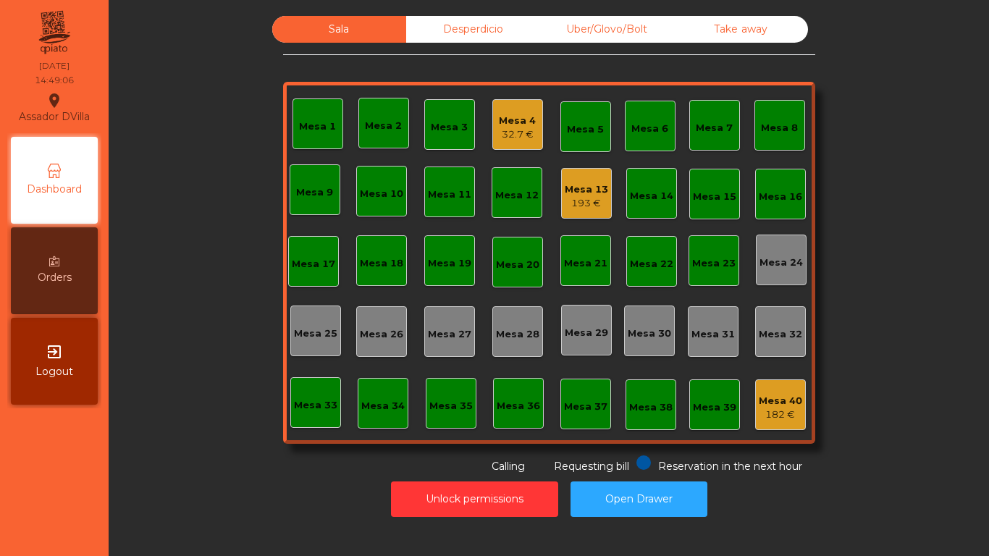
click at [461, 22] on div "Desperdicio" at bounding box center [473, 29] width 134 height 27
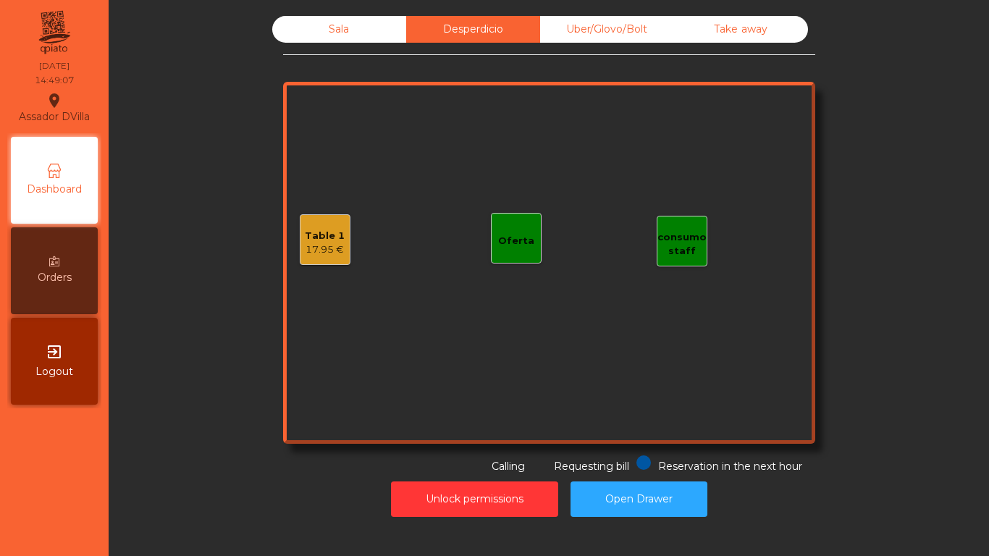
click at [300, 245] on div "Table 1 17.95 €" at bounding box center [325, 239] width 51 height 51
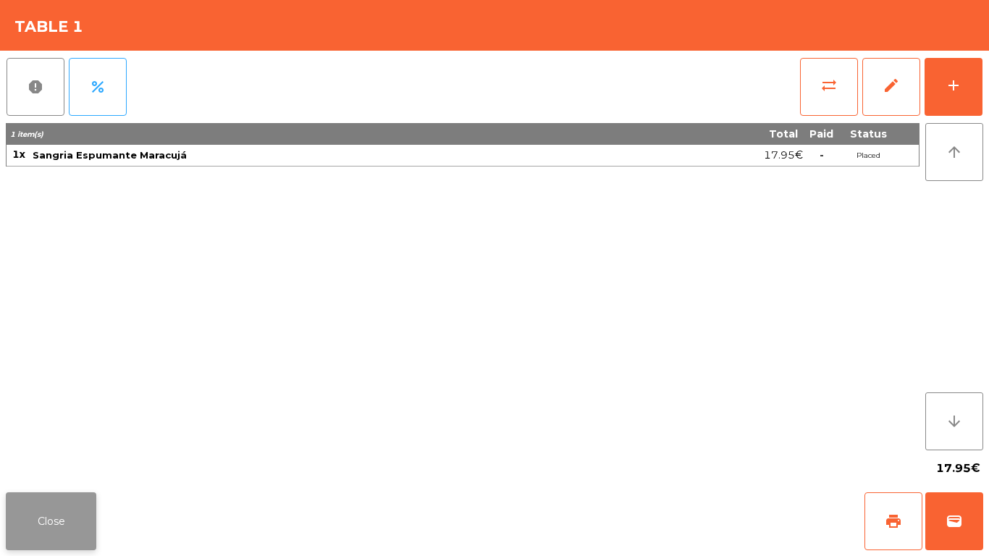
drag, startPoint x: 108, startPoint y: 524, endPoint x: 76, endPoint y: 523, distance: 31.9
click at [107, 523] on div "Close print wallet" at bounding box center [494, 522] width 989 height 70
click at [60, 523] on button "Close" at bounding box center [51, 521] width 91 height 58
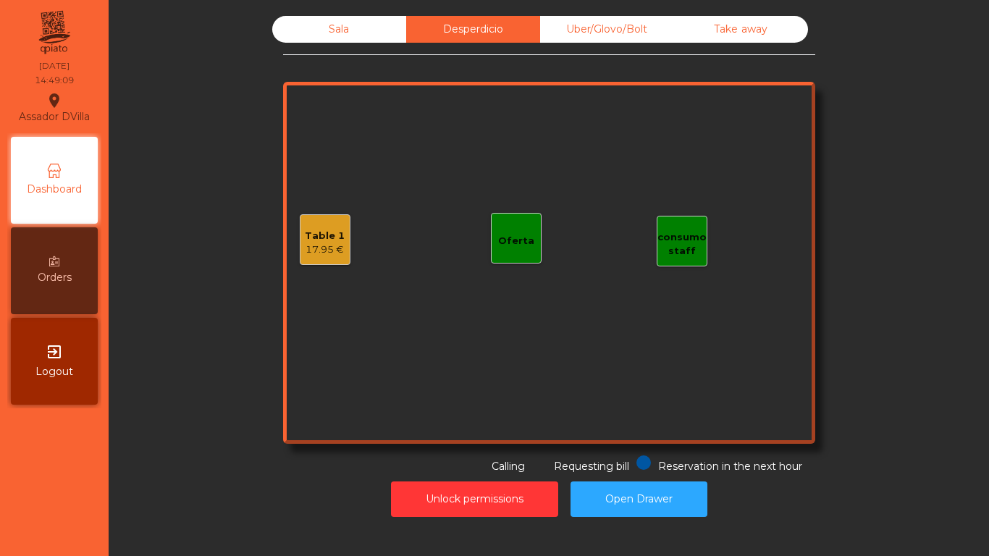
drag, startPoint x: 582, startPoint y: 30, endPoint x: 595, endPoint y: 31, distance: 13.1
click at [584, 30] on div "Uber/Glovo/Bolt" at bounding box center [607, 29] width 134 height 27
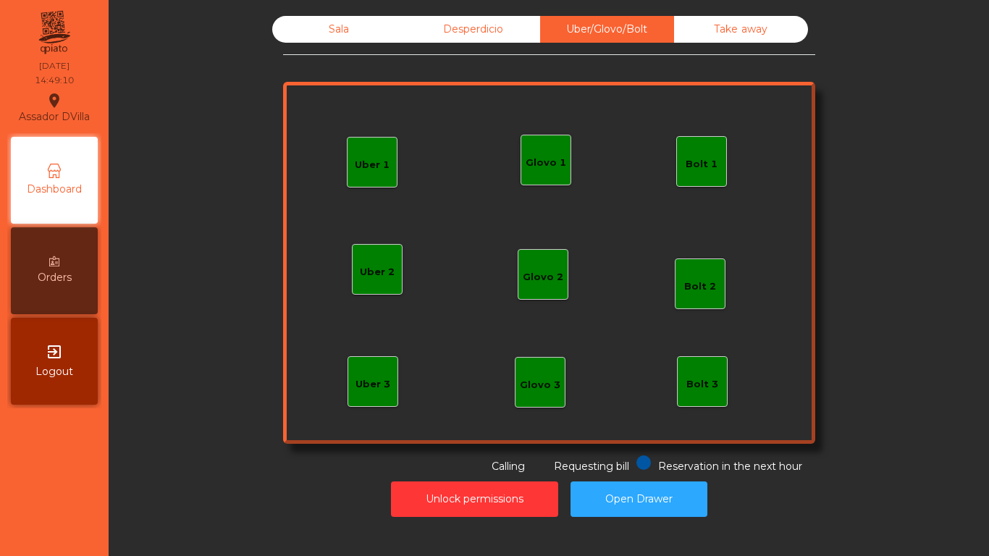
click at [713, 28] on div "Take away" at bounding box center [741, 29] width 134 height 27
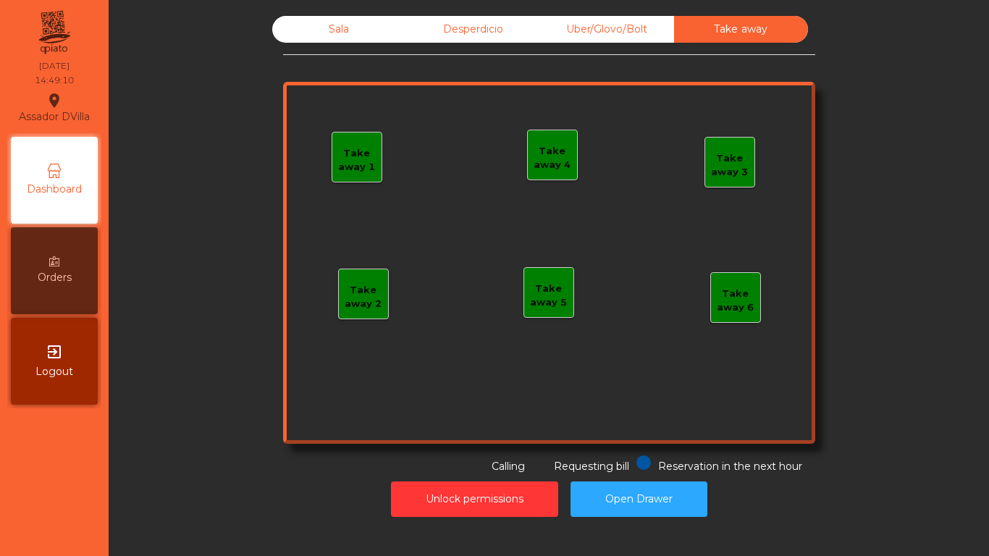
click at [371, 35] on div "Sala" at bounding box center [339, 29] width 134 height 27
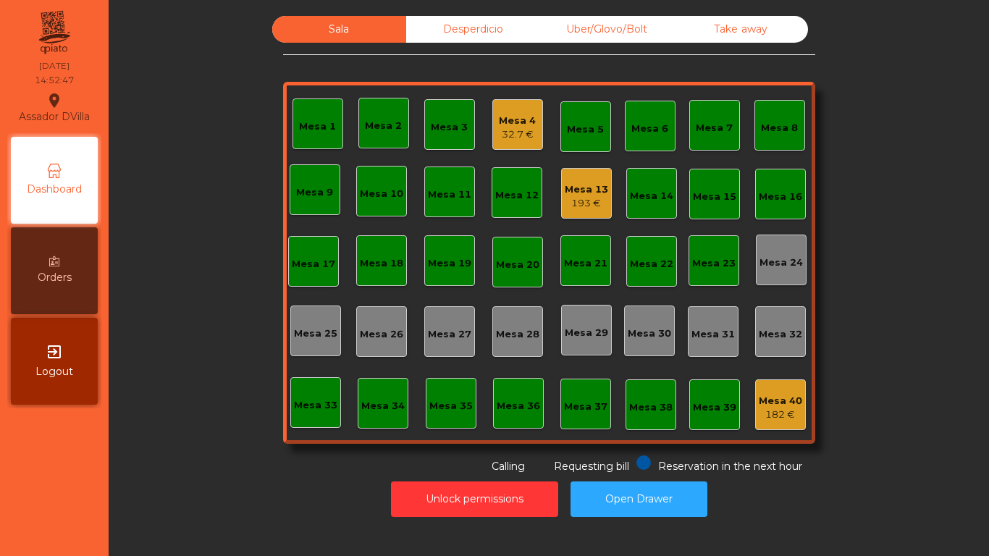
click at [561, 198] on div "Mesa 13 193 €" at bounding box center [586, 193] width 51 height 51
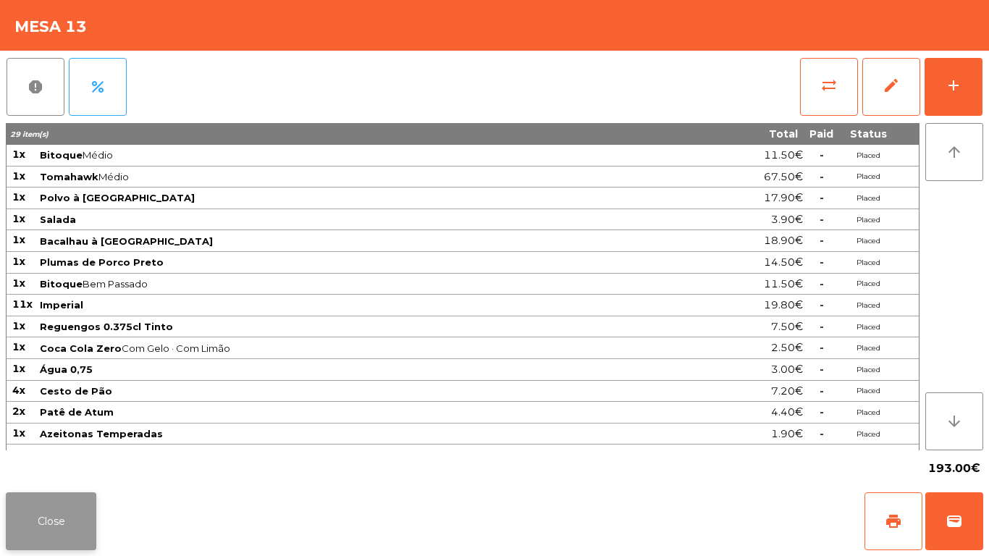
click at [18, 512] on button "Close" at bounding box center [51, 521] width 91 height 58
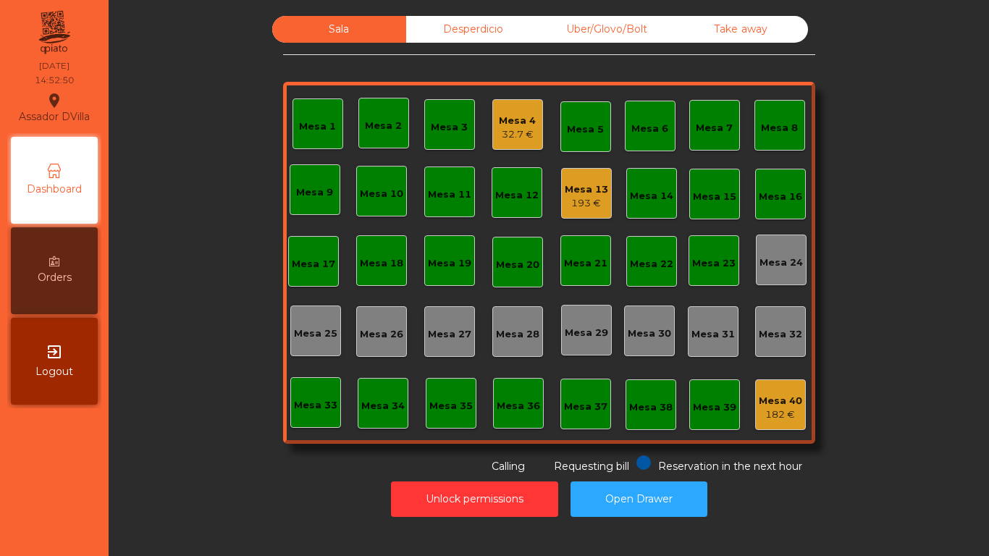
click at [499, 121] on div "Mesa 4" at bounding box center [517, 121] width 37 height 14
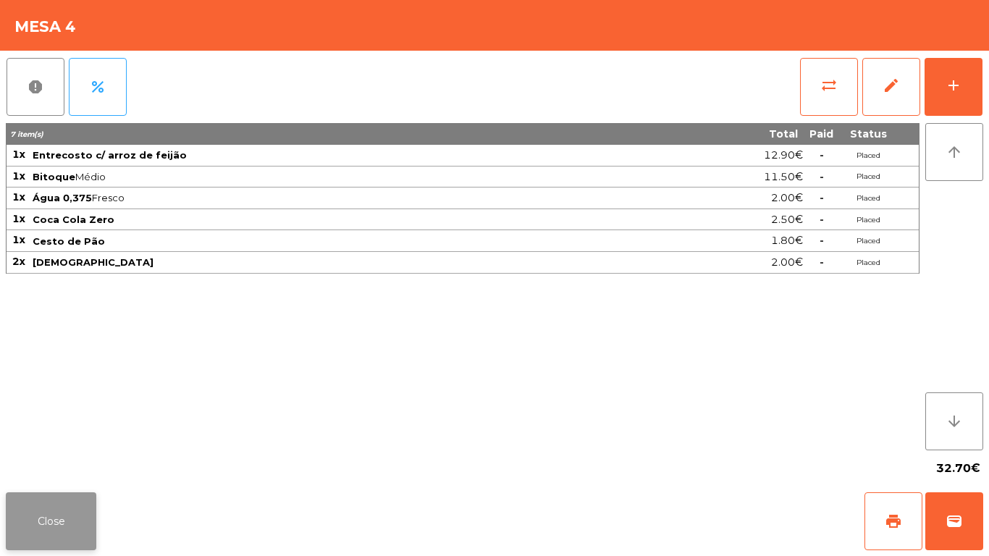
click at [16, 540] on button "Close" at bounding box center [51, 521] width 91 height 58
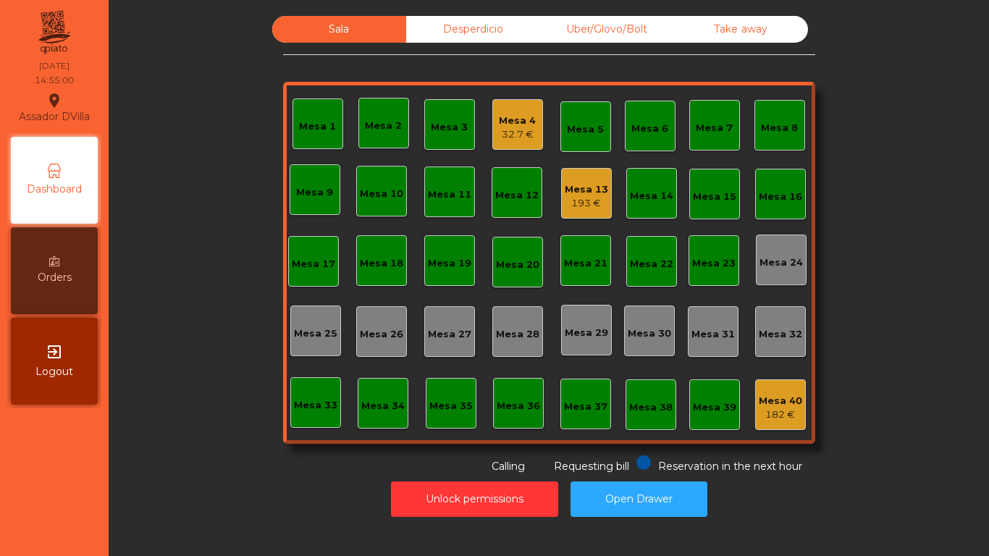
click at [588, 203] on div "193 €" at bounding box center [586, 203] width 43 height 14
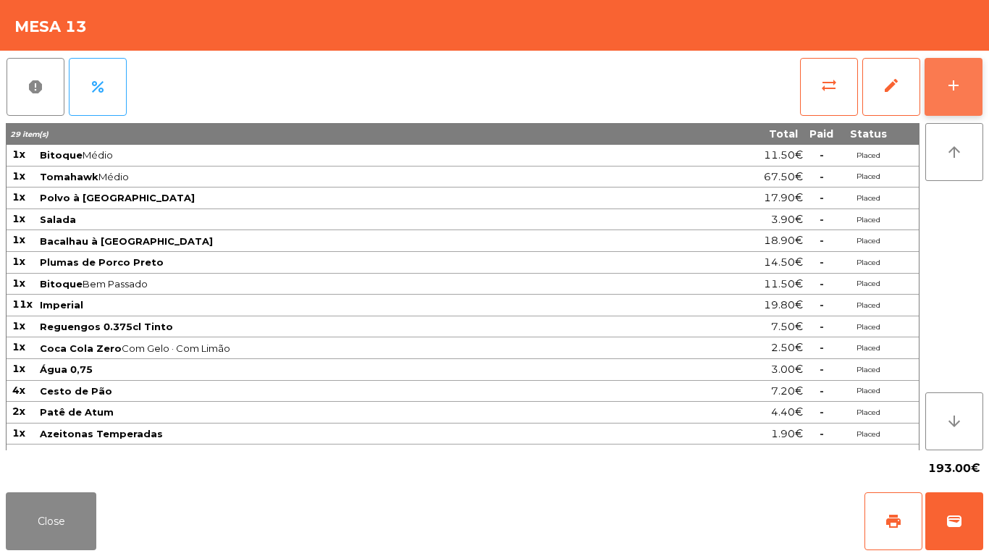
click at [970, 87] on button "add" at bounding box center [954, 87] width 58 height 58
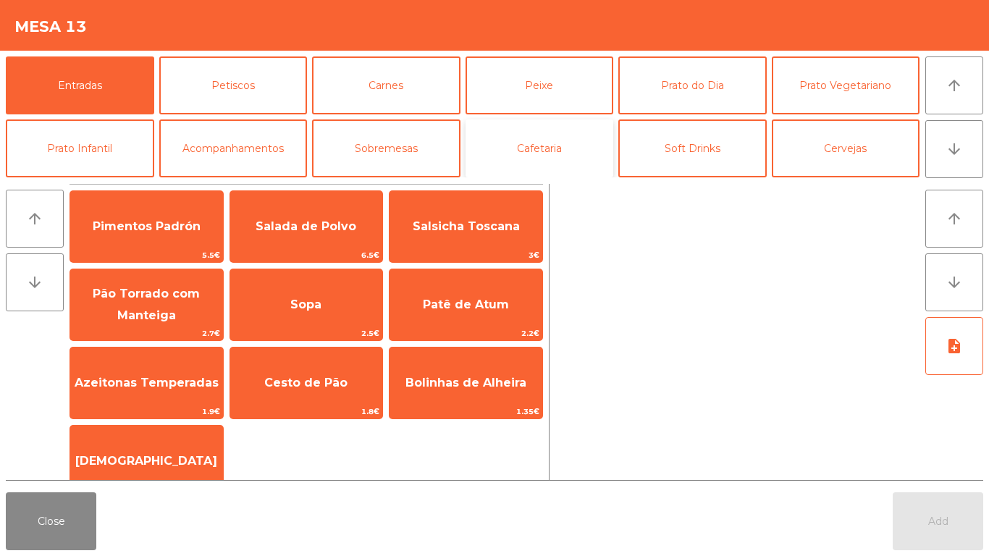
click at [553, 153] on button "Cafetaria" at bounding box center [540, 148] width 148 height 58
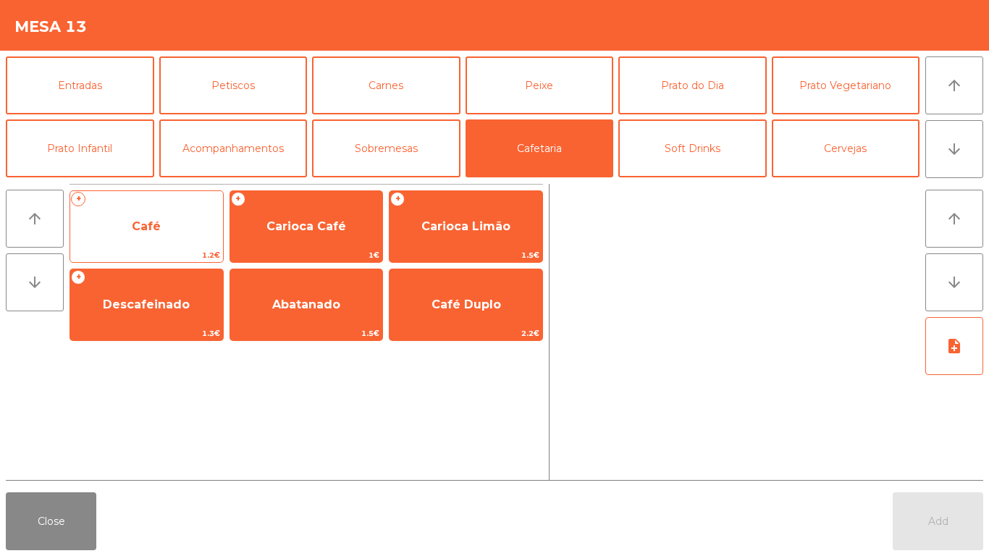
click at [172, 240] on span "Café" at bounding box center [146, 226] width 153 height 39
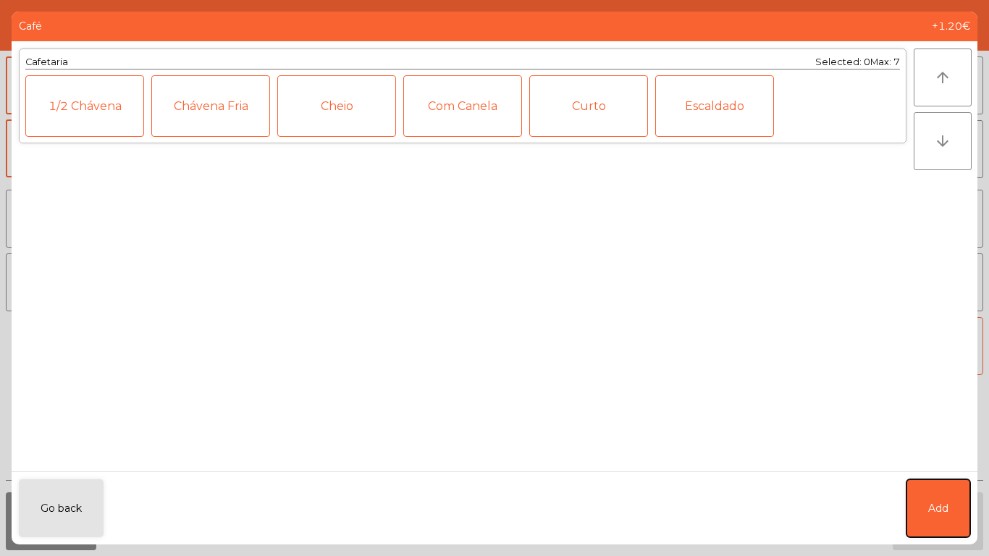
click at [954, 501] on button "Add" at bounding box center [939, 508] width 64 height 58
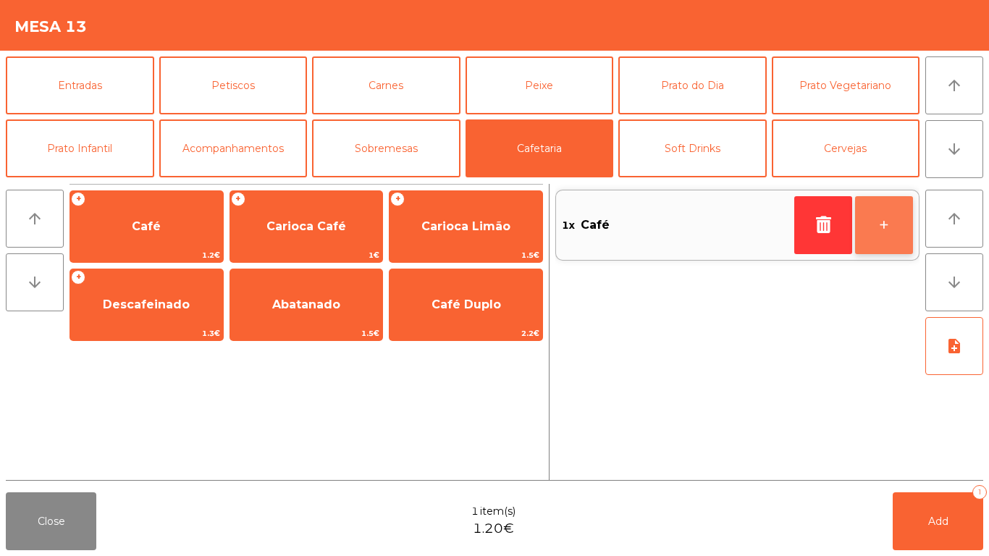
click at [907, 225] on button "+" at bounding box center [884, 225] width 58 height 58
click at [928, 220] on button "arrow_upward" at bounding box center [955, 219] width 58 height 58
click at [910, 216] on button "+" at bounding box center [884, 225] width 58 height 58
click at [890, 228] on button "+" at bounding box center [884, 225] width 58 height 58
click at [897, 221] on button "+" at bounding box center [884, 225] width 58 height 58
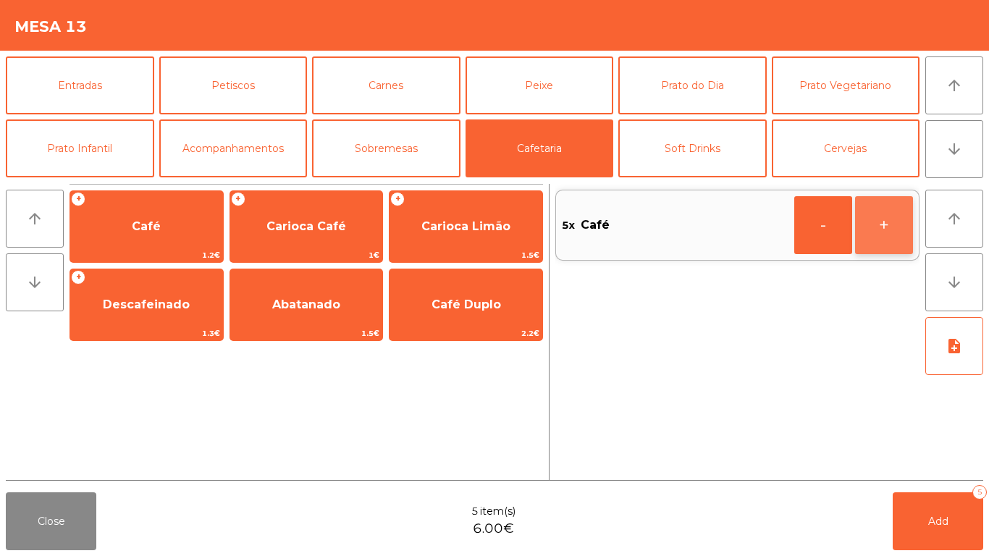
click at [881, 221] on button "+" at bounding box center [884, 225] width 58 height 58
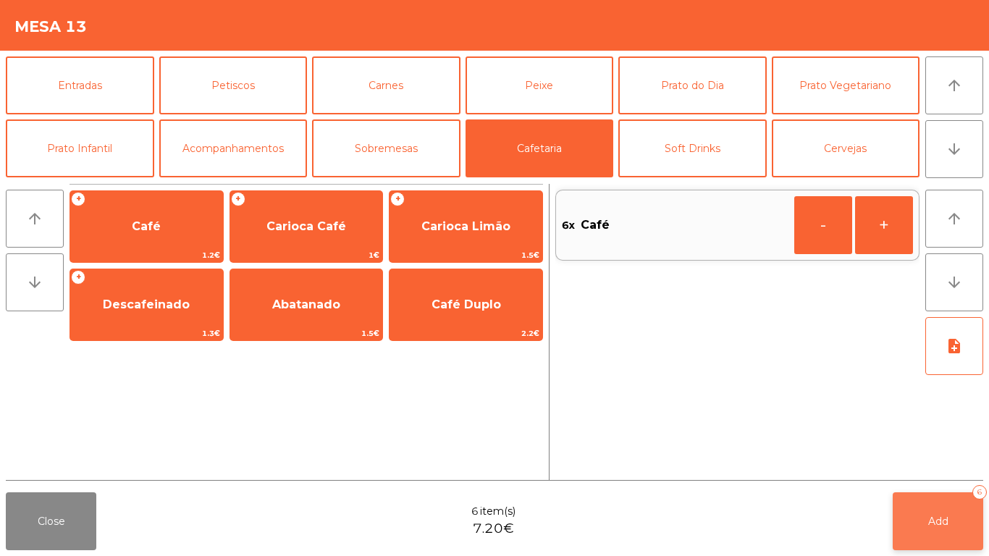
click at [934, 525] on span "Add" at bounding box center [938, 521] width 20 height 13
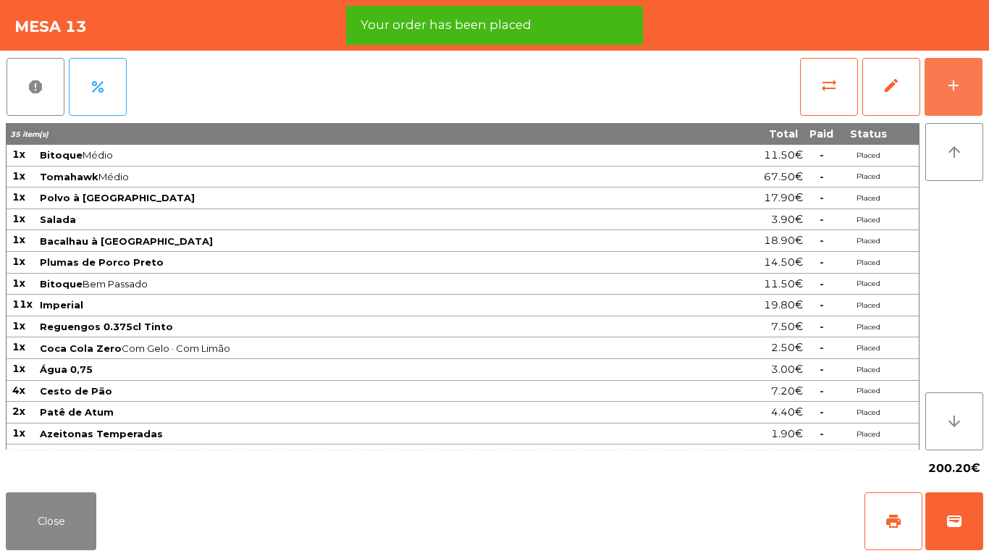
scroll to position [38, 0]
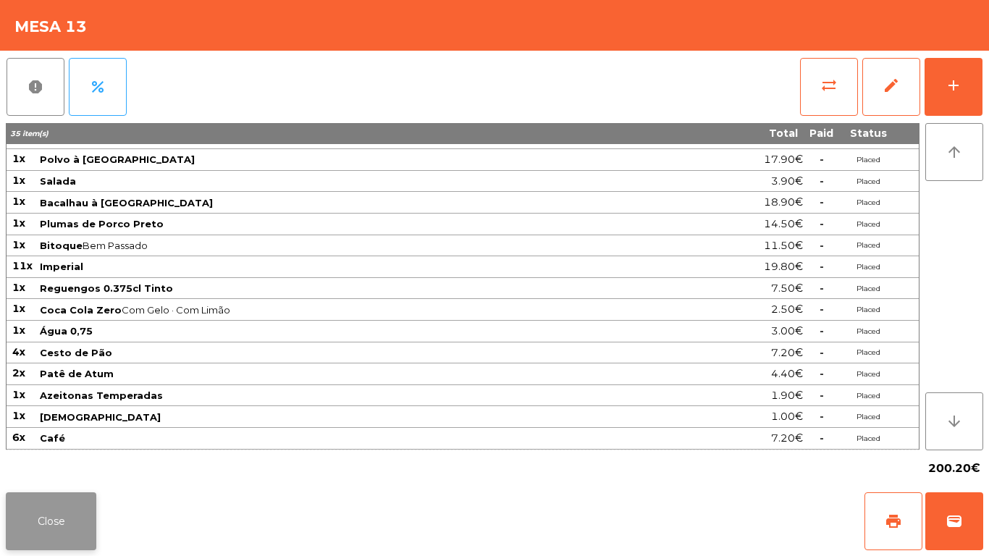
click at [27, 513] on button "Close" at bounding box center [51, 521] width 91 height 58
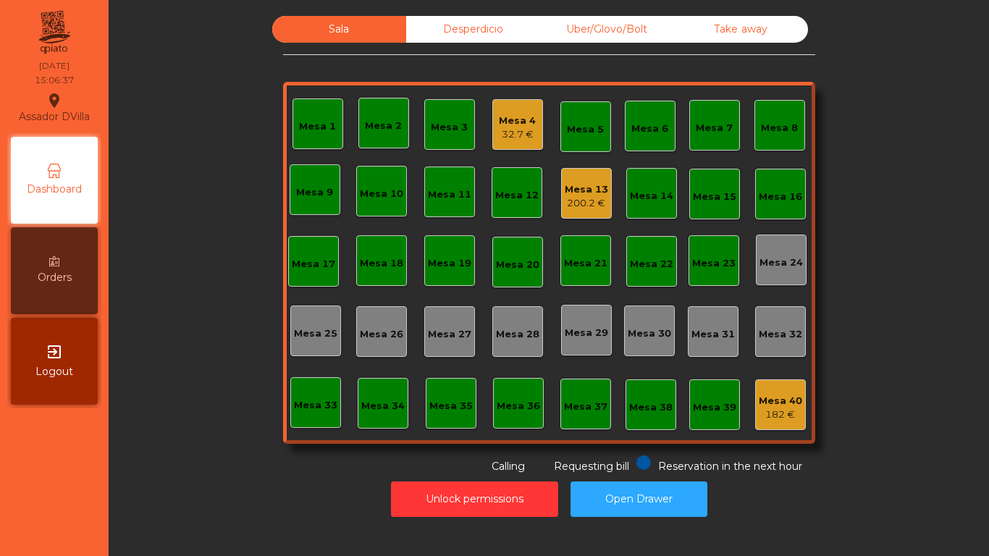
click at [519, 114] on div "Mesa 4" at bounding box center [517, 121] width 37 height 14
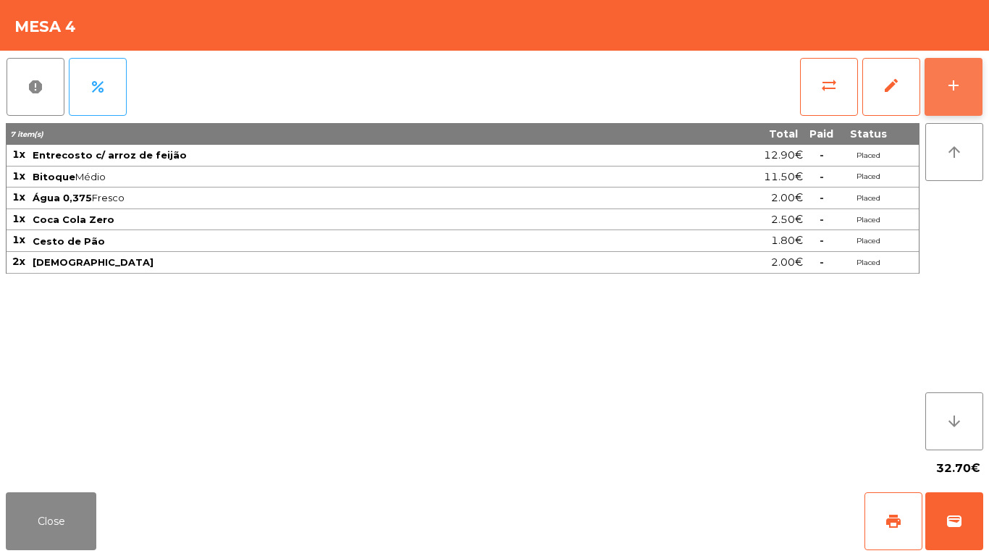
click at [972, 100] on button "add" at bounding box center [954, 87] width 58 height 58
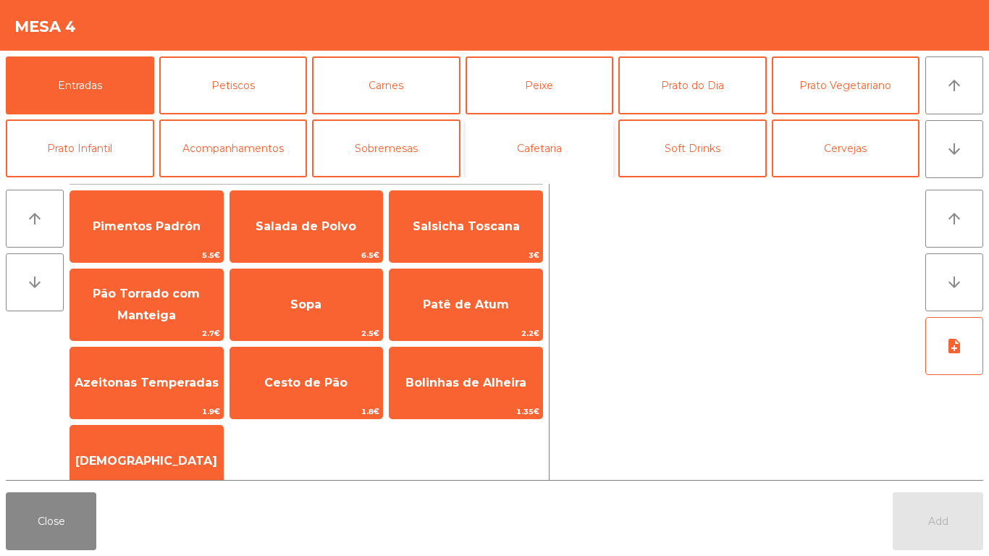
click at [547, 142] on button "Cafetaria" at bounding box center [540, 148] width 148 height 58
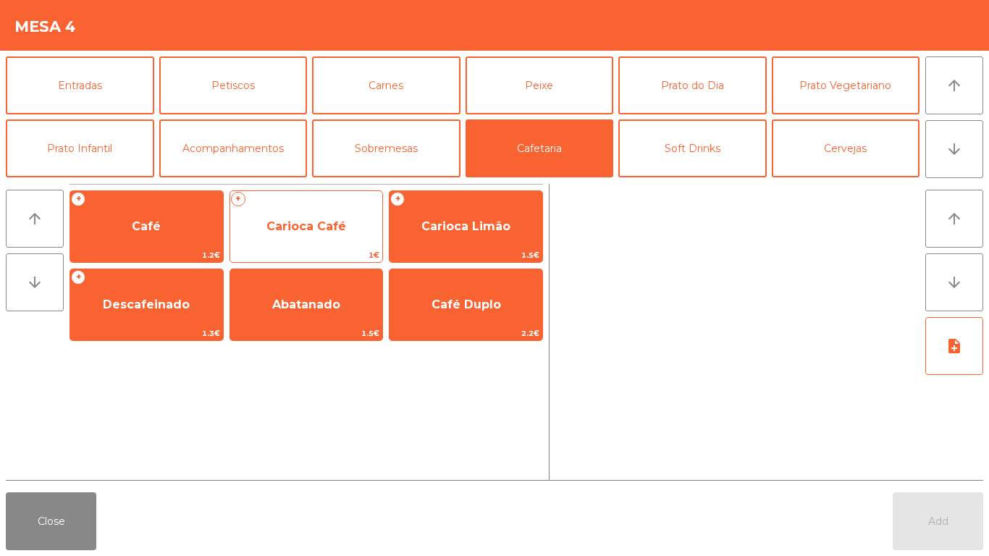
click at [282, 235] on span "Carioca Café" at bounding box center [306, 226] width 153 height 39
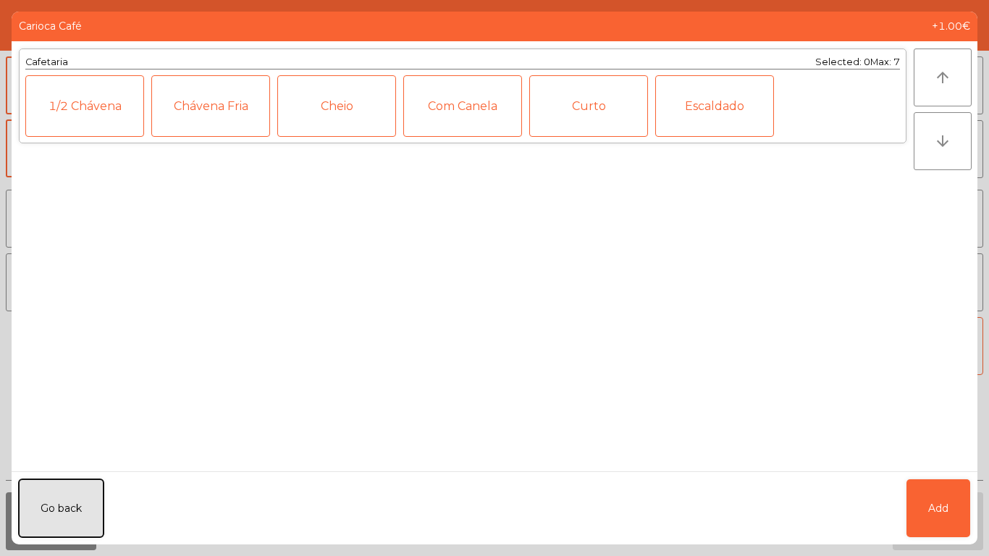
click at [53, 508] on button "Go back" at bounding box center [61, 508] width 85 height 58
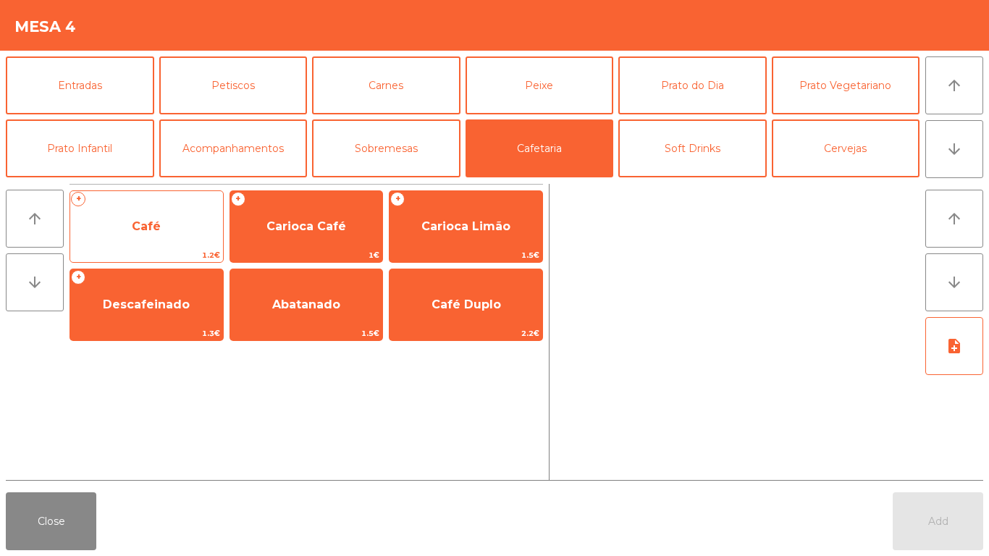
click at [147, 218] on span "Café" at bounding box center [146, 226] width 153 height 39
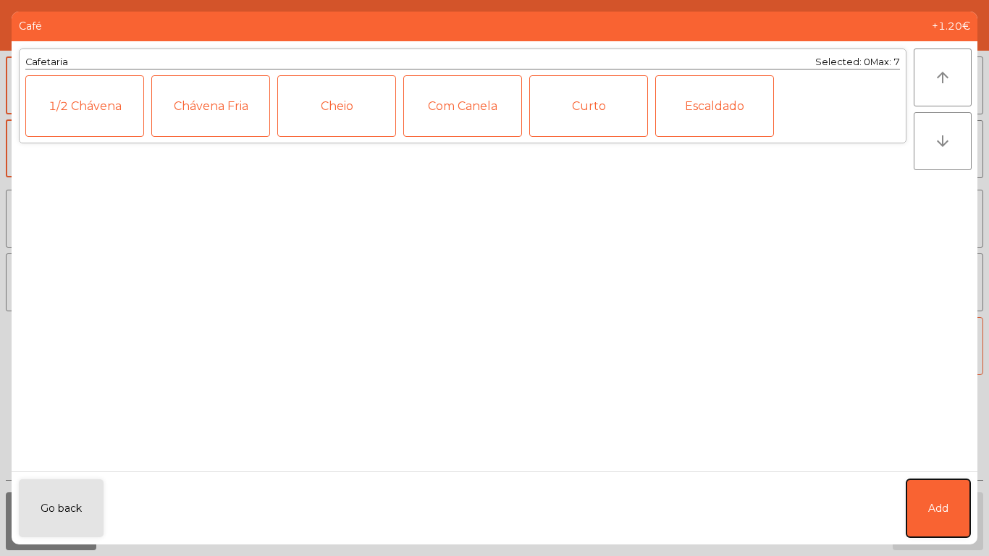
click at [942, 498] on button "Add" at bounding box center [939, 508] width 64 height 58
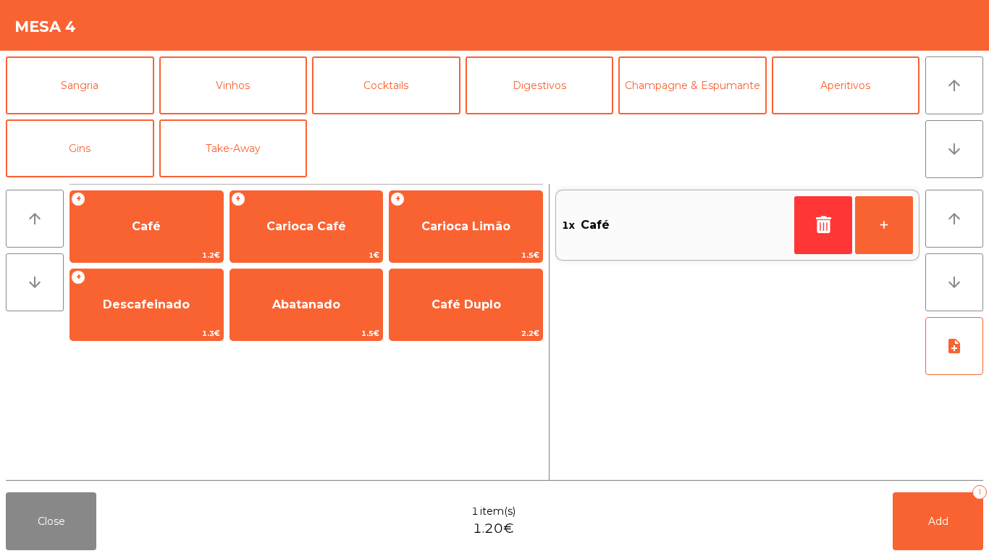
scroll to position [125, 0]
click at [232, 156] on button "Take-Away" at bounding box center [233, 149] width 148 height 58
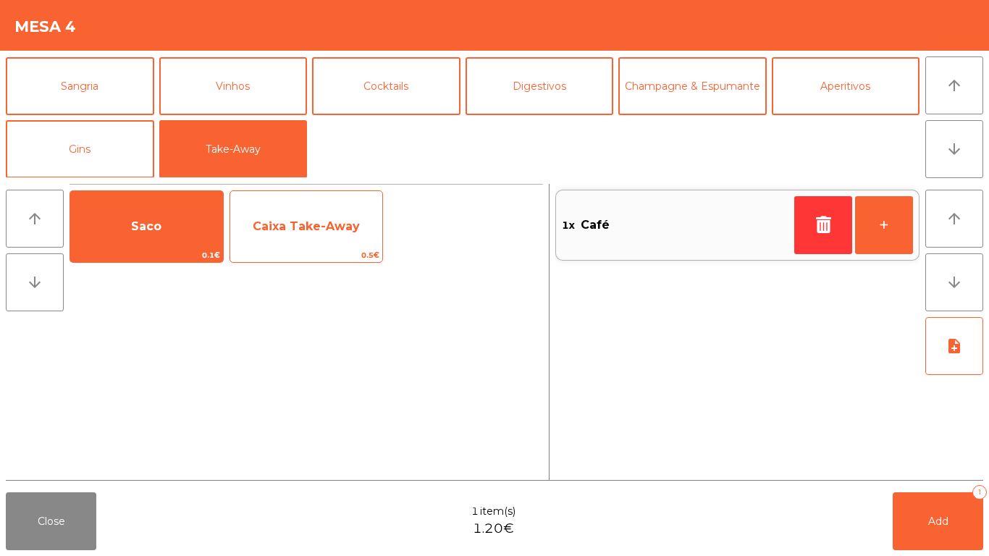
click at [311, 235] on span "Caixa Take-Away" at bounding box center [306, 226] width 153 height 39
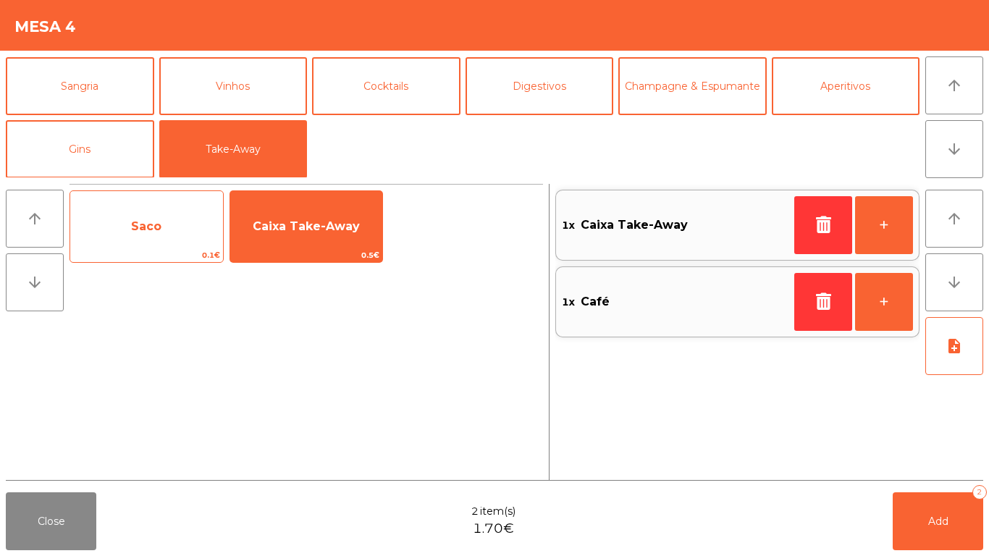
click at [147, 230] on span "Saco" at bounding box center [146, 226] width 30 height 14
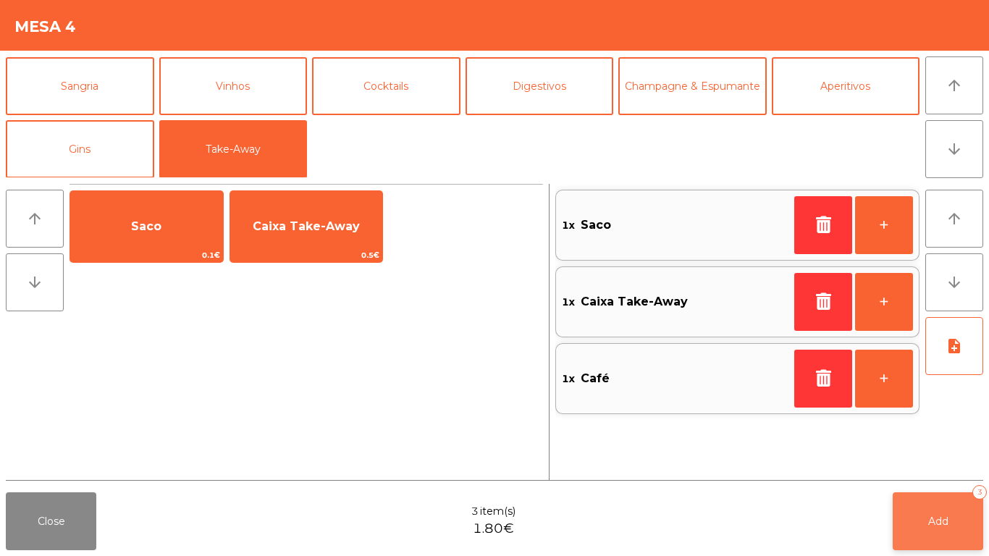
click at [944, 521] on span "Add" at bounding box center [938, 521] width 20 height 13
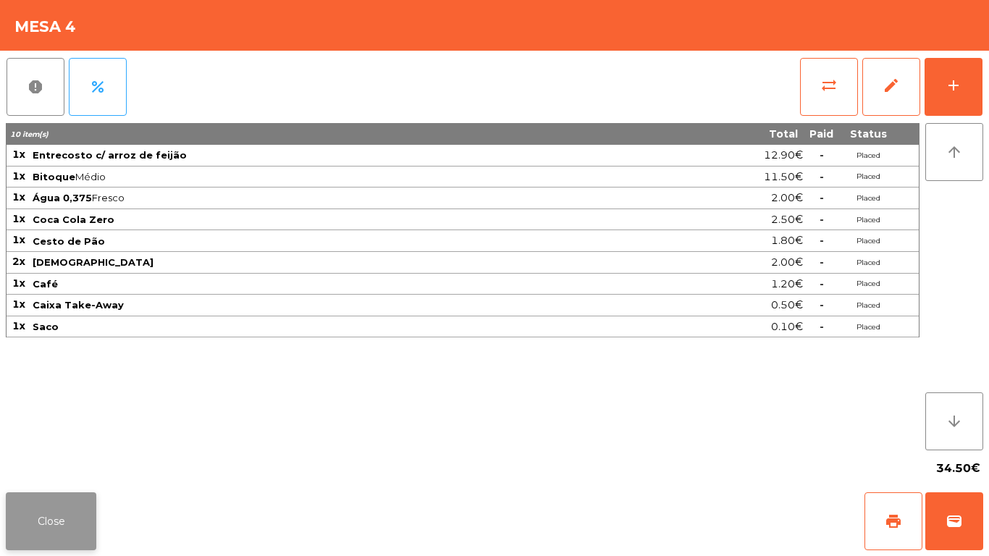
click at [48, 526] on button "Close" at bounding box center [51, 521] width 91 height 58
